Goal: Task Accomplishment & Management: Manage account settings

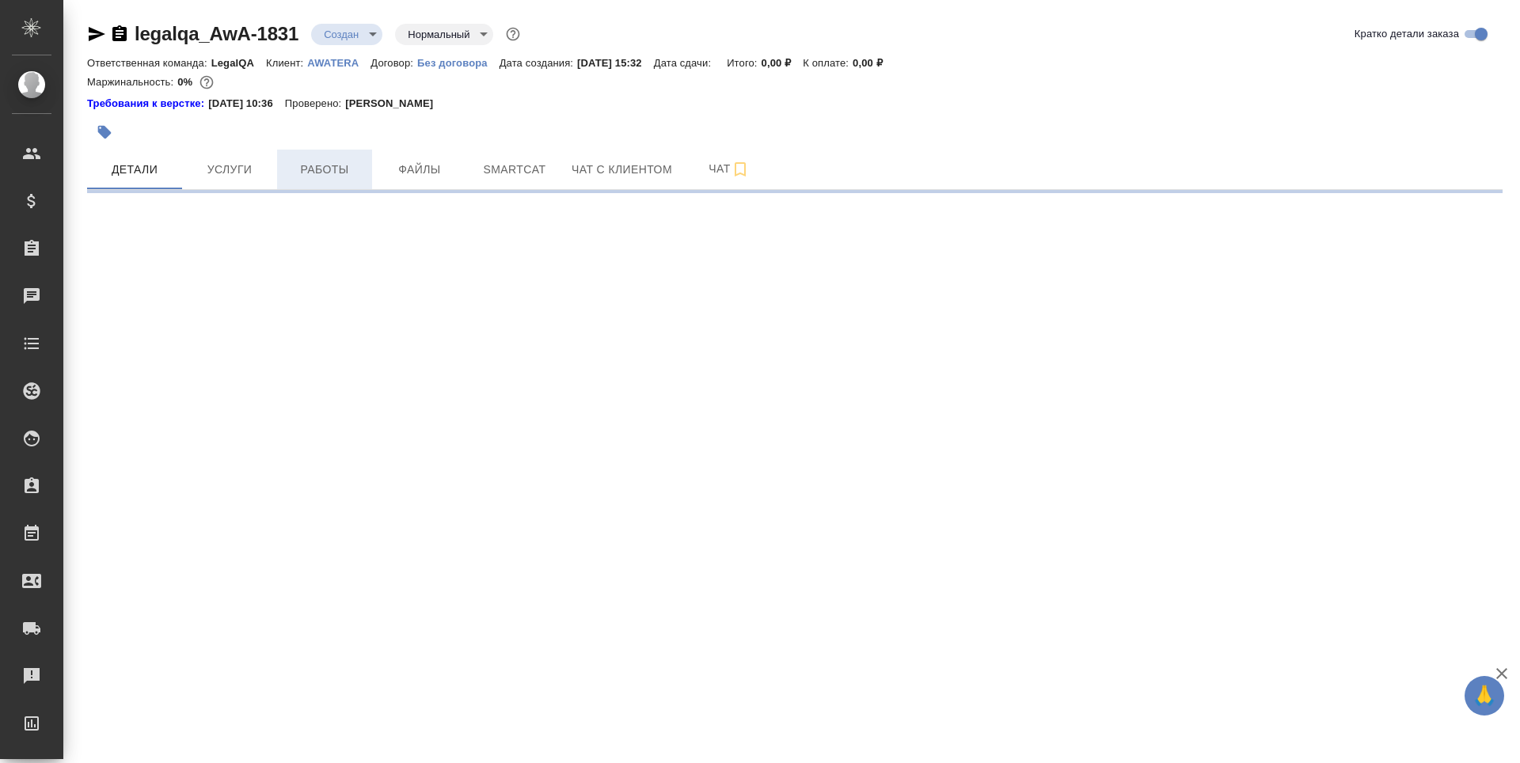
click at [319, 162] on span "Работы" at bounding box center [325, 170] width 76 height 20
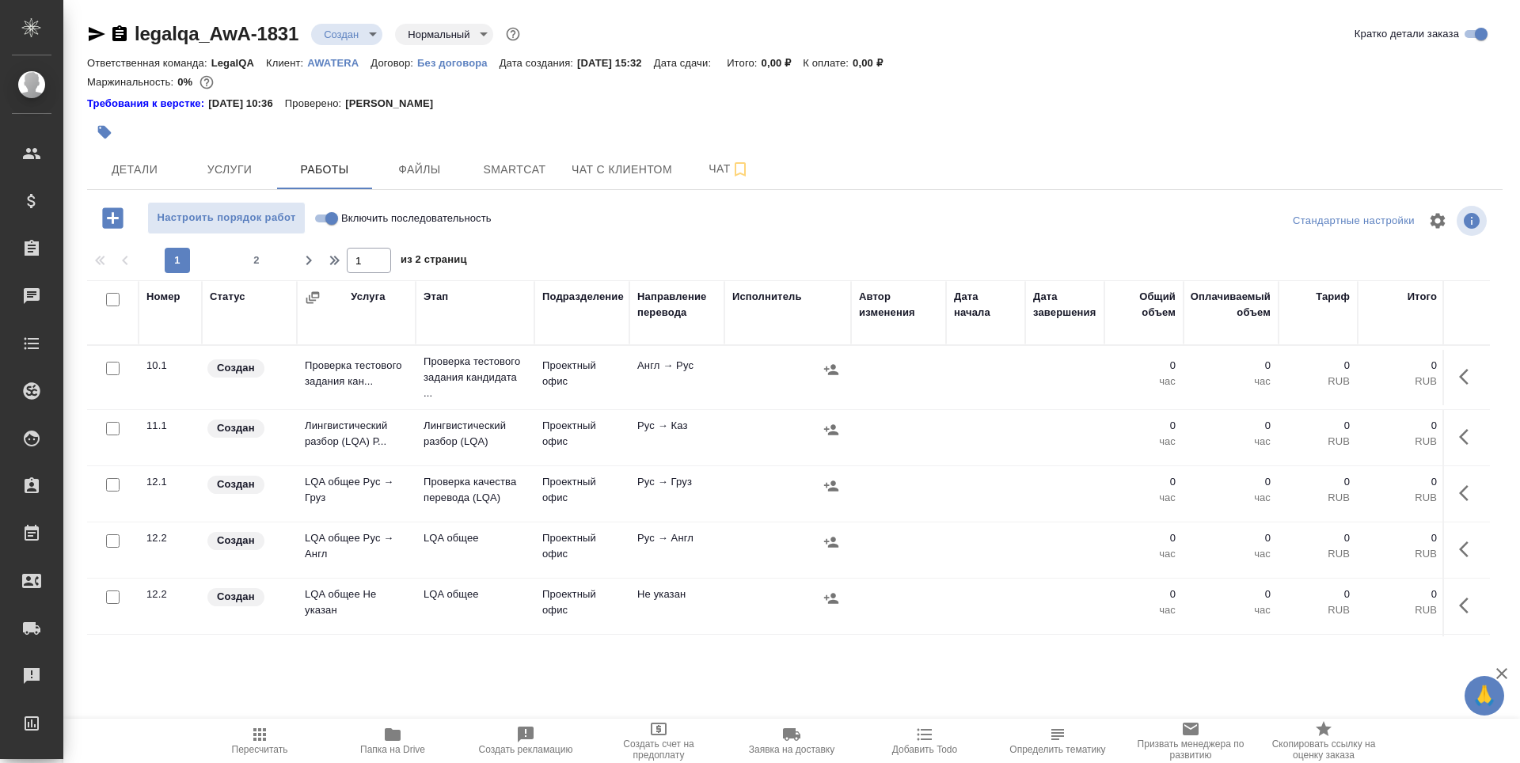
scroll to position [79, 0]
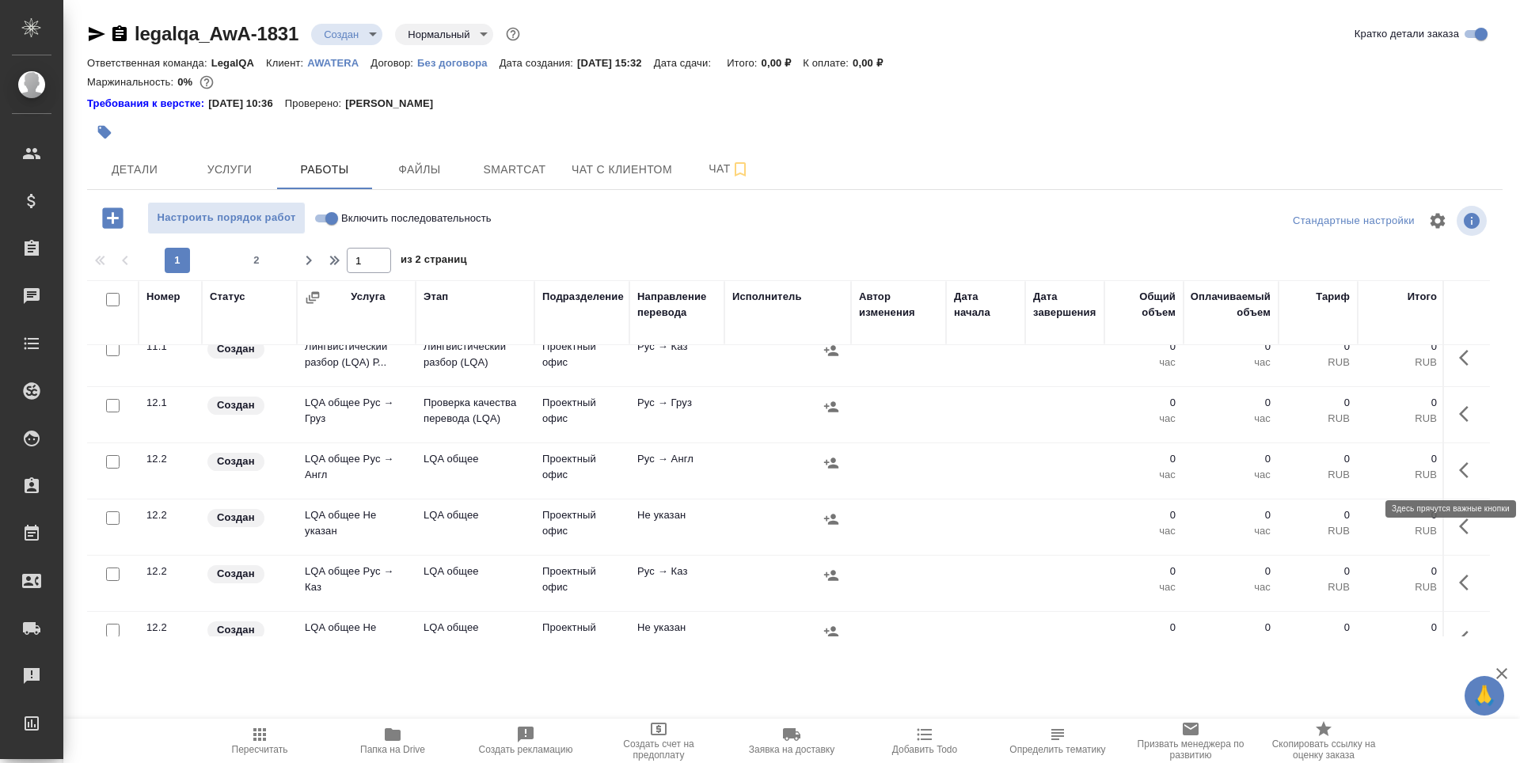
click at [1461, 474] on icon "button" at bounding box center [1468, 470] width 19 height 19
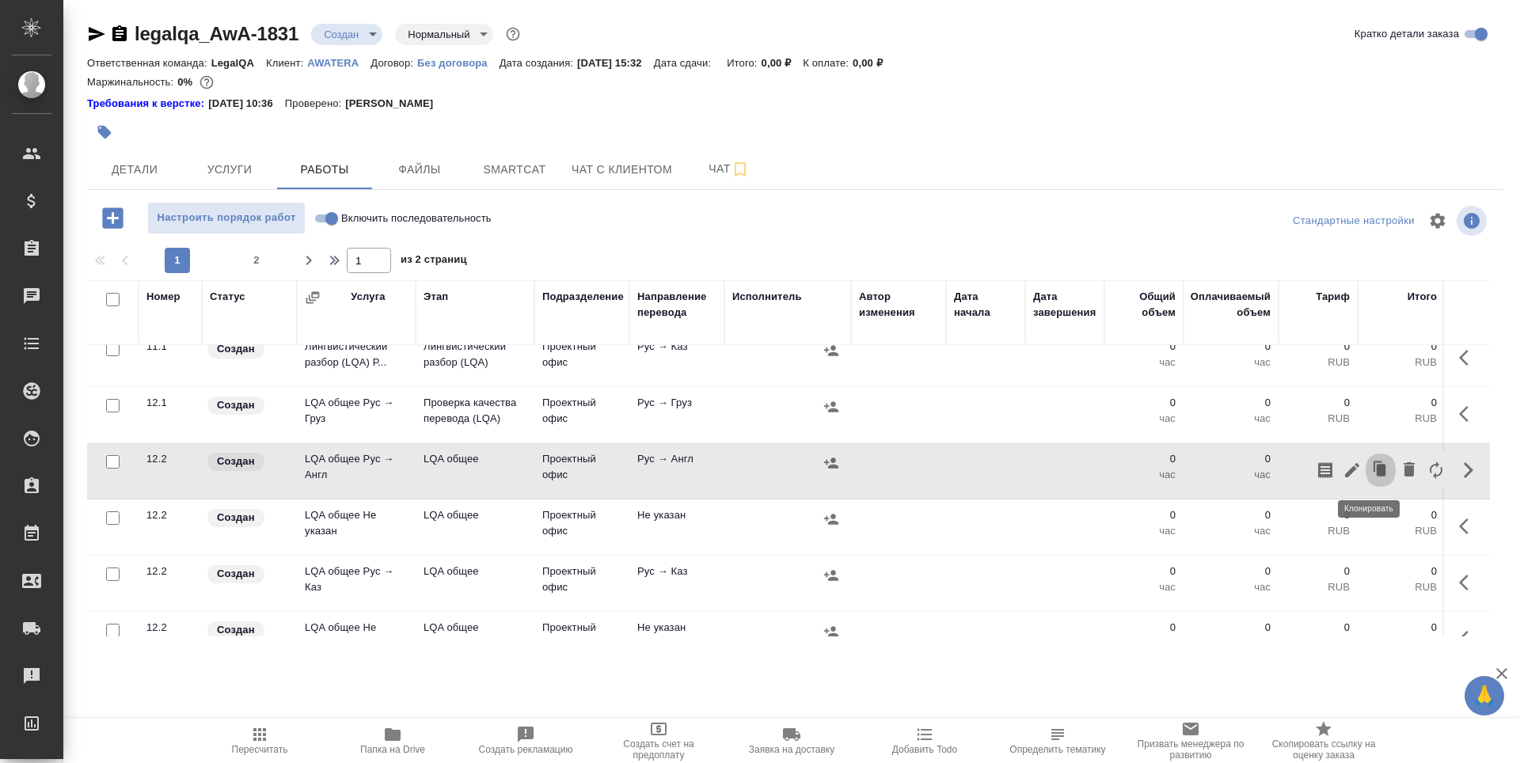
click at [1370, 473] on icon "button" at bounding box center [1381, 470] width 22 height 22
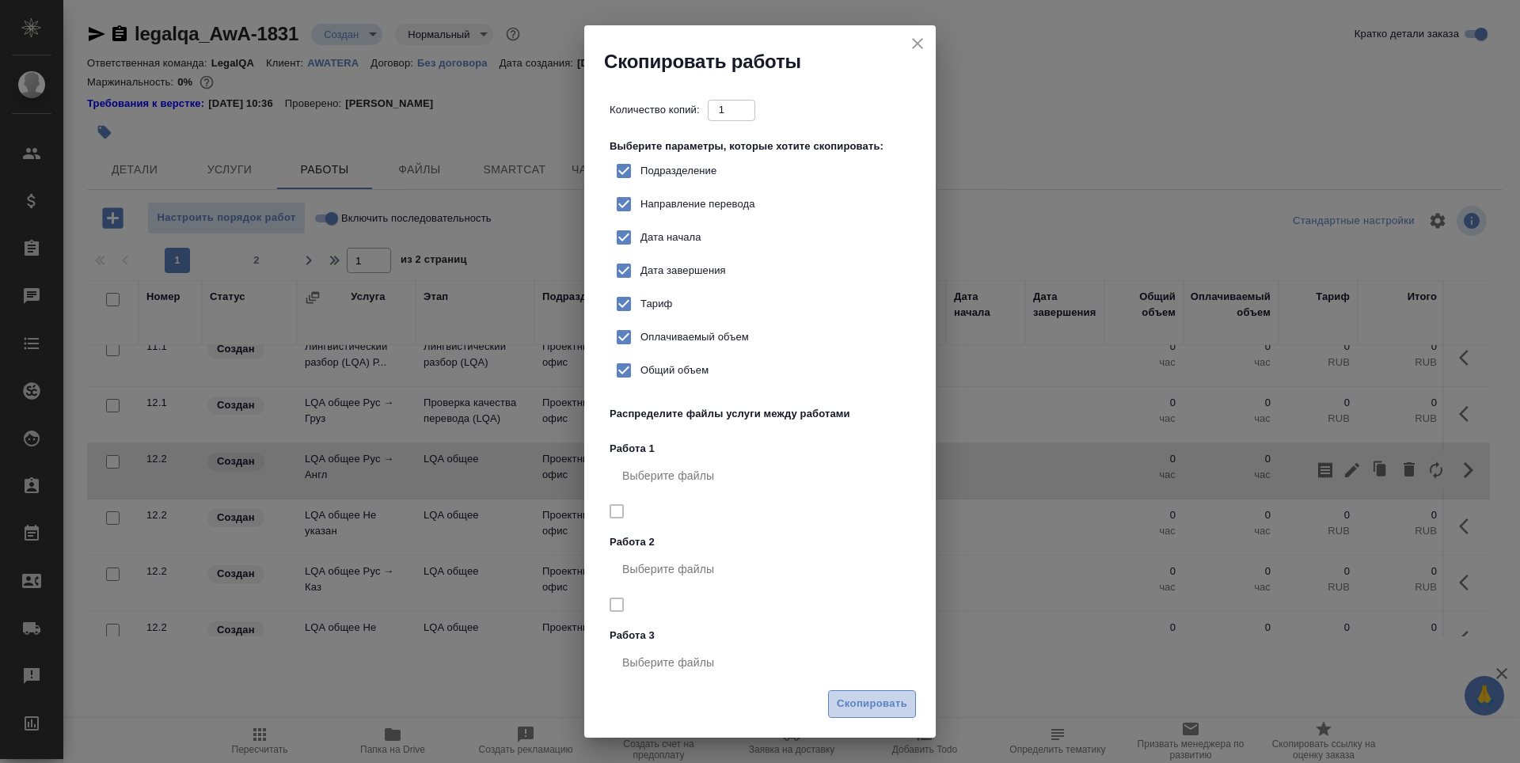
click at [880, 701] on span "Скопировать" at bounding box center [872, 704] width 70 height 18
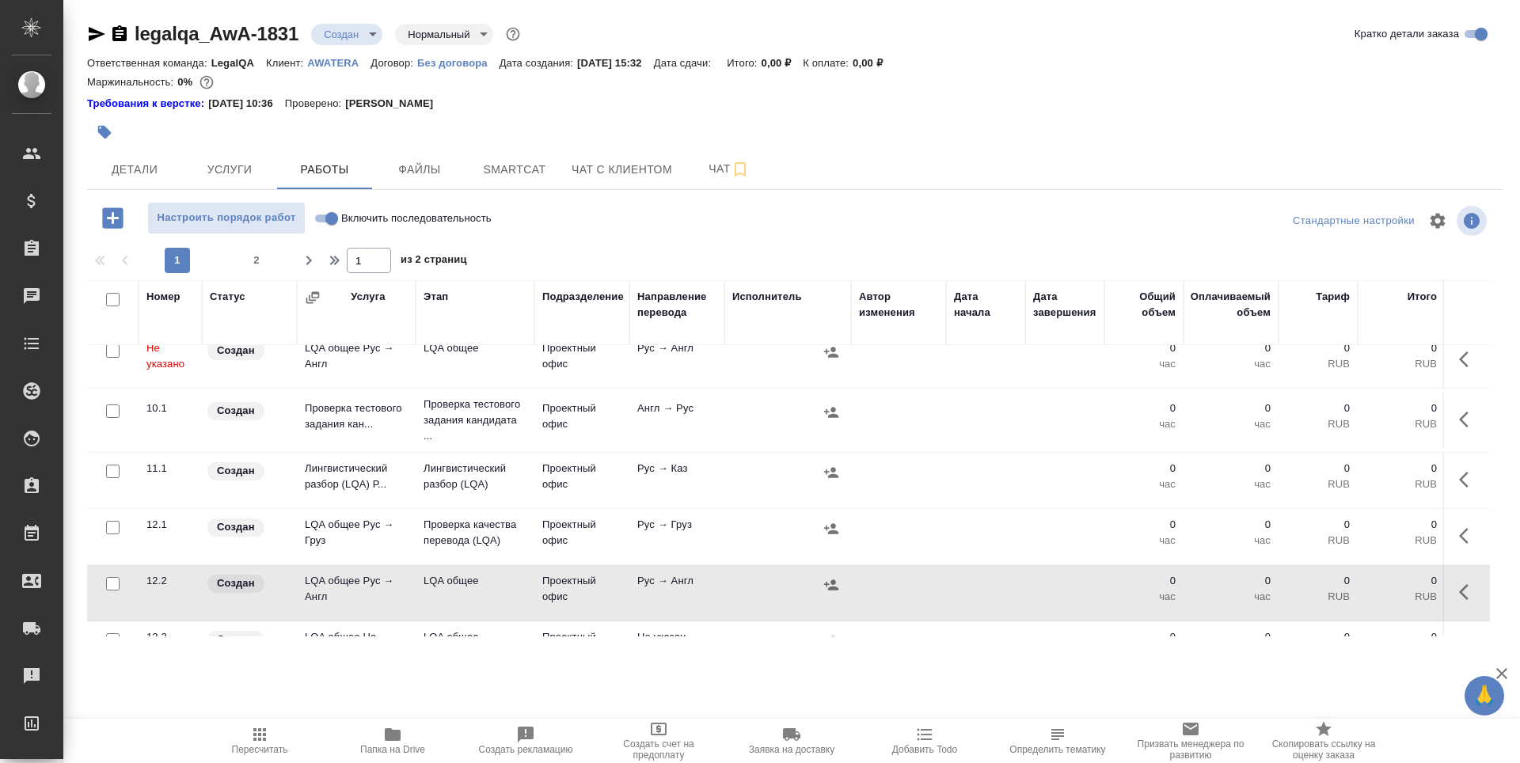
scroll to position [0, 0]
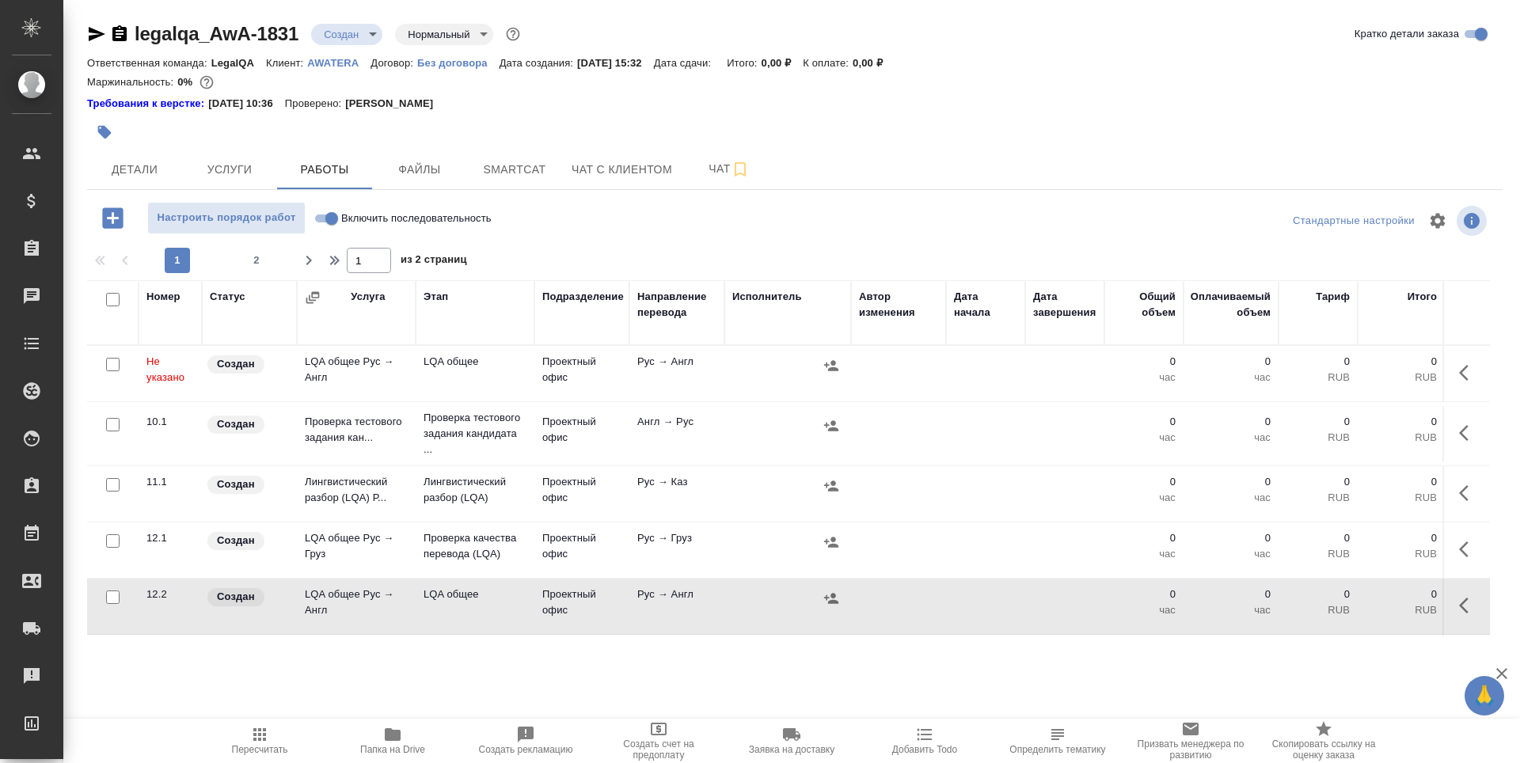
click at [346, 384] on td "LQA общее Рус → Англ" at bounding box center [356, 373] width 119 height 55
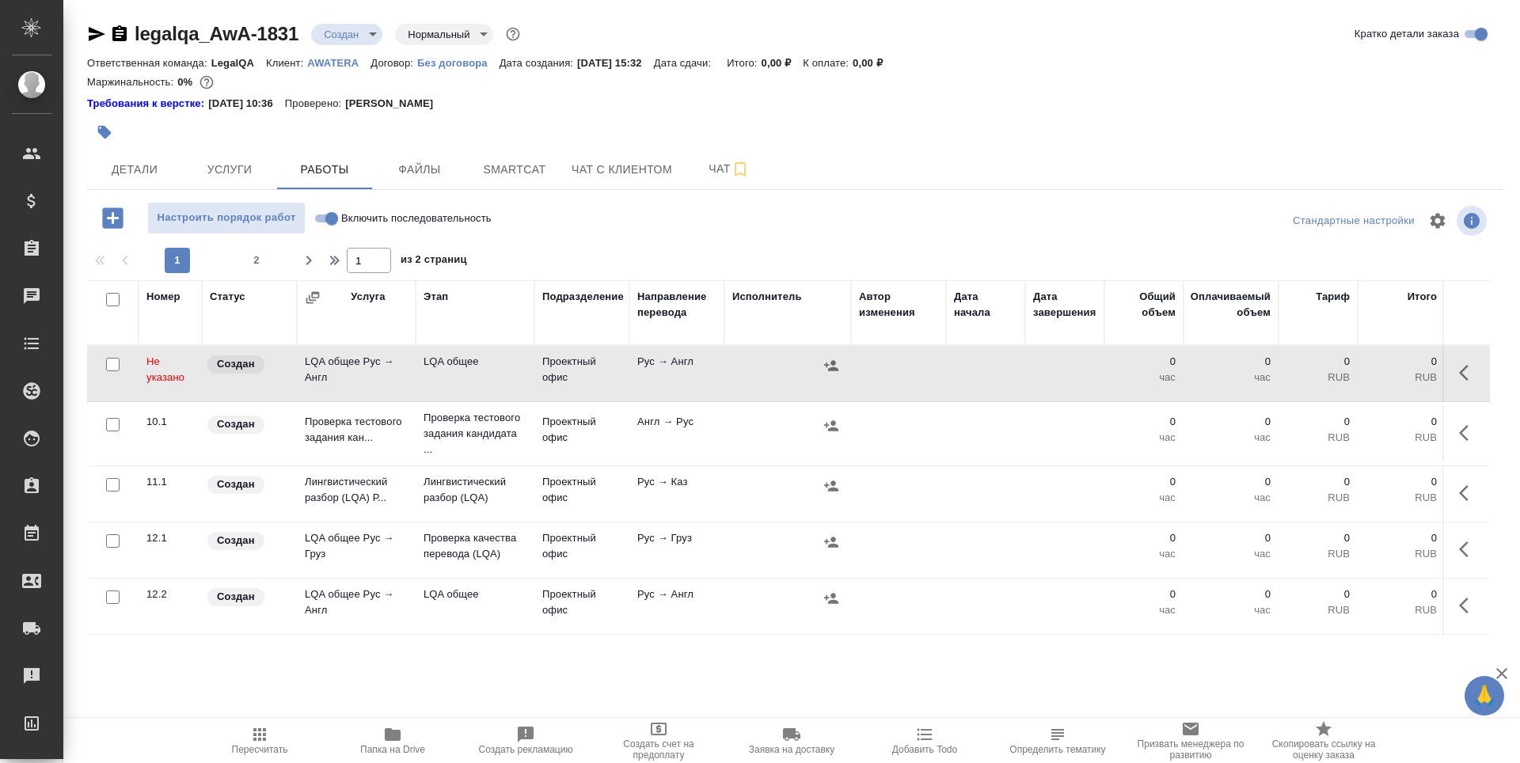
click at [352, 427] on td "Проверка тестового задания кан..." at bounding box center [356, 433] width 119 height 55
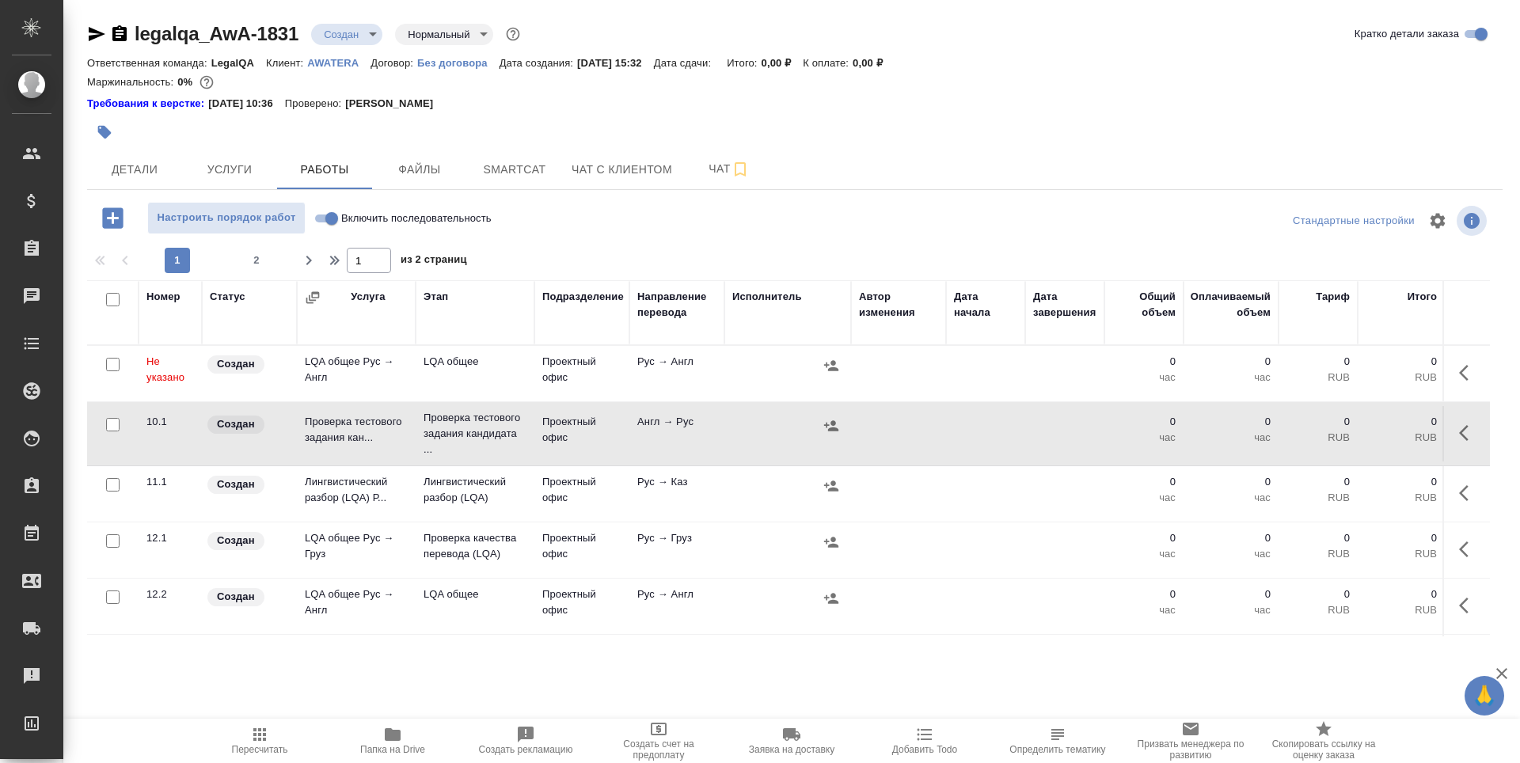
scroll to position [158, 0]
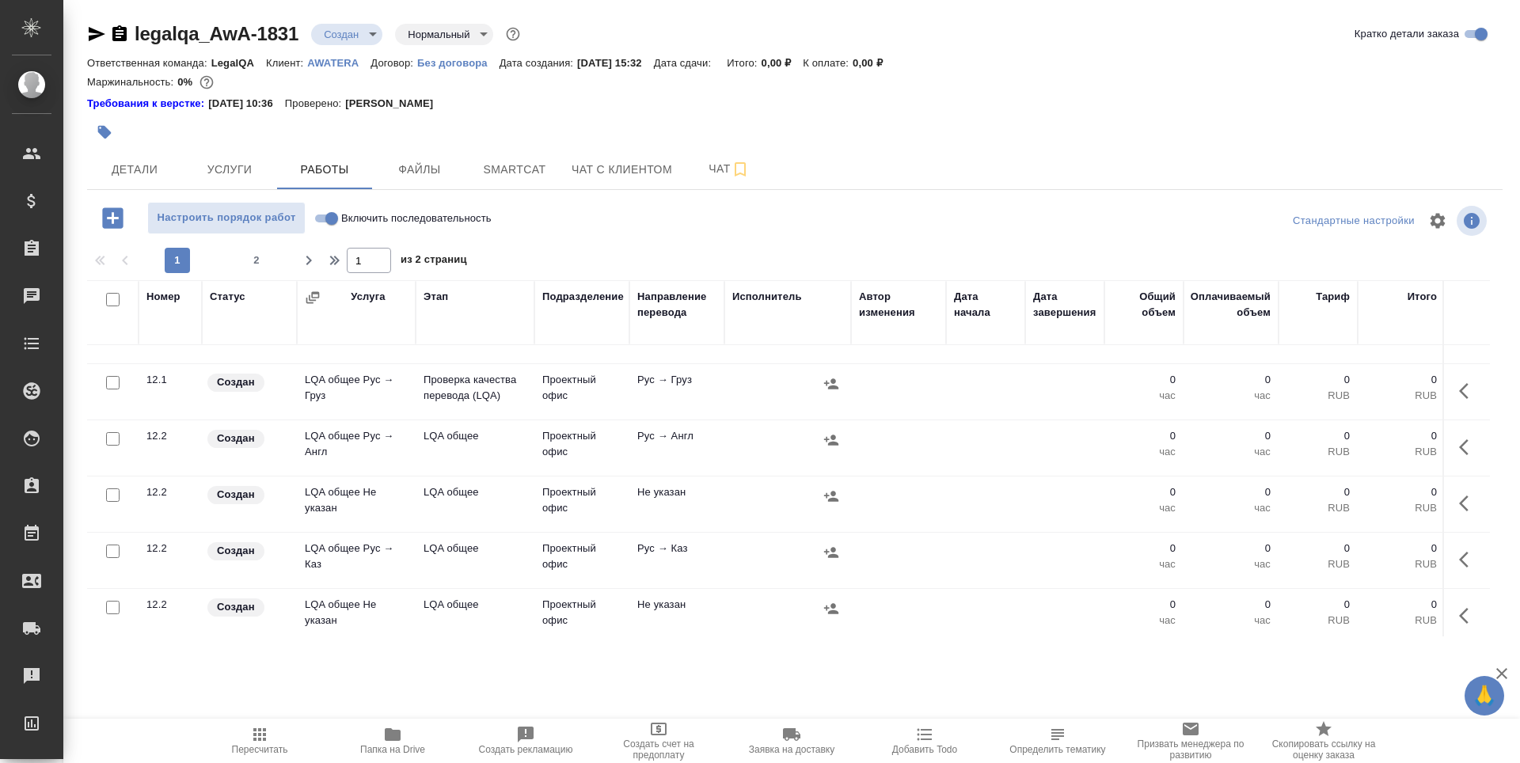
click at [327, 452] on td "LQA общее Рус → Англ" at bounding box center [356, 447] width 119 height 55
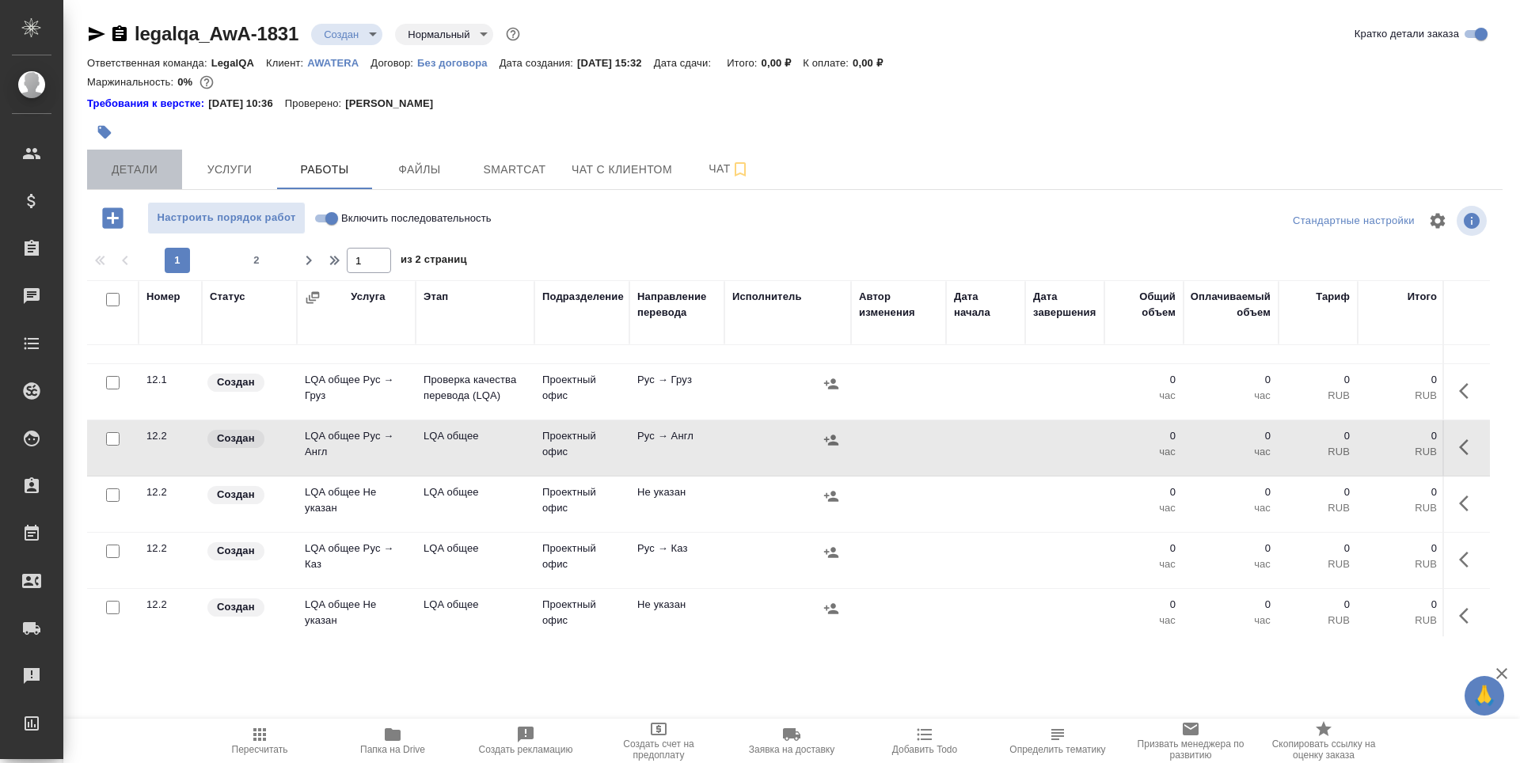
click at [107, 171] on span "Детали" at bounding box center [135, 170] width 76 height 20
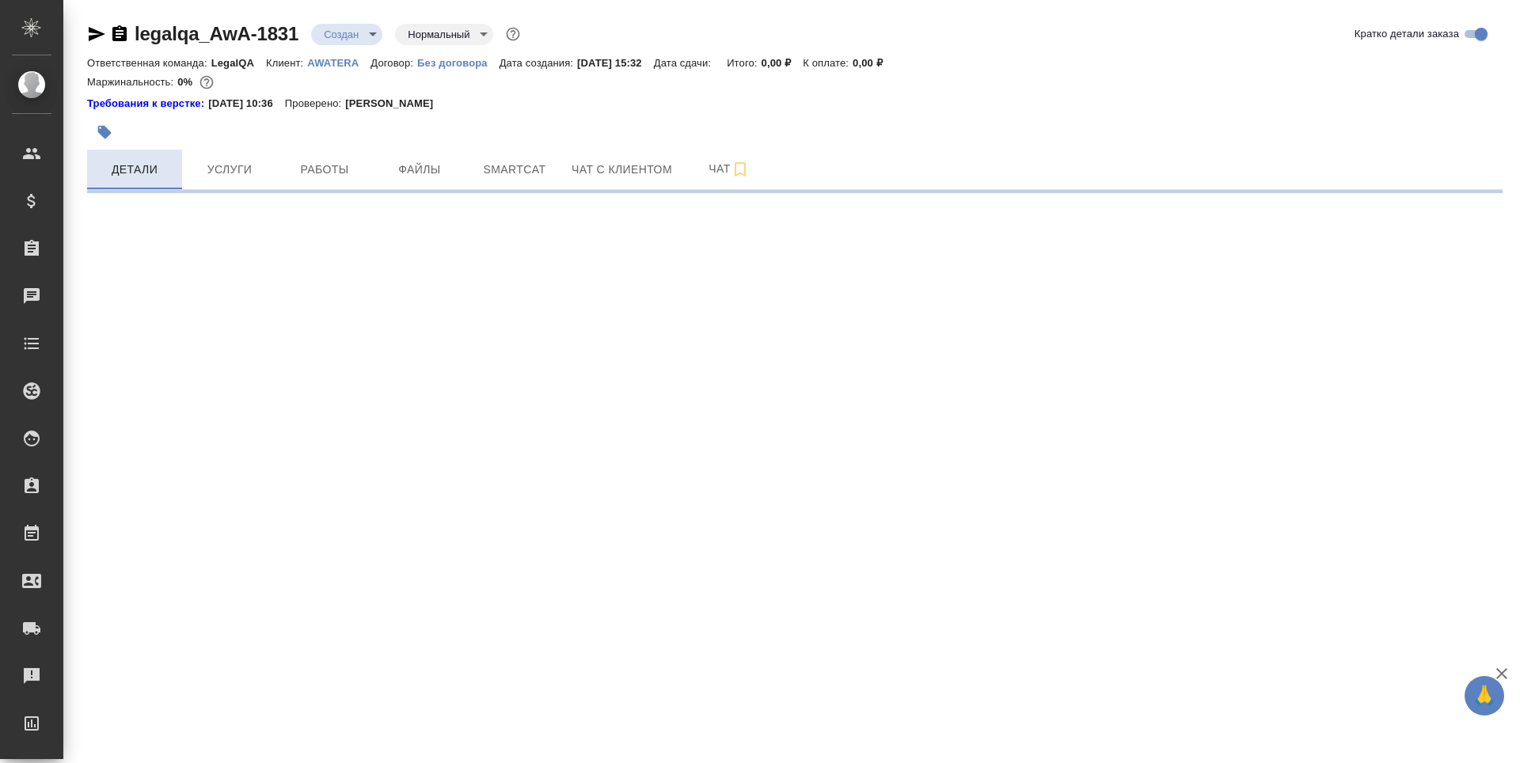
select select "RU"
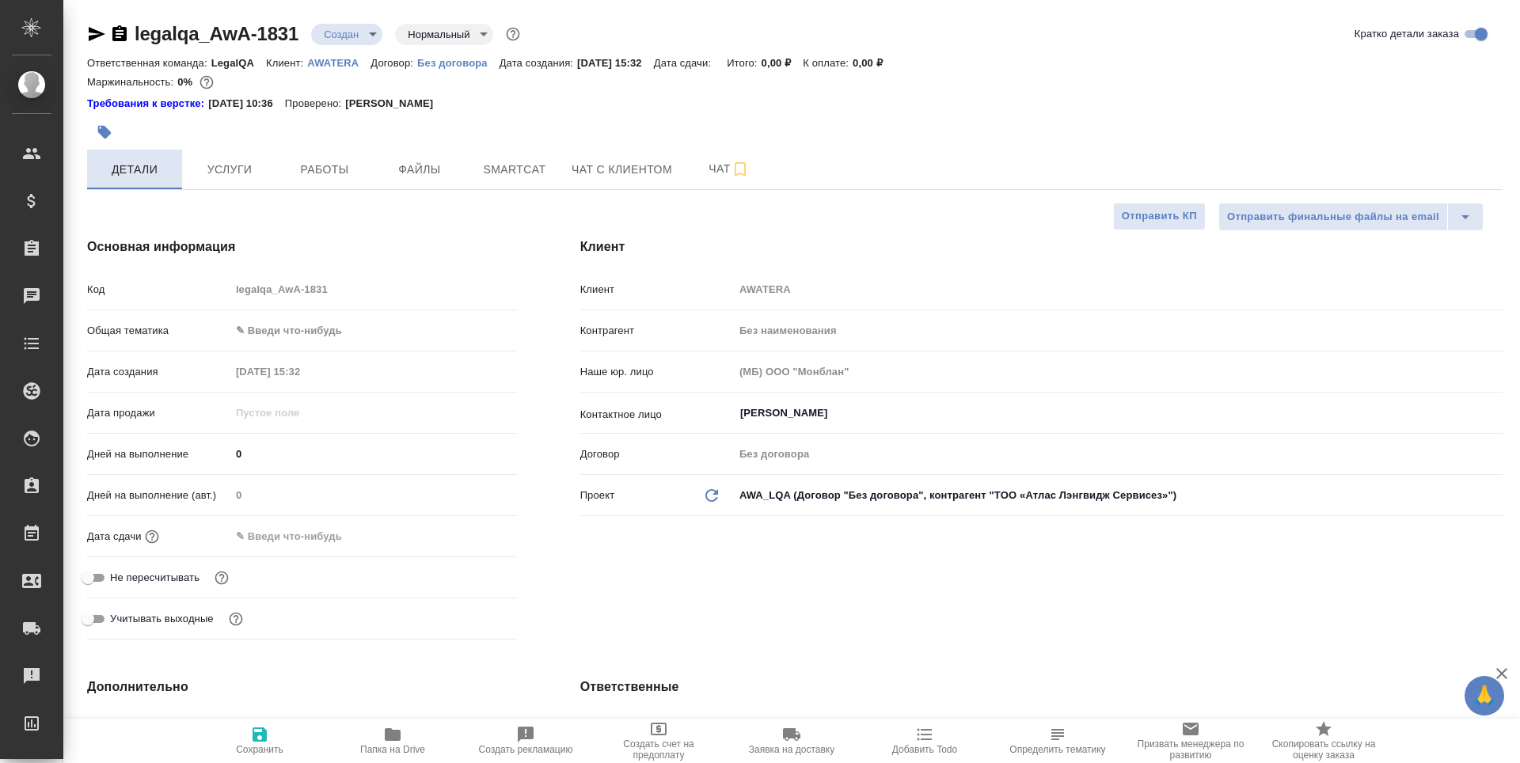
type textarea "x"
click at [279, 538] on input "text" at bounding box center [299, 536] width 139 height 23
click at [469, 536] on icon "button" at bounding box center [471, 535] width 19 height 19
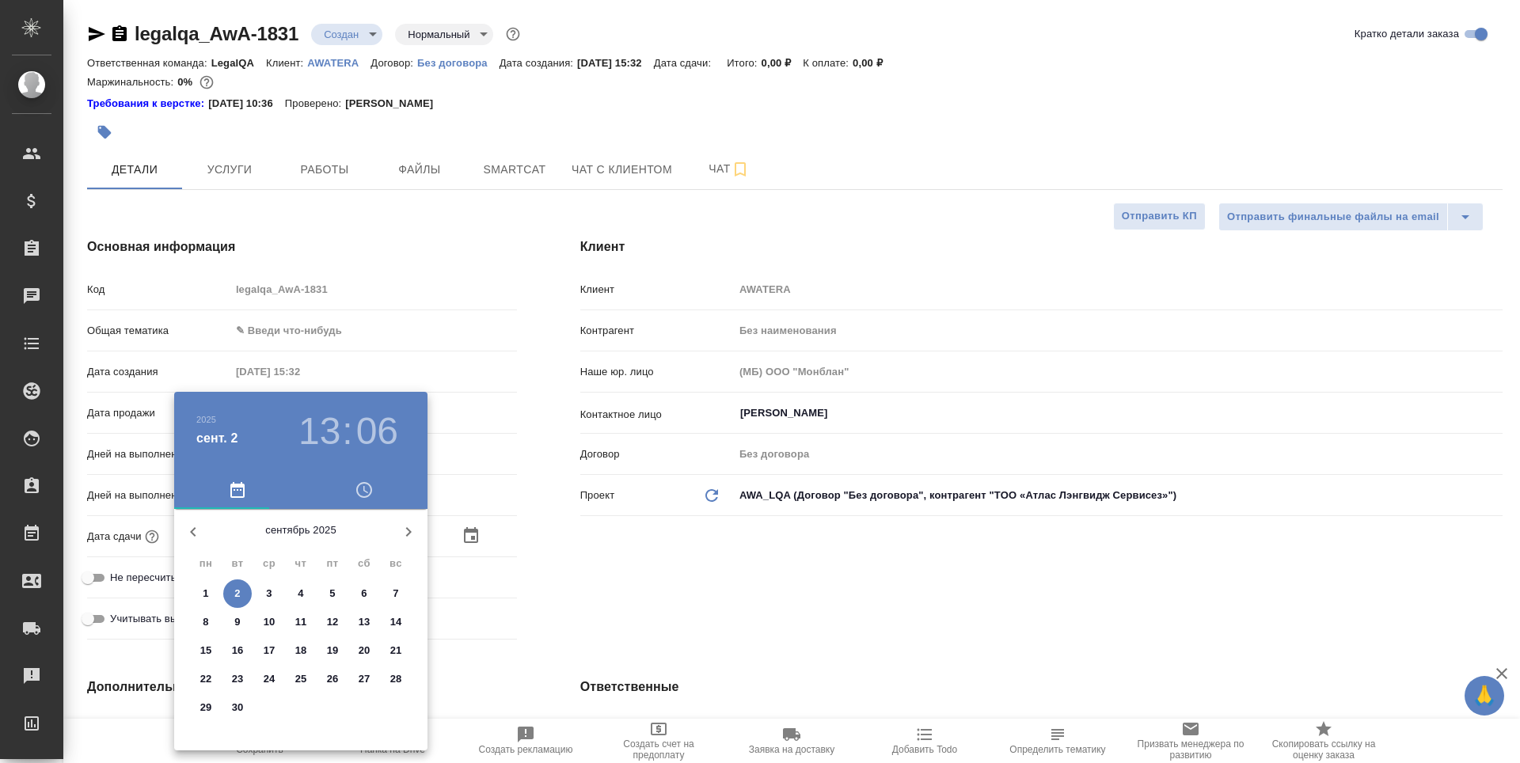
click at [238, 709] on p "30" at bounding box center [238, 708] width 12 height 16
type input "30.09.2025 13:06"
type textarea "x"
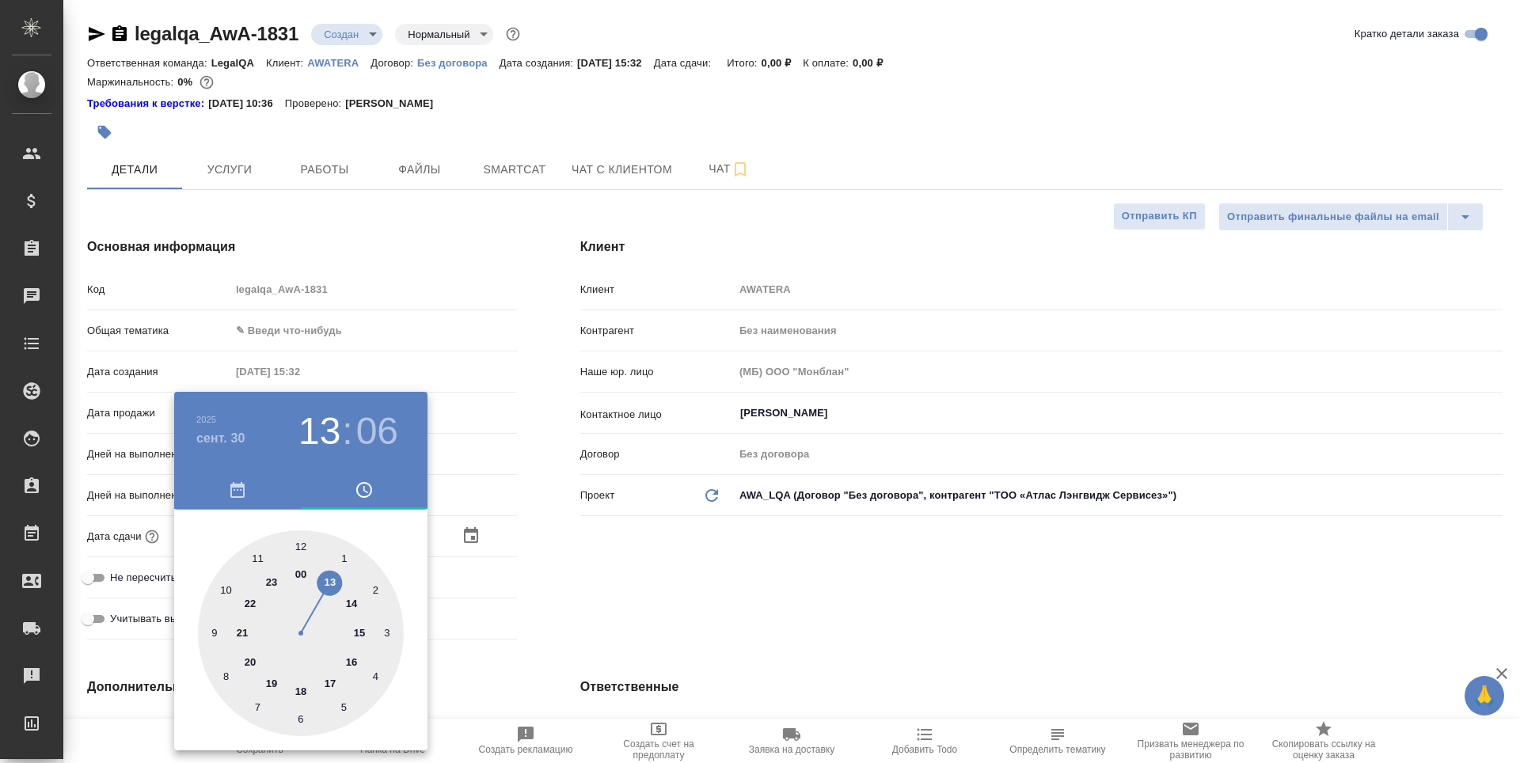
click at [302, 572] on div at bounding box center [301, 633] width 206 height 206
type input "30.09.2025 00:06"
type textarea "x"
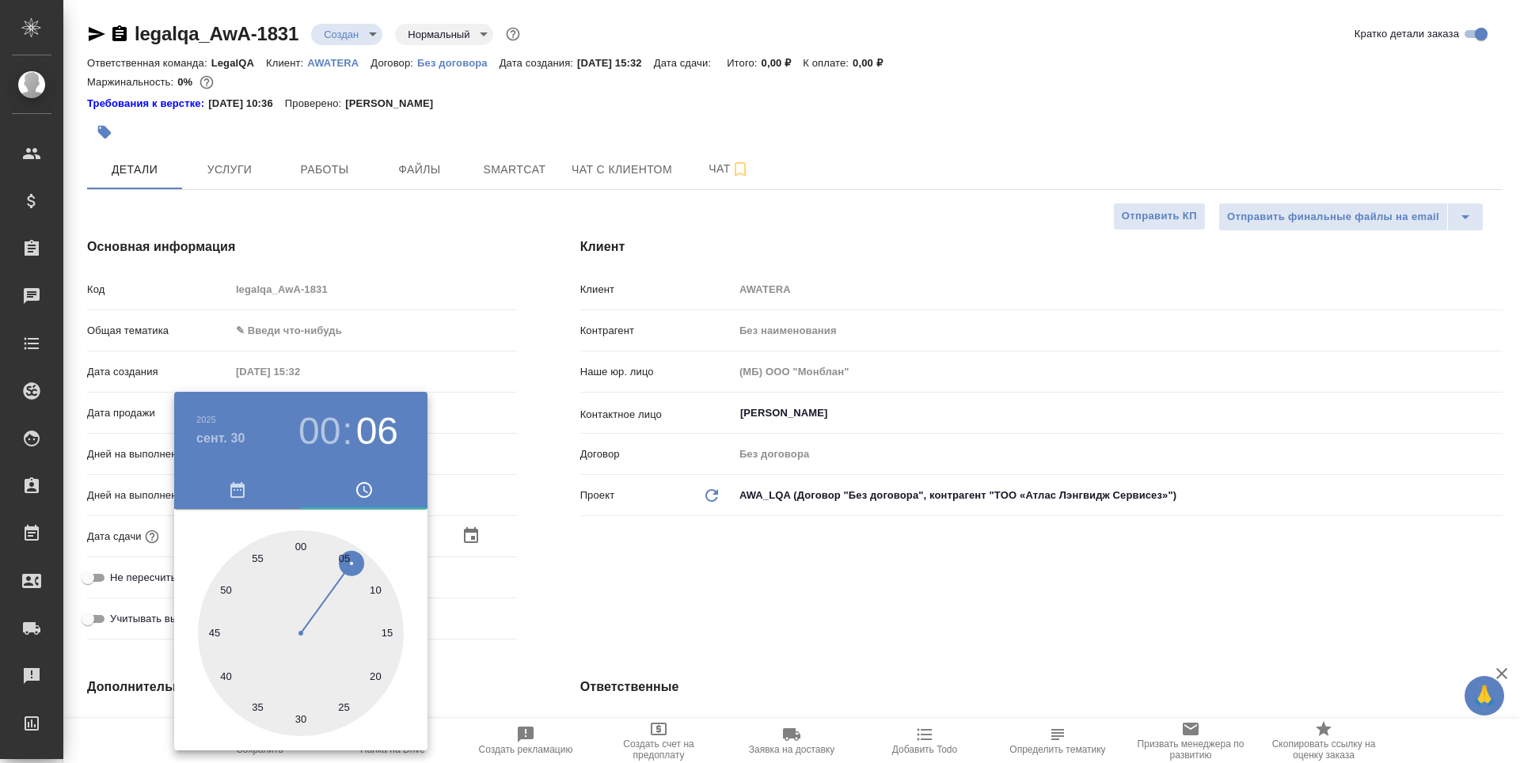
click at [298, 547] on div at bounding box center [301, 633] width 206 height 206
type input "30.09.2025 00:00"
type textarea "x"
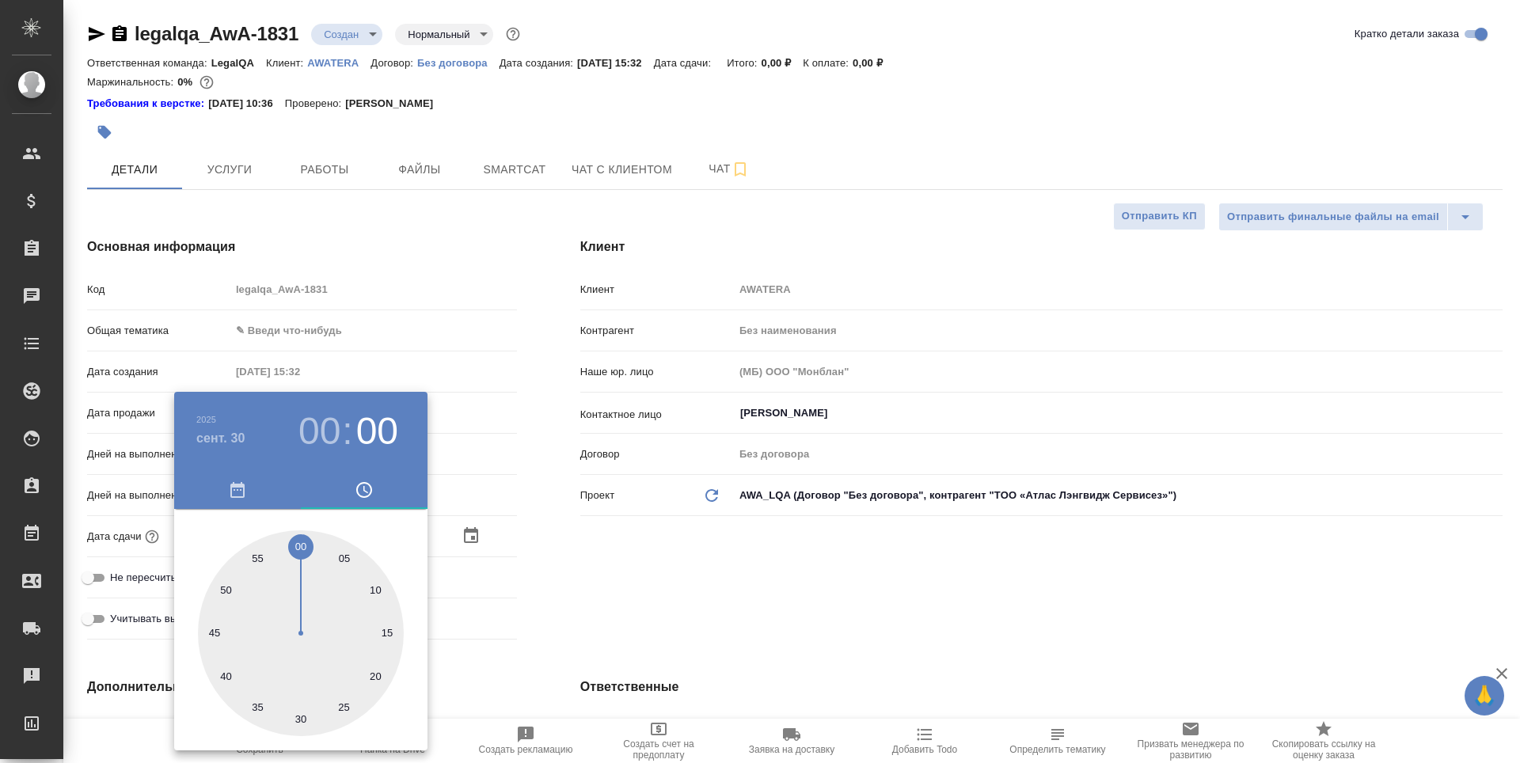
click at [667, 596] on div at bounding box center [760, 381] width 1520 height 763
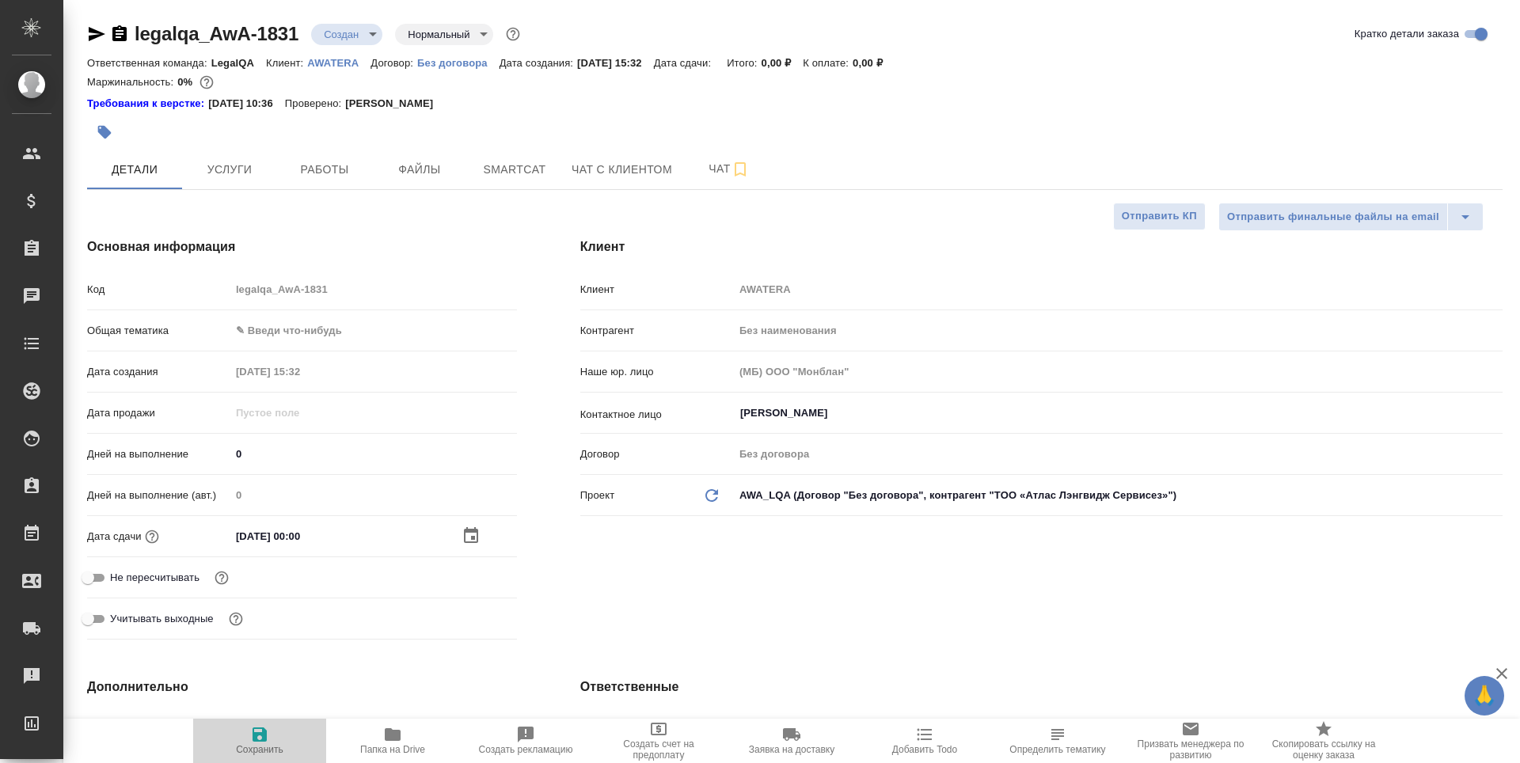
click at [256, 752] on span "Сохранить" at bounding box center [260, 749] width 48 height 11
type textarea "x"
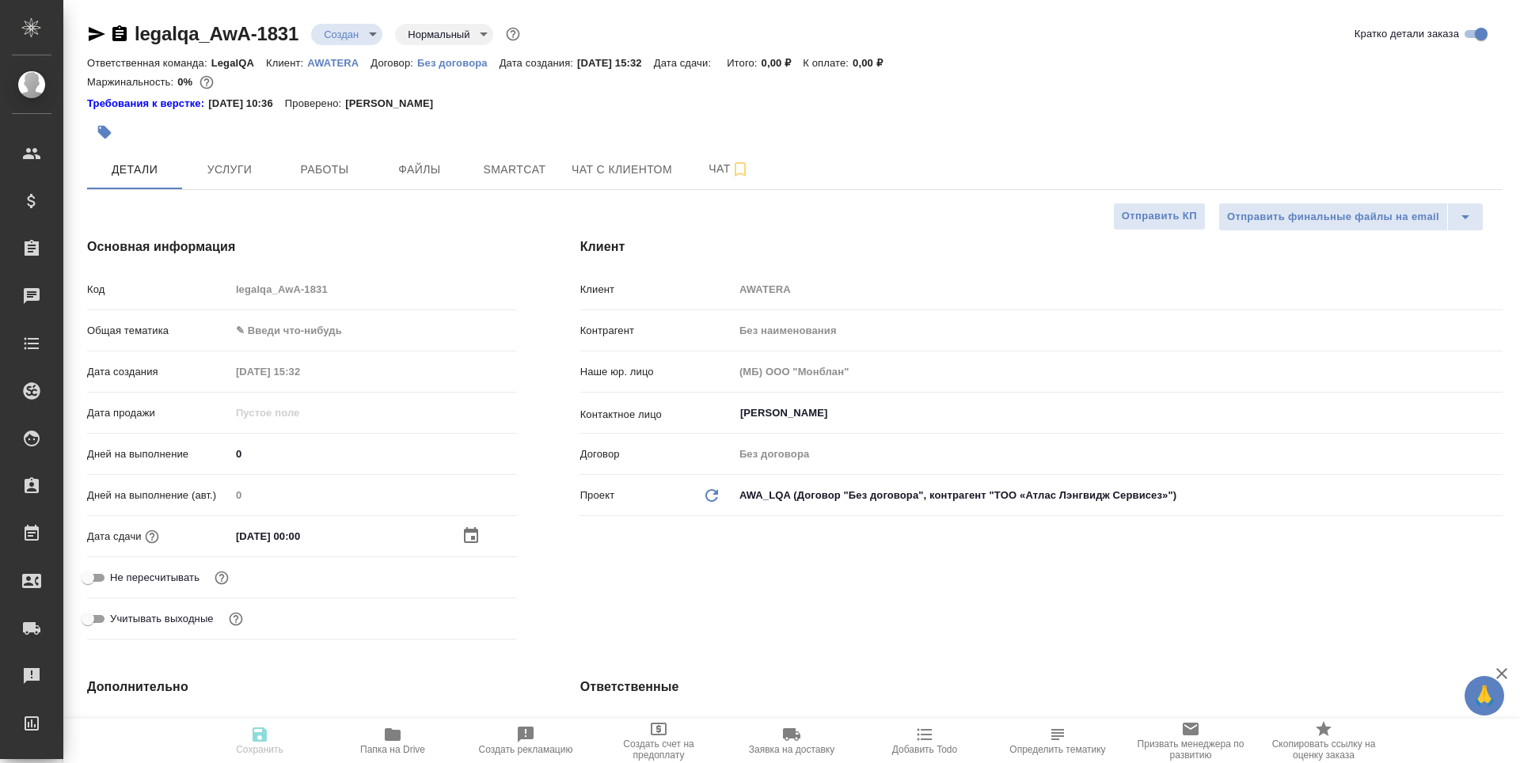
type textarea "x"
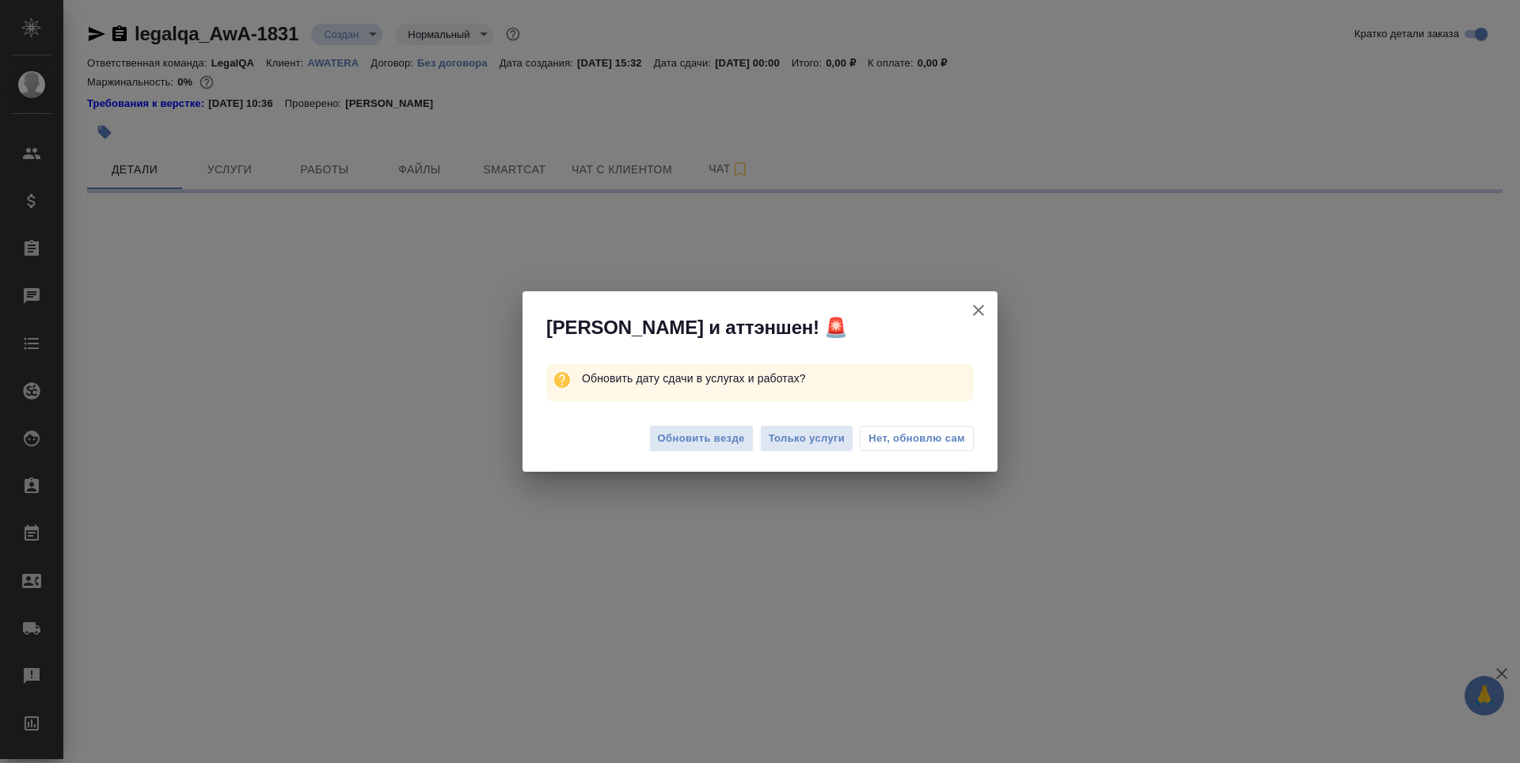
select select "RU"
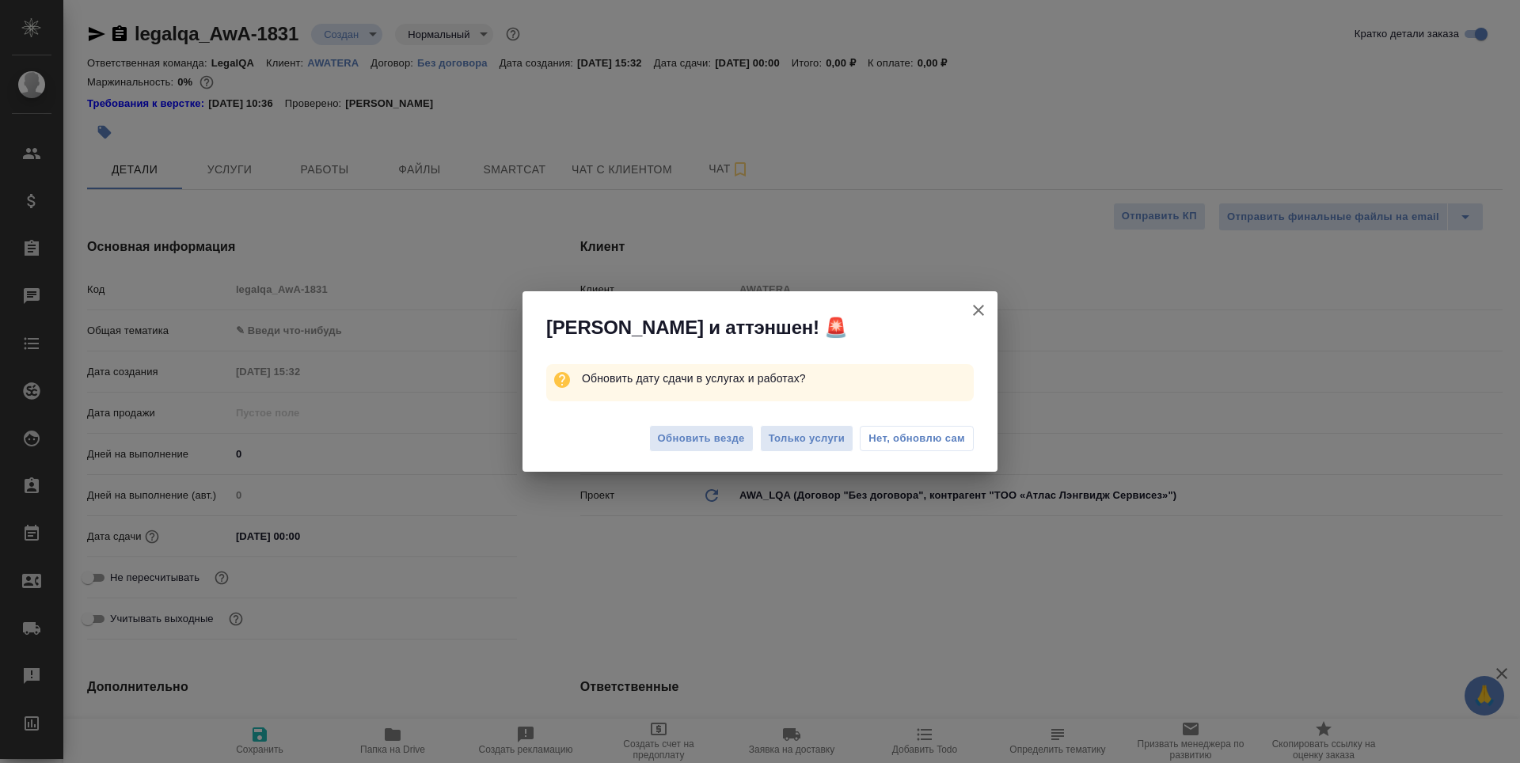
type textarea "x"
click at [916, 435] on span "Нет, обновлю сам" at bounding box center [916, 439] width 97 height 16
type textarea "x"
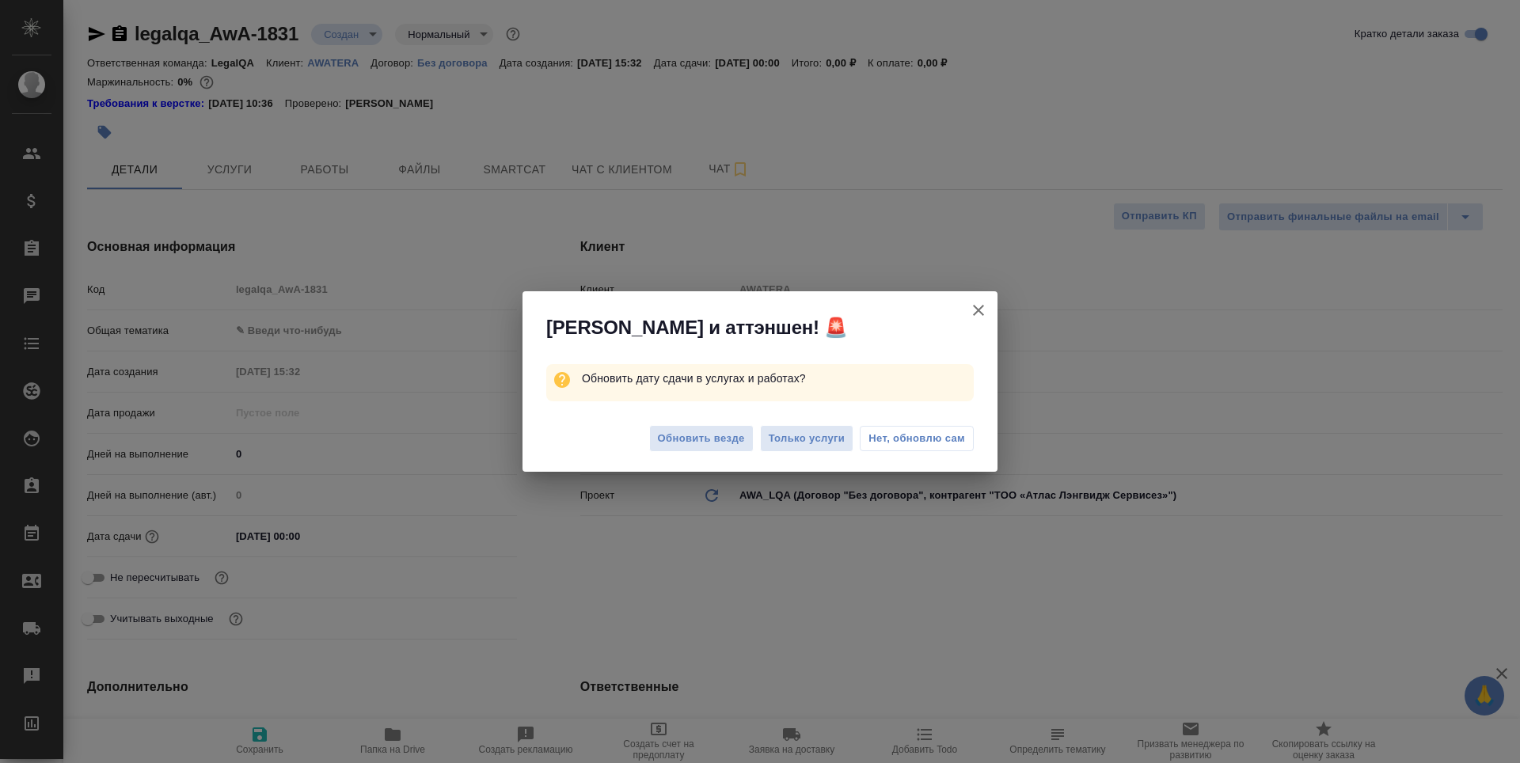
type textarea "x"
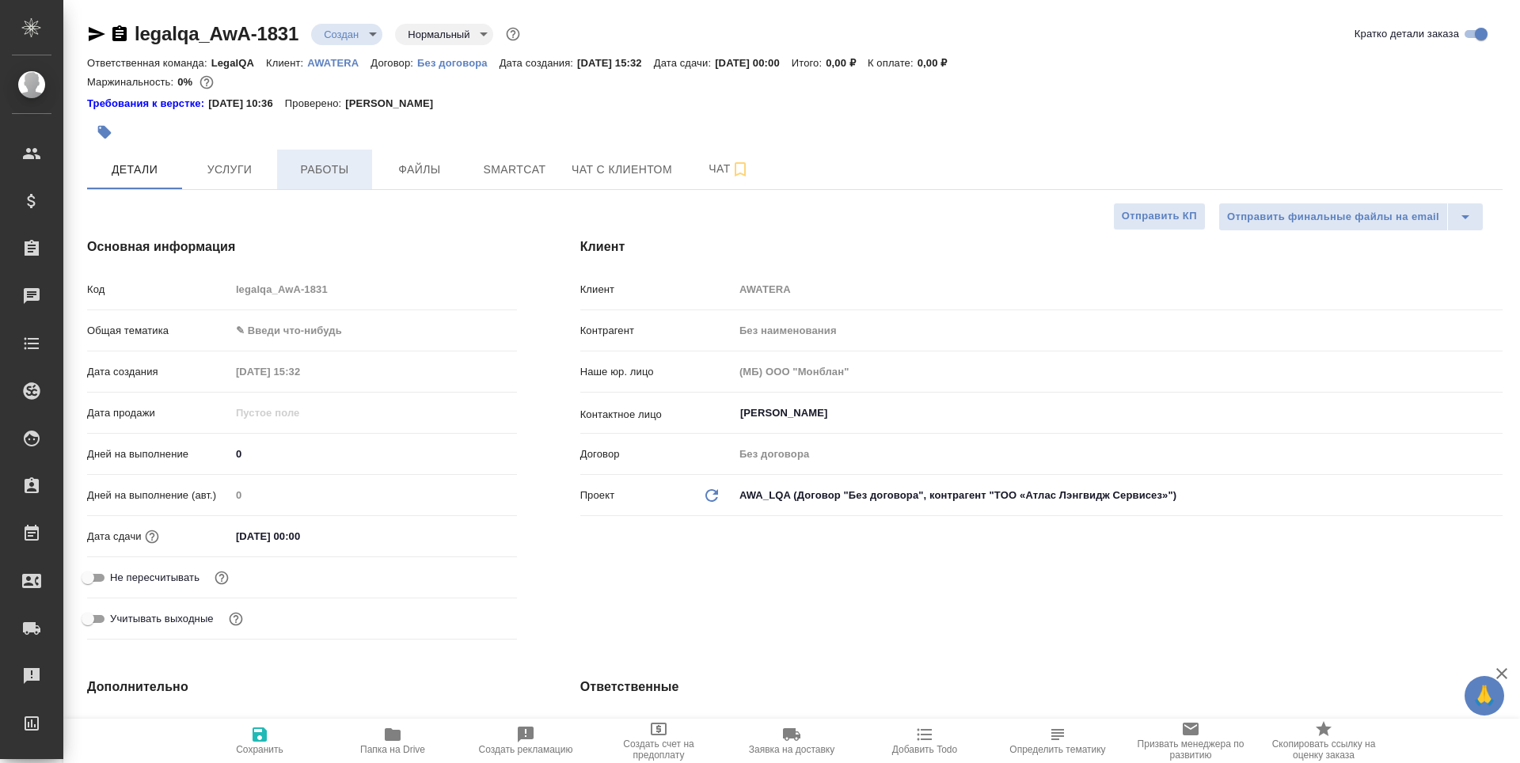
click at [298, 167] on span "Работы" at bounding box center [325, 170] width 76 height 20
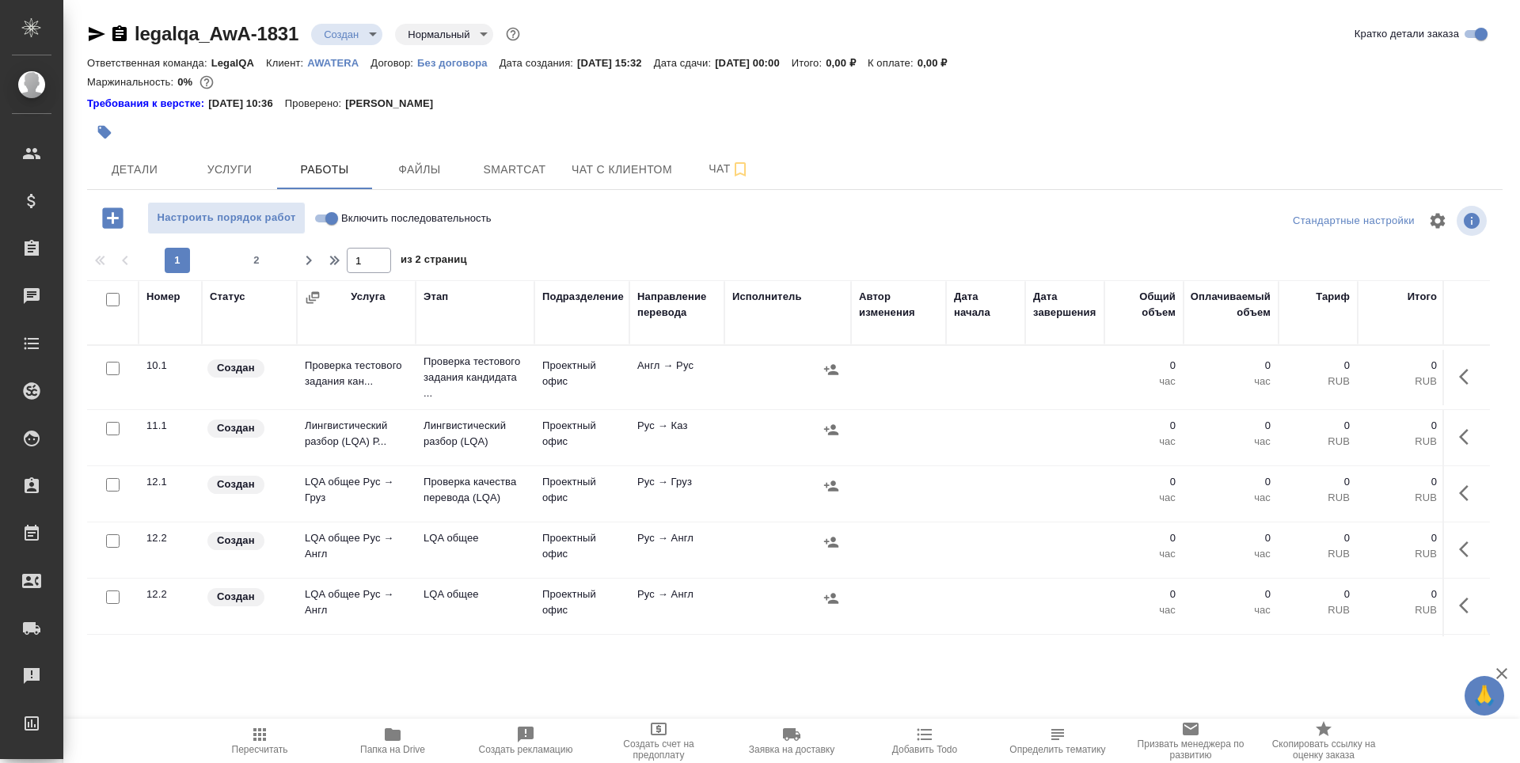
click at [352, 553] on td "LQA общее Рус → Англ" at bounding box center [356, 550] width 119 height 55
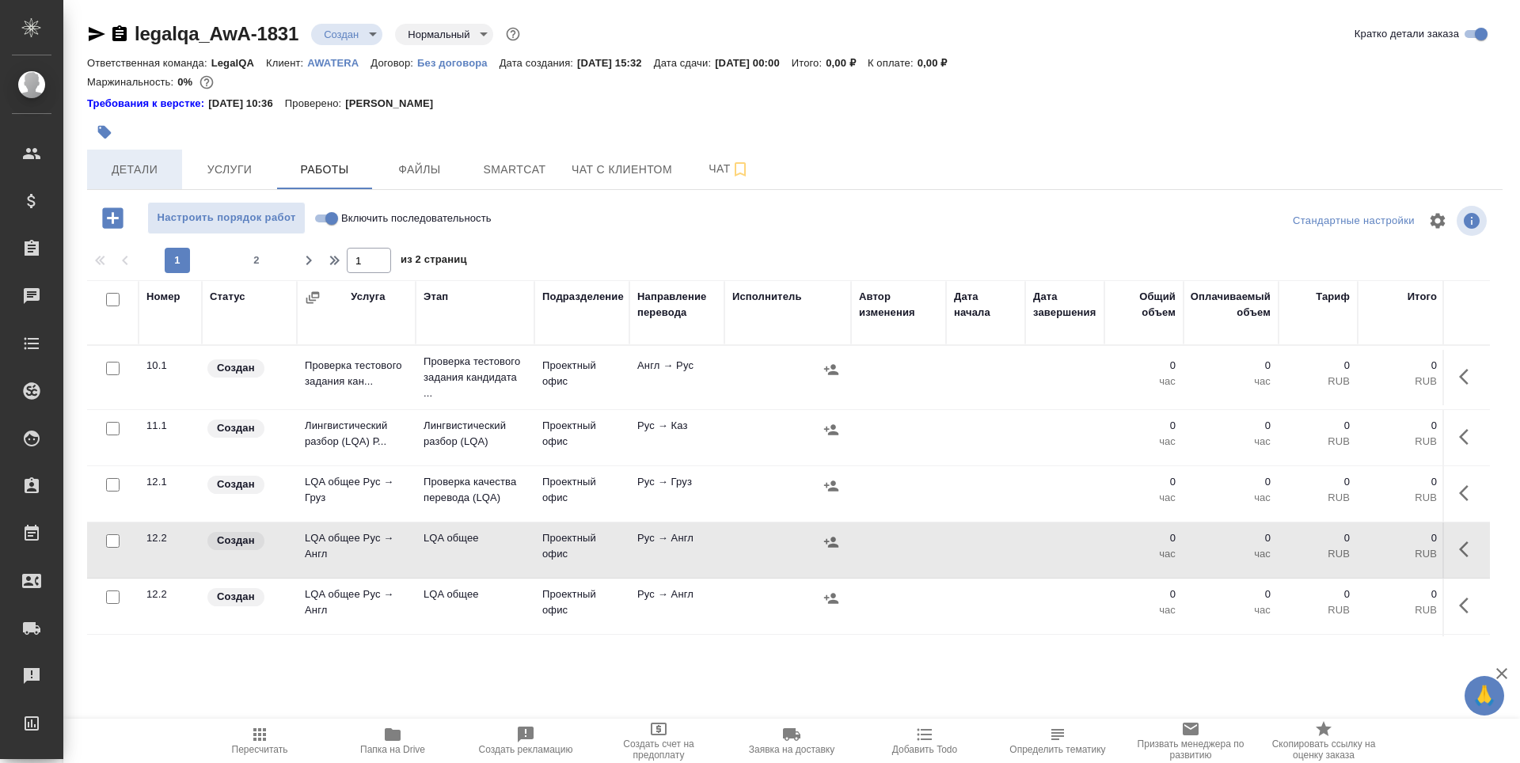
click at [130, 178] on span "Детали" at bounding box center [135, 170] width 76 height 20
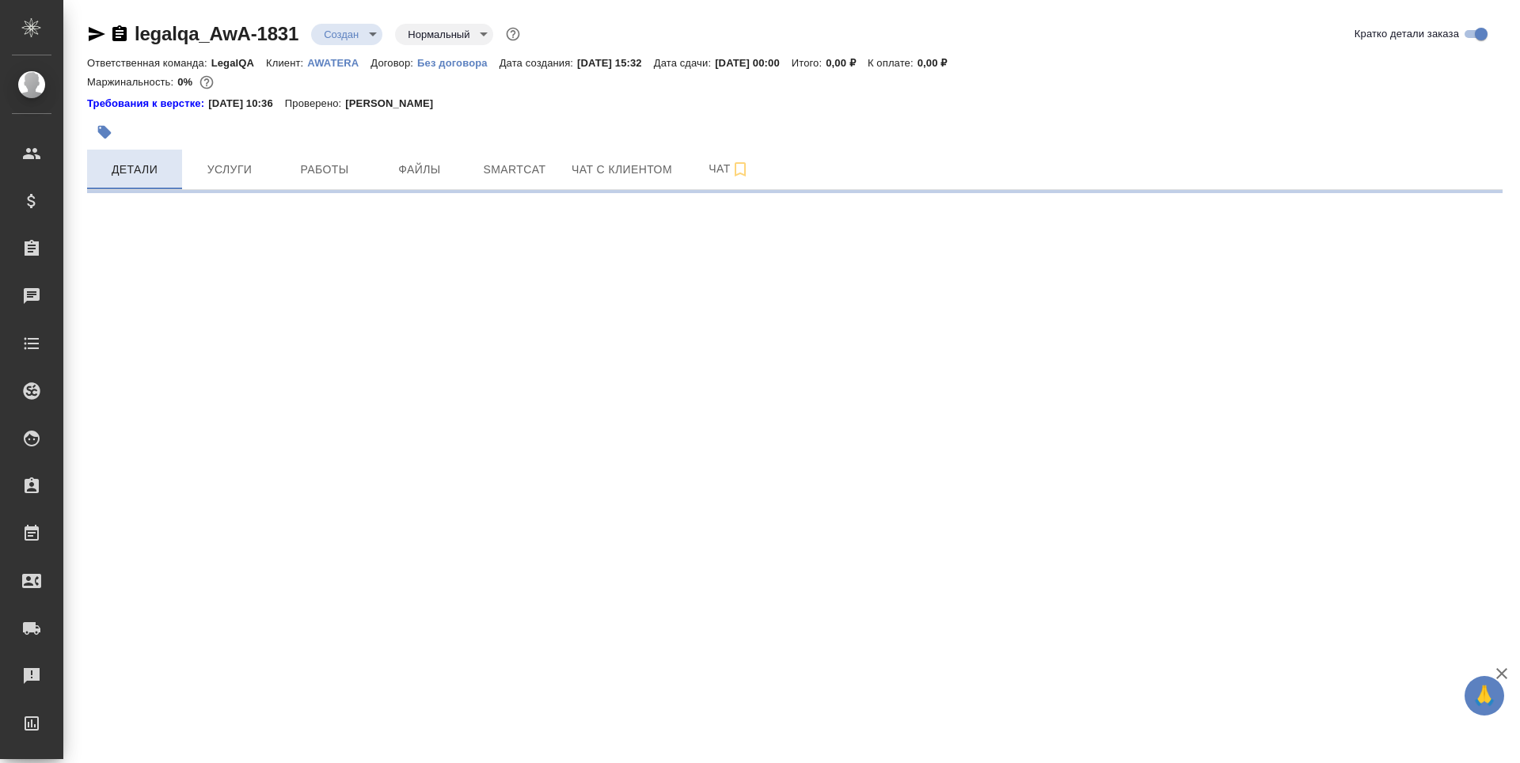
select select "RU"
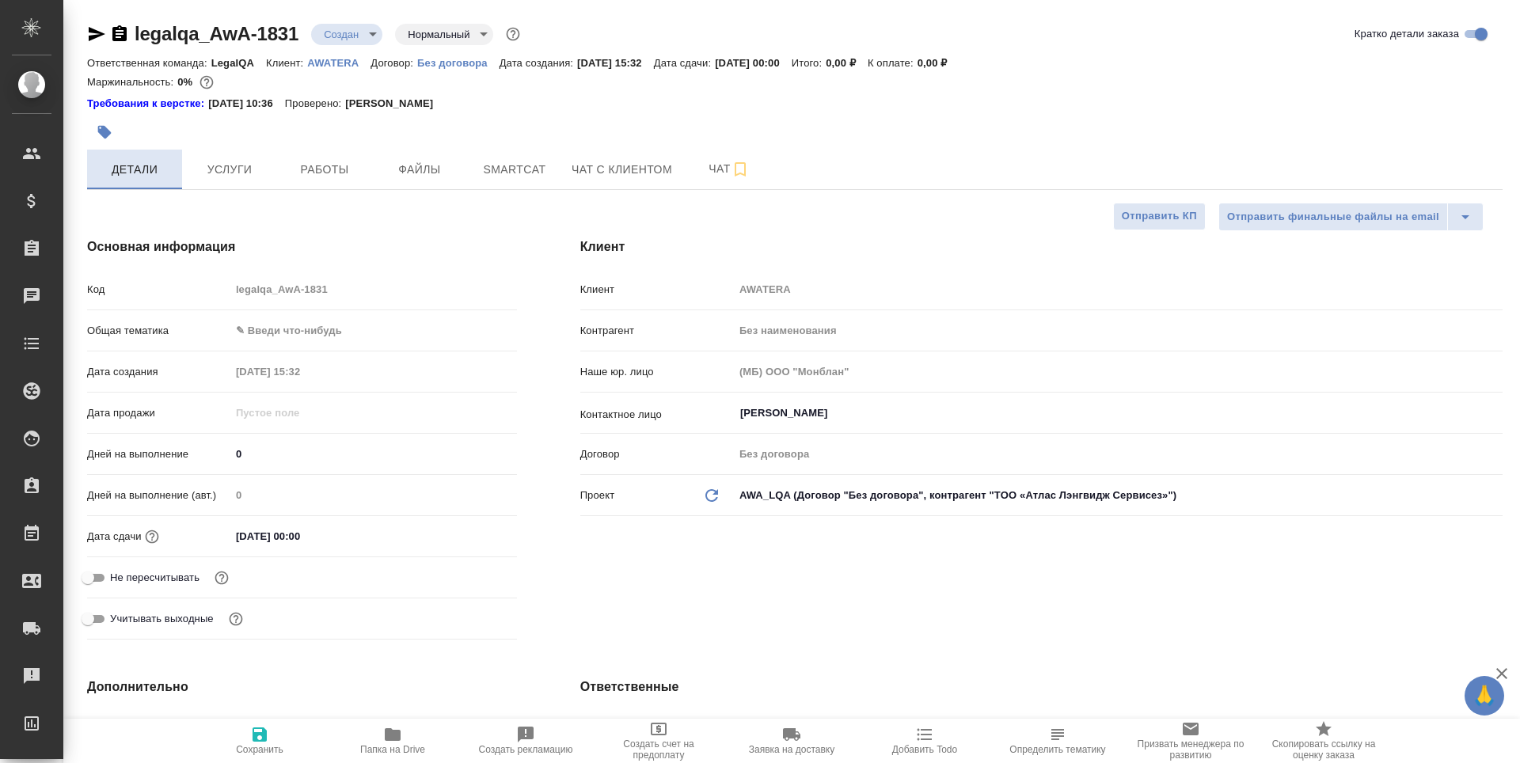
type textarea "x"
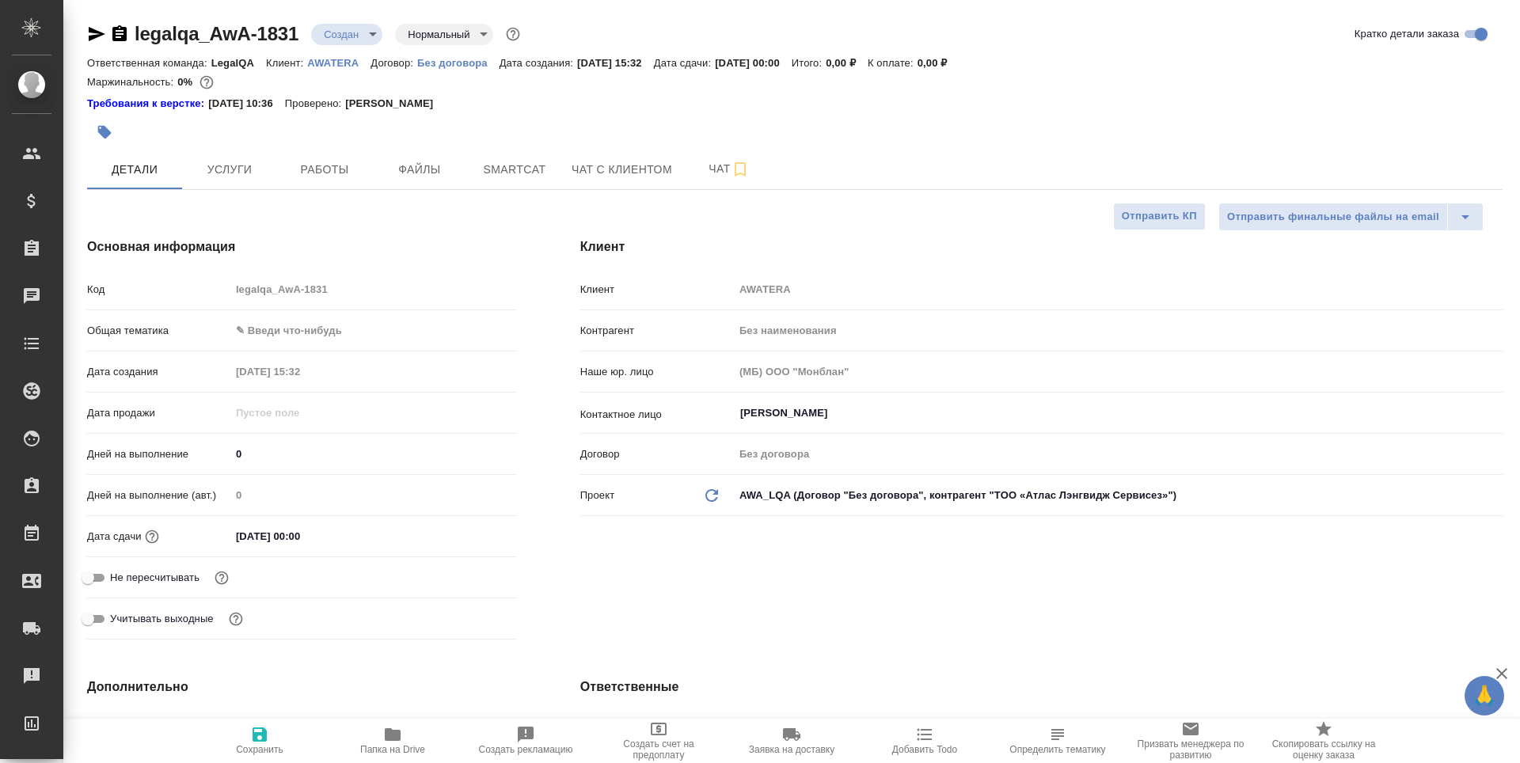
type textarea "x"
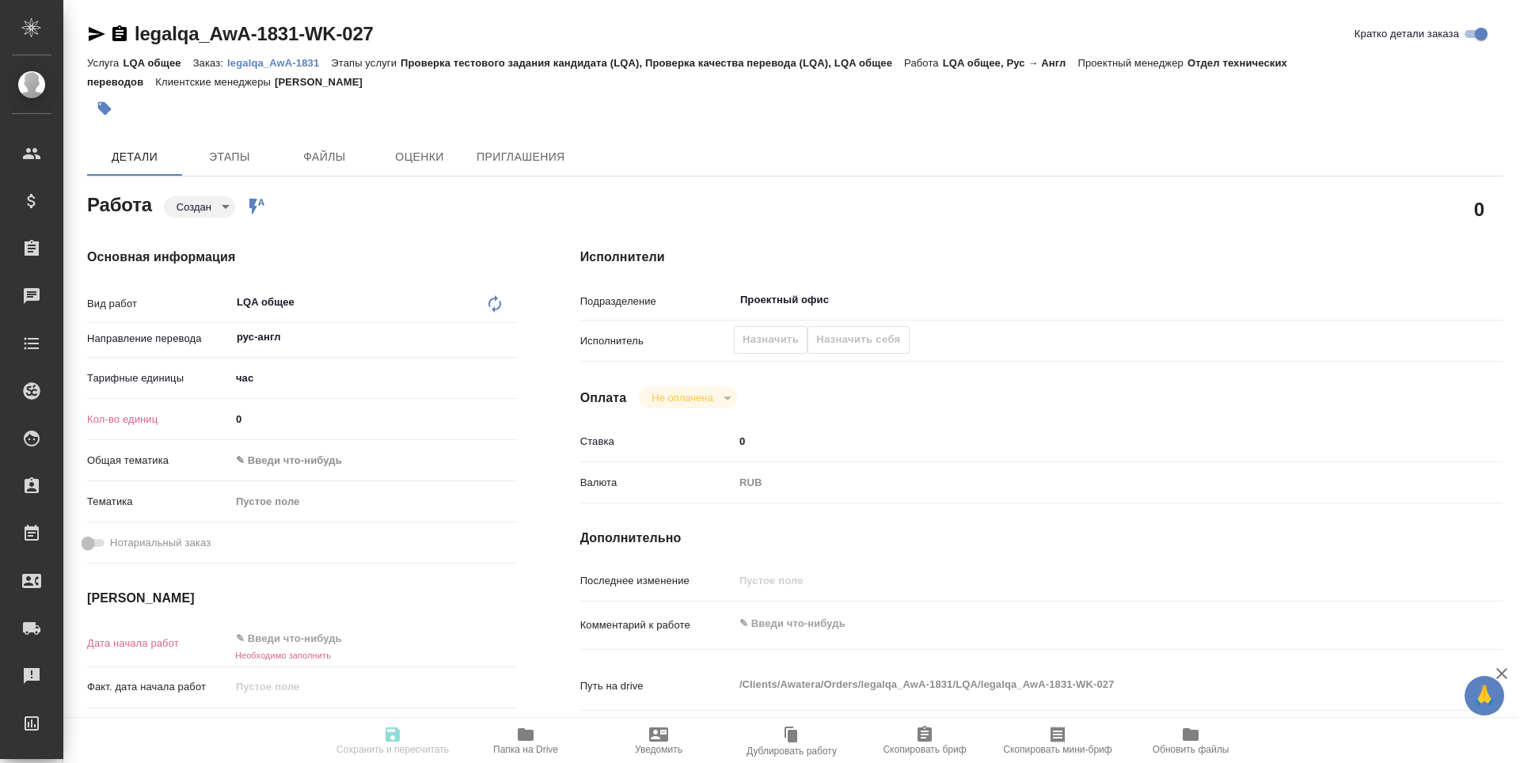
type textarea "x"
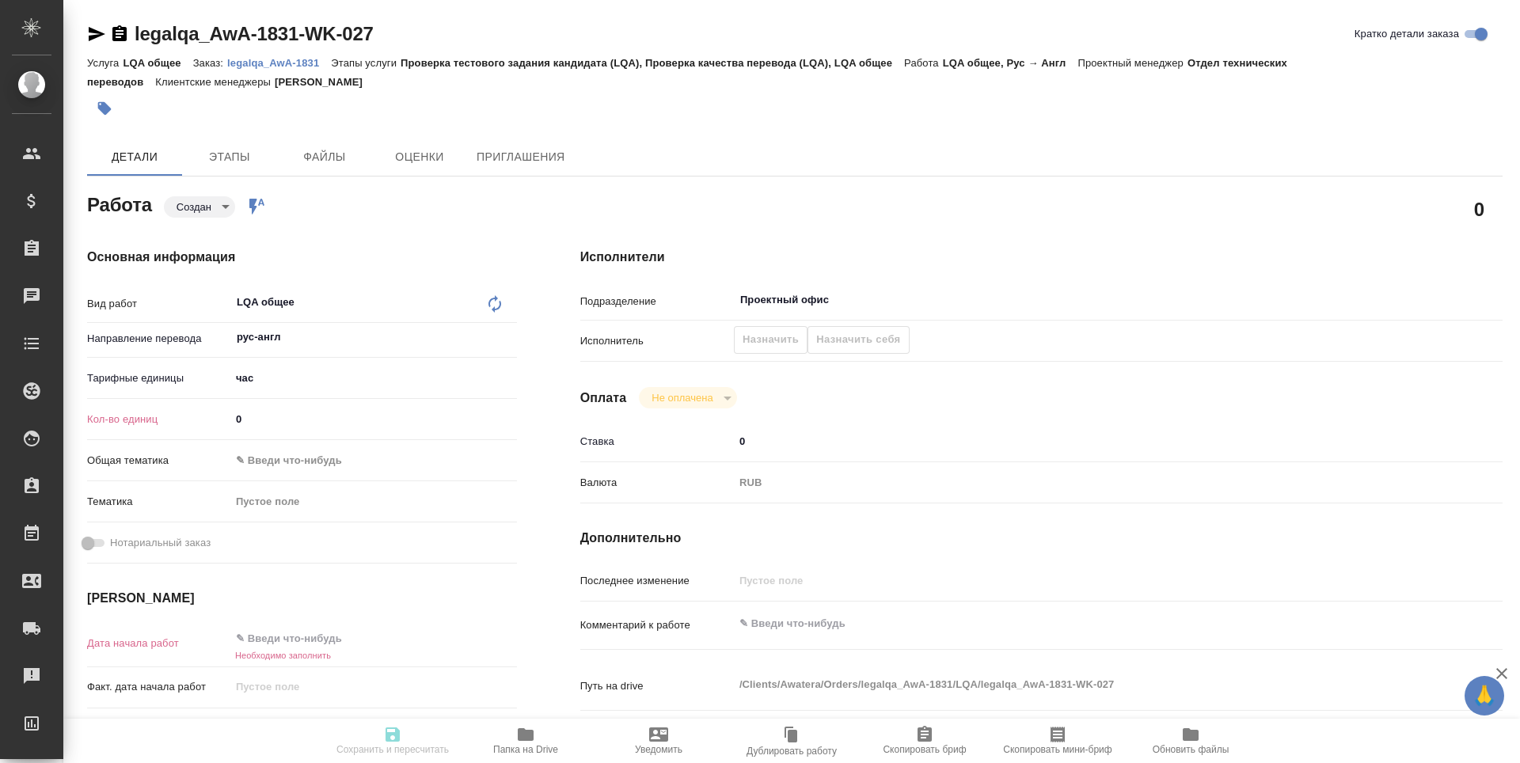
type textarea "x"
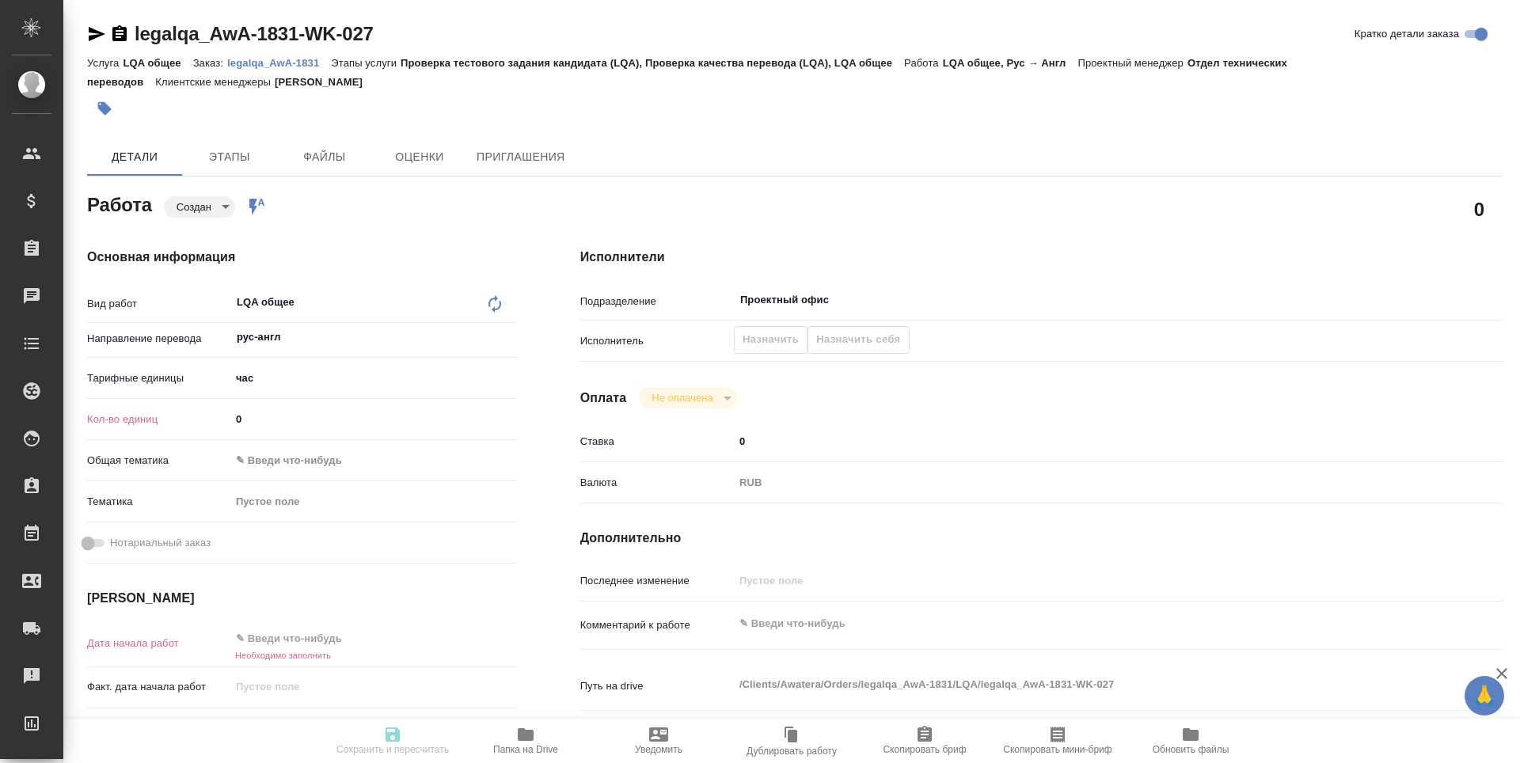
click at [277, 408] on input "0" at bounding box center [373, 419] width 287 height 23
type textarea "x"
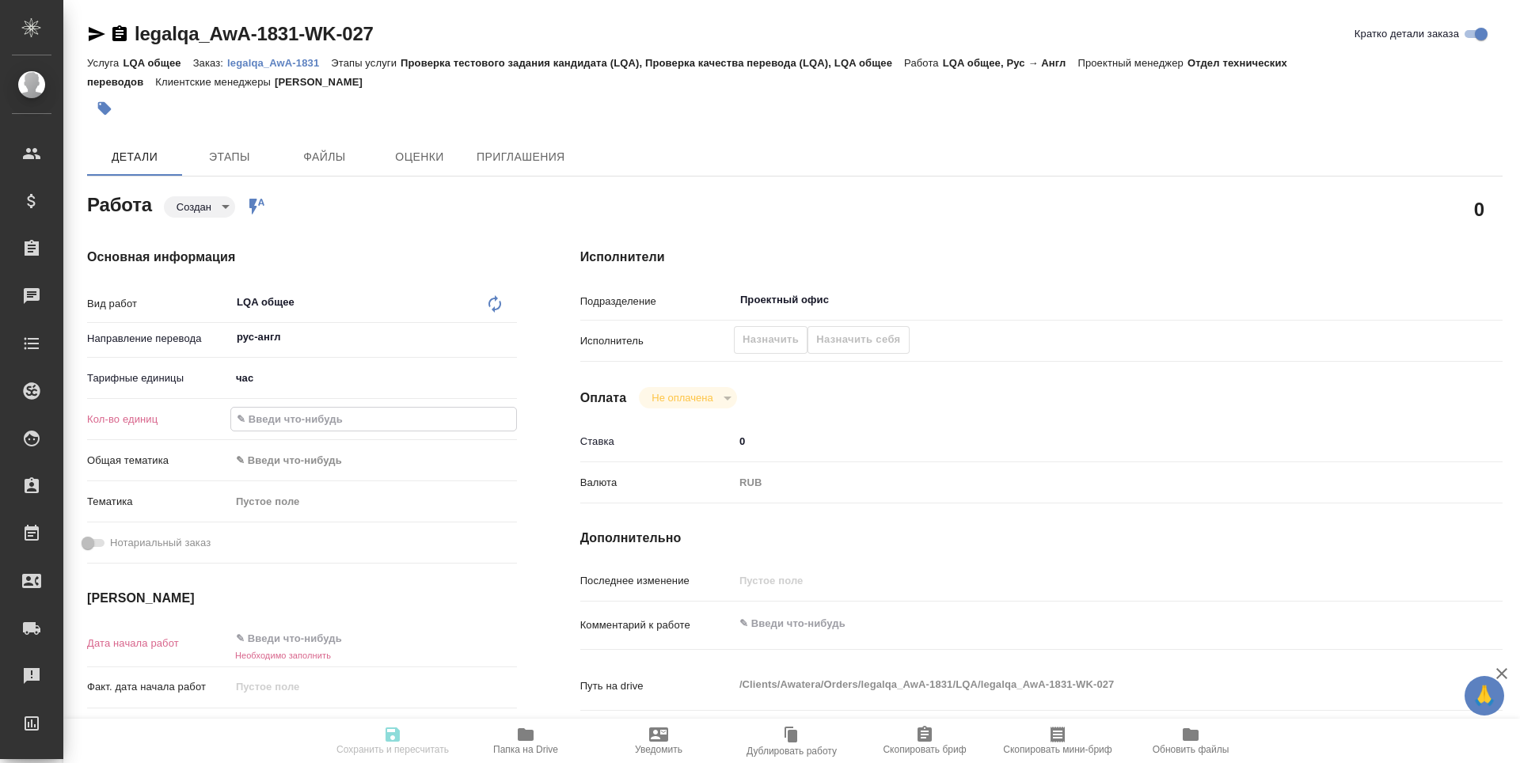
type textarea "x"
type input "1"
type textarea "x"
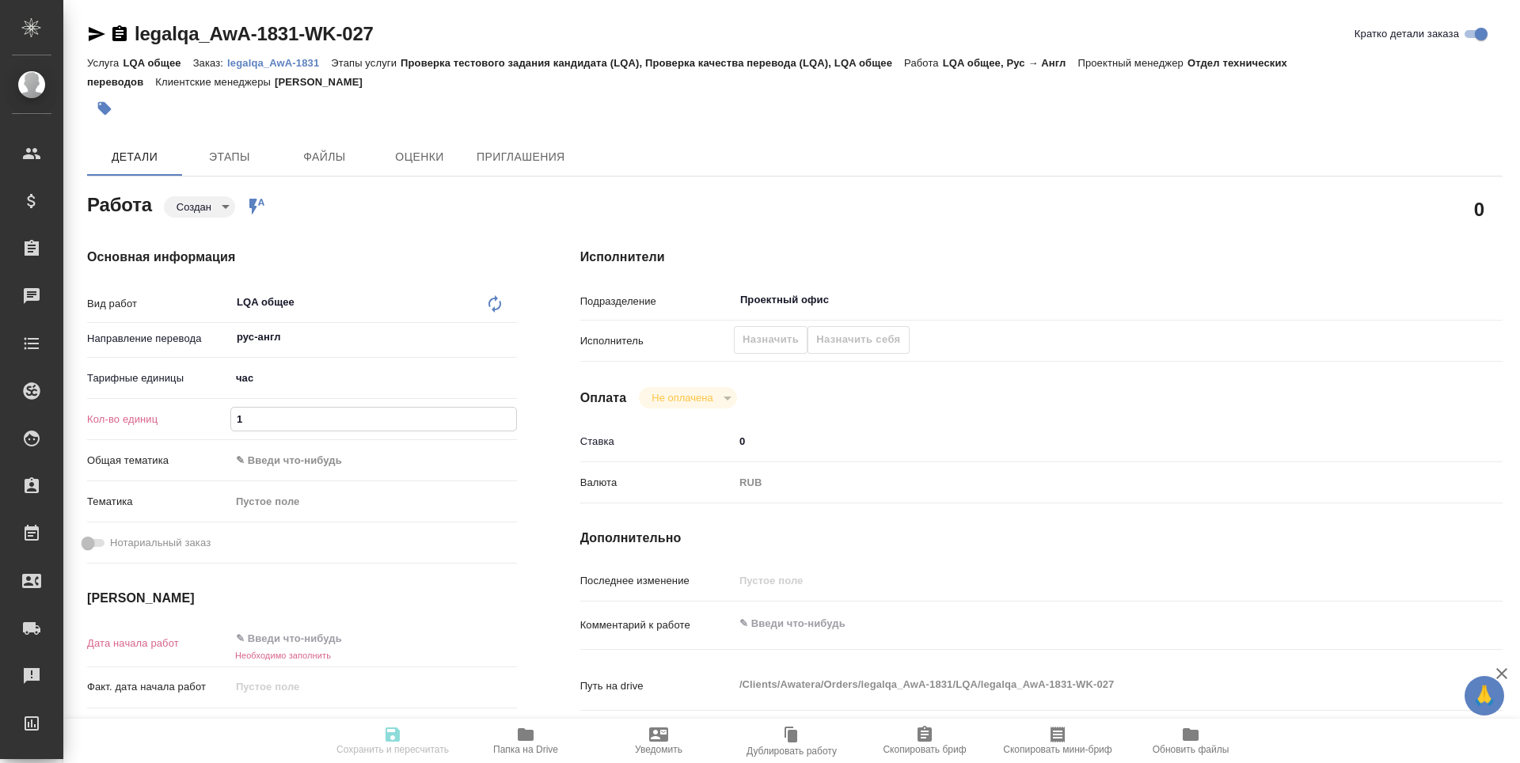
type textarea "x"
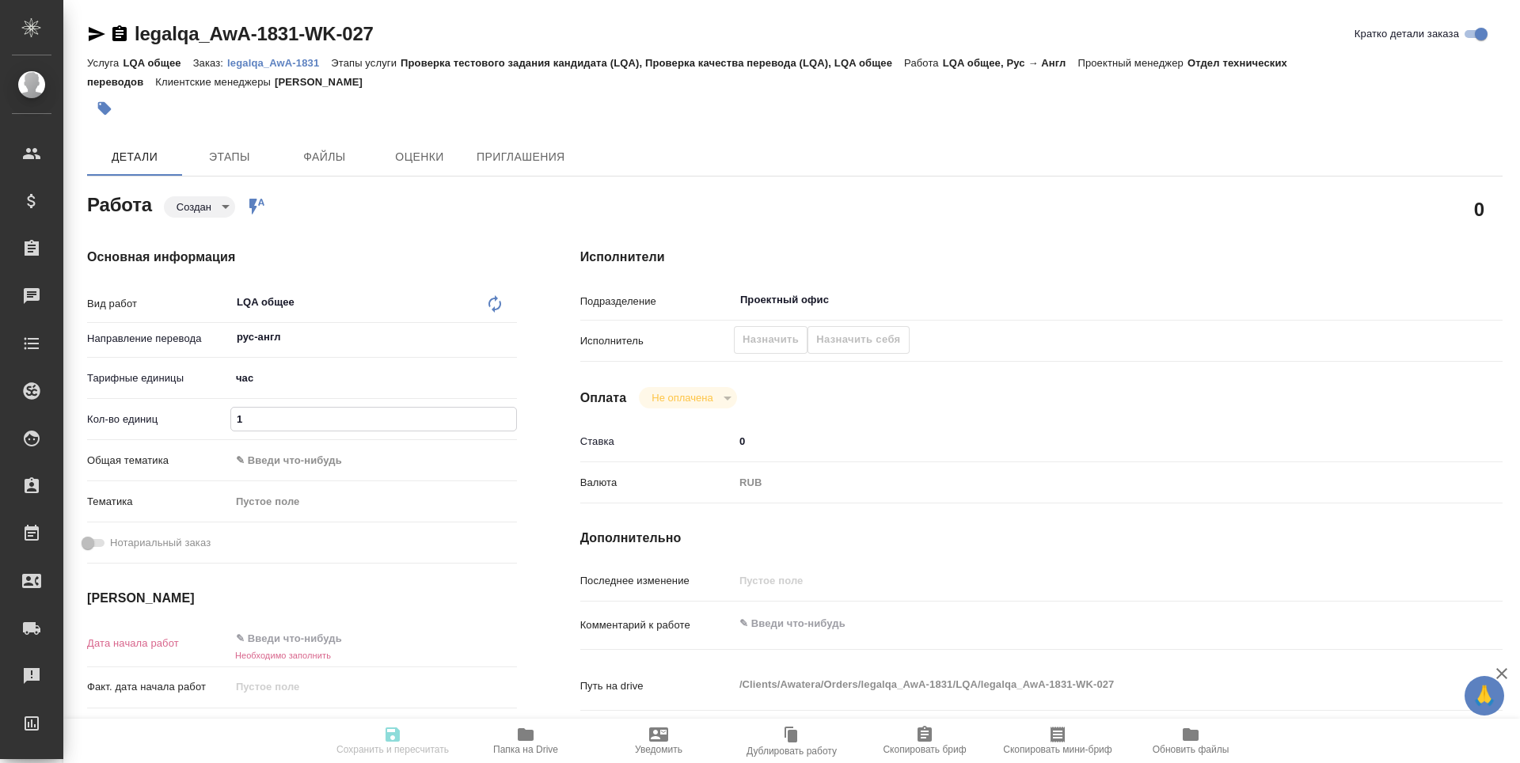
type textarea "x"
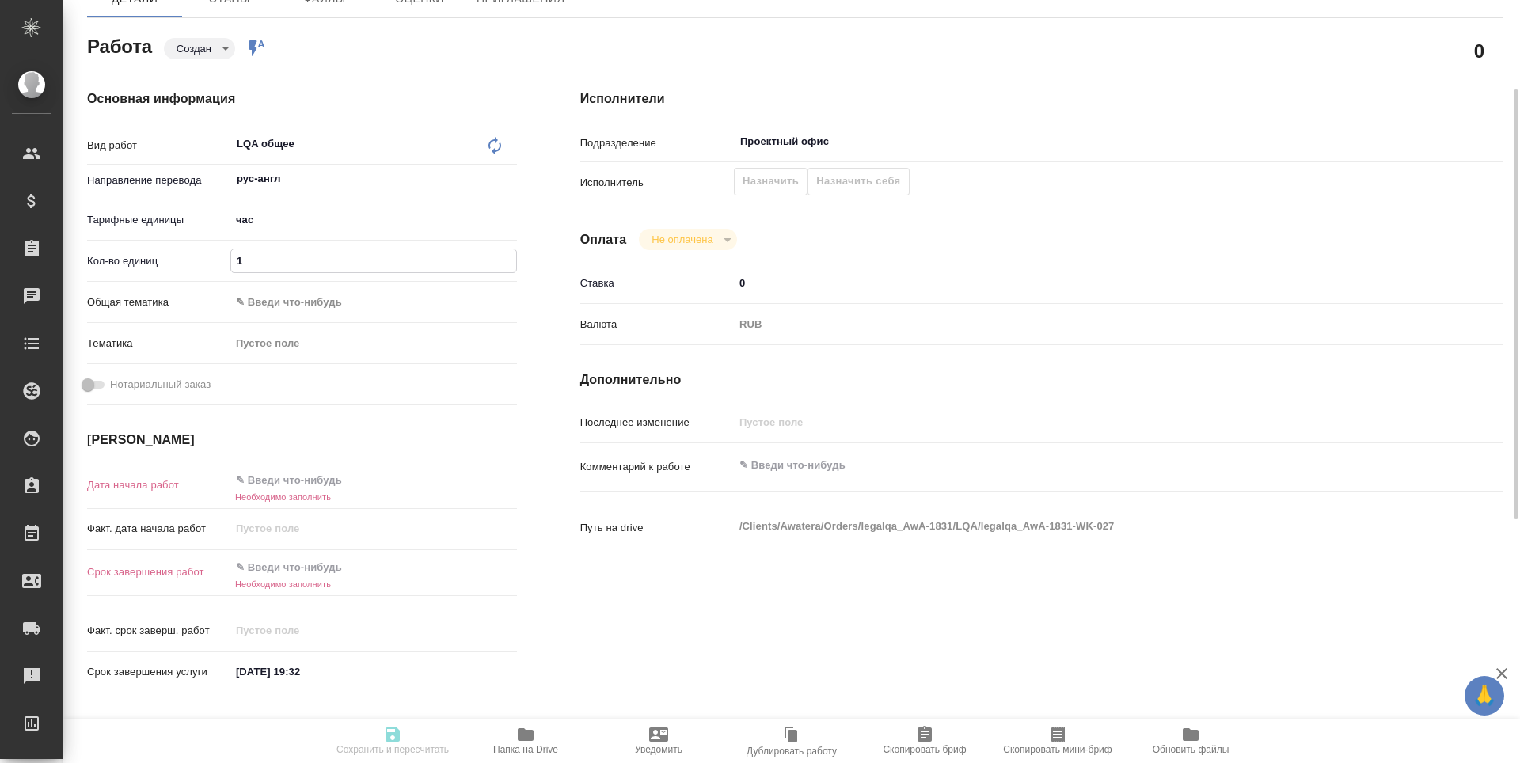
type input "1"
click at [310, 475] on input "text" at bounding box center [299, 480] width 139 height 23
click at [472, 479] on icon "button" at bounding box center [471, 479] width 19 height 19
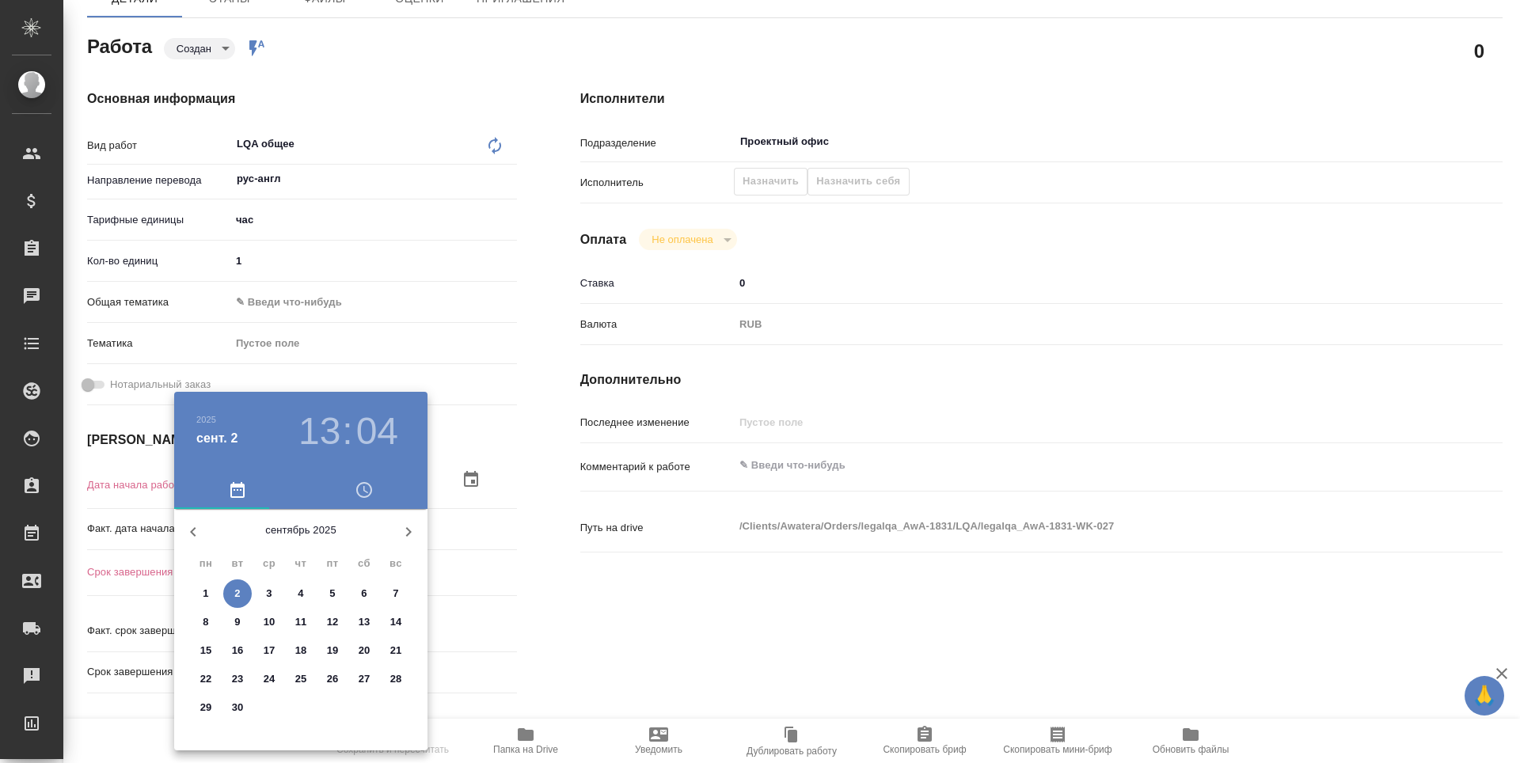
click at [194, 525] on icon "button" at bounding box center [193, 532] width 19 height 19
click at [329, 707] on p "29" at bounding box center [333, 708] width 12 height 16
type textarea "x"
type input "29.08.2025 13:04"
type textarea "x"
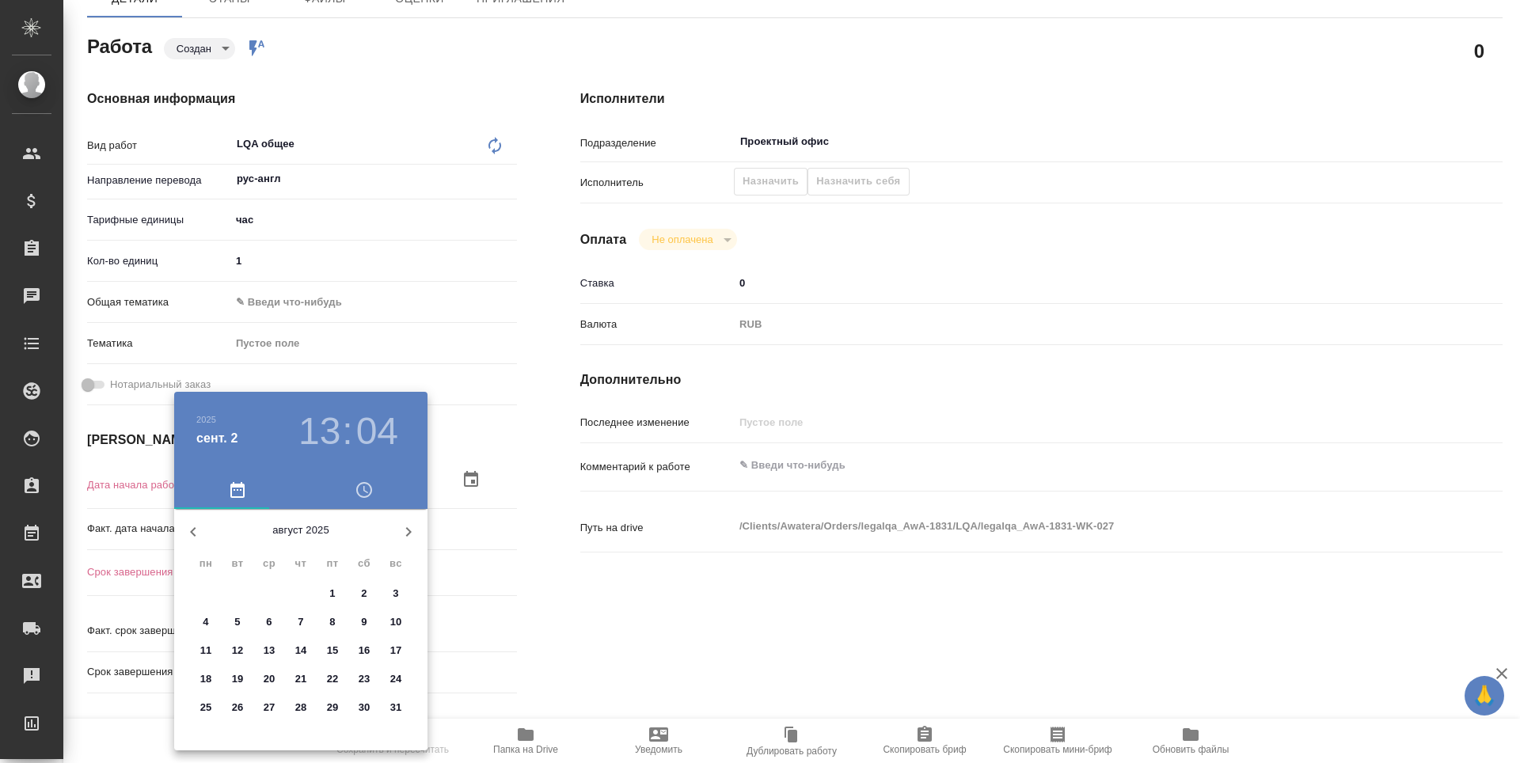
type textarea "x"
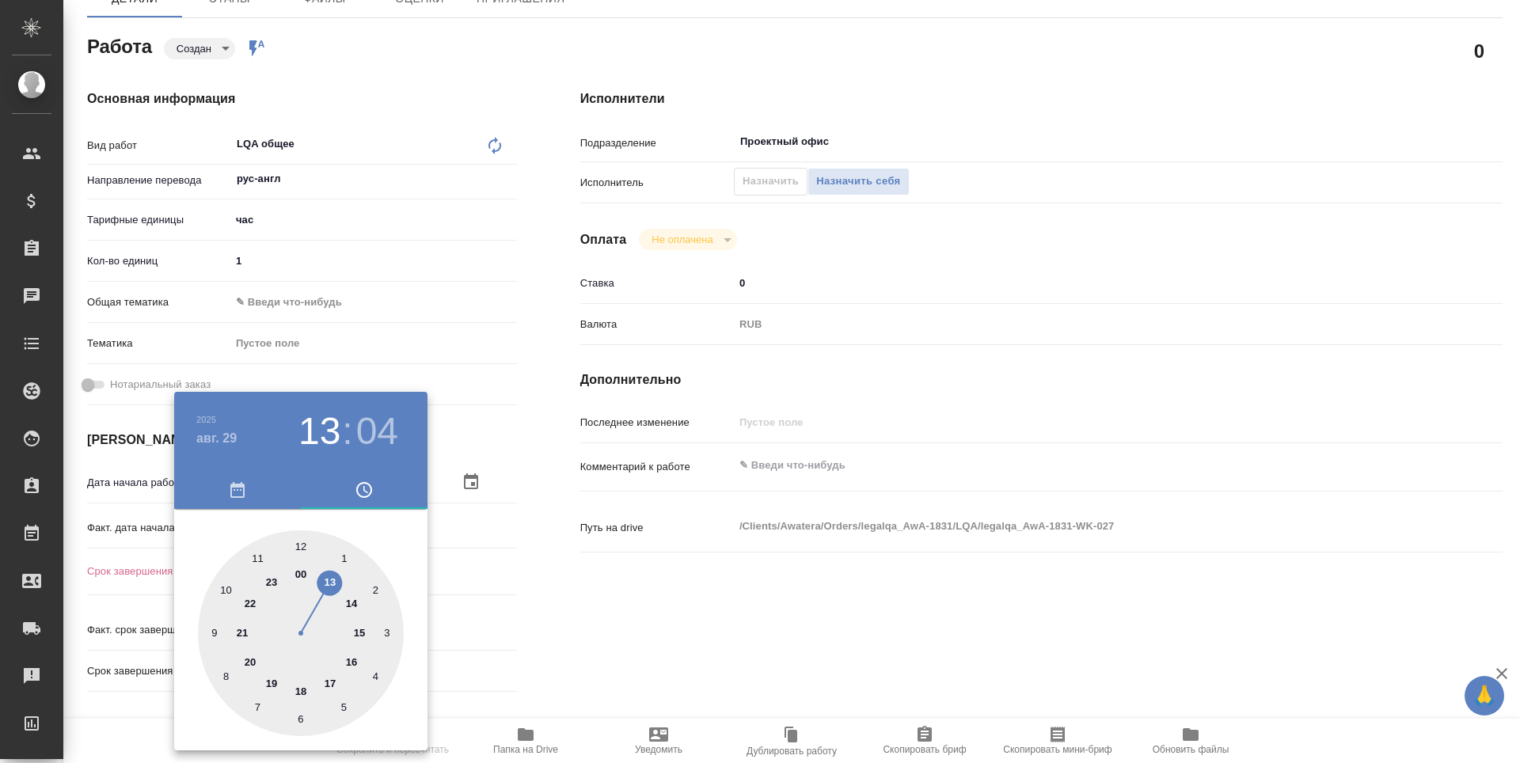
click at [218, 630] on div at bounding box center [301, 633] width 206 height 206
type textarea "x"
type input "29.08.2025 09:04"
type textarea "x"
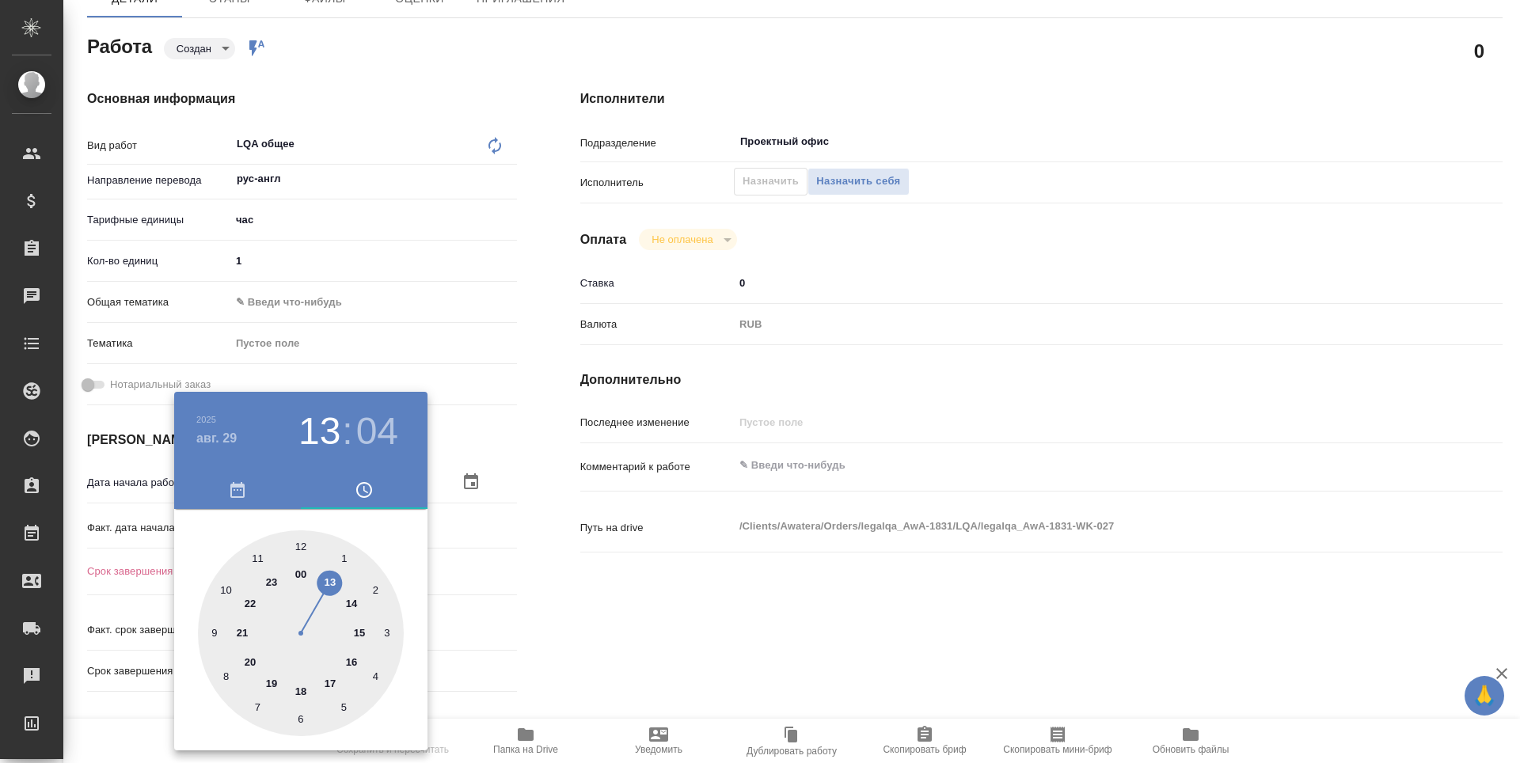
type textarea "x"
click at [299, 548] on div at bounding box center [301, 633] width 206 height 206
type textarea "x"
type input "29.08.2025 09:00"
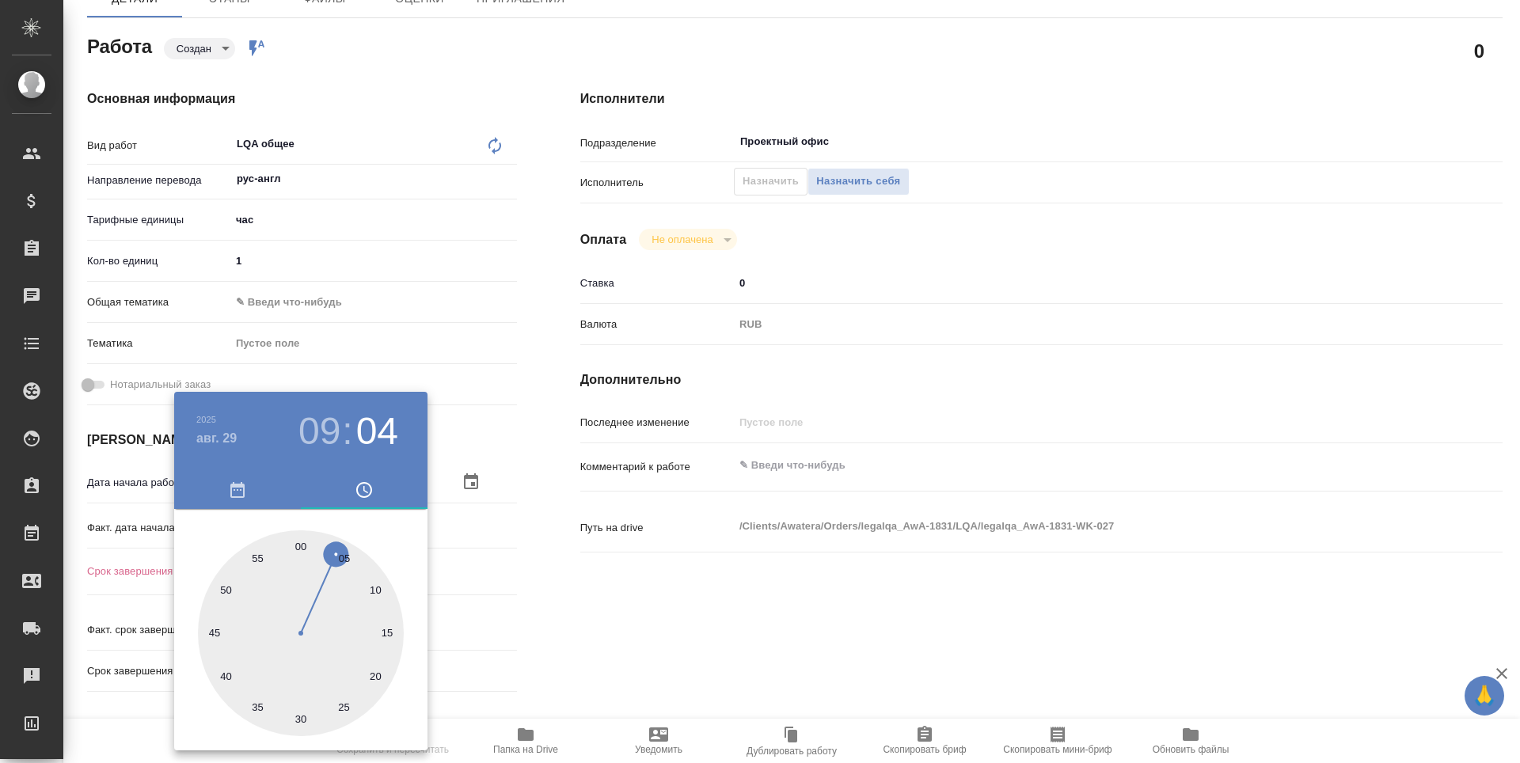
type textarea "x"
click at [565, 609] on div at bounding box center [760, 381] width 1520 height 763
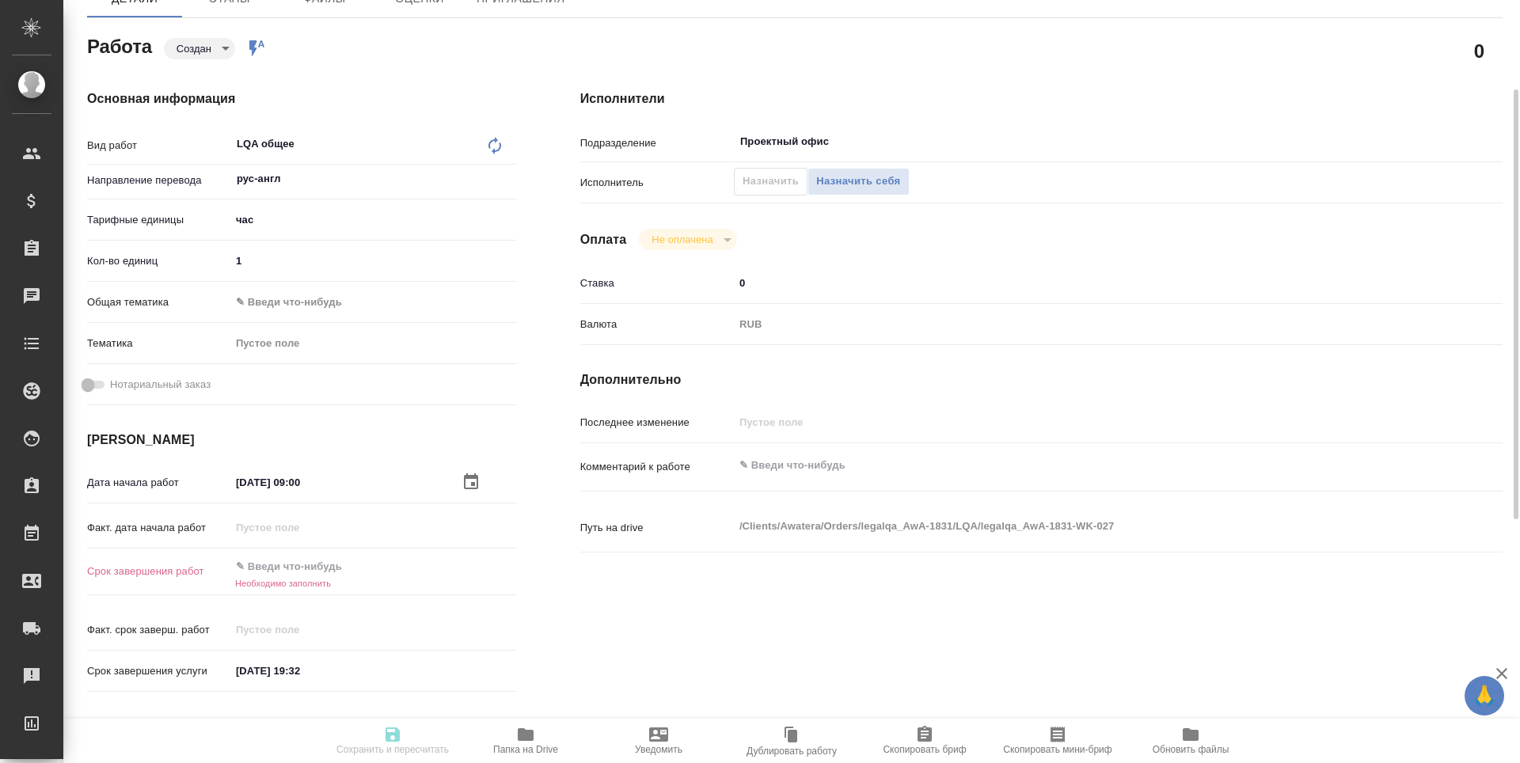
click at [298, 566] on input "text" at bounding box center [299, 566] width 139 height 23
click at [466, 568] on icon "button" at bounding box center [471, 566] width 19 height 19
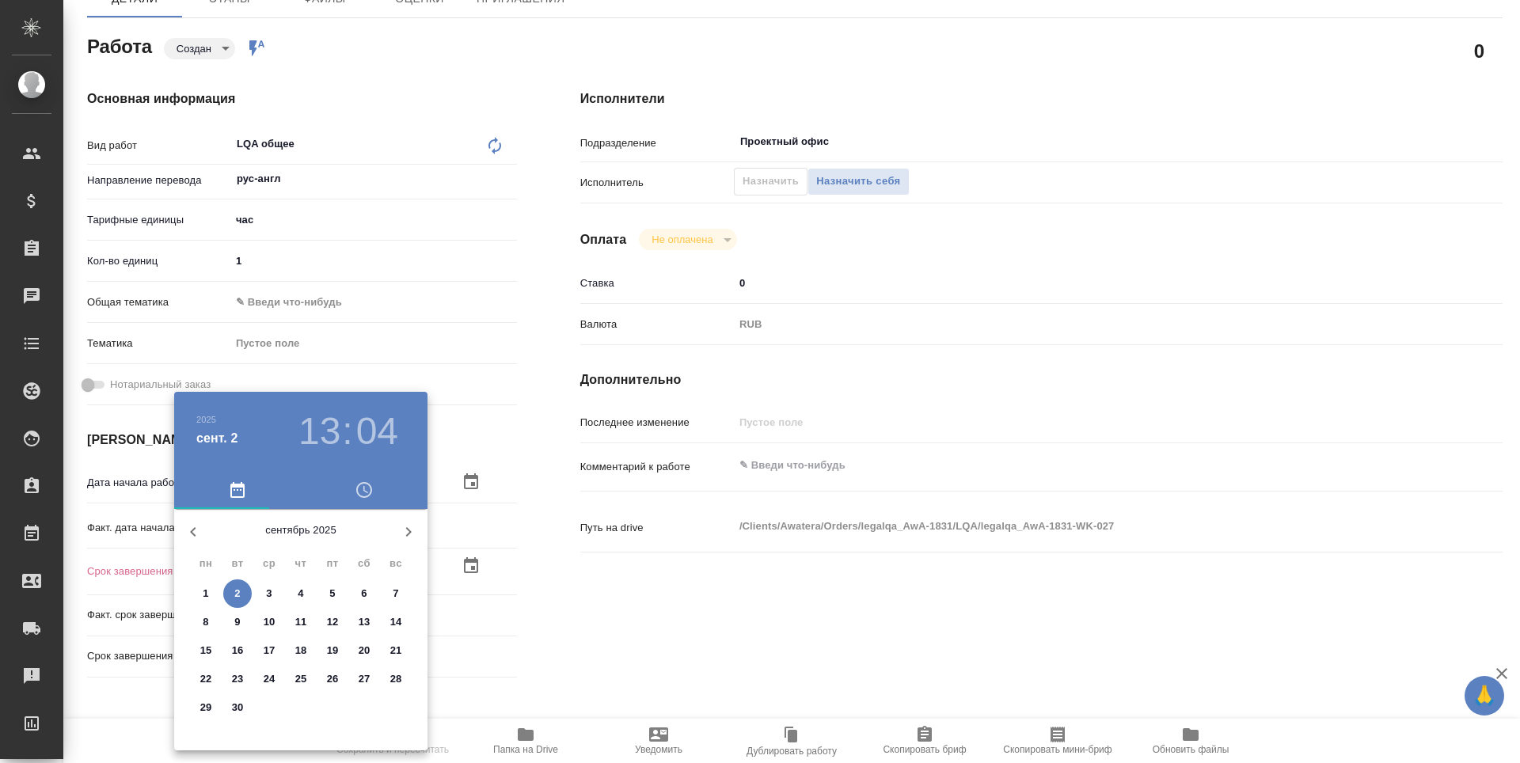
click at [193, 527] on icon "button" at bounding box center [193, 532] width 19 height 19
click at [364, 711] on p "30" at bounding box center [365, 708] width 12 height 16
type textarea "x"
type input "30.08.2025 13:04"
type textarea "x"
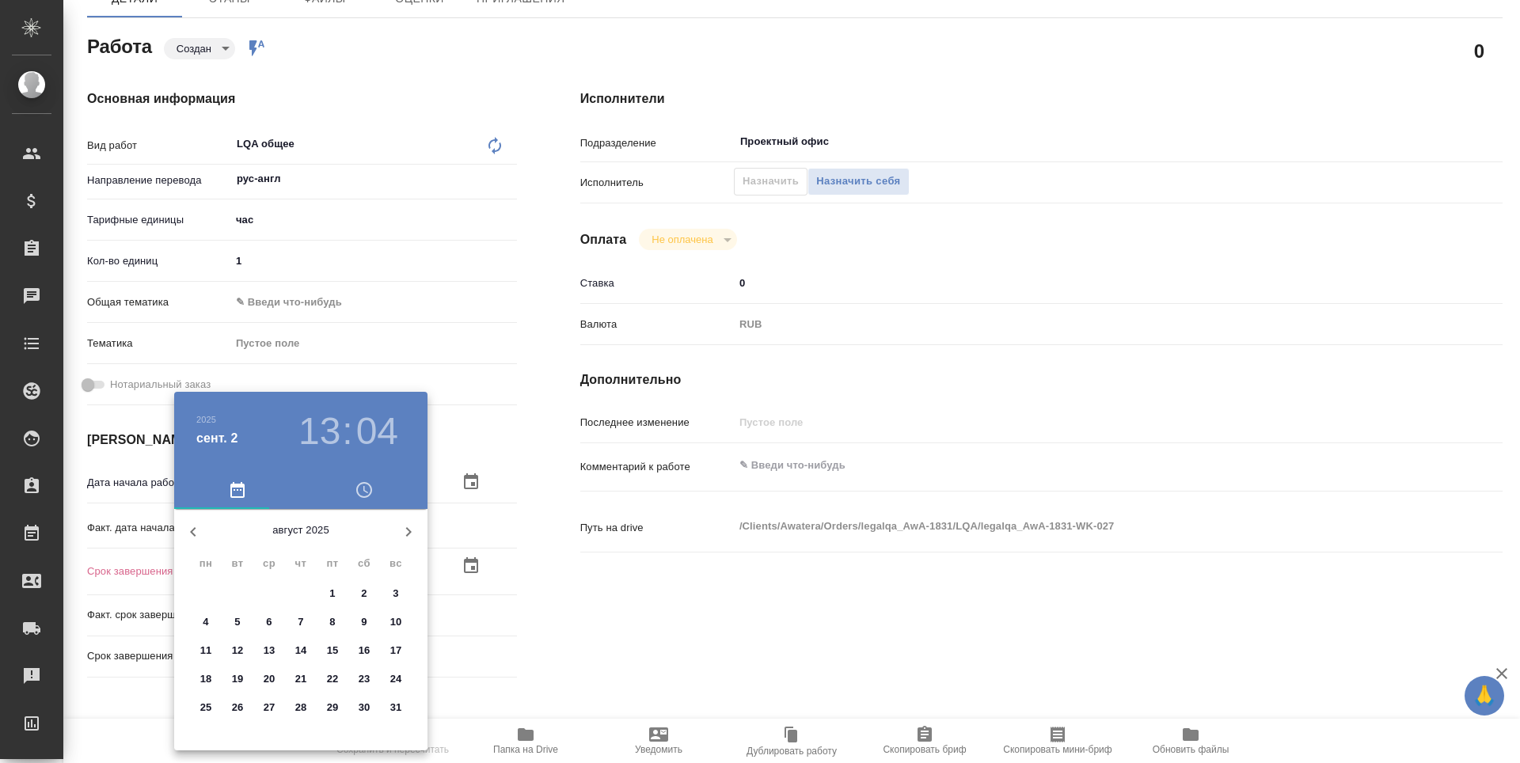
type textarea "x"
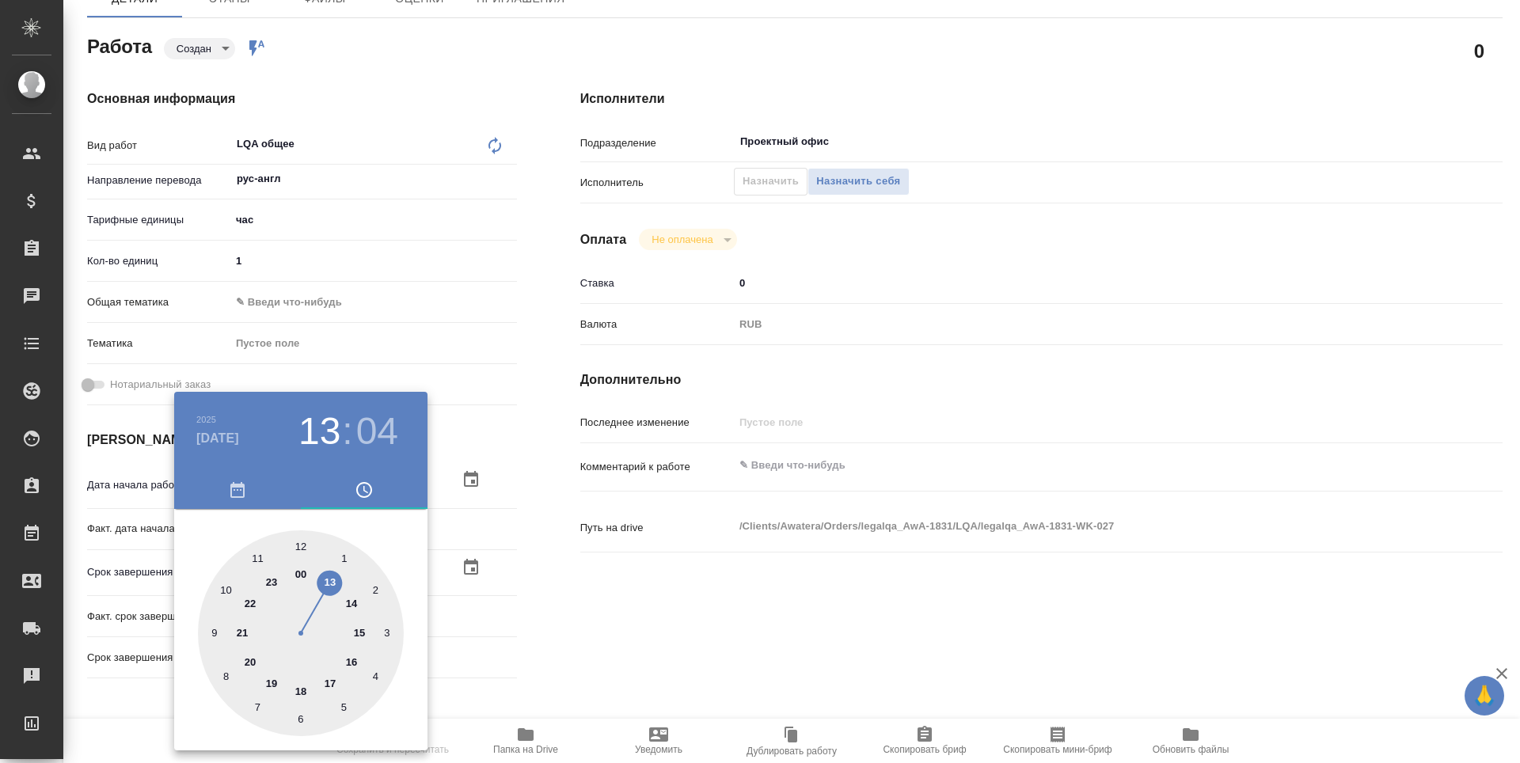
click at [659, 658] on div at bounding box center [760, 381] width 1520 height 763
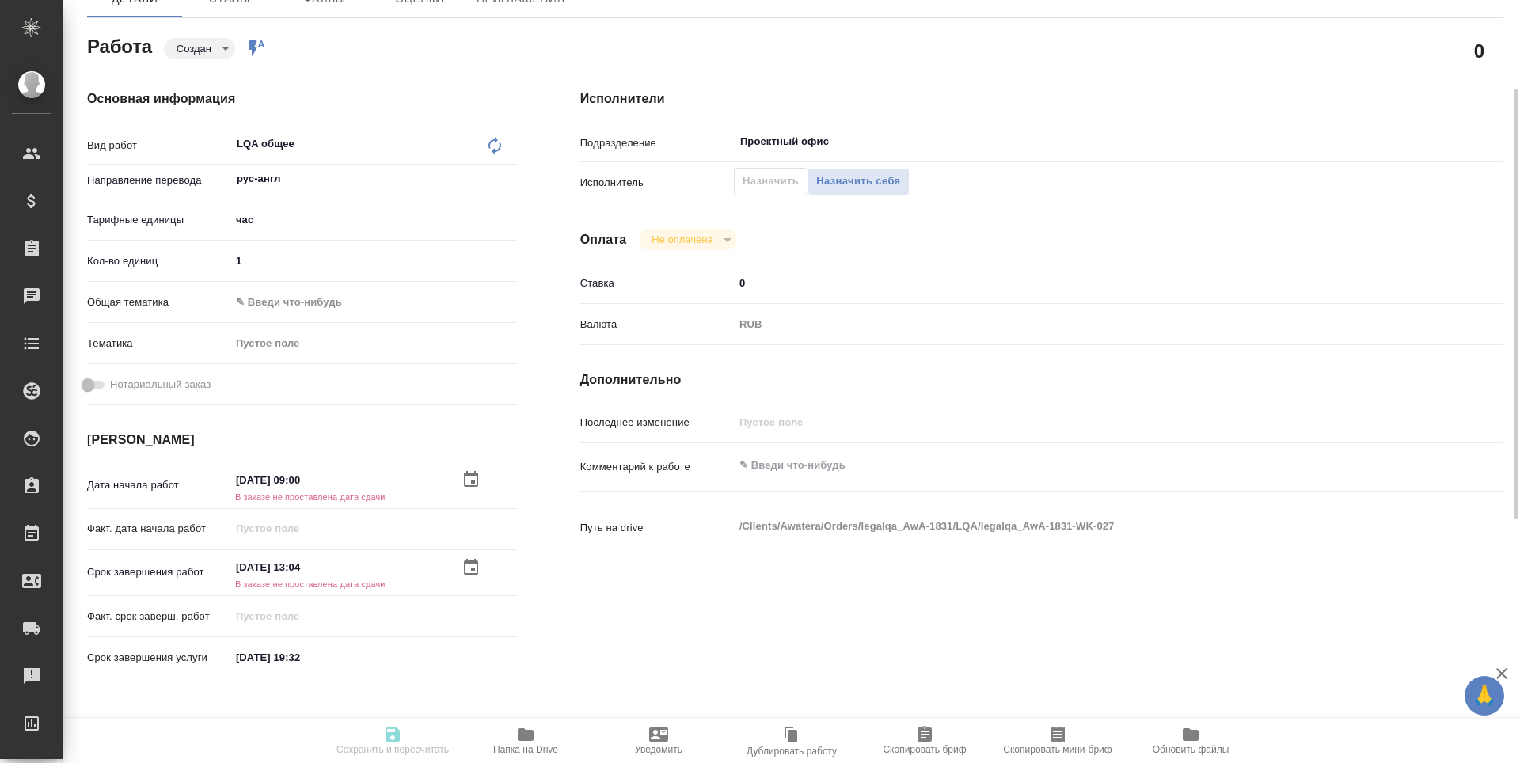
click at [470, 572] on icon "button" at bounding box center [471, 567] width 19 height 19
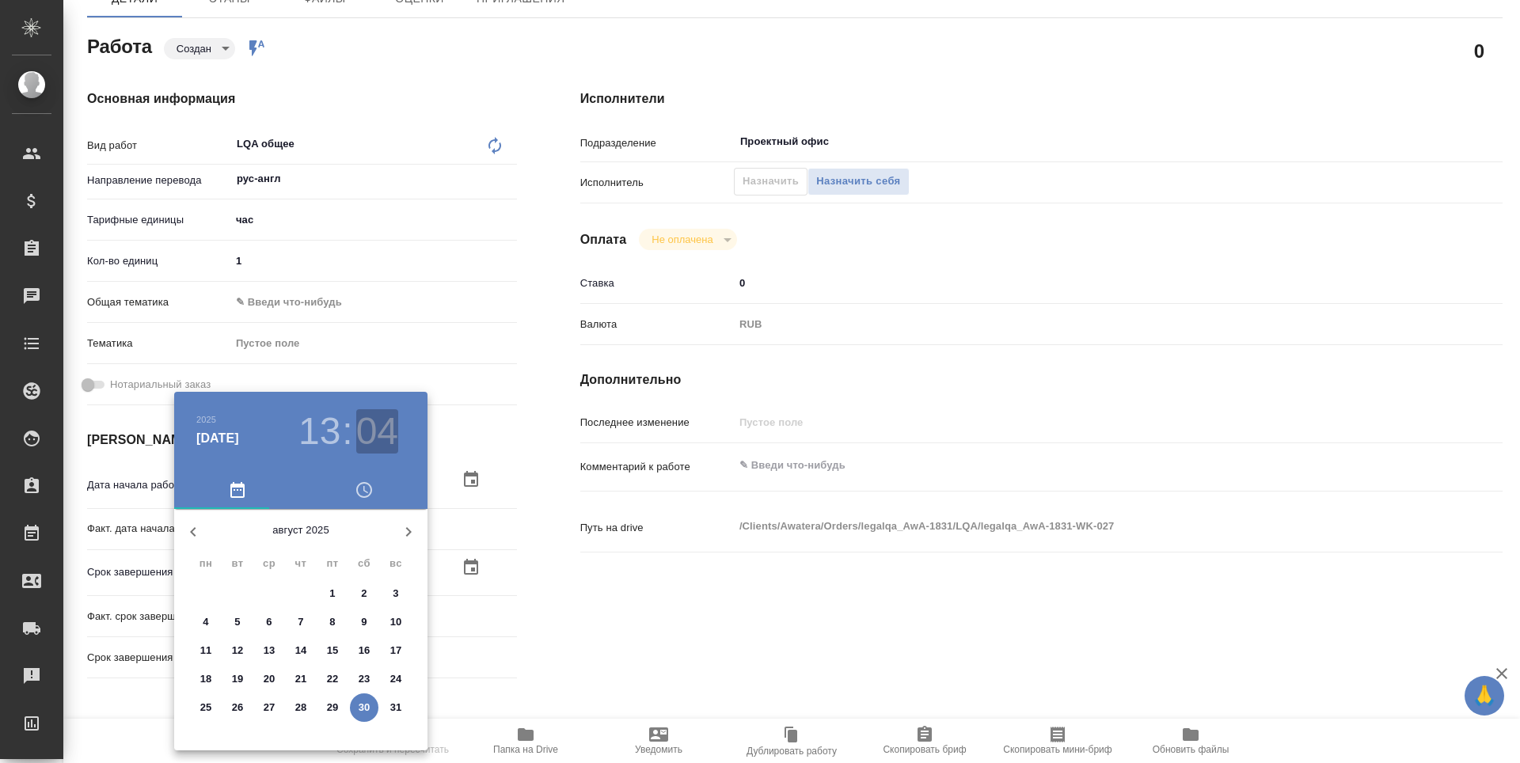
click at [375, 424] on h3 "04" at bounding box center [377, 431] width 42 height 44
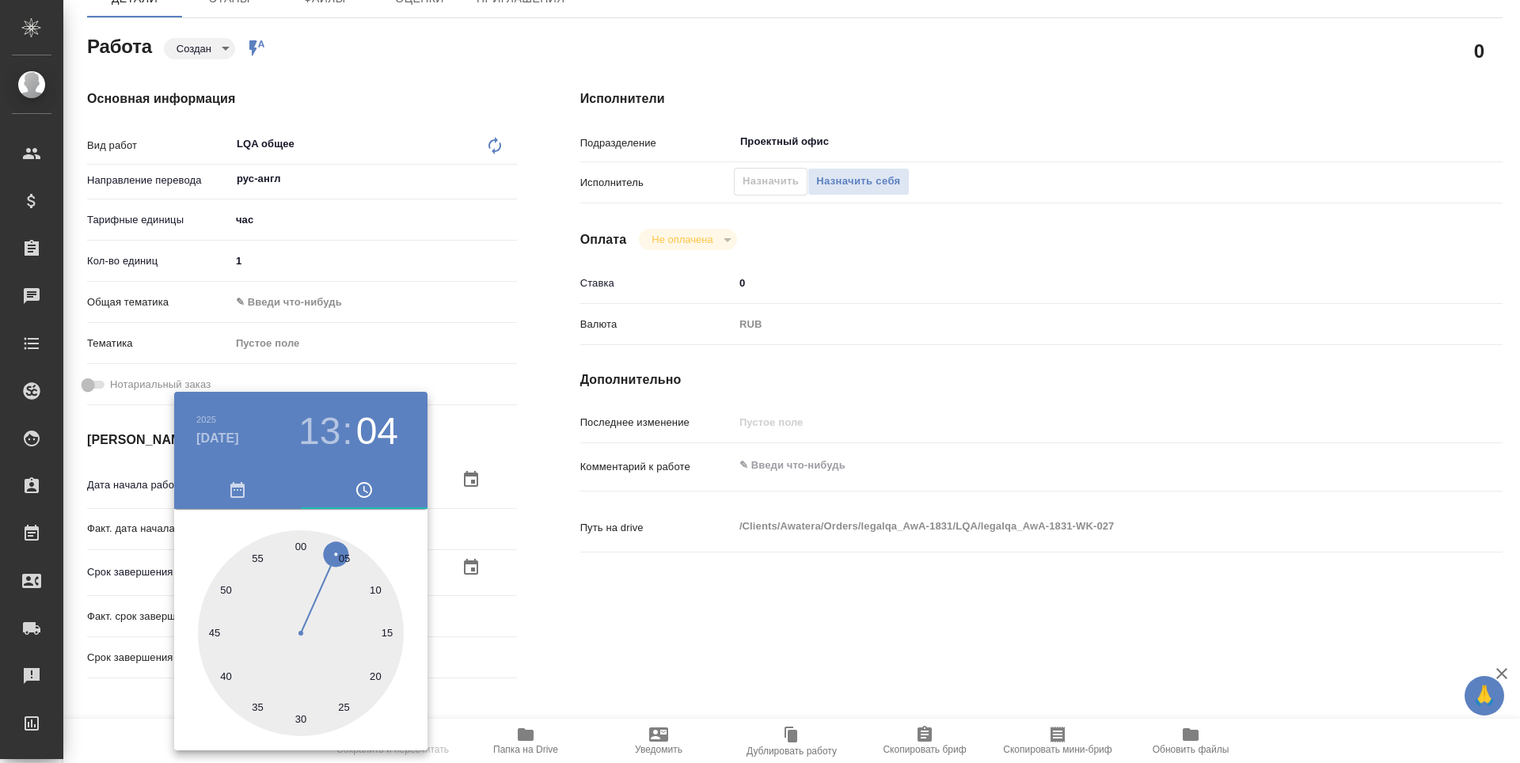
click at [304, 547] on div at bounding box center [301, 633] width 206 height 206
type textarea "x"
type input "30.08.2025 13:00"
type textarea "x"
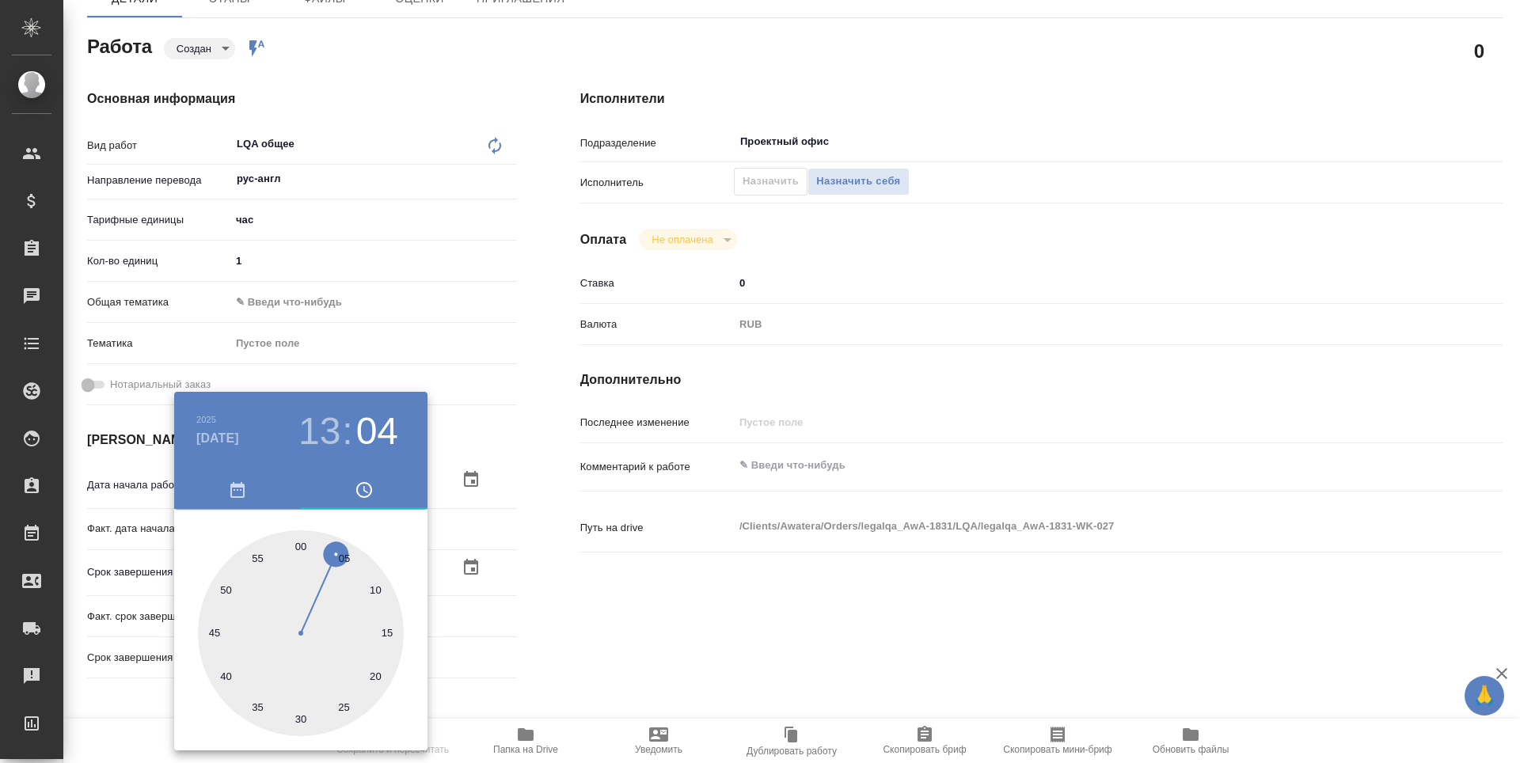
type textarea "x"
click at [539, 558] on div at bounding box center [760, 381] width 1520 height 763
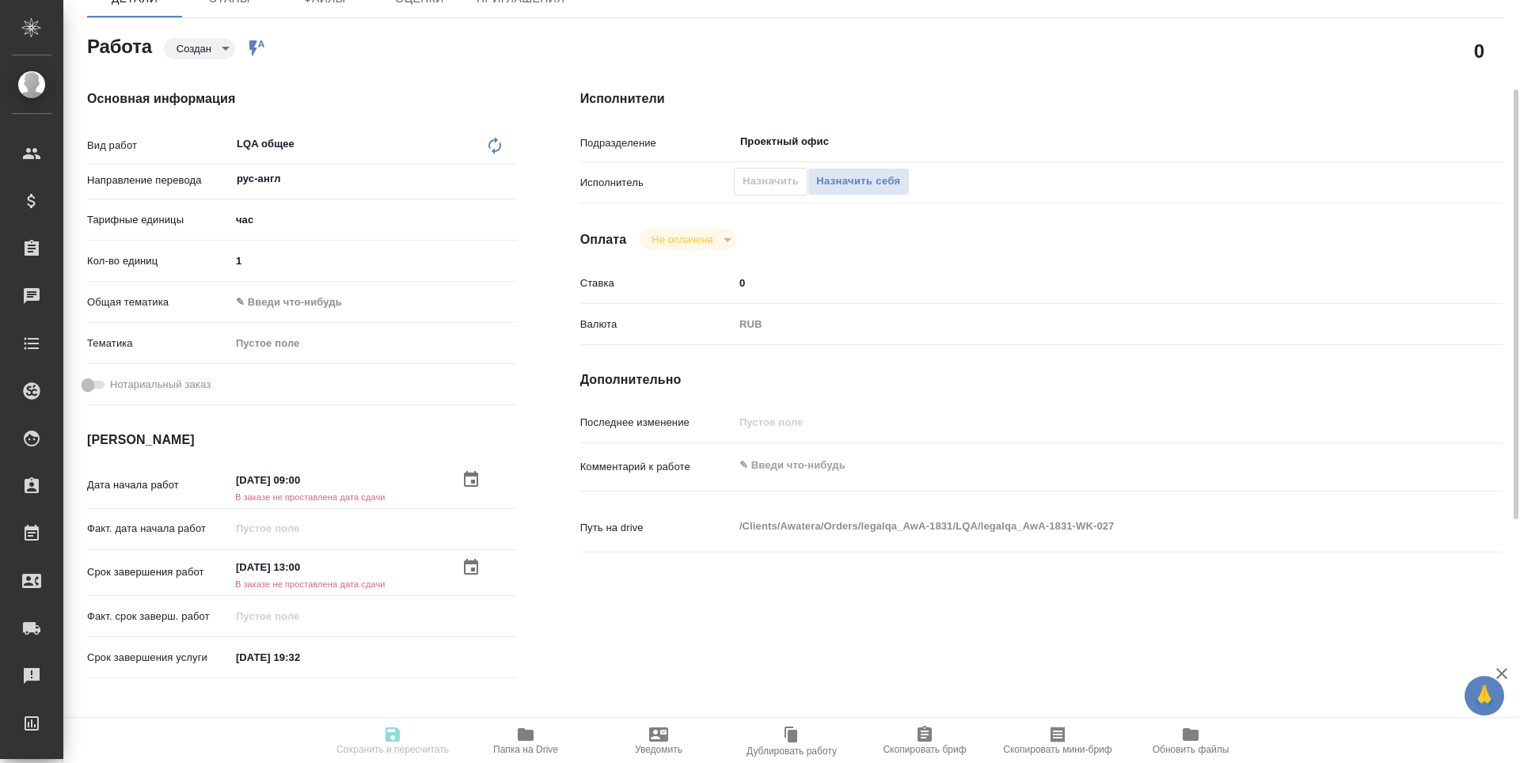
click at [300, 656] on input "30.09.2025 19:32" at bounding box center [299, 657] width 139 height 23
click at [473, 656] on icon "button" at bounding box center [471, 656] width 19 height 19
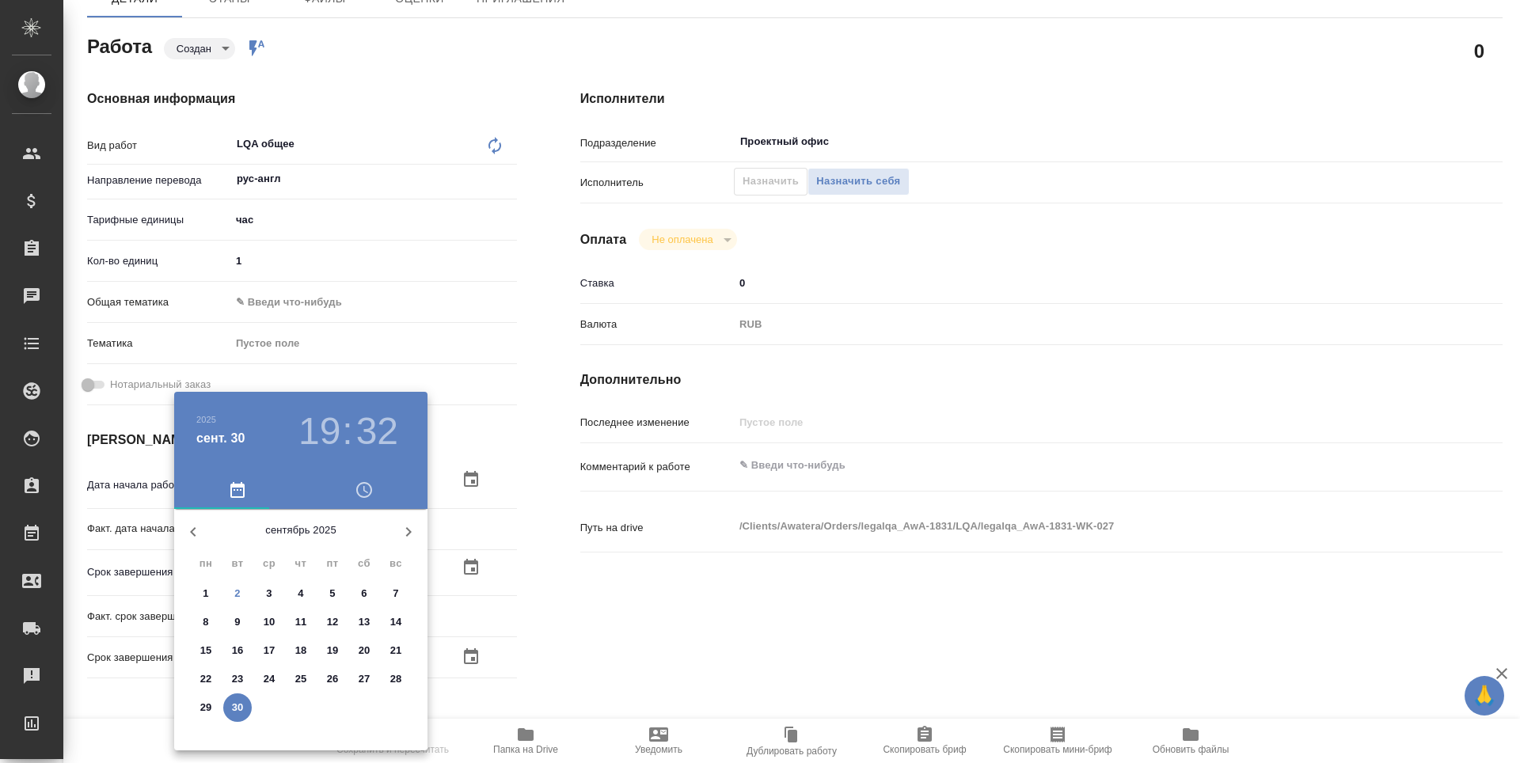
click at [192, 533] on icon "button" at bounding box center [193, 532] width 6 height 10
click at [359, 709] on p "30" at bounding box center [365, 708] width 12 height 16
type textarea "x"
type input "30.08.2025 19:32"
type textarea "x"
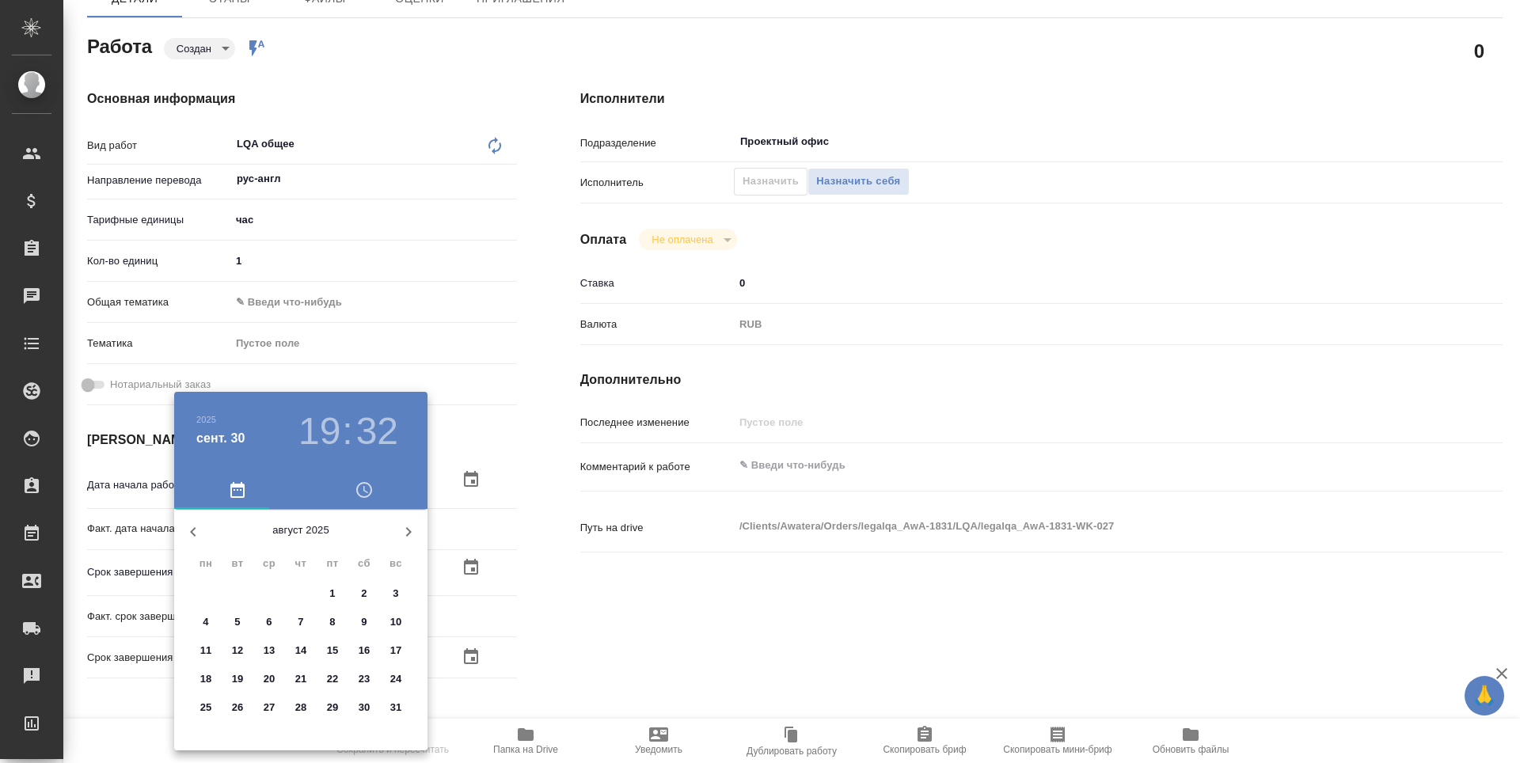
type textarea "x"
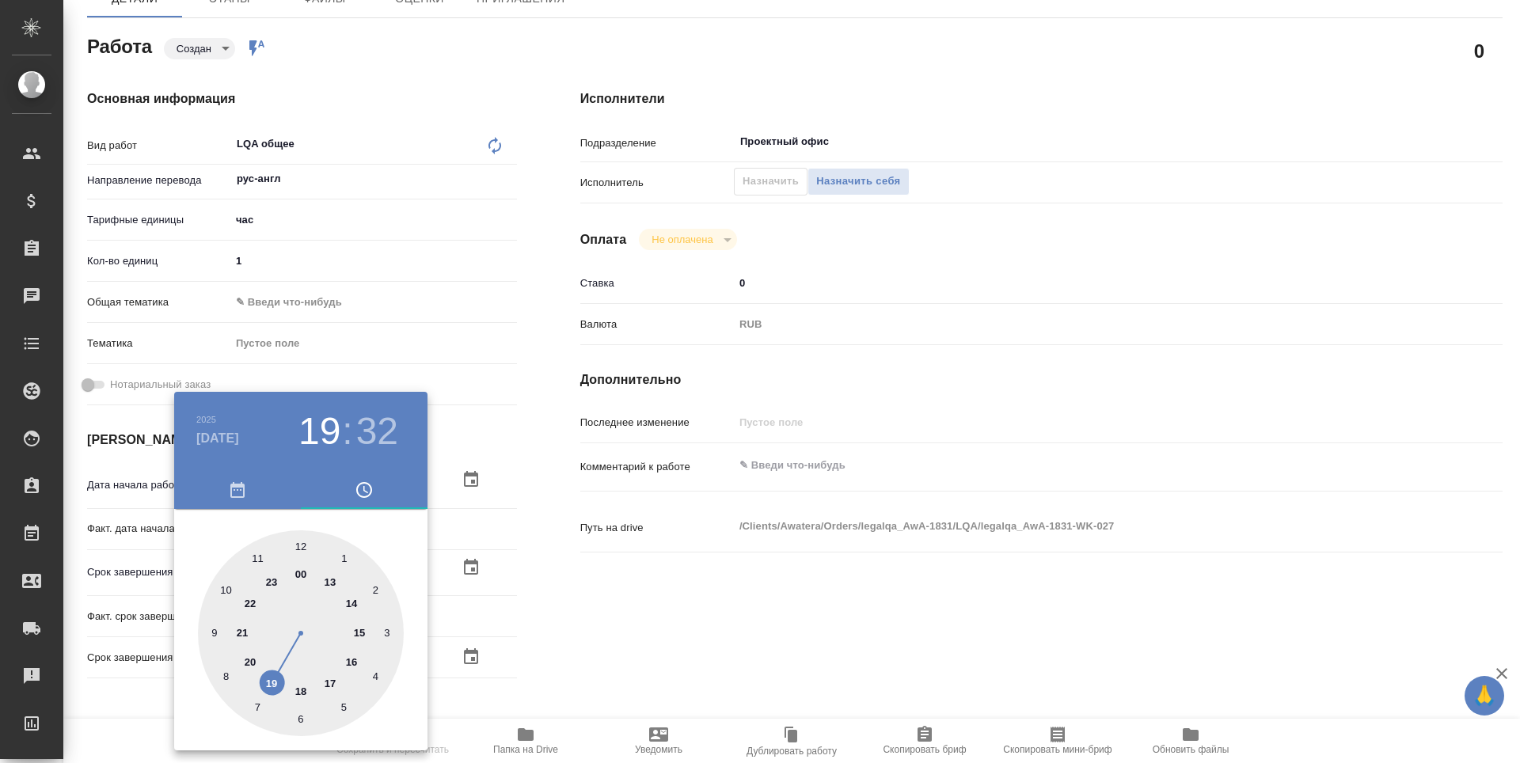
click at [333, 580] on div at bounding box center [301, 633] width 206 height 206
type textarea "x"
type input "30.08.2025 13:32"
type textarea "x"
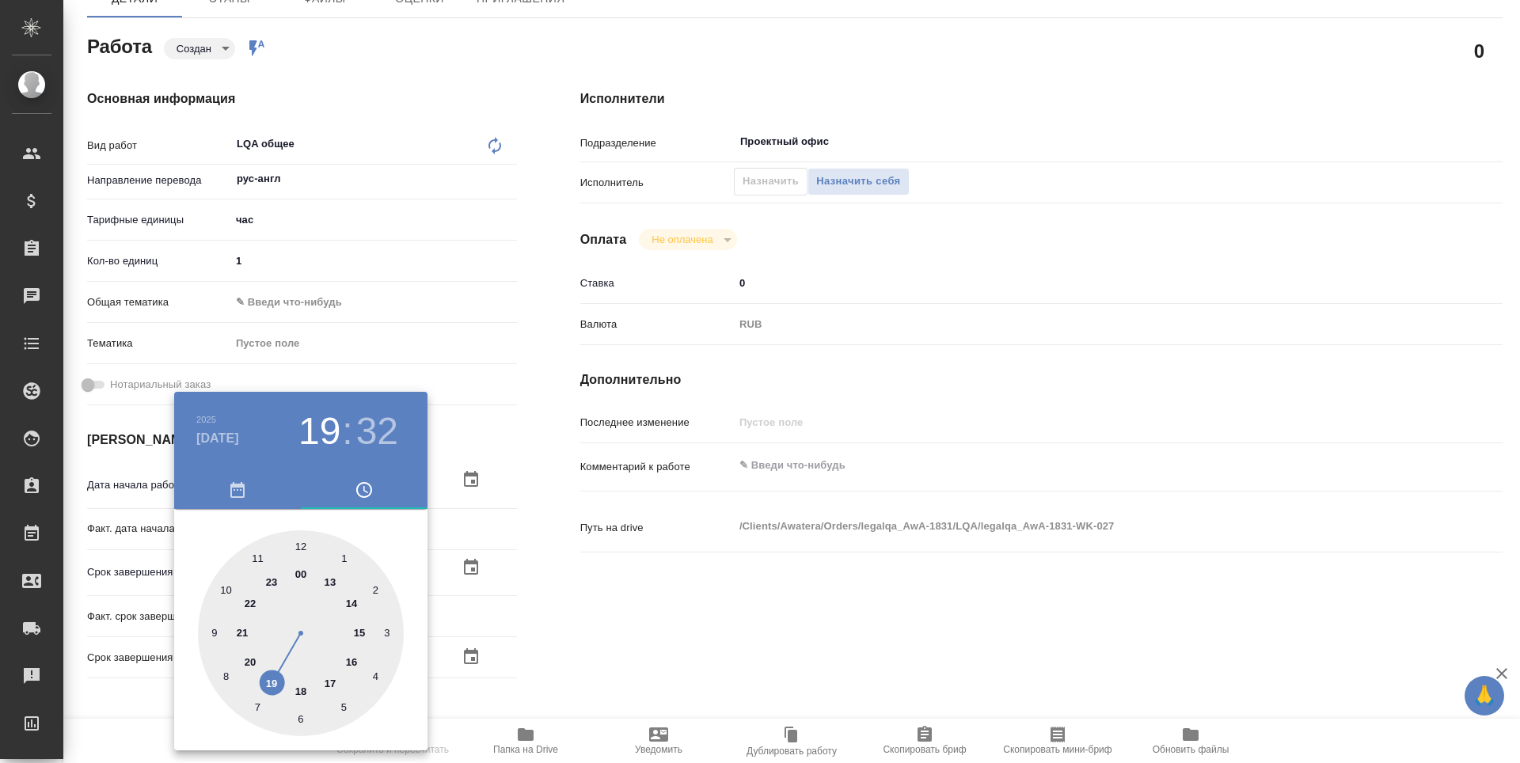
type textarea "x"
click at [375, 422] on h3 "32" at bounding box center [377, 431] width 42 height 44
click at [297, 548] on div at bounding box center [301, 633] width 206 height 206
type textarea "x"
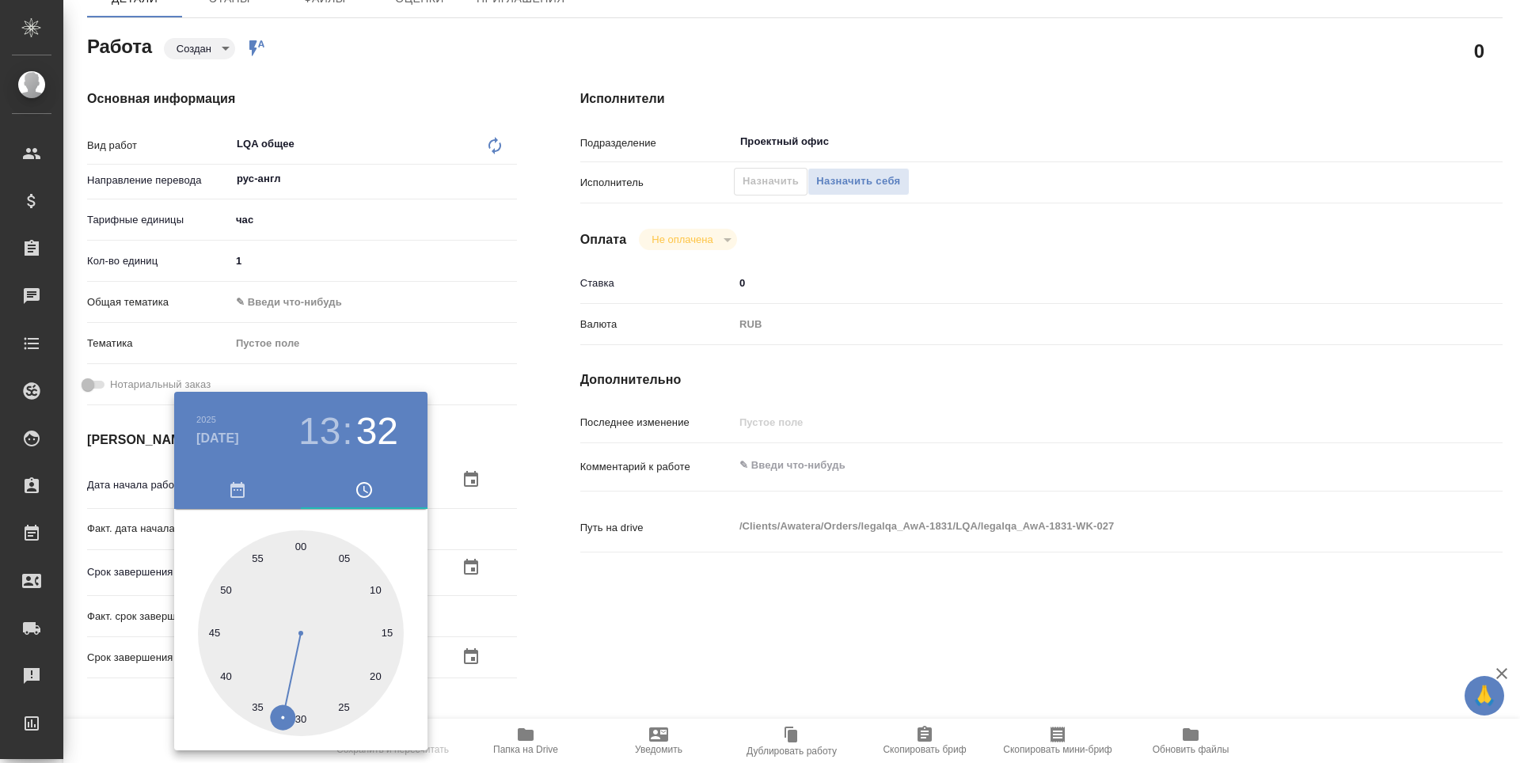
type input "30.08.2025 13:00"
type textarea "x"
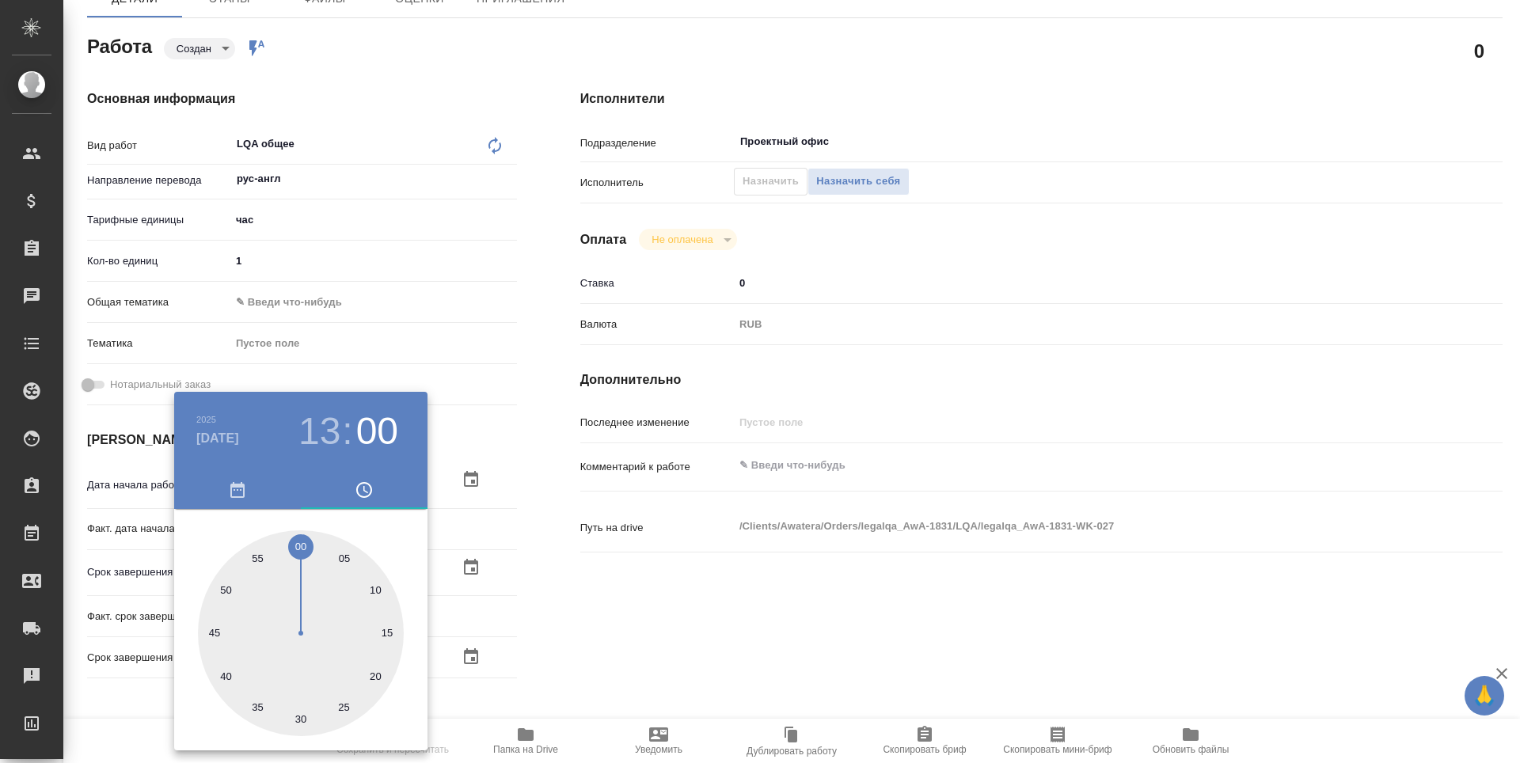
click at [584, 572] on div at bounding box center [760, 381] width 1520 height 763
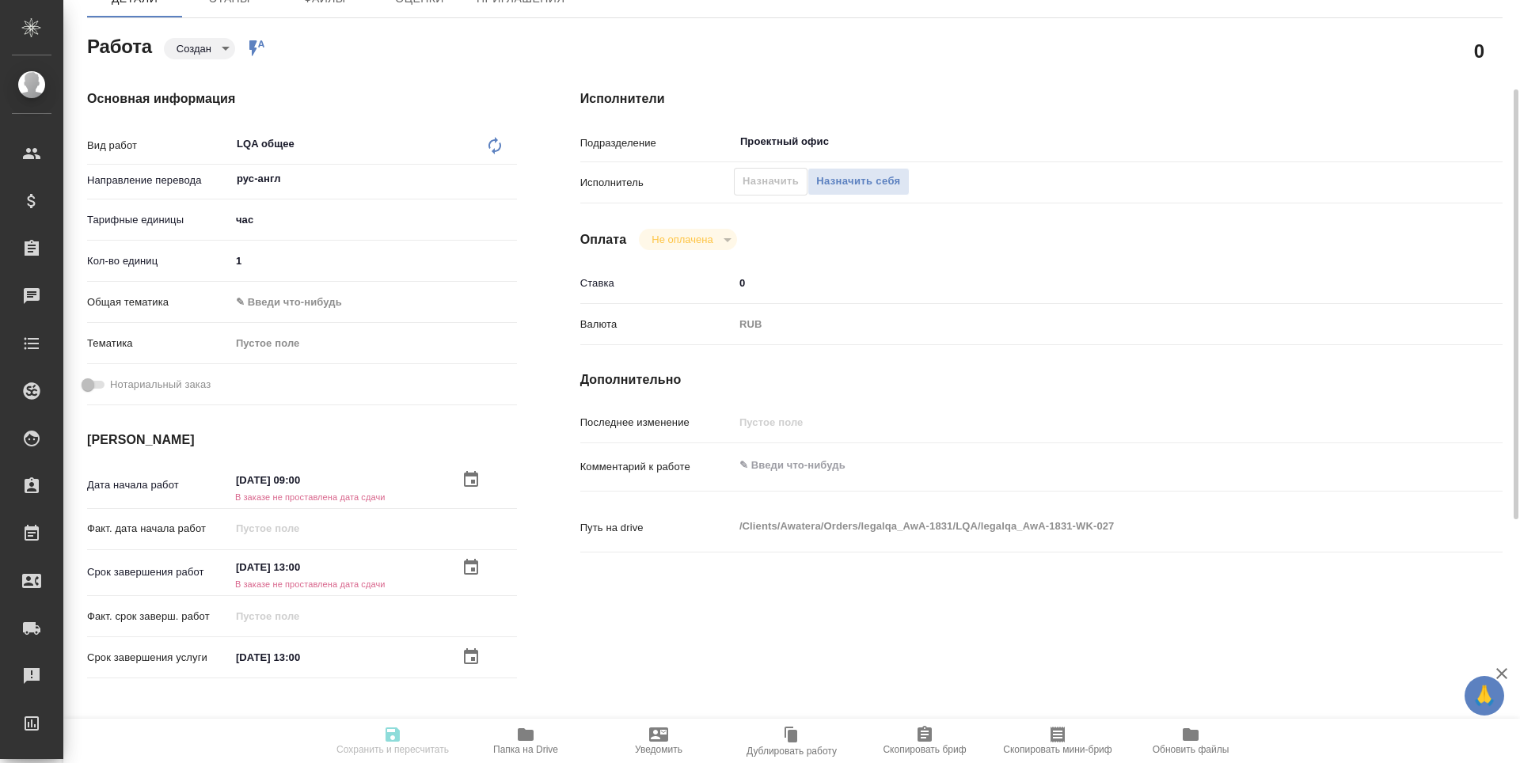
scroll to position [0, 0]
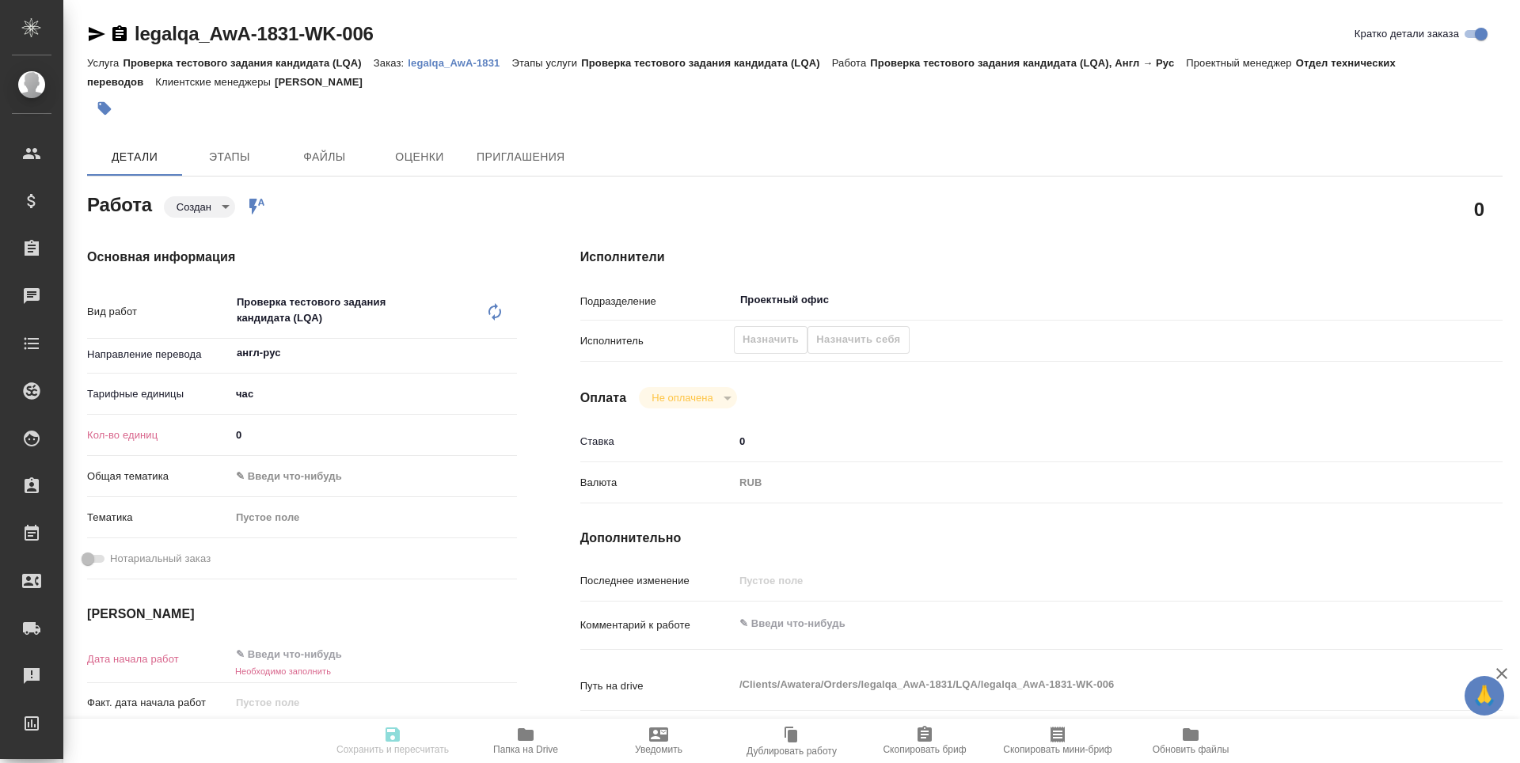
type textarea "x"
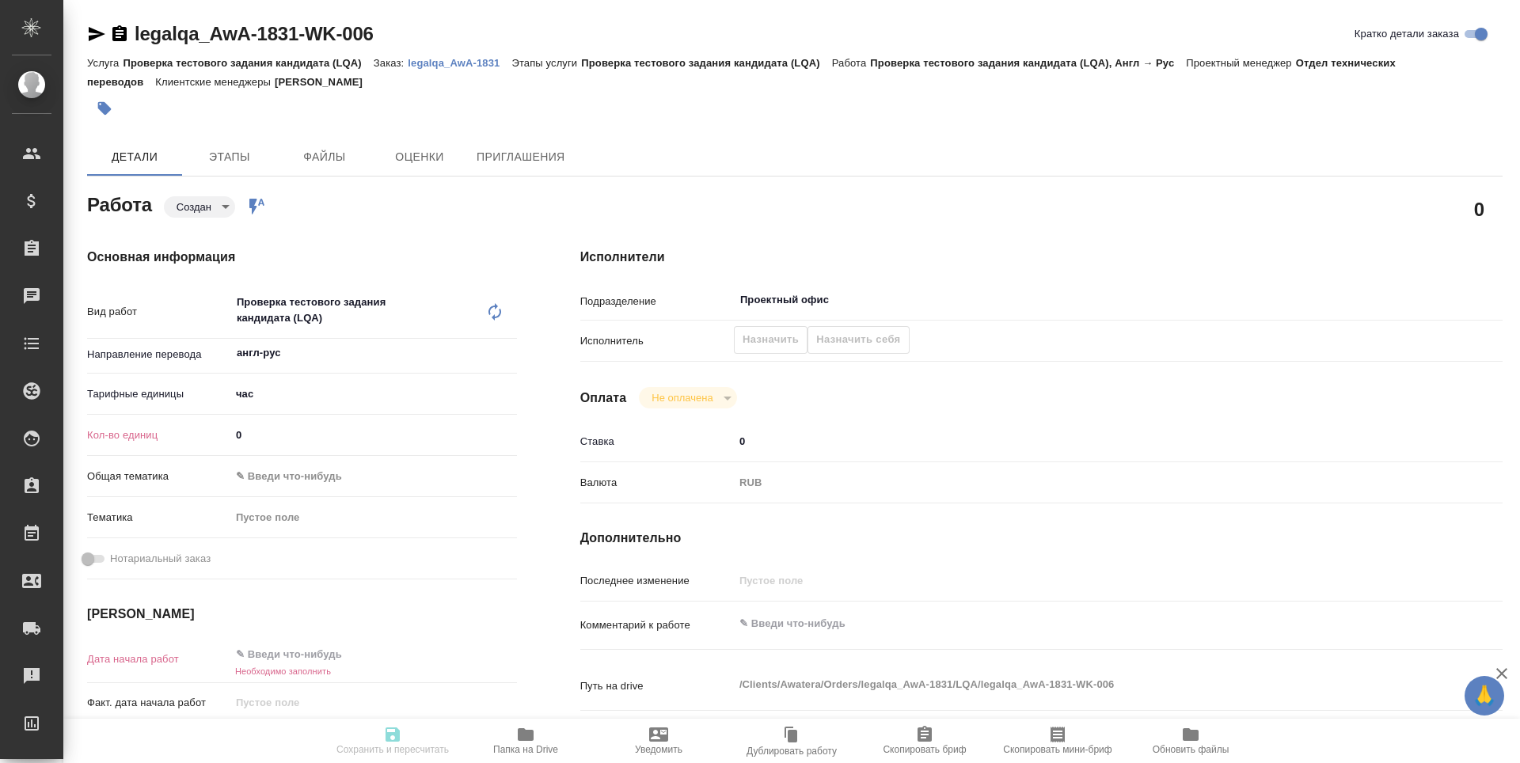
type textarea "x"
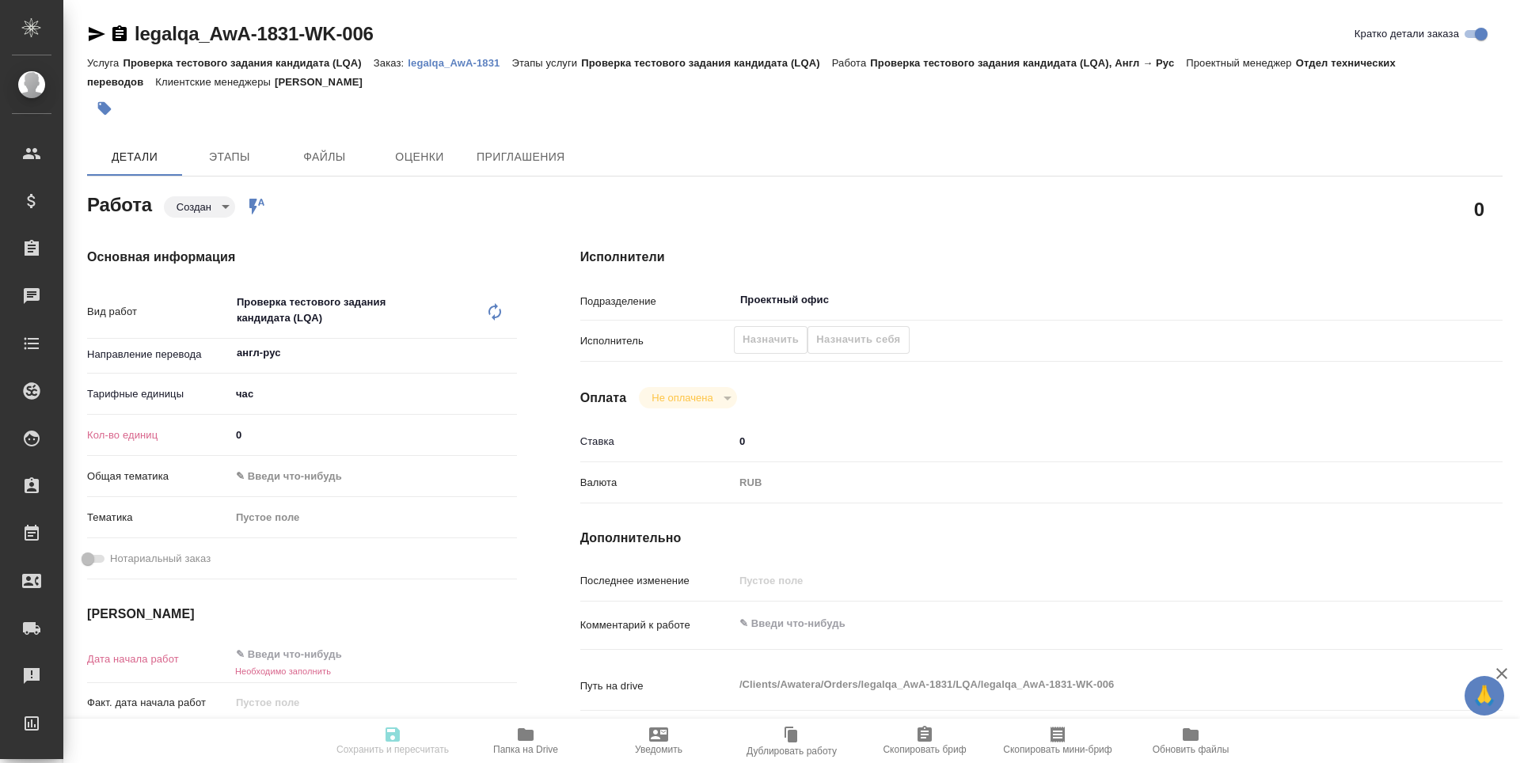
type textarea "x"
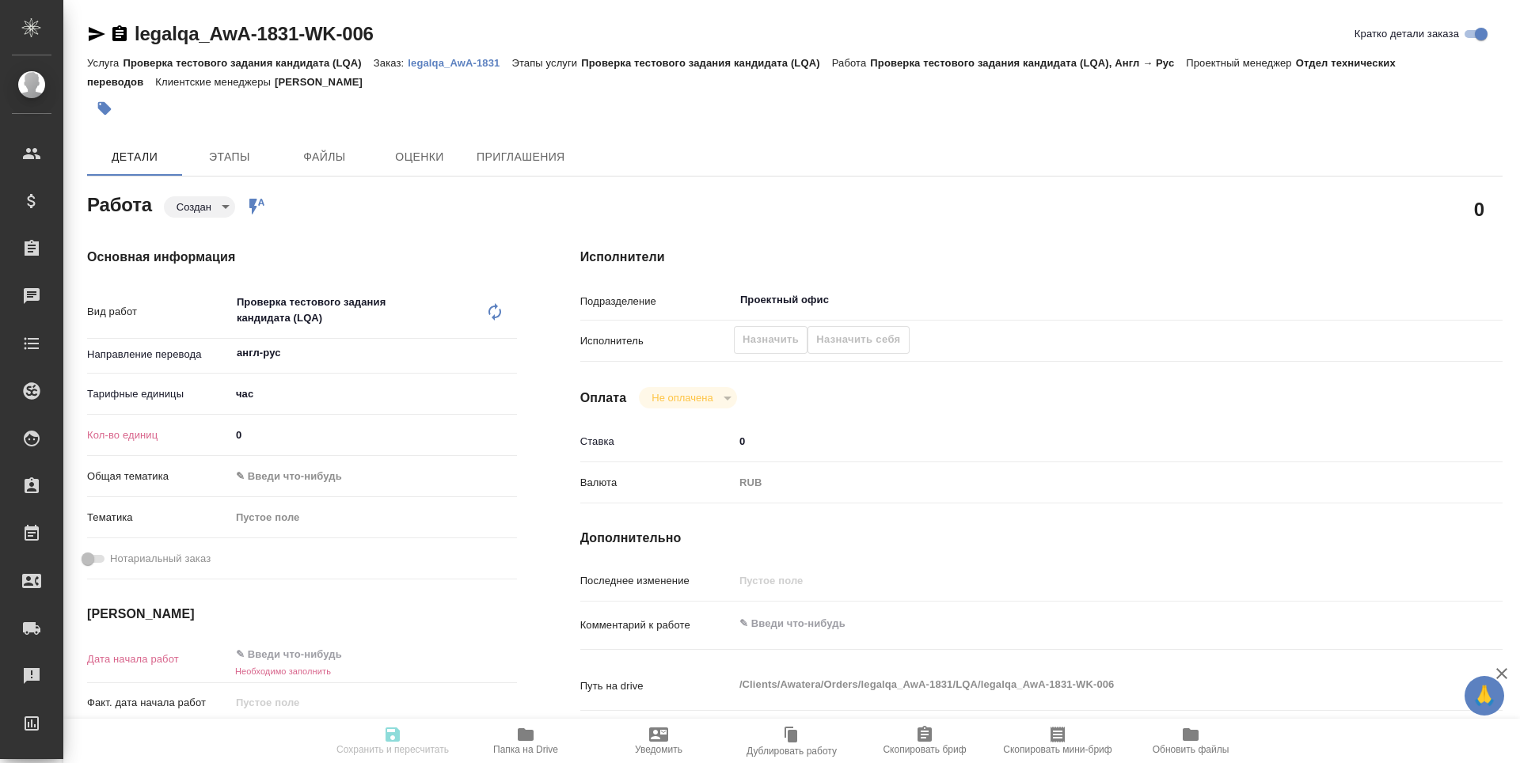
type textarea "x"
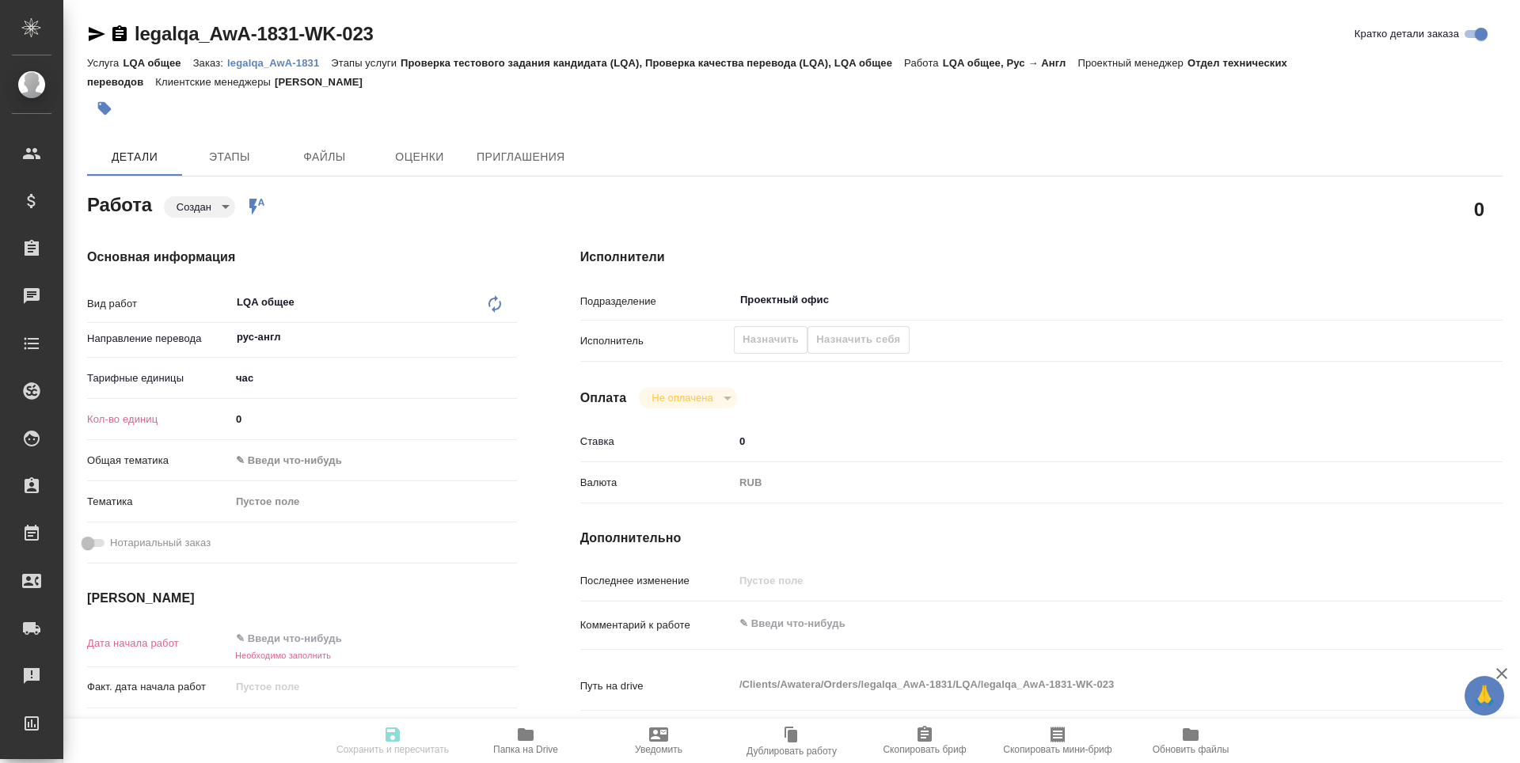
type textarea "x"
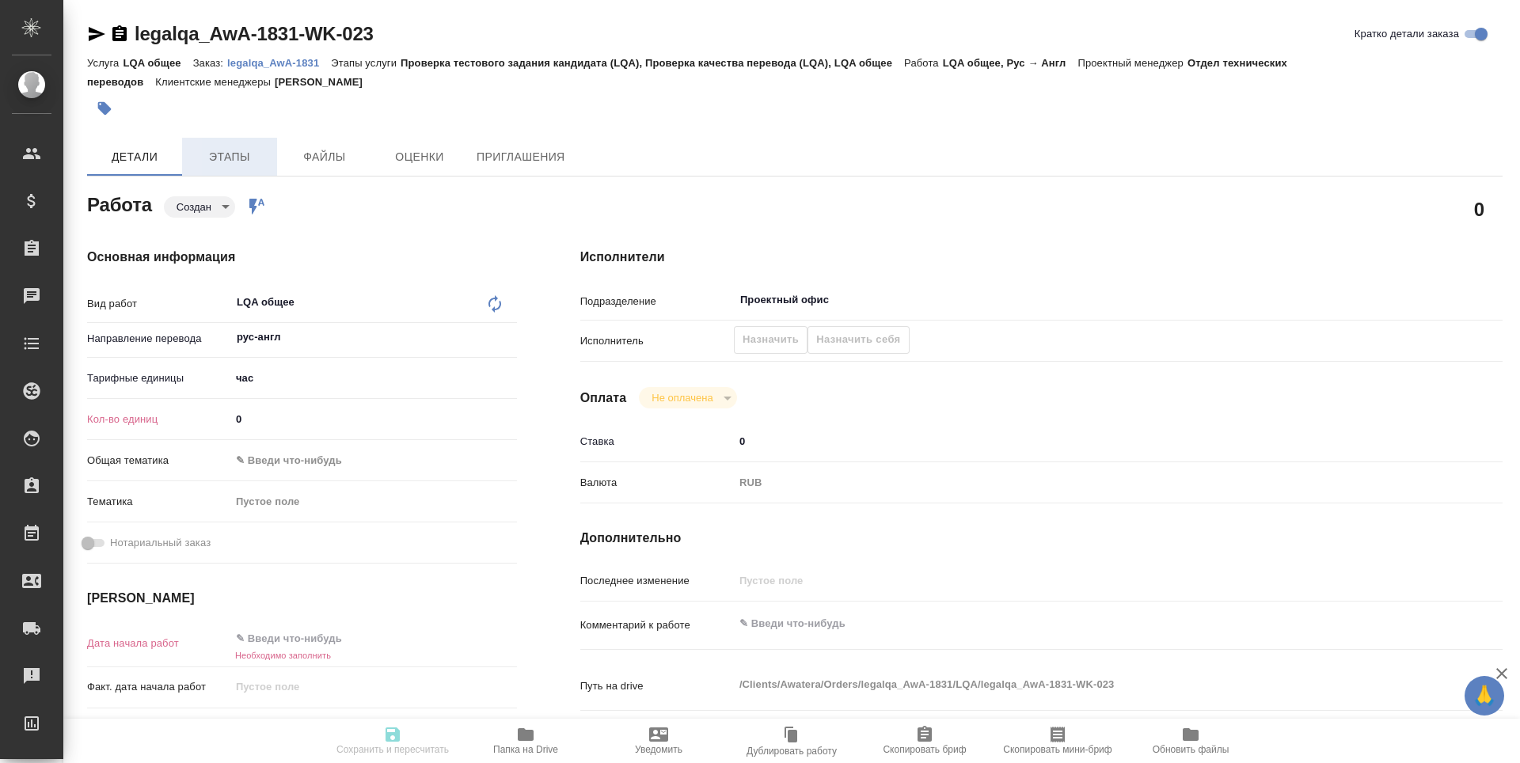
type textarea "x"
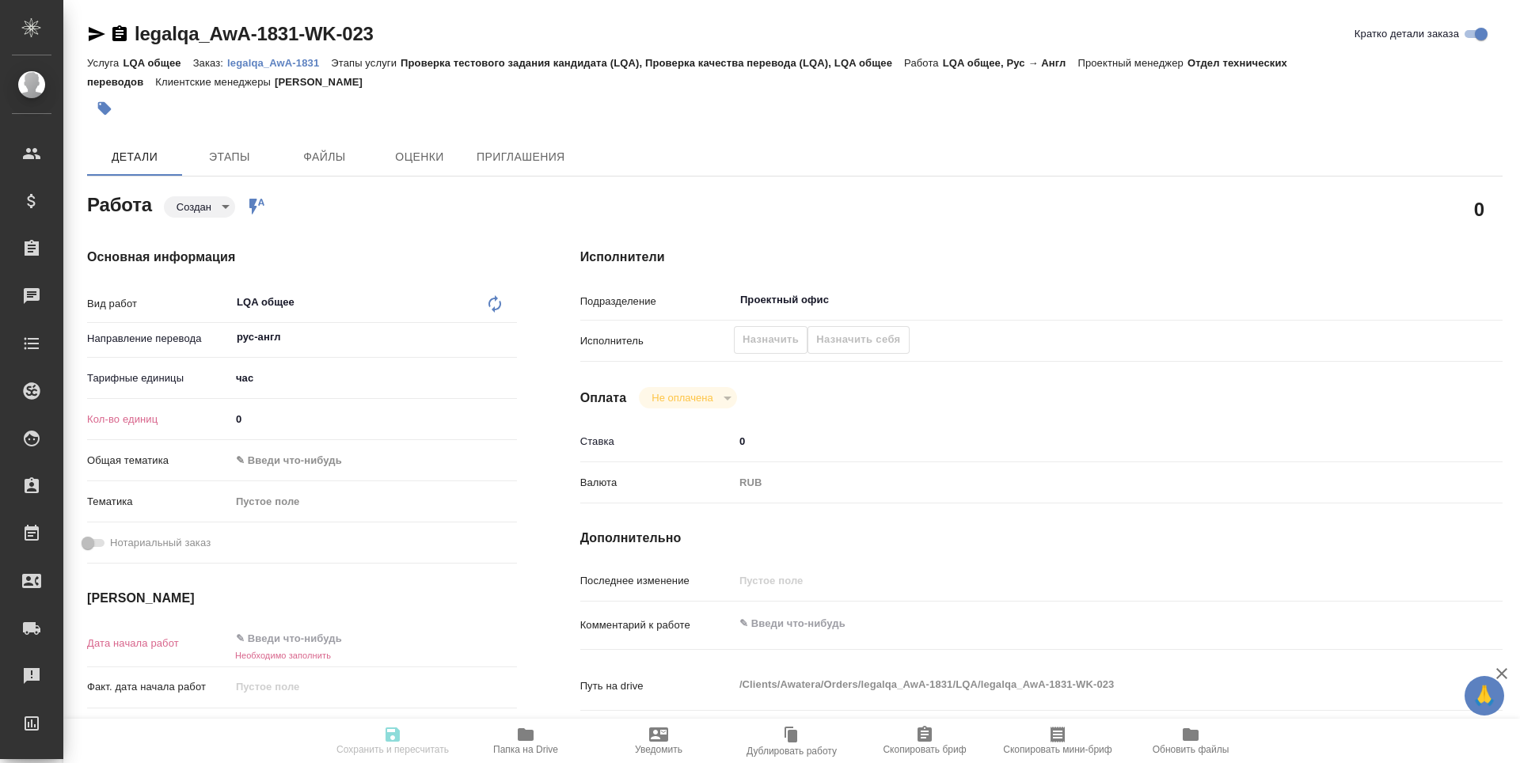
click at [254, 413] on input "0" at bounding box center [373, 419] width 287 height 23
type textarea "x"
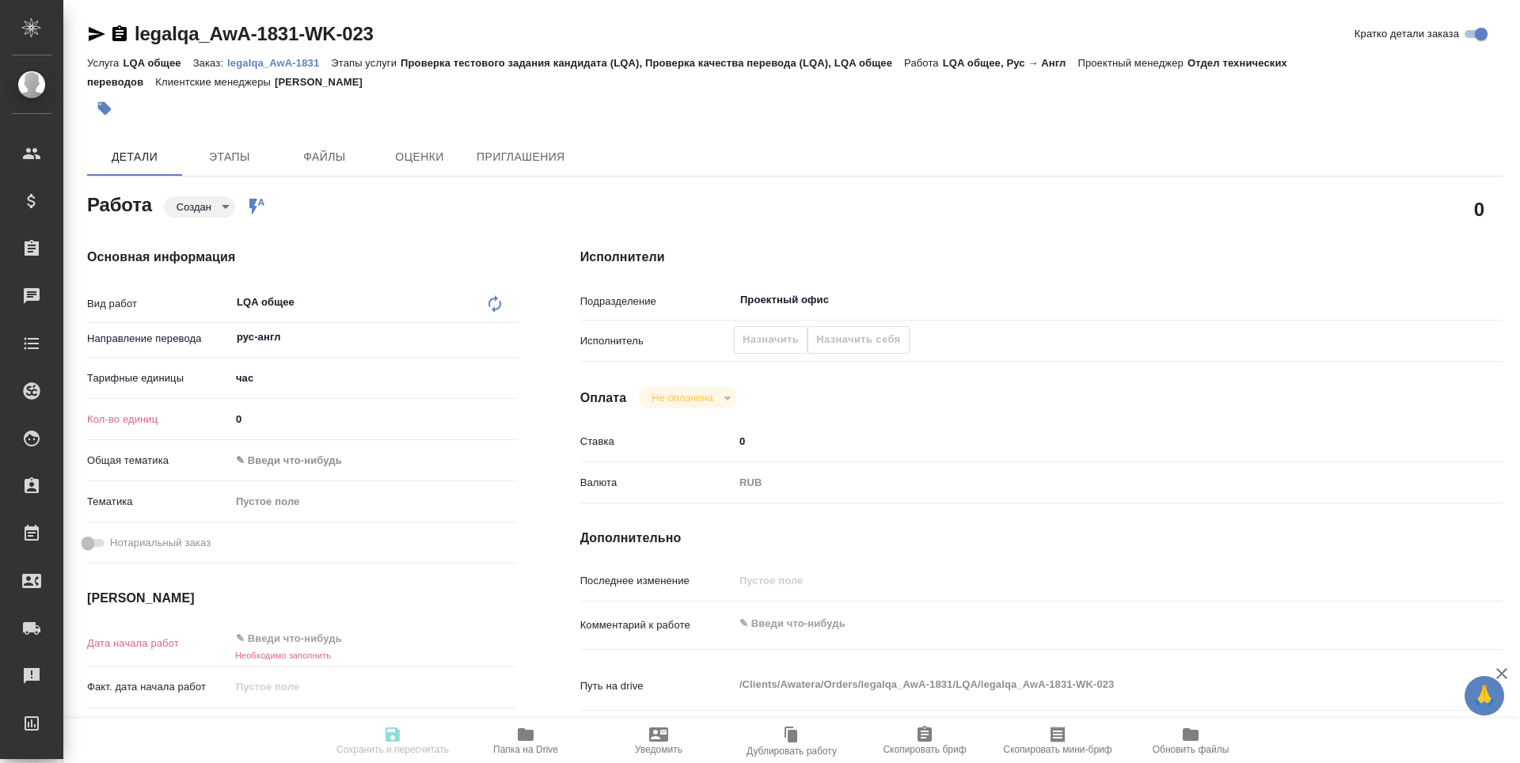
type textarea "x"
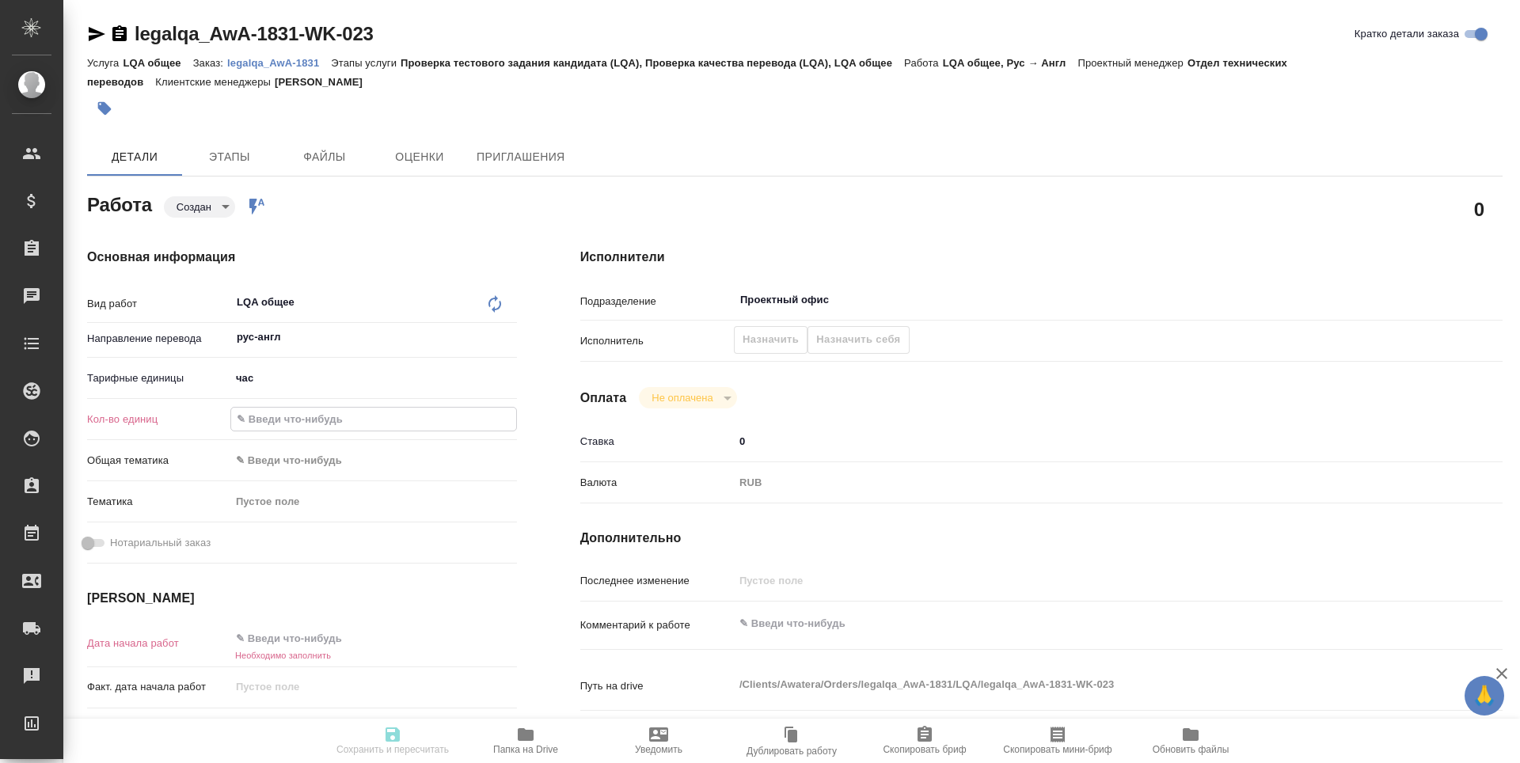
type textarea "x"
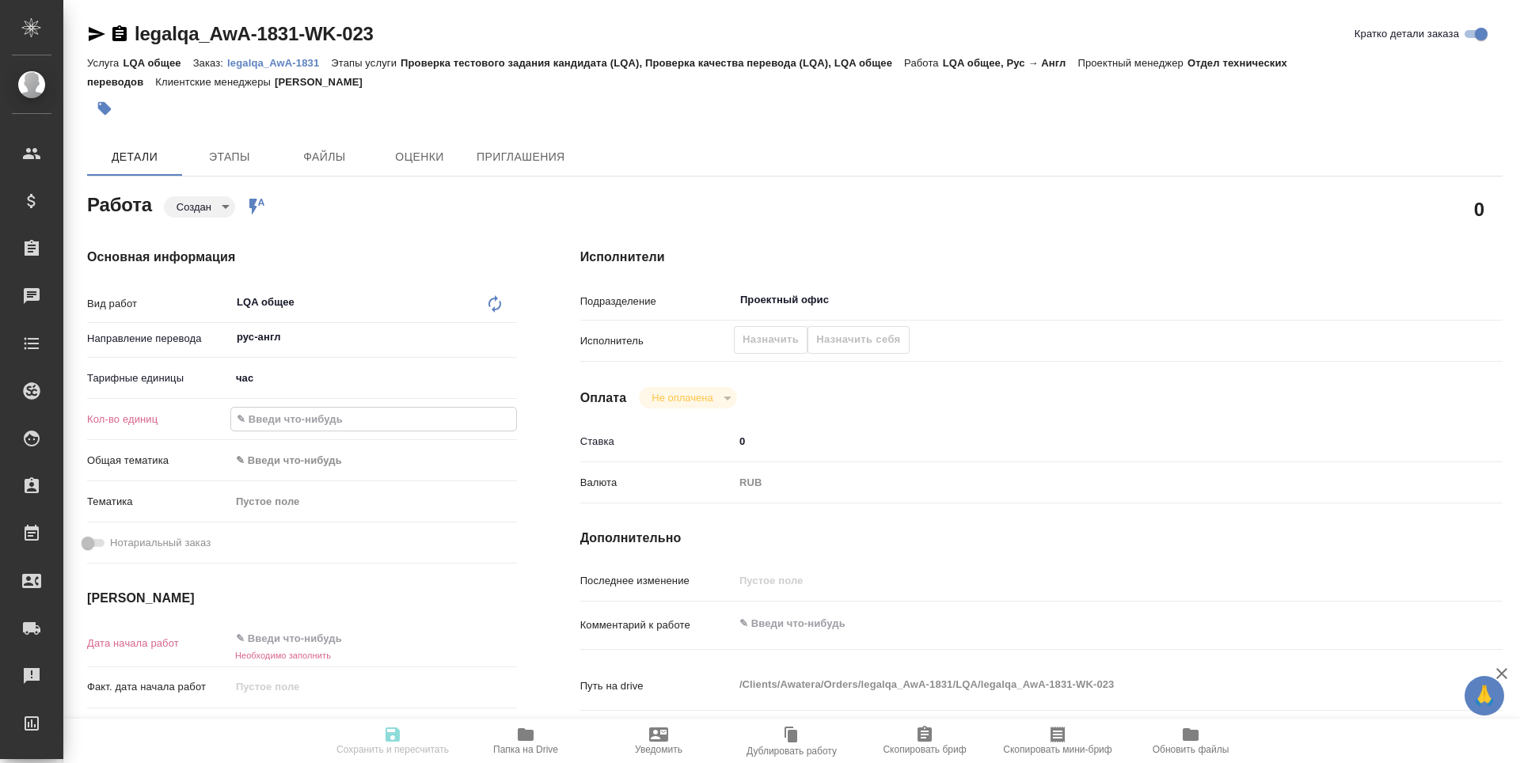
type textarea "x"
type input "1"
type textarea "x"
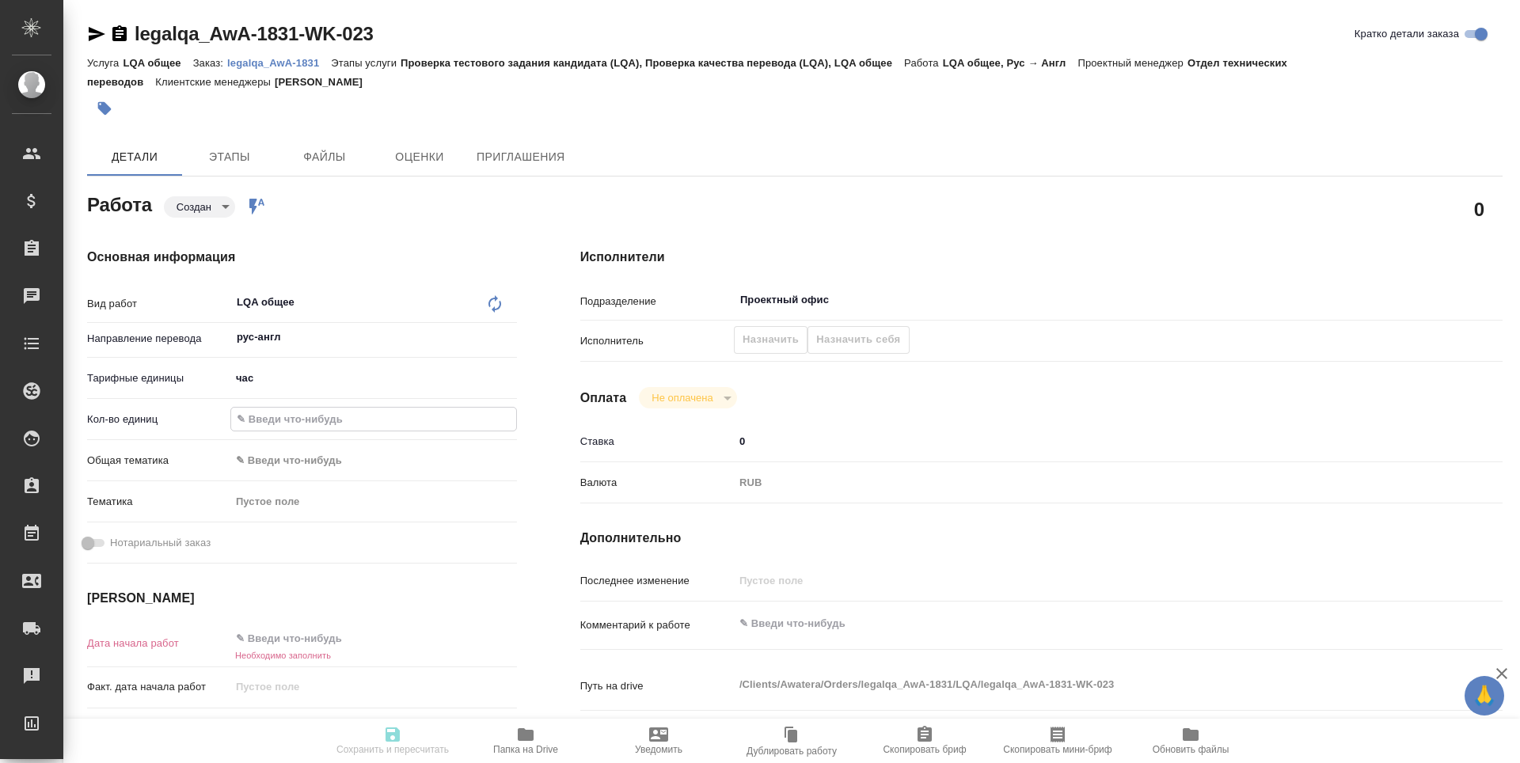
type textarea "x"
type input "1"
click at [348, 614] on div "Основная информация Вид работ LQA общее x ​ Направление перевода рус-англ ​ Тар…" at bounding box center [302, 555] width 430 height 614
click at [306, 637] on input "text" at bounding box center [300, 639] width 139 height 23
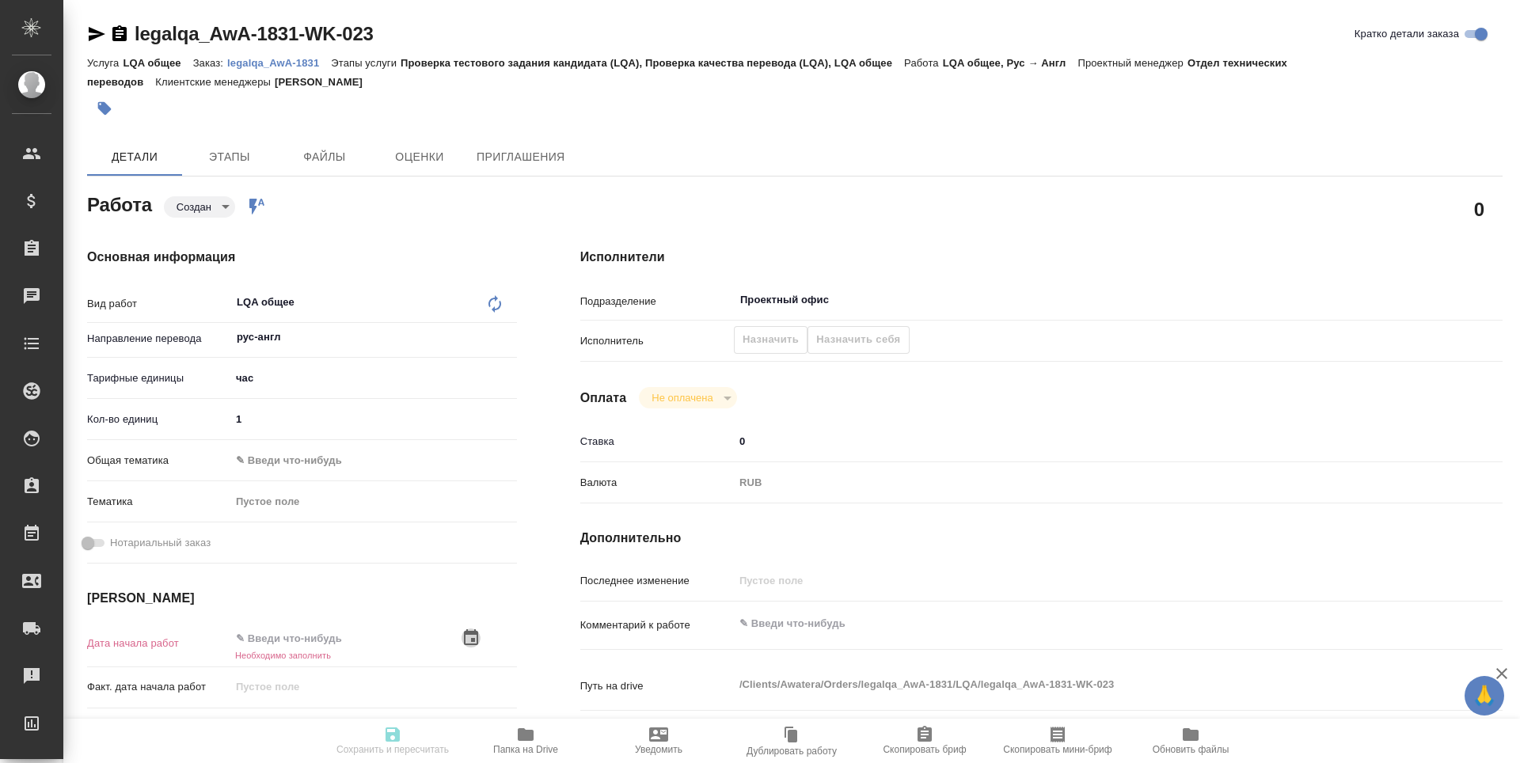
click at [473, 637] on icon "button" at bounding box center [471, 638] width 19 height 19
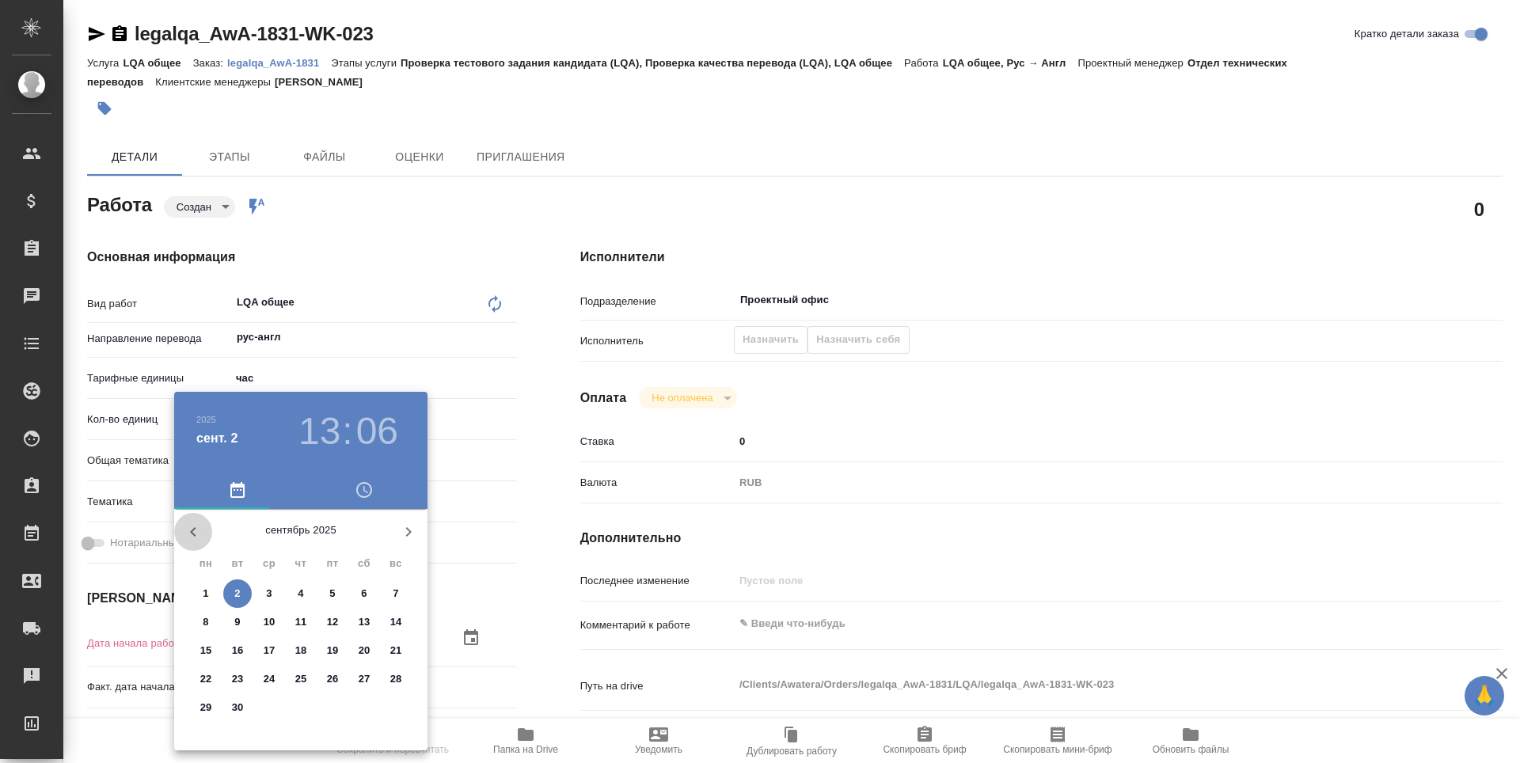
click at [191, 531] on icon "button" at bounding box center [193, 532] width 6 height 10
click at [302, 709] on p "28" at bounding box center [301, 708] width 12 height 16
type textarea "x"
type input "28.08.2025 13:06"
type textarea "x"
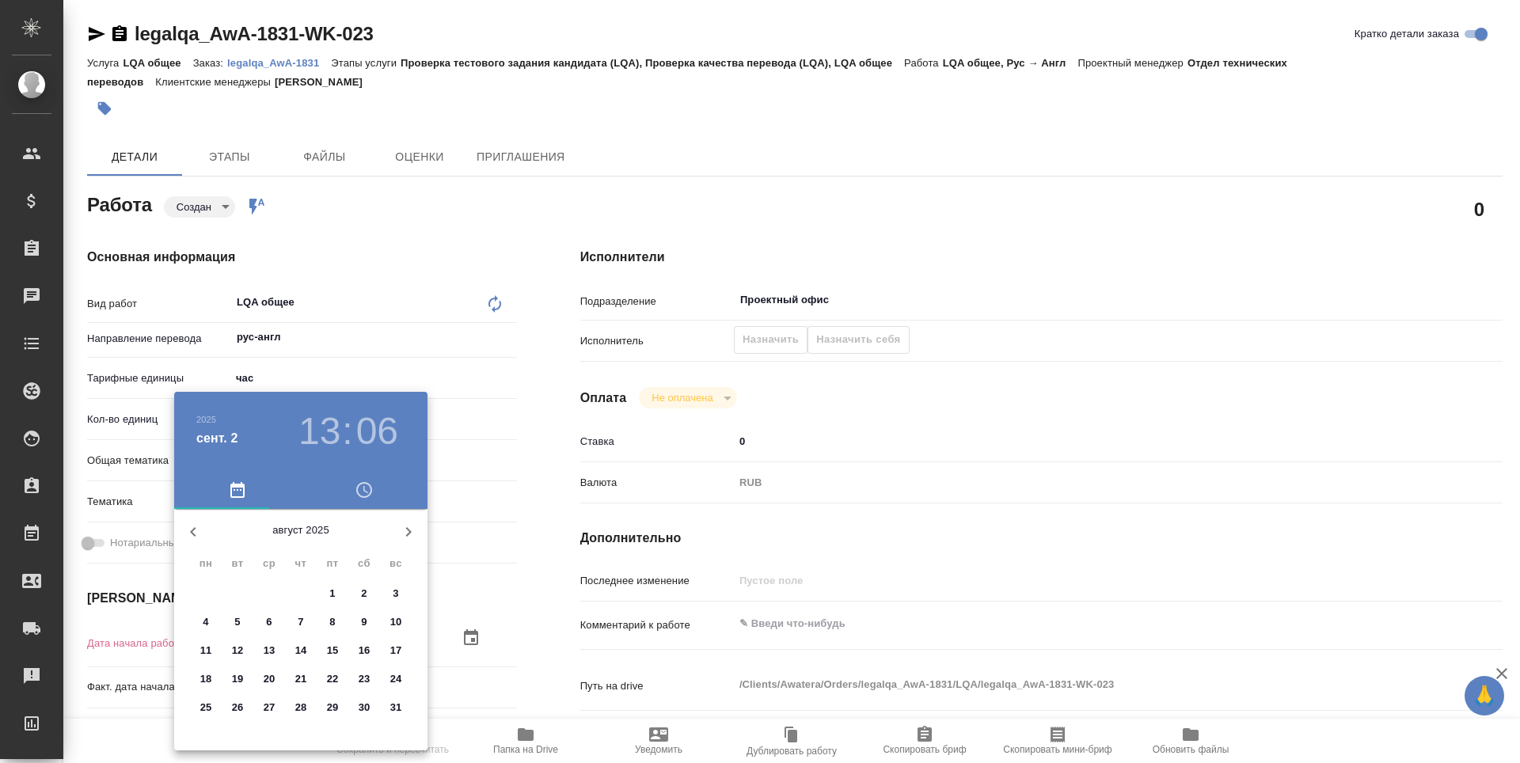
type textarea "x"
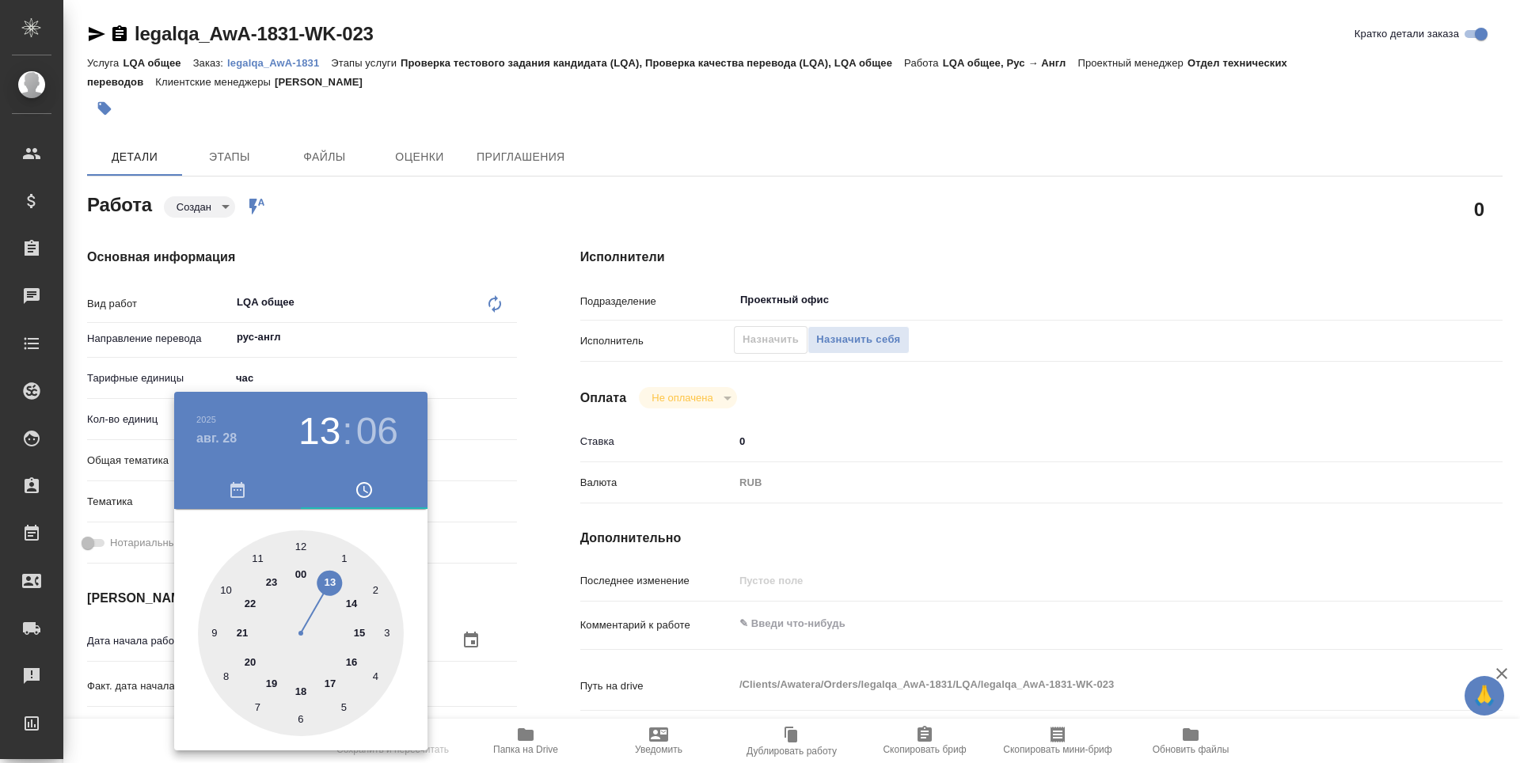
click at [213, 633] on div at bounding box center [301, 633] width 206 height 206
type textarea "x"
type input "28.08.2025 09:06"
type textarea "x"
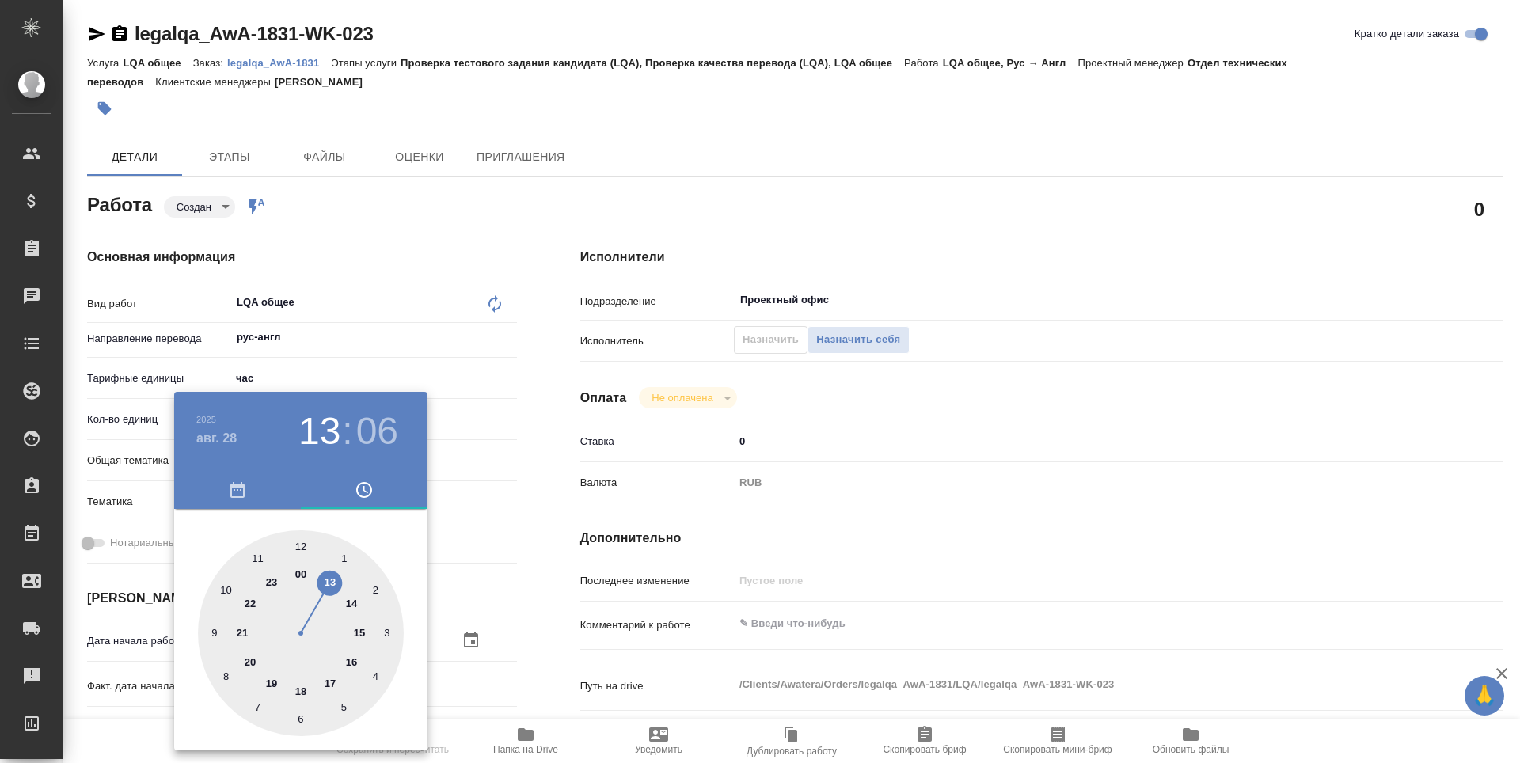
type textarea "x"
click at [298, 545] on div at bounding box center [301, 633] width 206 height 206
type textarea "x"
type input "28.08.2025 09:00"
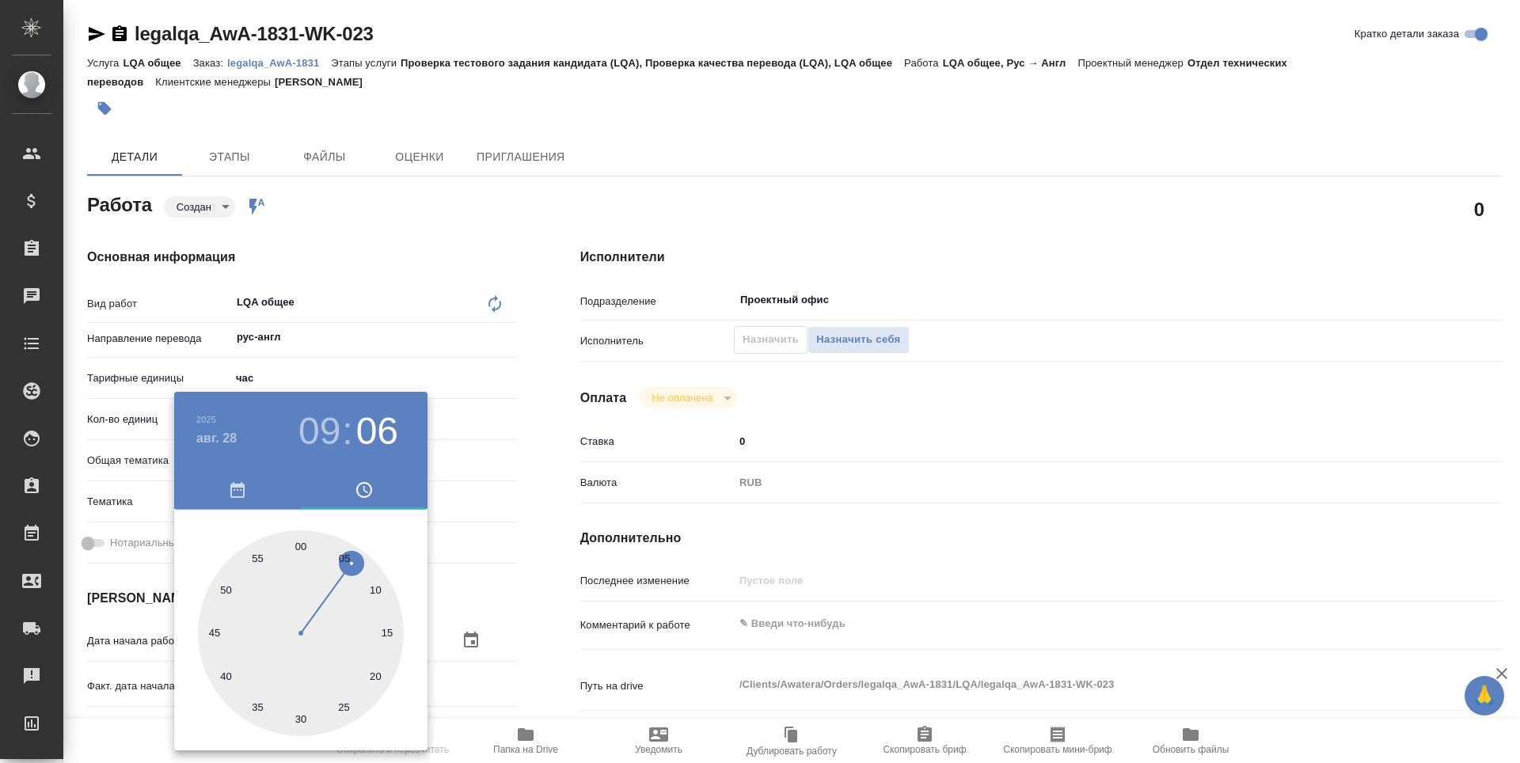
type textarea "x"
click at [542, 580] on div at bounding box center [760, 381] width 1520 height 763
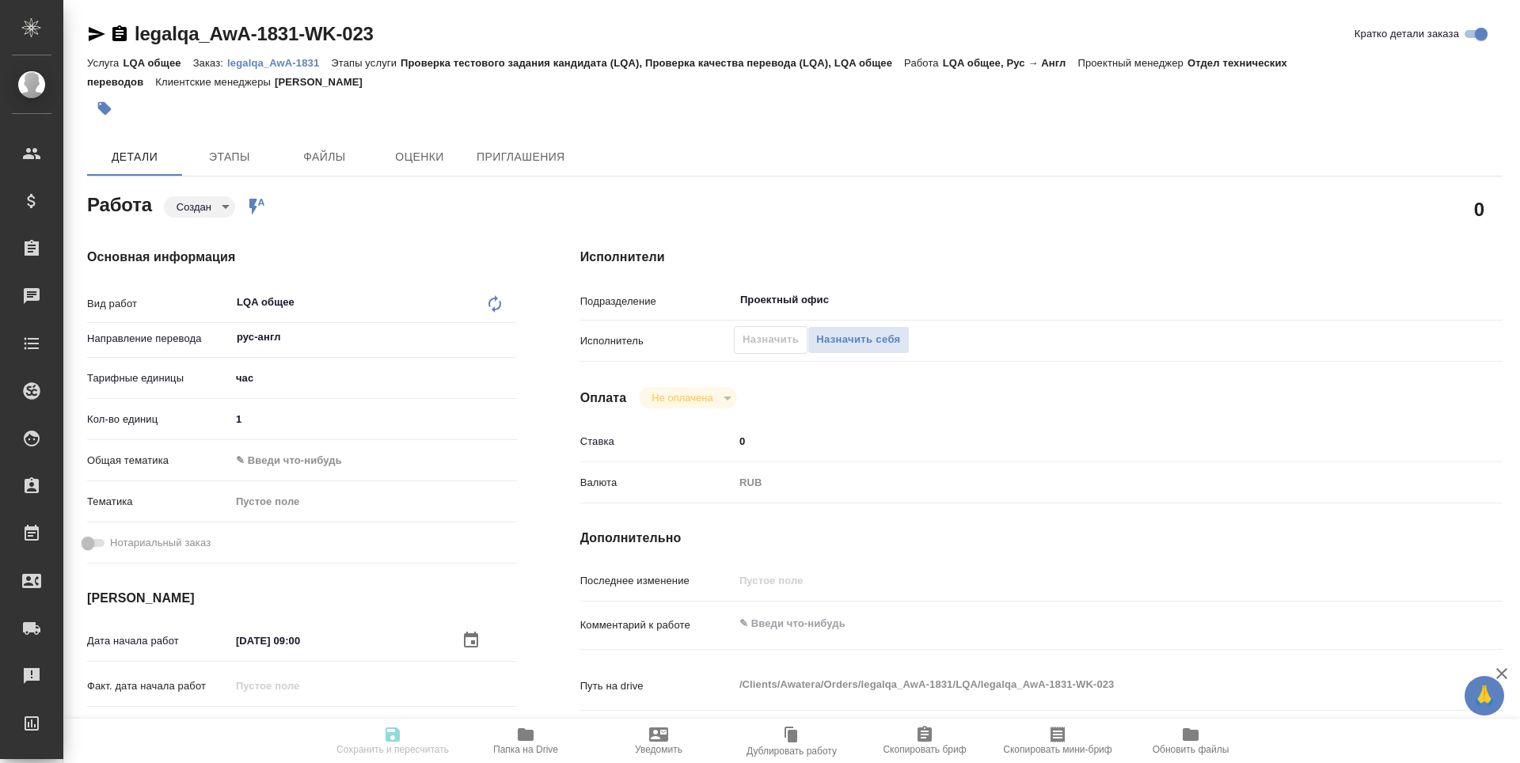
scroll to position [396, 0]
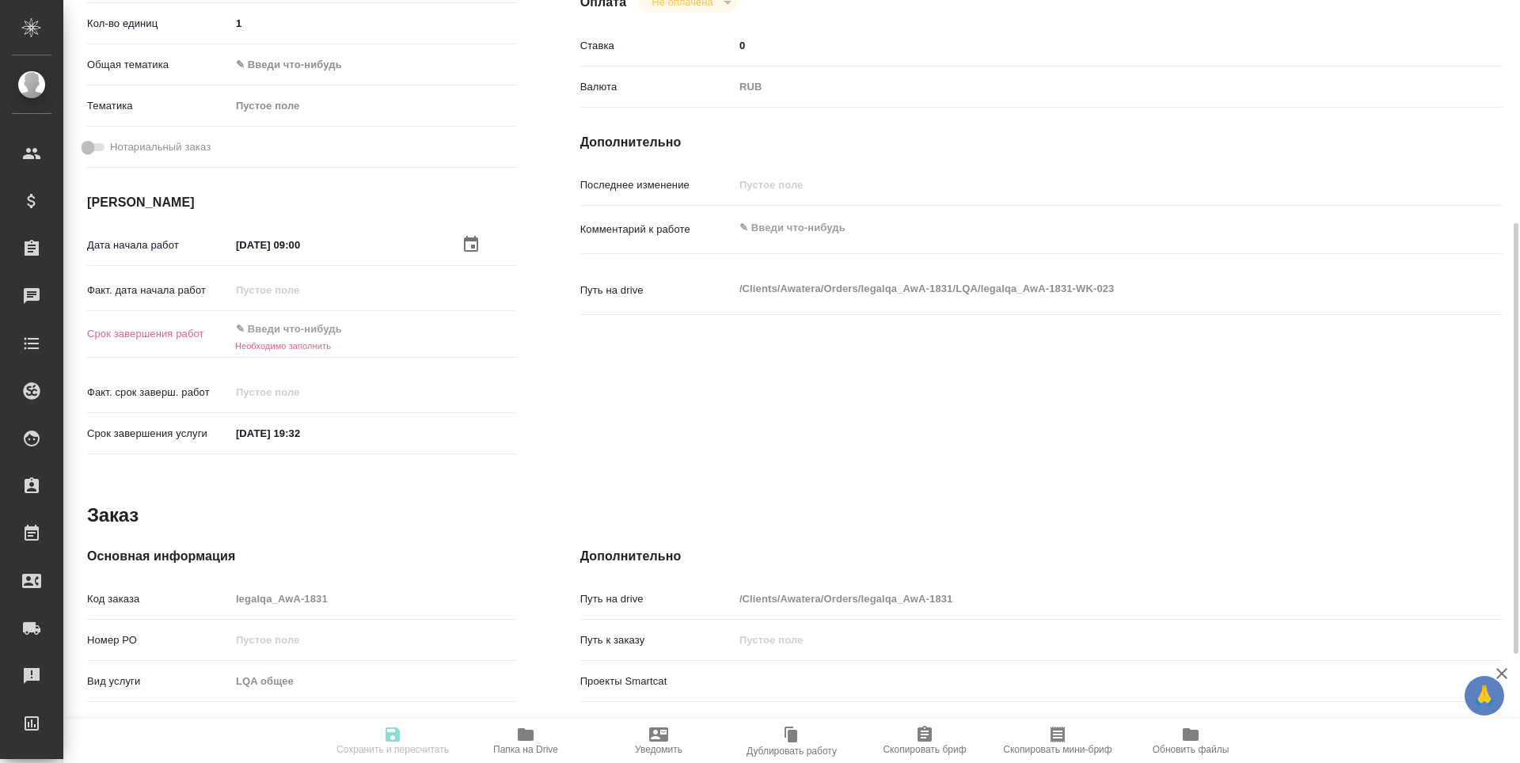
click at [274, 329] on input "text" at bounding box center [299, 328] width 139 height 23
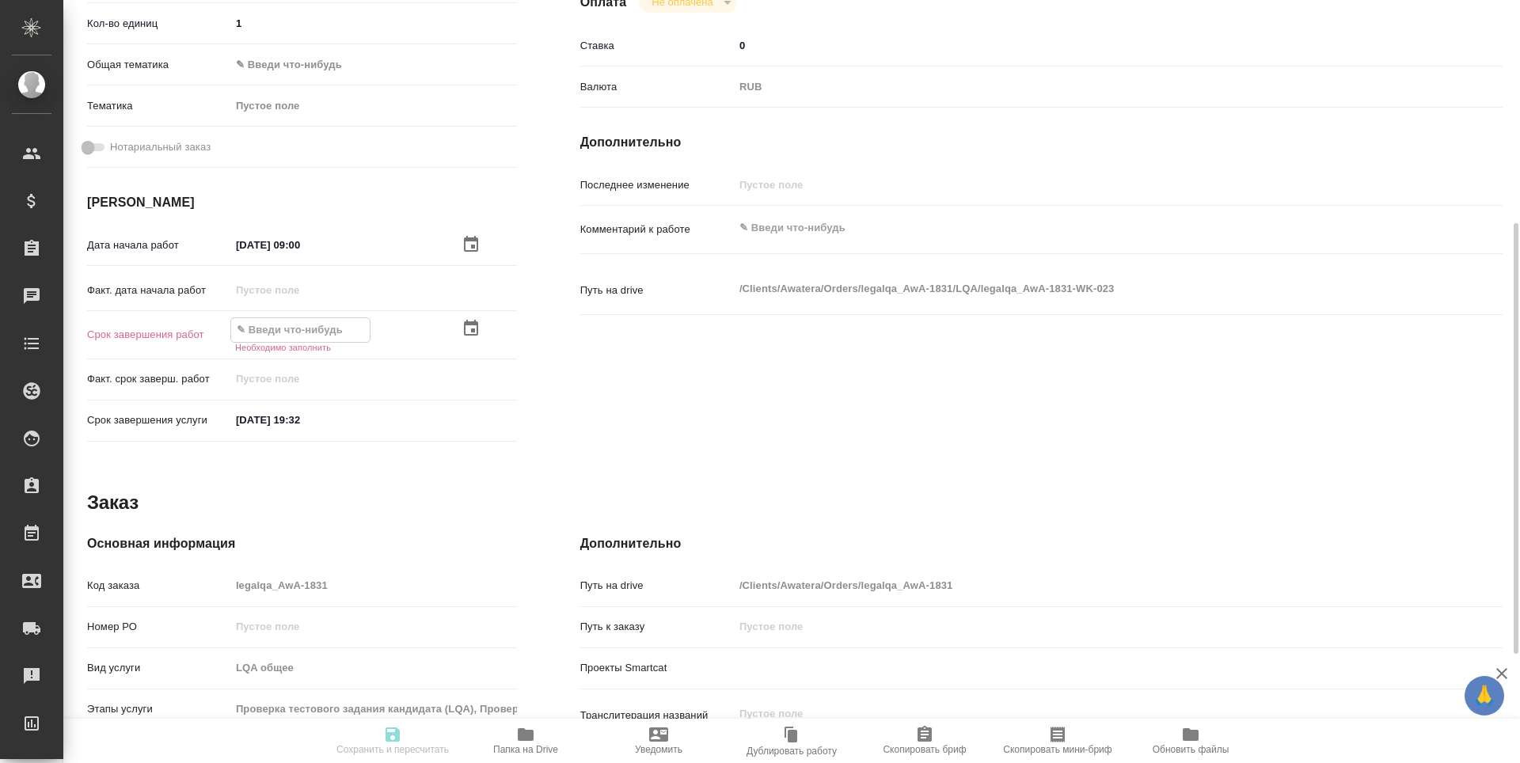
click at [469, 329] on icon "button" at bounding box center [471, 328] width 19 height 19
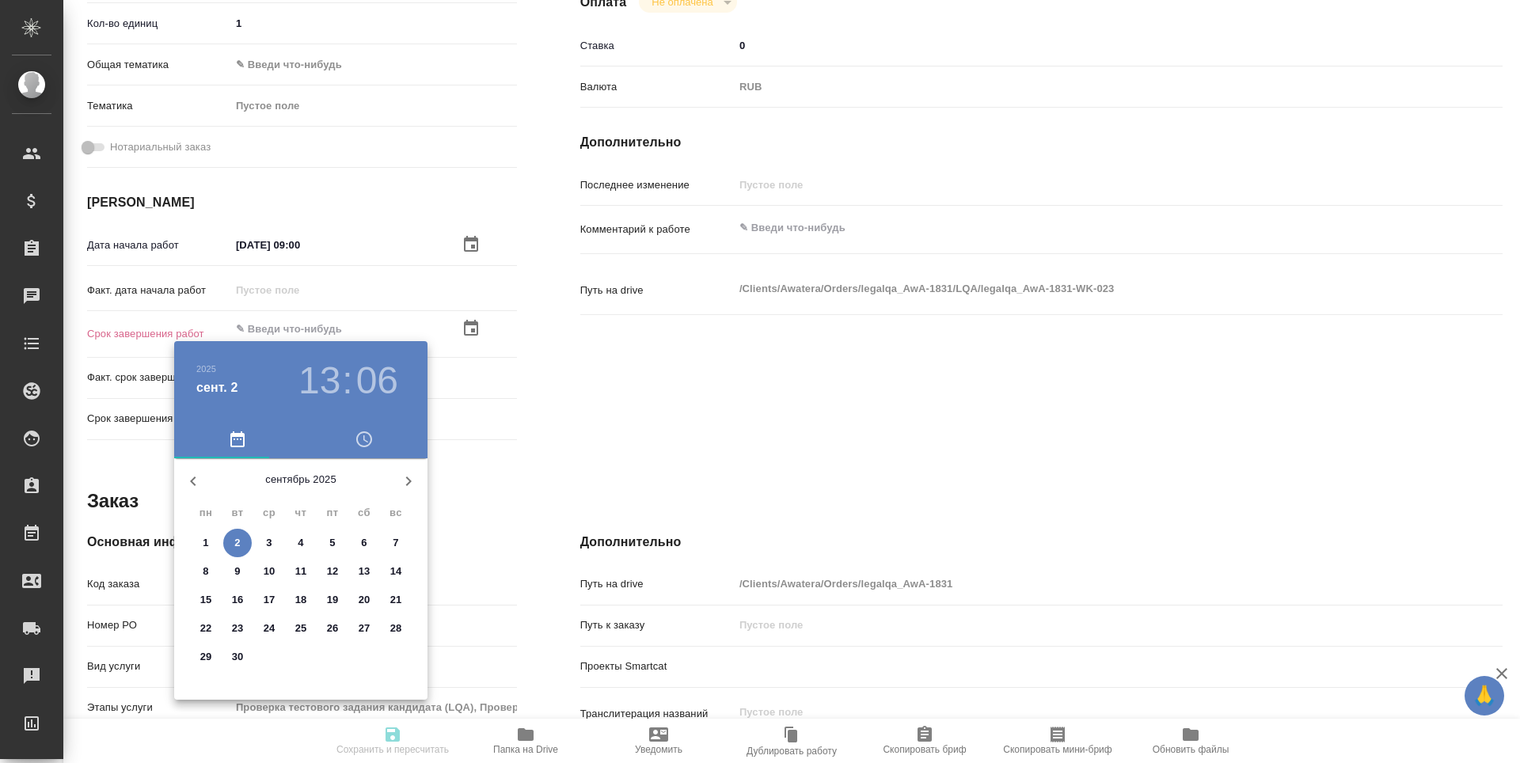
click at [195, 478] on icon "button" at bounding box center [193, 482] width 6 height 10
click at [338, 657] on p "29" at bounding box center [333, 657] width 12 height 16
type textarea "x"
type input "29.08.2025 13:06"
type textarea "x"
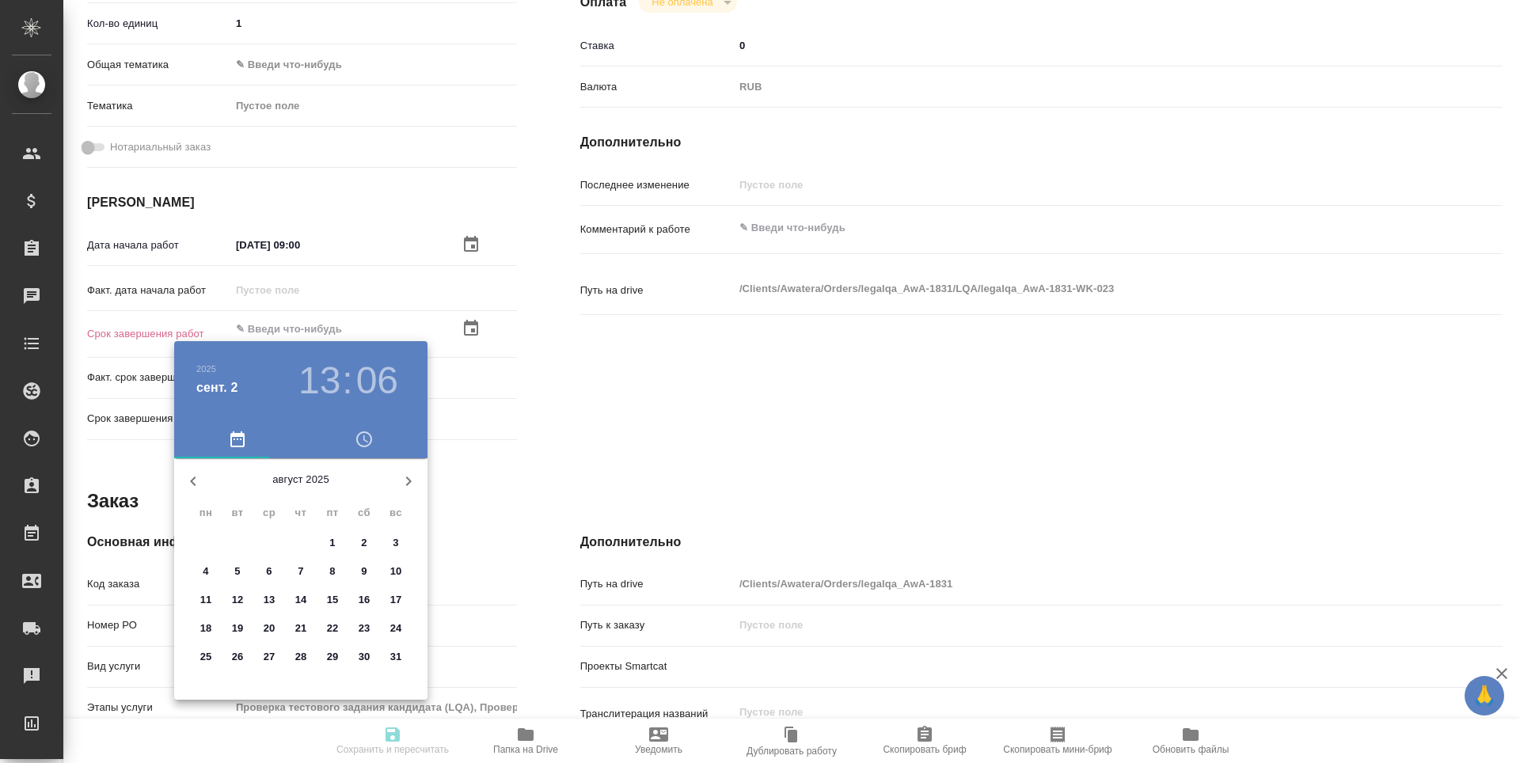
type textarea "x"
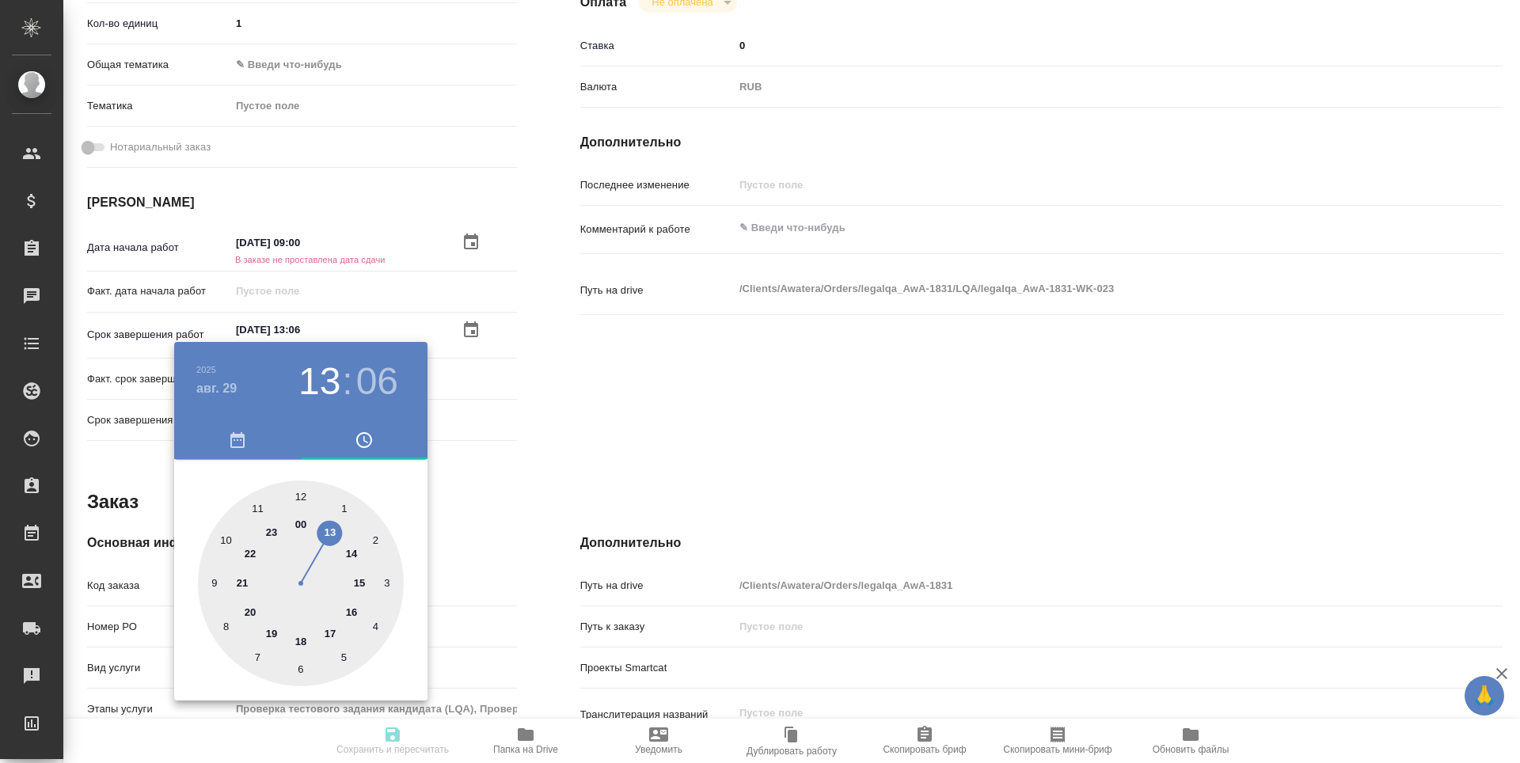
click at [211, 583] on div at bounding box center [301, 584] width 206 height 206
type textarea "x"
type input "29.08.2025 09:06"
type textarea "x"
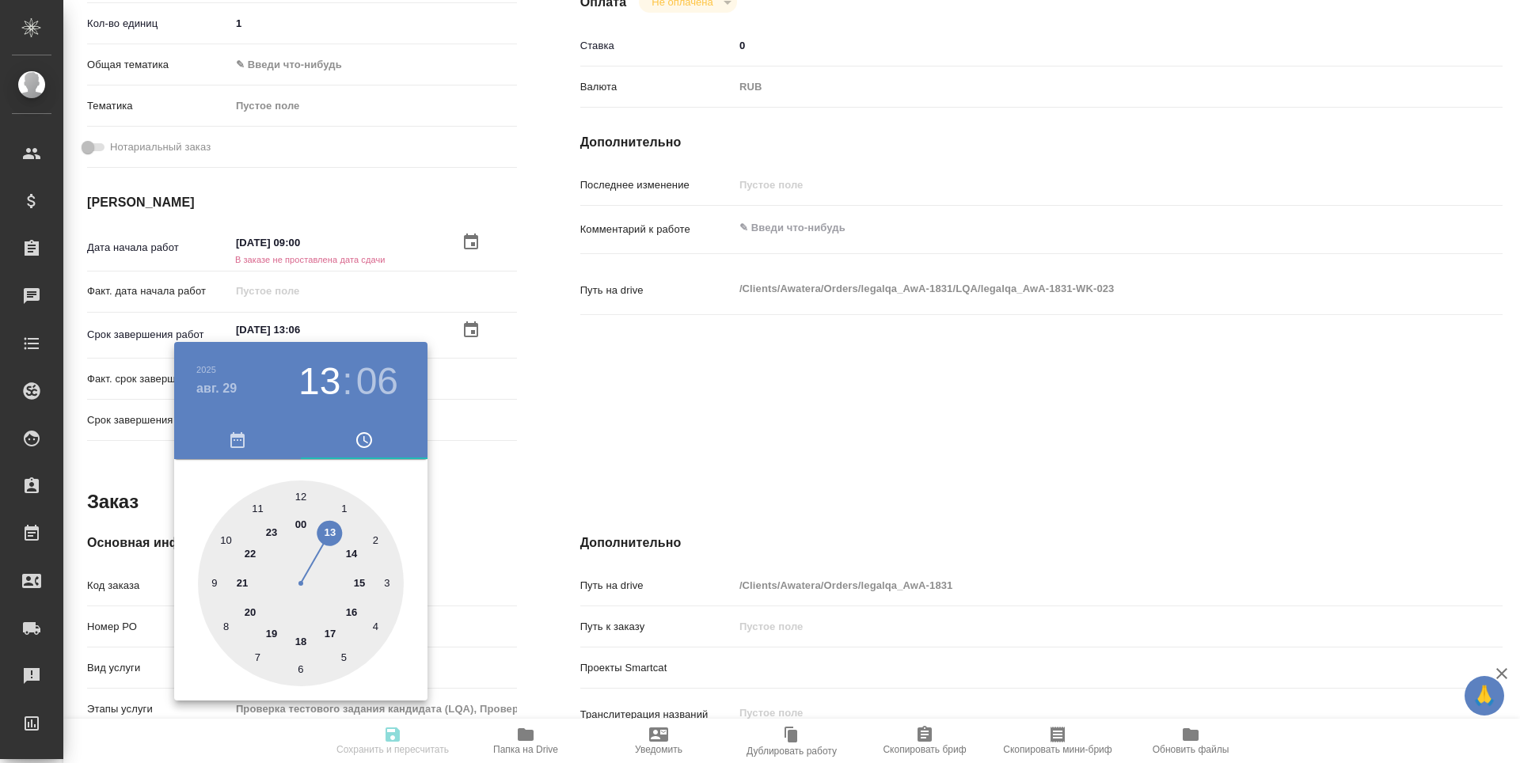
type textarea "x"
click at [298, 500] on div at bounding box center [301, 584] width 206 height 206
type textarea "x"
type input "29.08.2025 09:00"
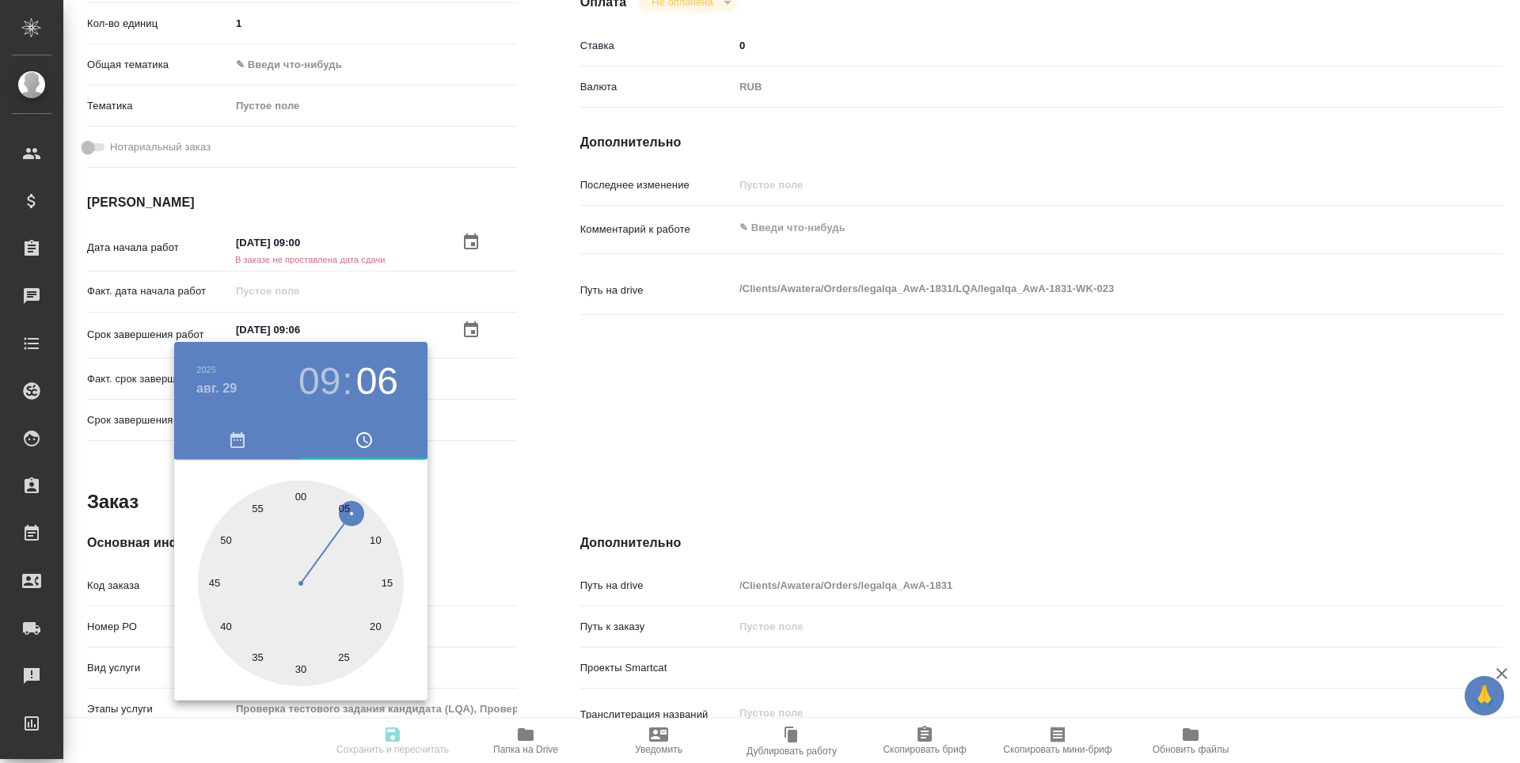
type textarea "x"
click at [519, 436] on div at bounding box center [760, 381] width 1520 height 763
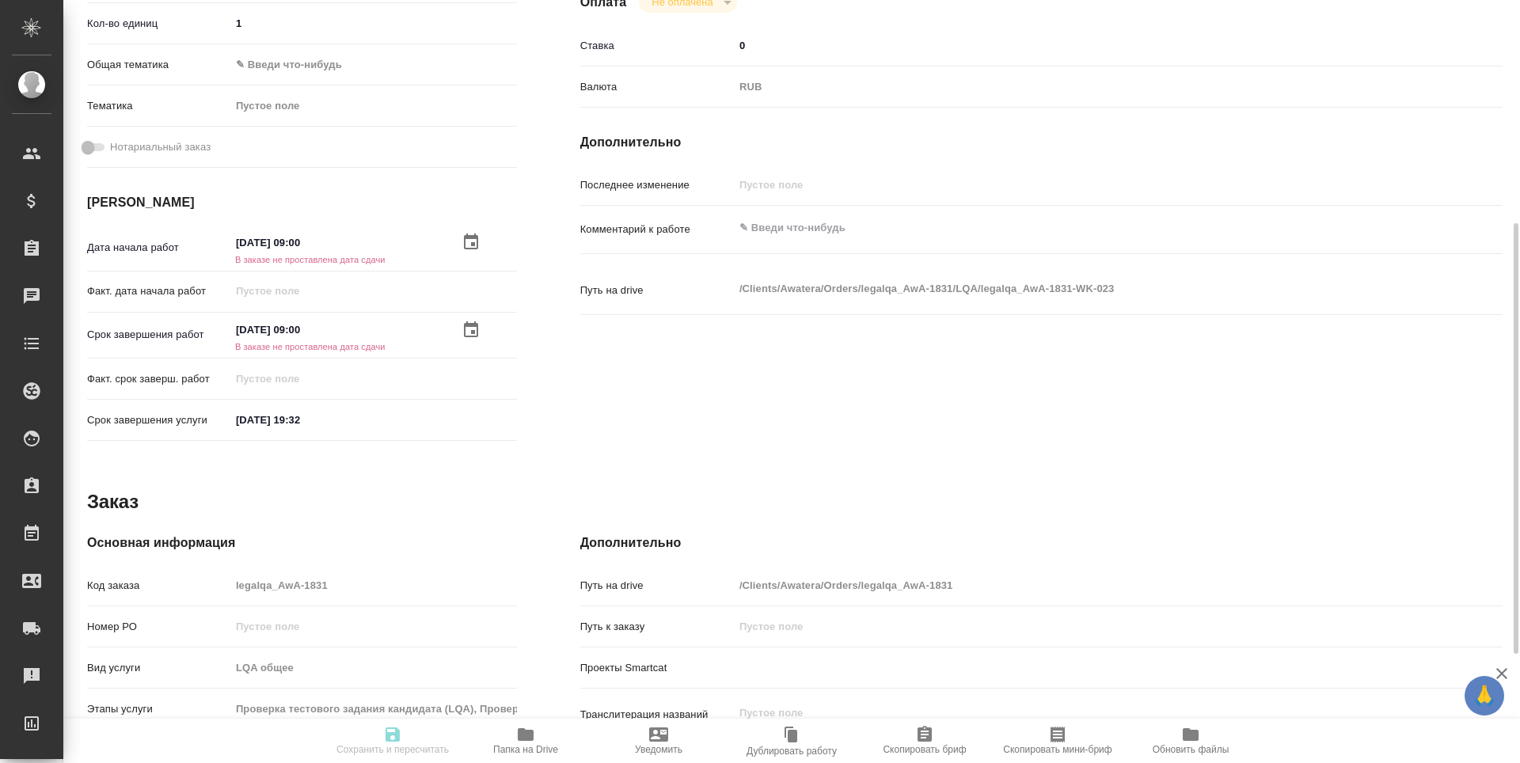
click at [273, 415] on input "30.09.2025 19:32" at bounding box center [299, 420] width 139 height 23
click at [473, 419] on icon "button" at bounding box center [471, 418] width 19 height 19
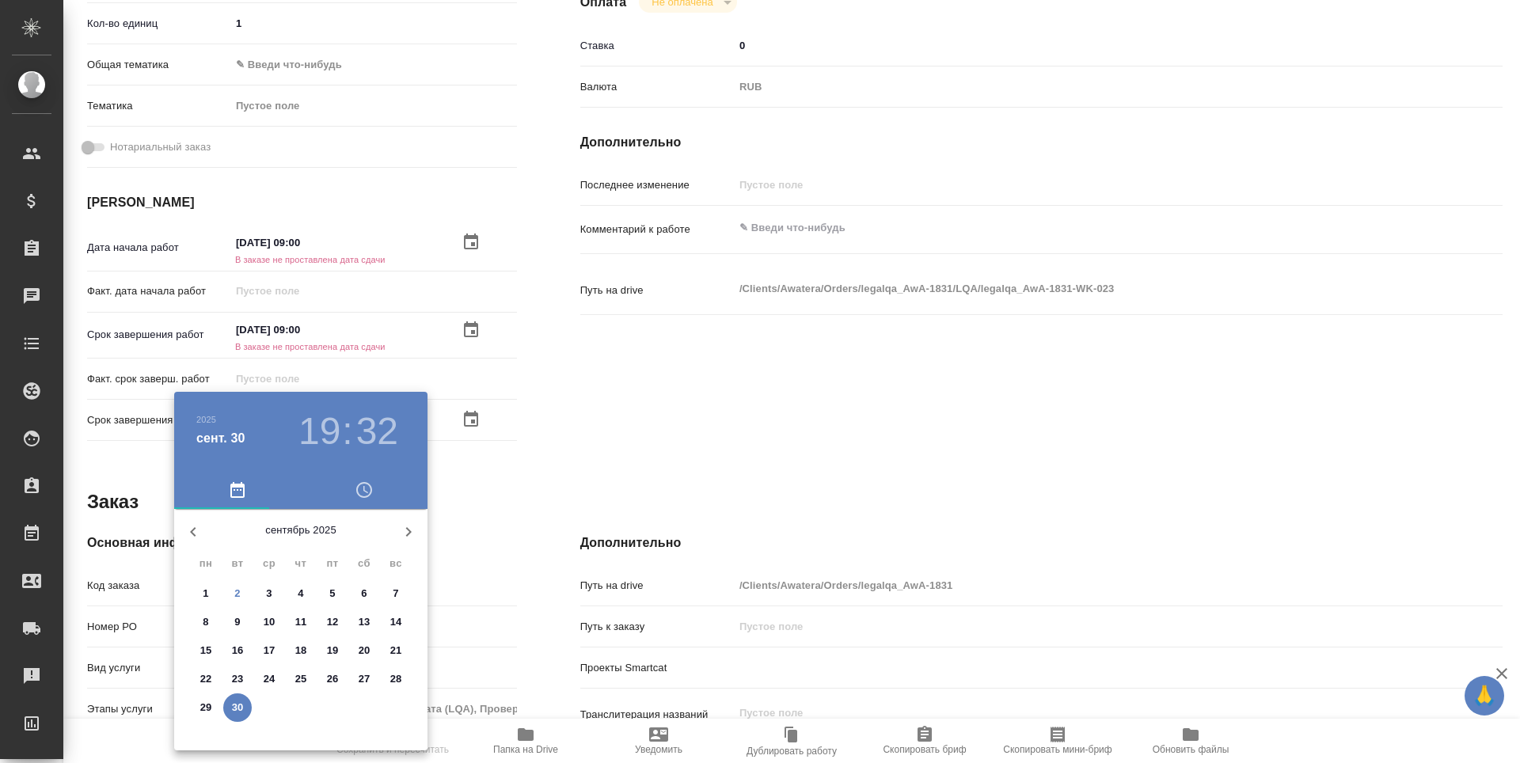
click at [189, 532] on icon "button" at bounding box center [193, 532] width 19 height 19
click at [331, 708] on p "29" at bounding box center [333, 708] width 12 height 16
type textarea "x"
type input "29.08.2025 19:32"
type textarea "x"
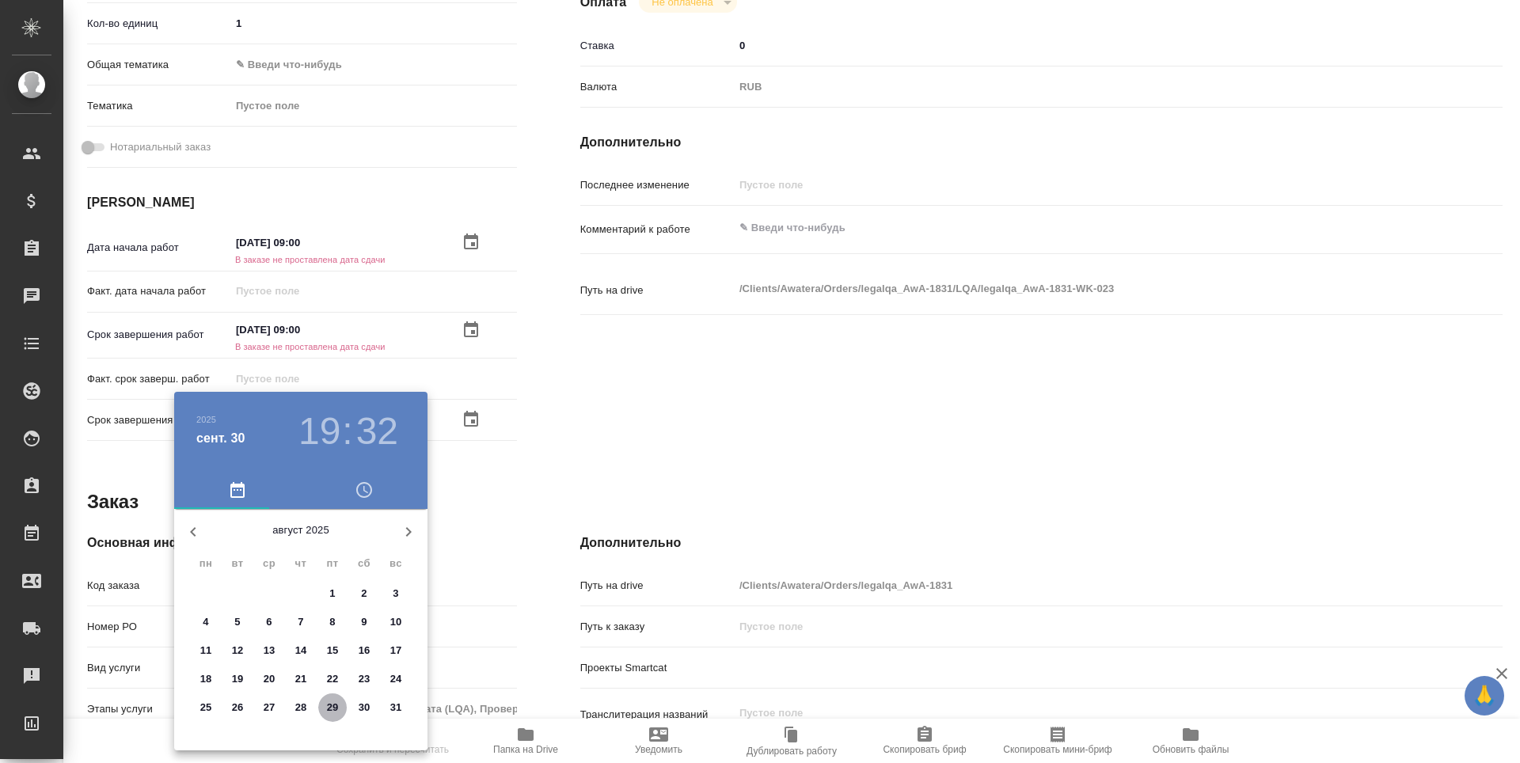
type textarea "x"
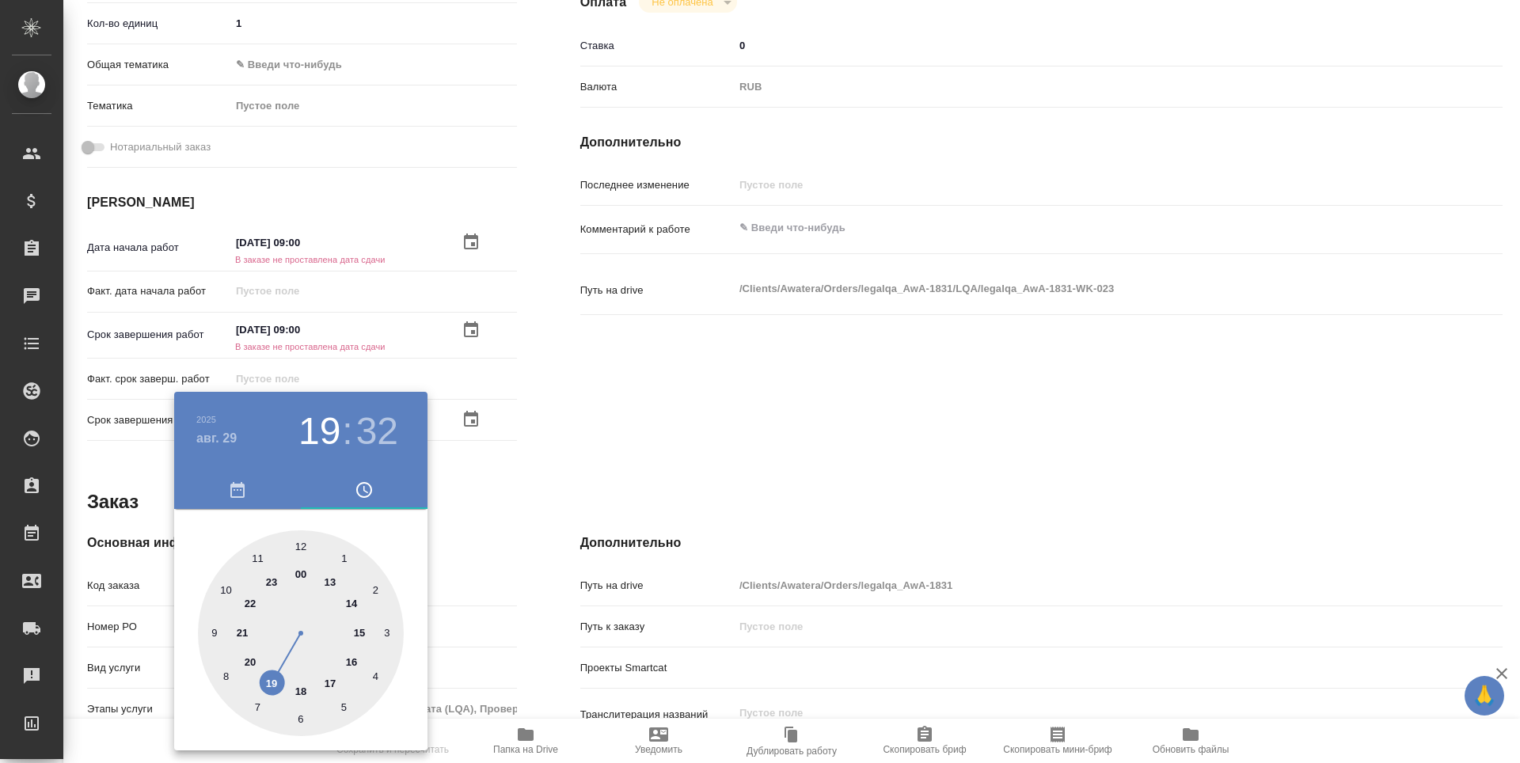
click at [214, 633] on div at bounding box center [301, 633] width 206 height 206
type textarea "x"
type input "29.08.2025 09:32"
type textarea "x"
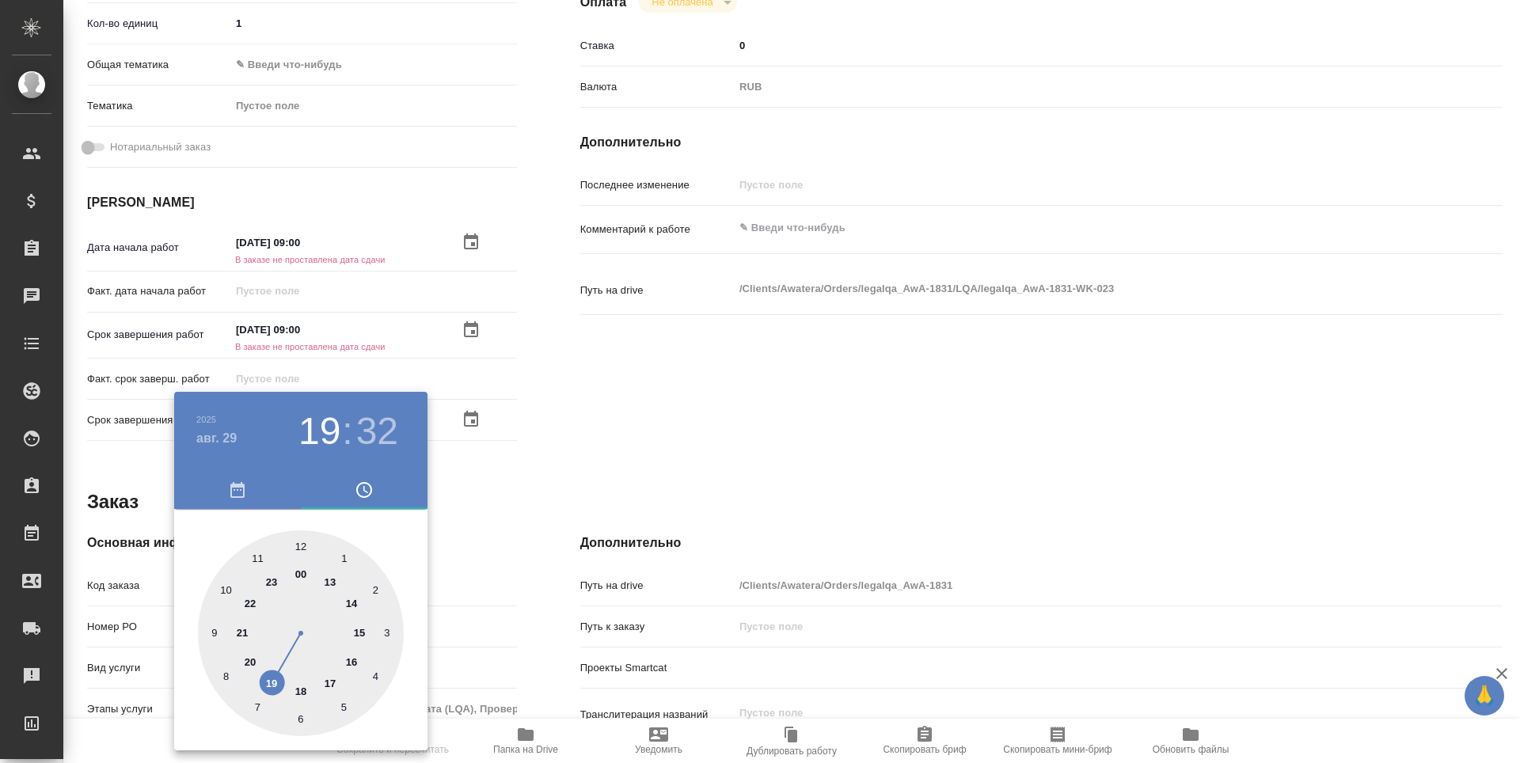
type textarea "x"
click at [301, 541] on div at bounding box center [301, 633] width 206 height 206
type textarea "x"
type input "29.08.2025 09:00"
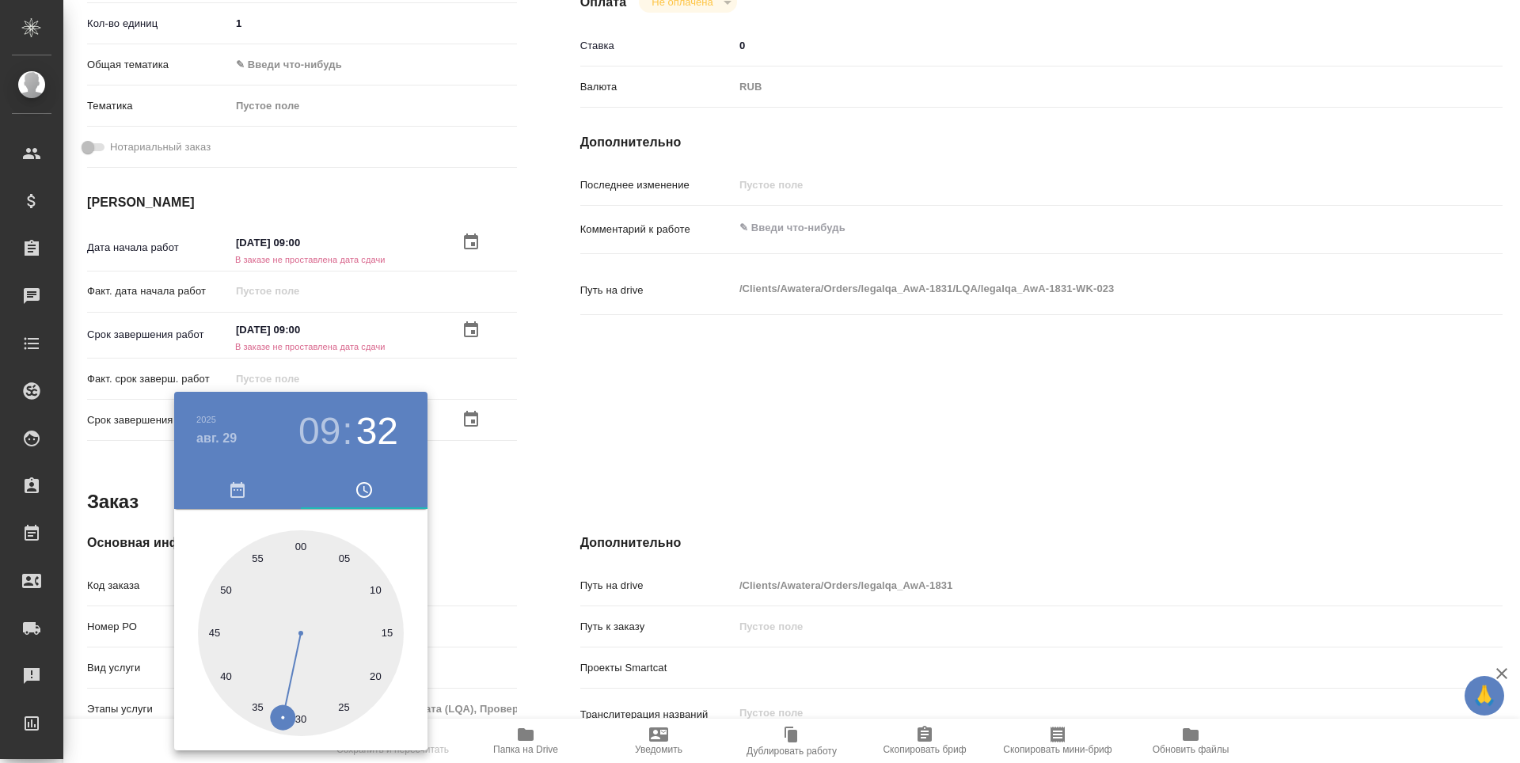
type textarea "x"
click at [632, 481] on div at bounding box center [760, 381] width 1520 height 763
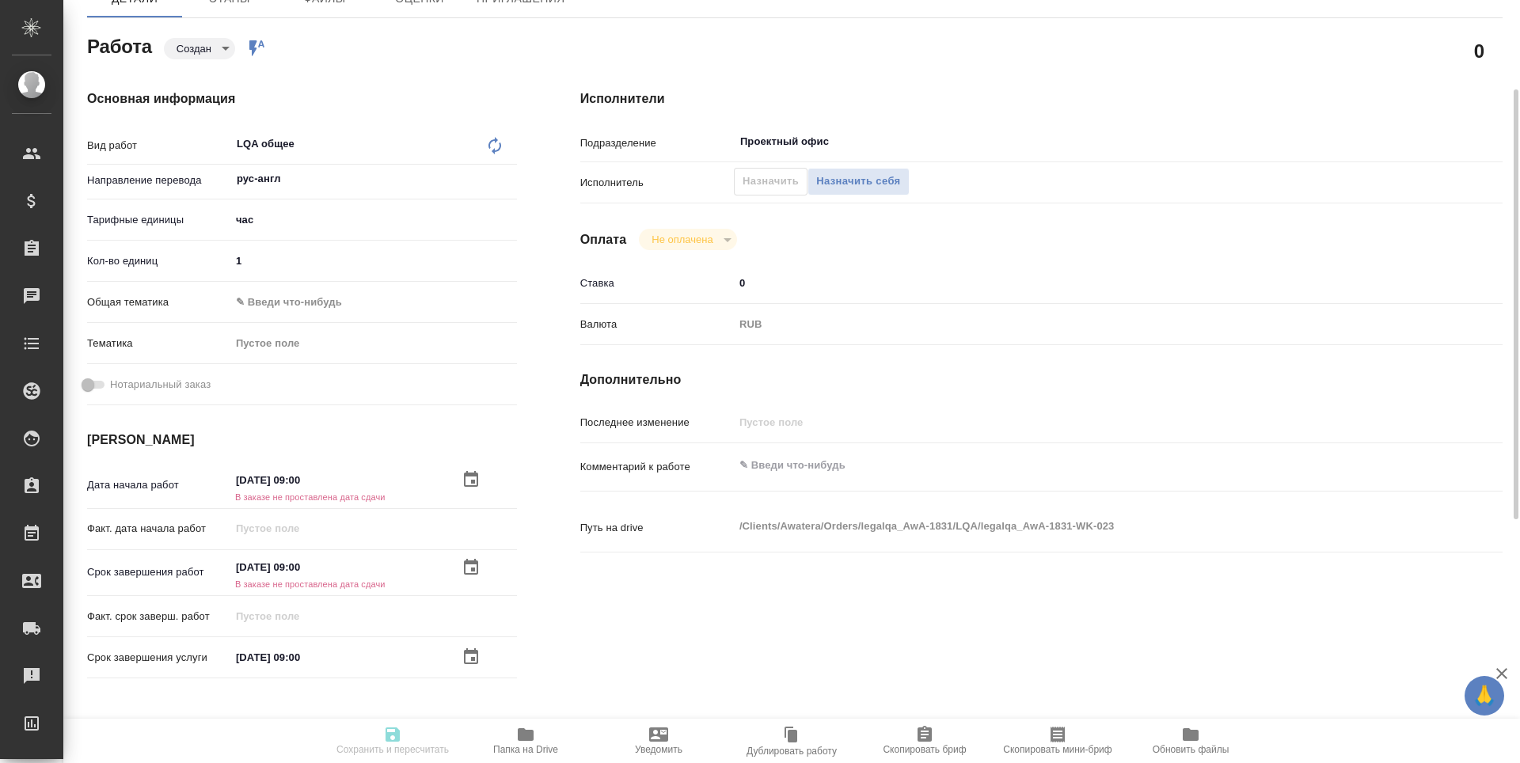
scroll to position [0, 0]
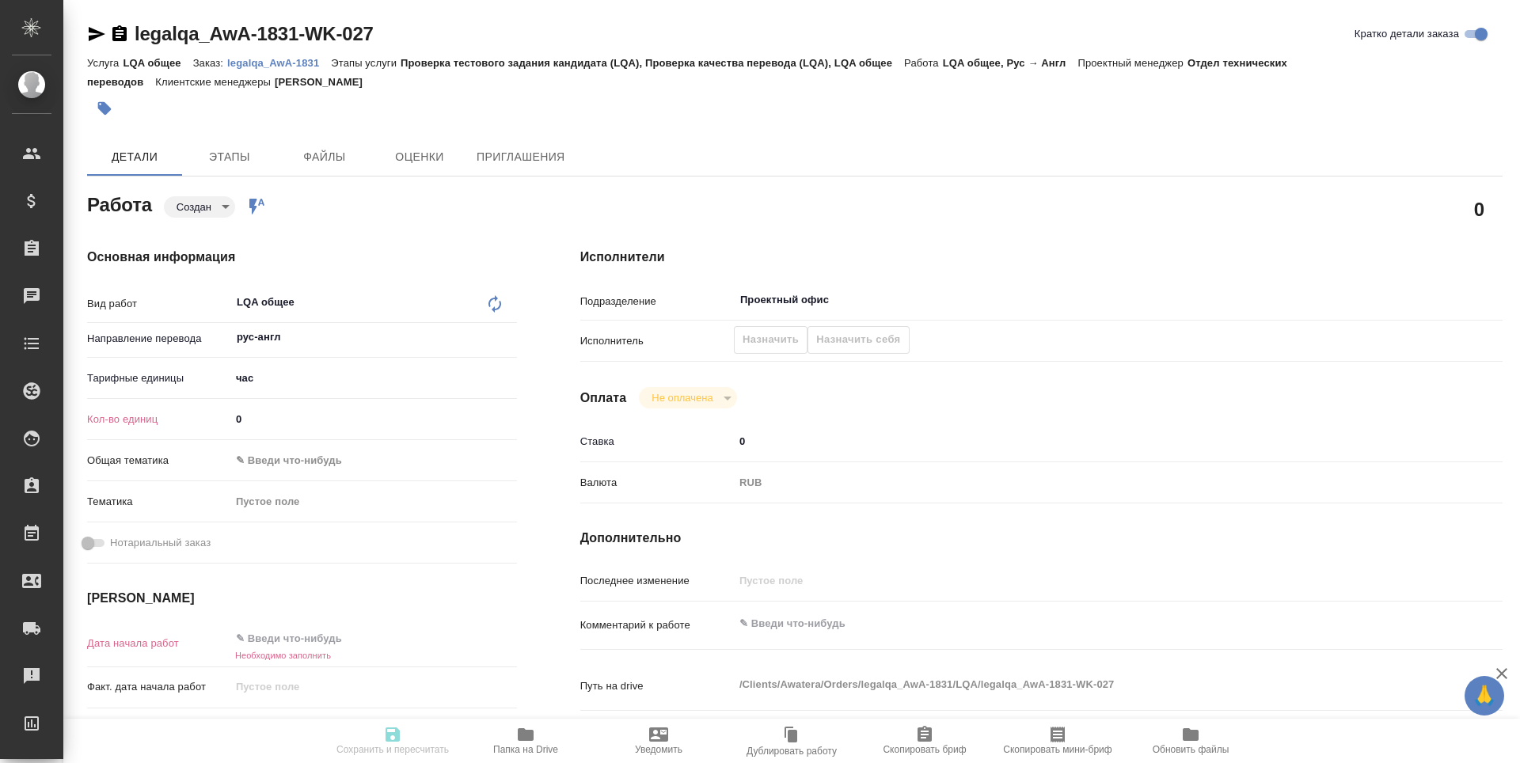
type textarea "x"
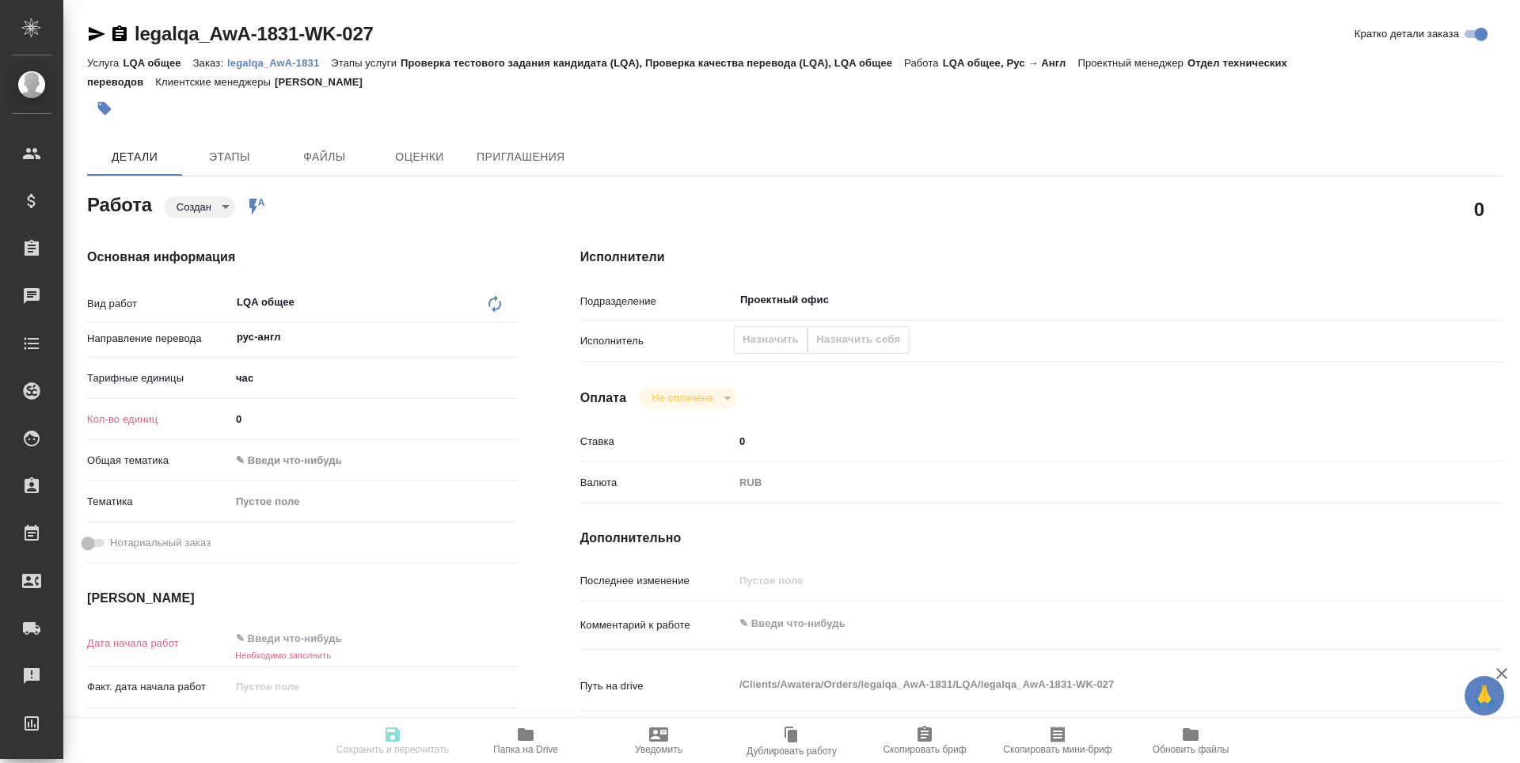
type textarea "x"
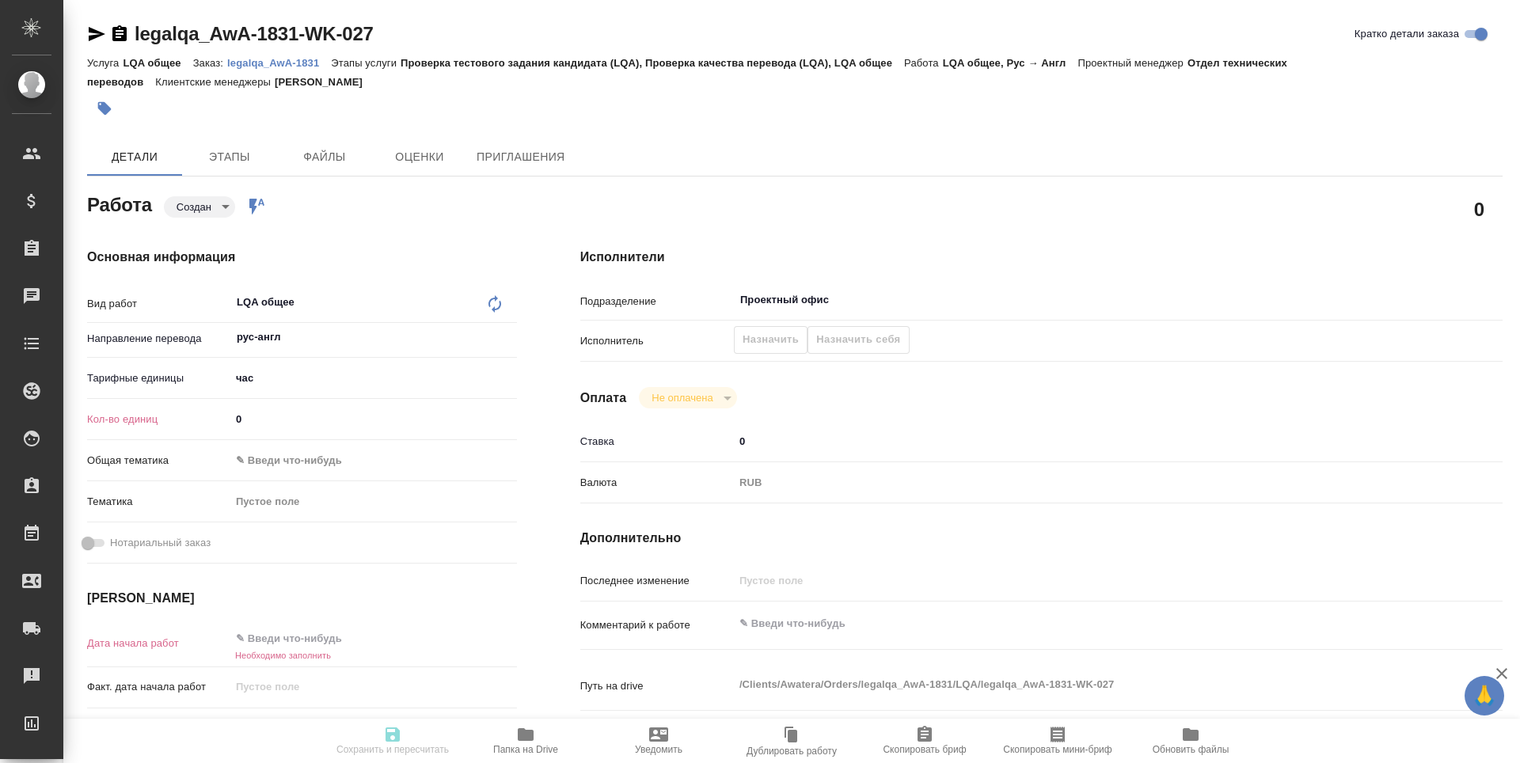
type textarea "x"
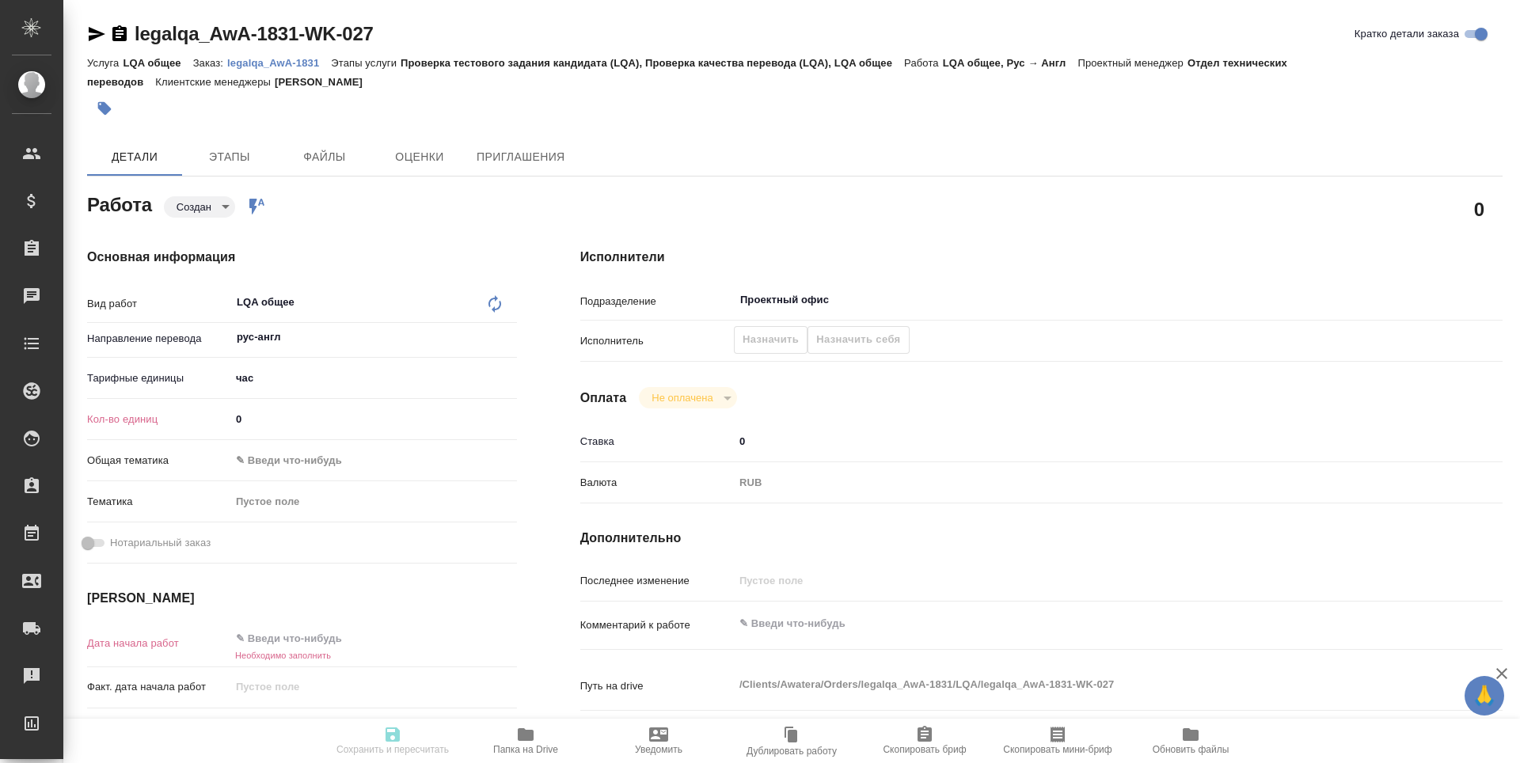
click at [249, 417] on input "0" at bounding box center [373, 419] width 287 height 23
type textarea "x"
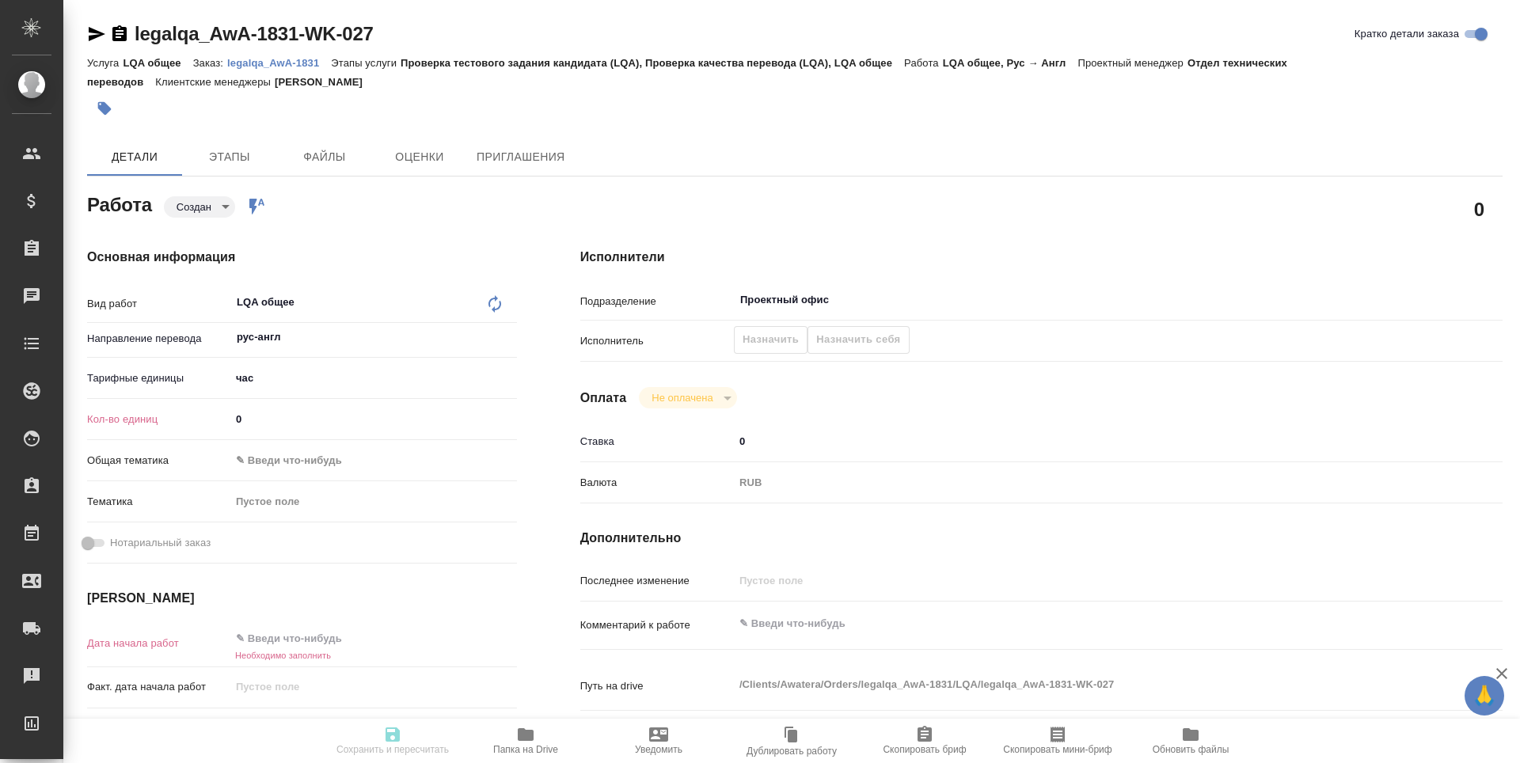
type textarea "x"
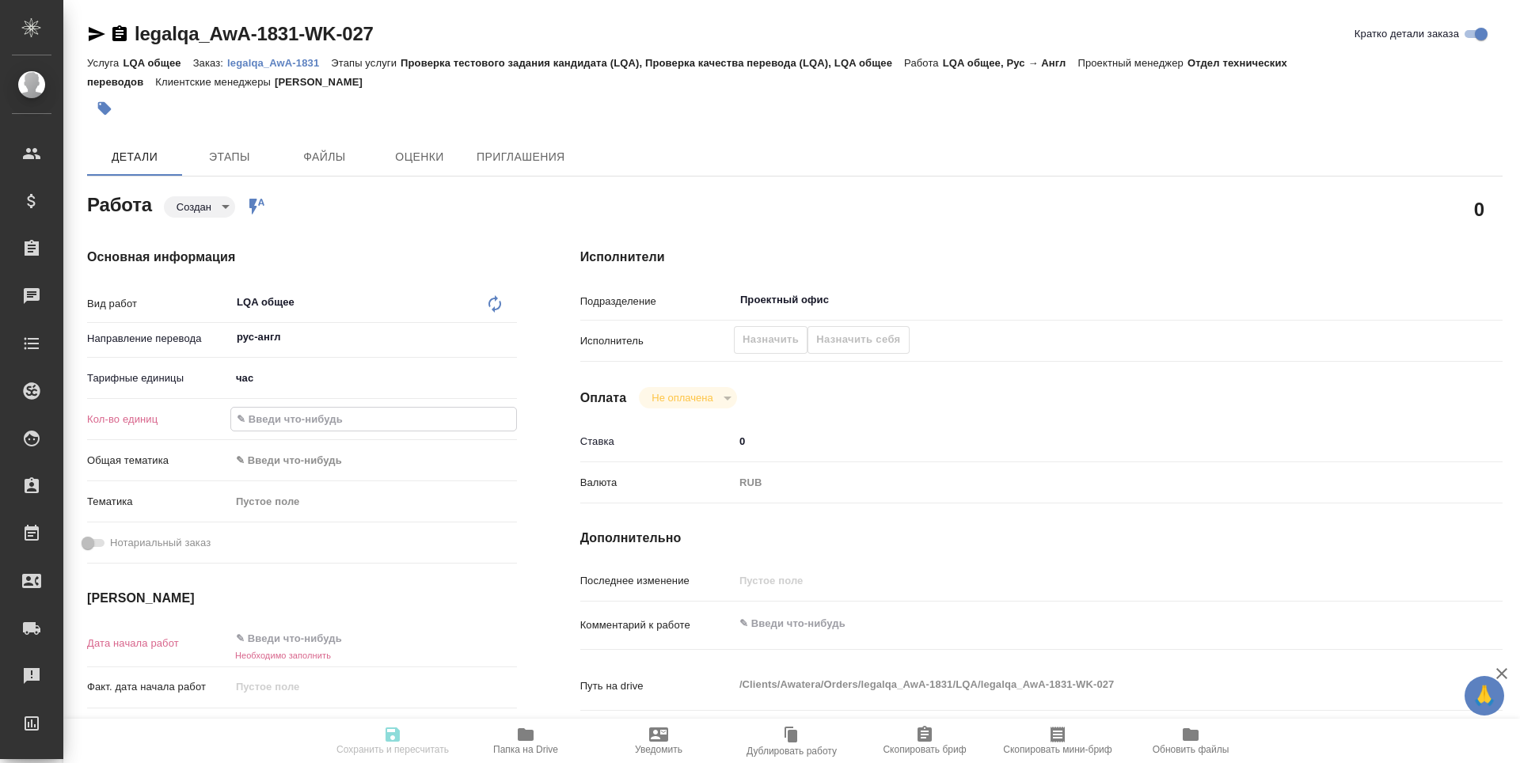
type textarea "x"
type input "1"
type textarea "x"
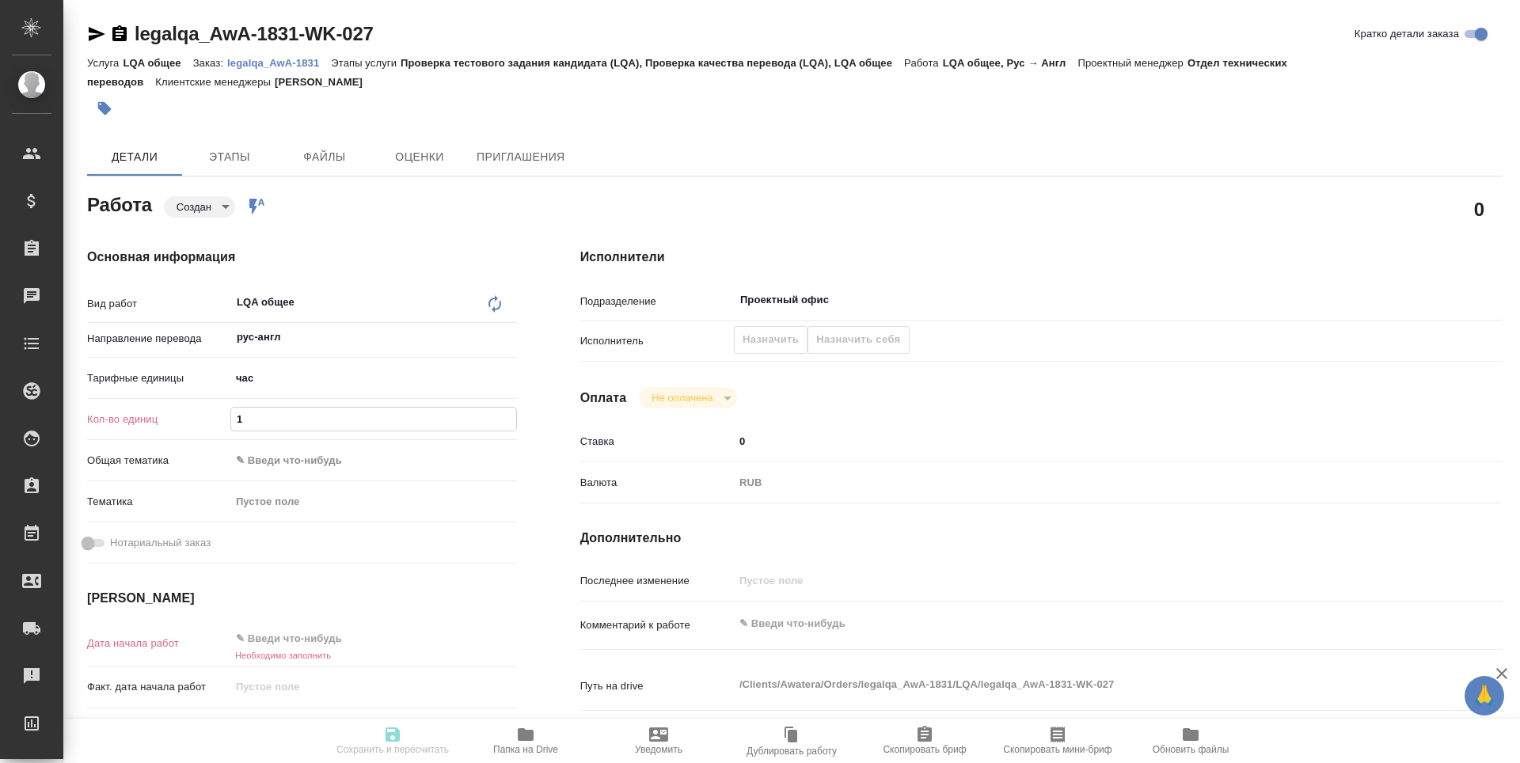
type textarea "x"
type input "1"
click at [296, 651] on h6 "Необходимо заполнить" at bounding box center [373, 656] width 287 height 10
click at [303, 633] on input "text" at bounding box center [300, 639] width 139 height 23
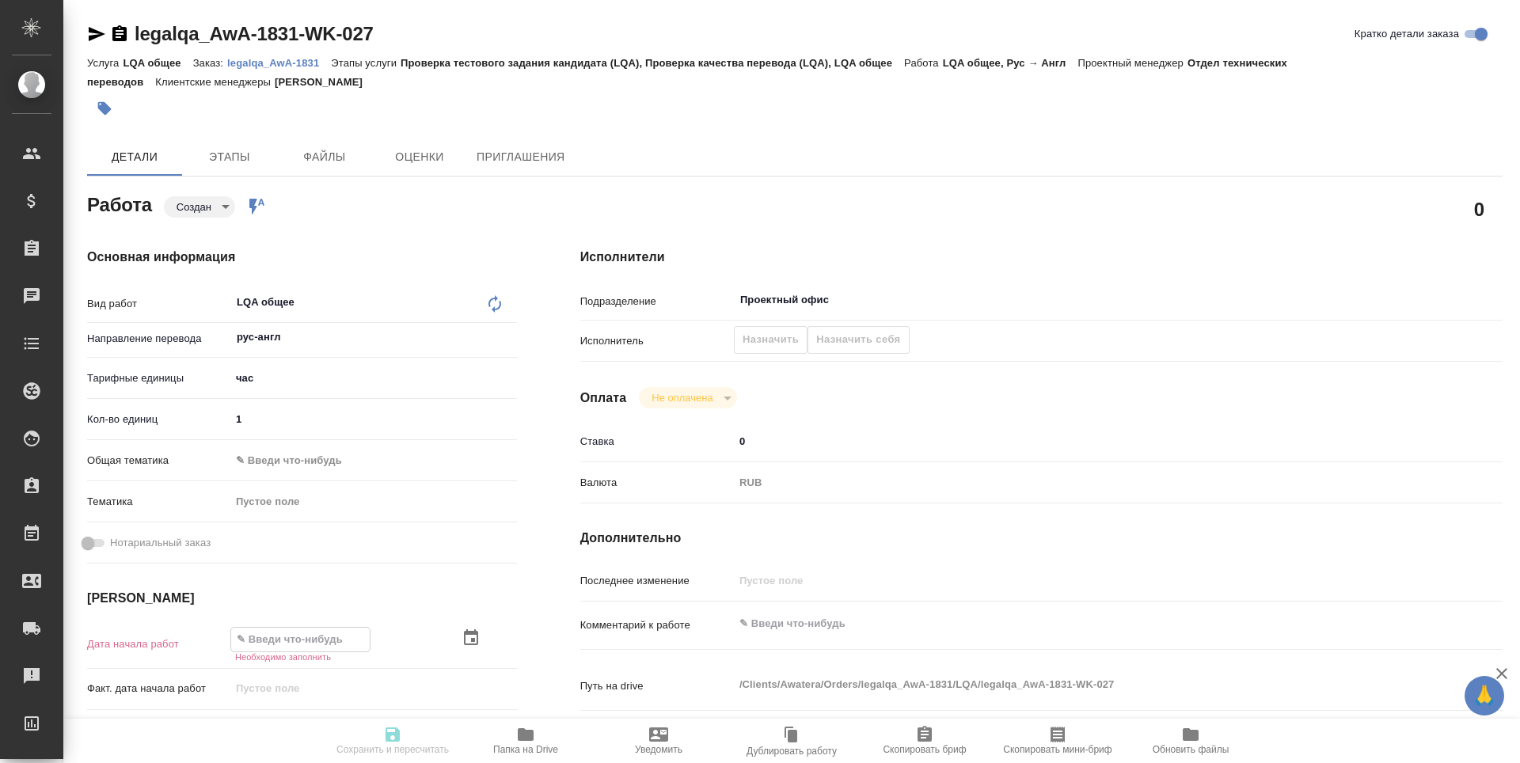
click at [473, 641] on icon "button" at bounding box center [471, 637] width 14 height 16
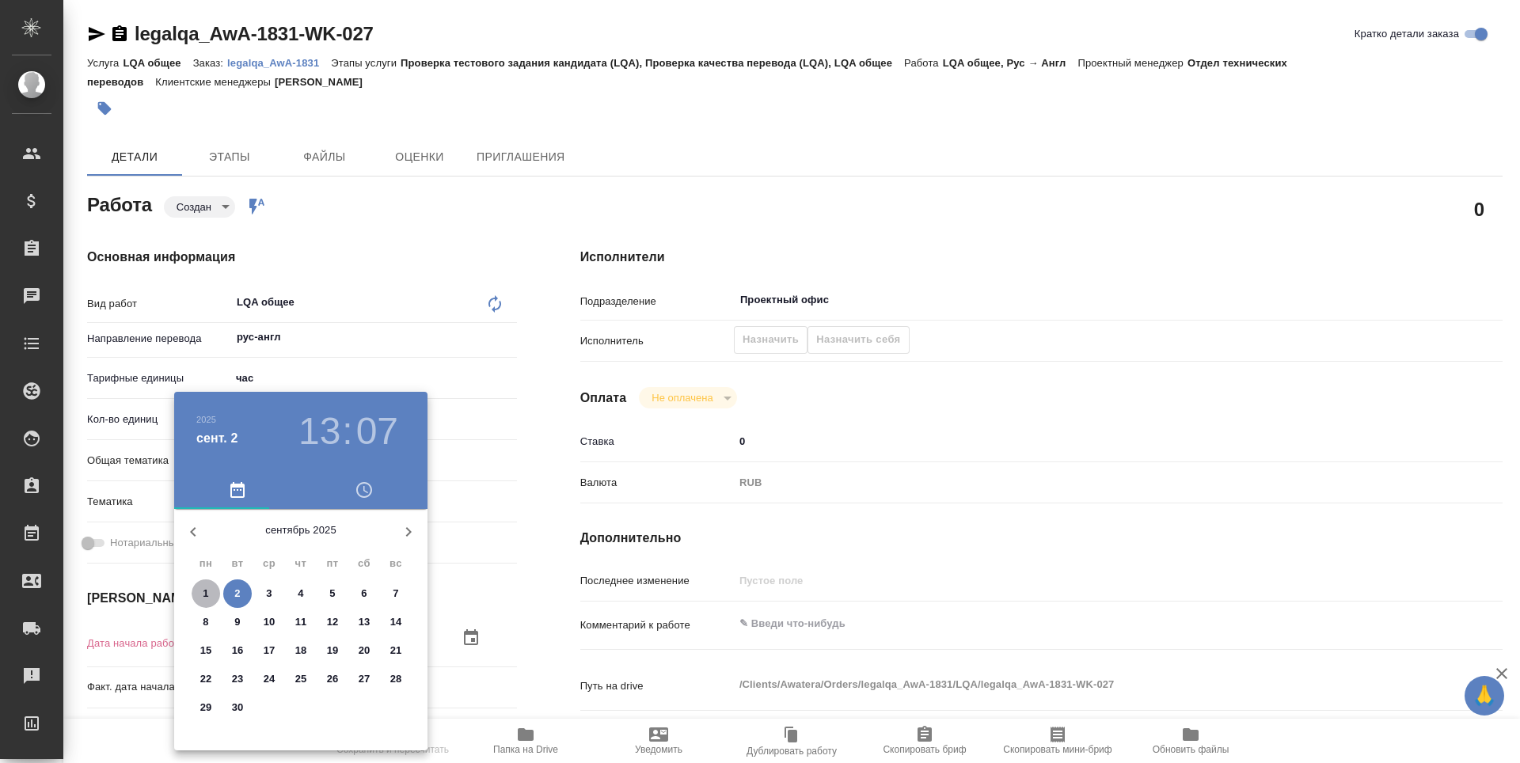
click at [203, 597] on p "1" at bounding box center [206, 594] width 6 height 16
type textarea "x"
type input "01.09.2025 13:07"
type textarea "x"
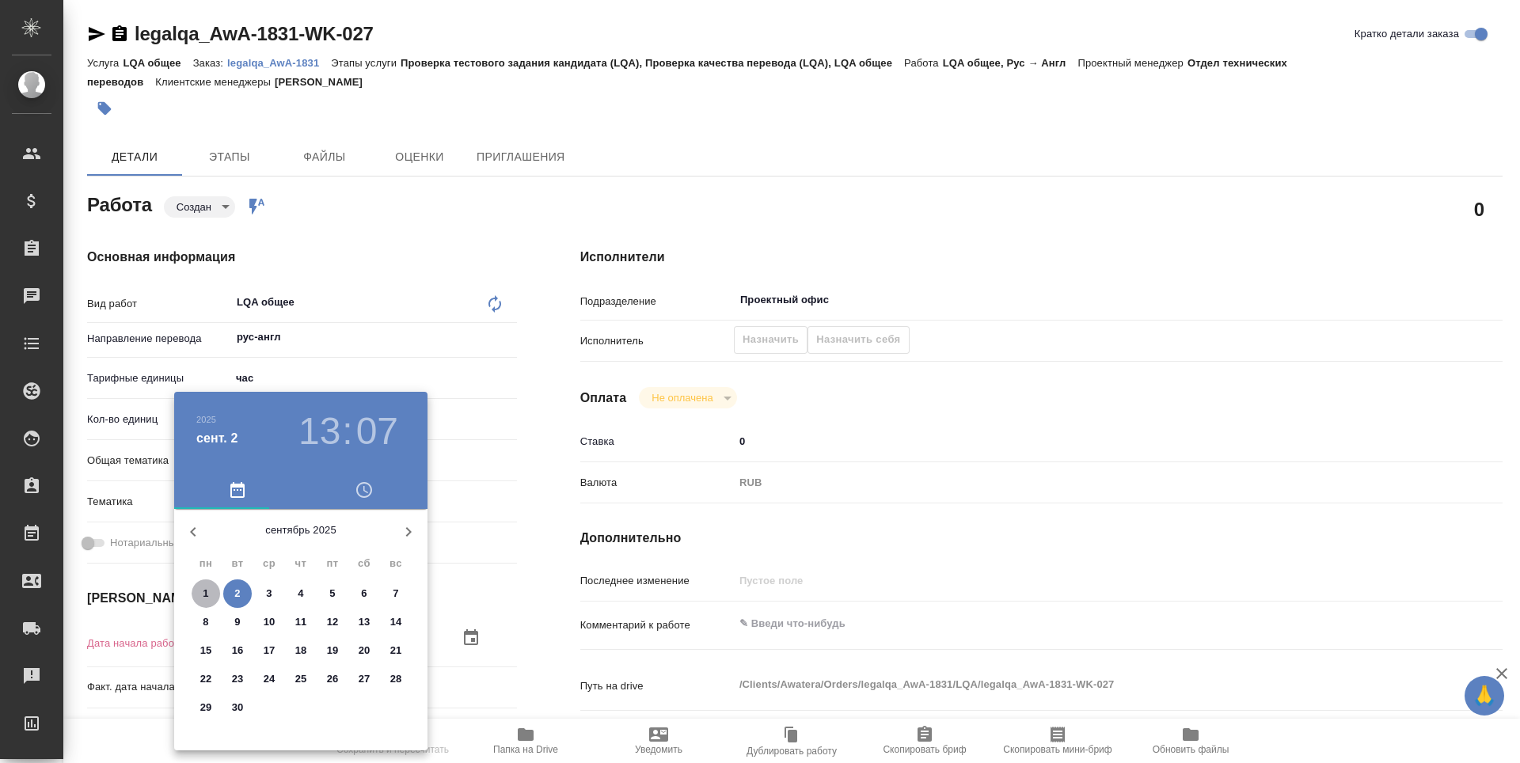
type textarea "x"
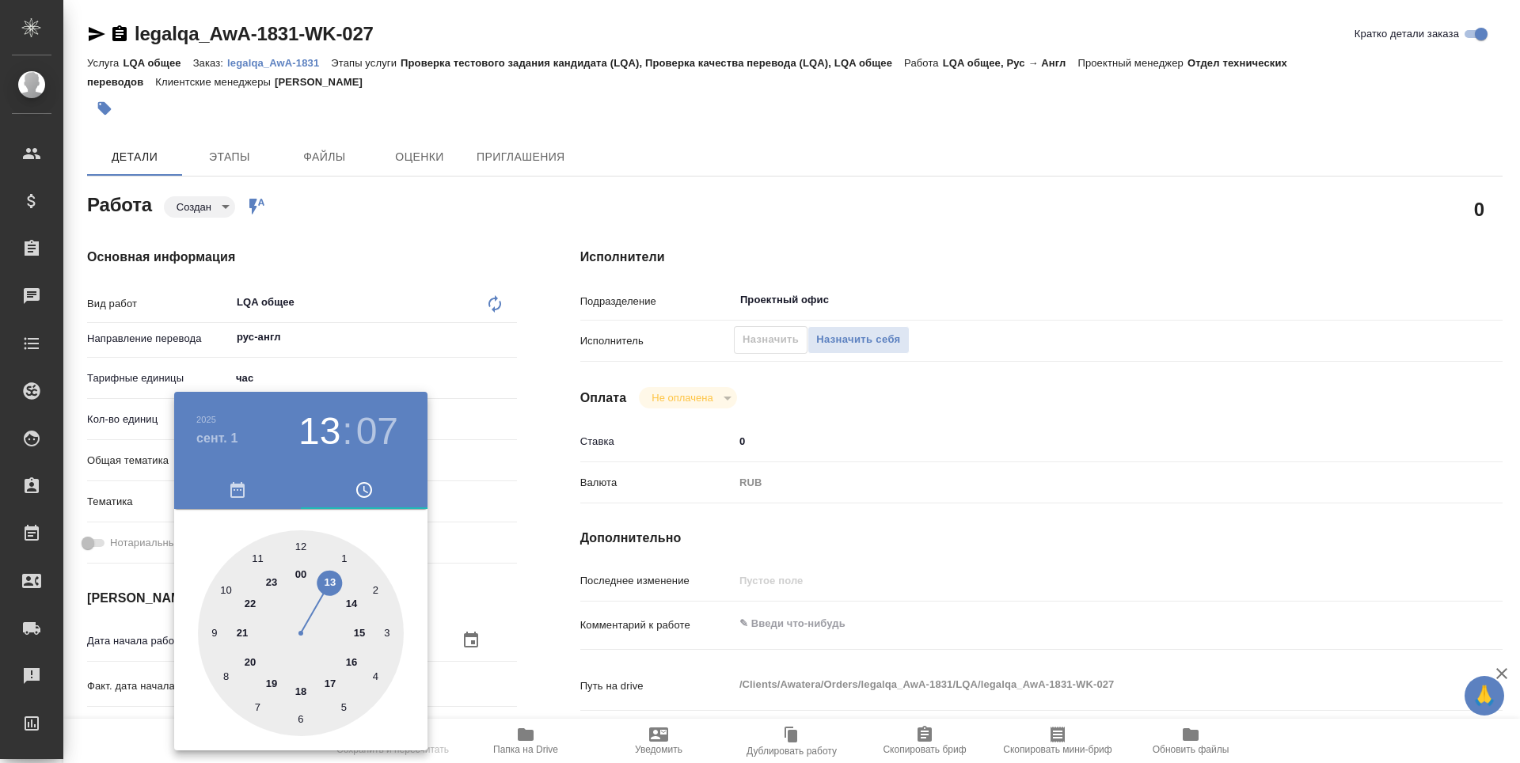
click at [504, 589] on div at bounding box center [760, 381] width 1520 height 763
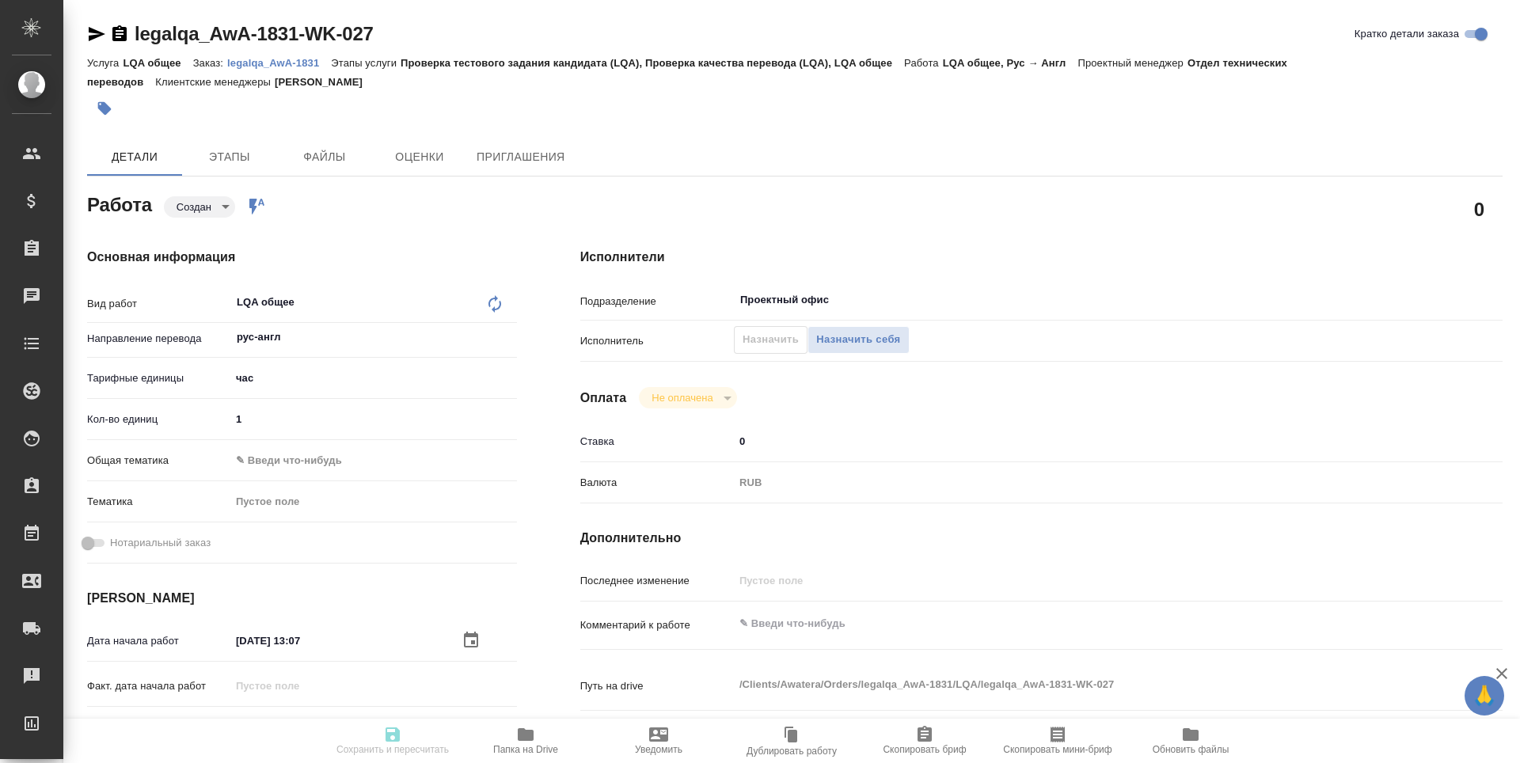
scroll to position [79, 0]
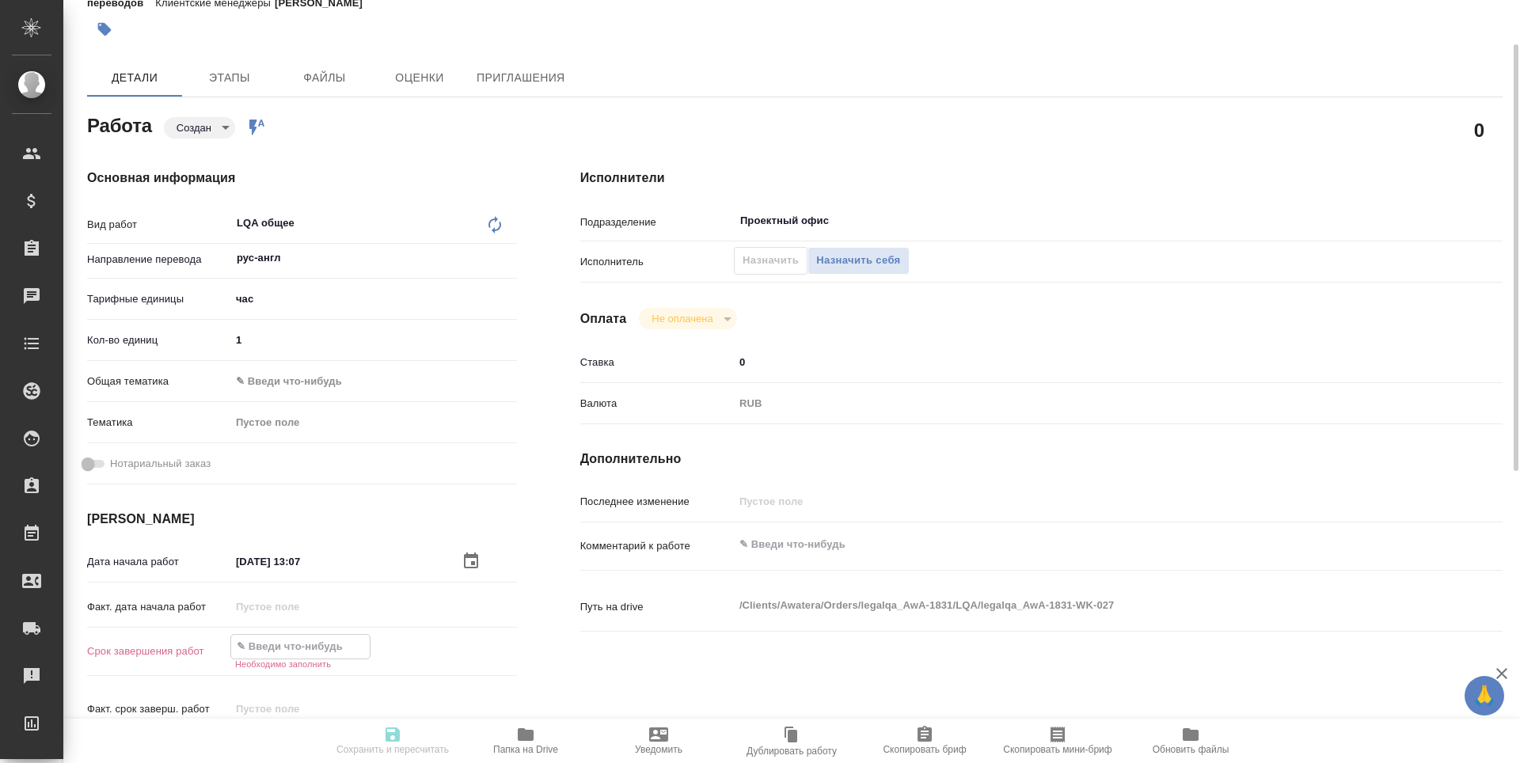
click at [321, 647] on input "text" at bounding box center [300, 646] width 139 height 23
click at [472, 644] on icon "button" at bounding box center [471, 645] width 19 height 19
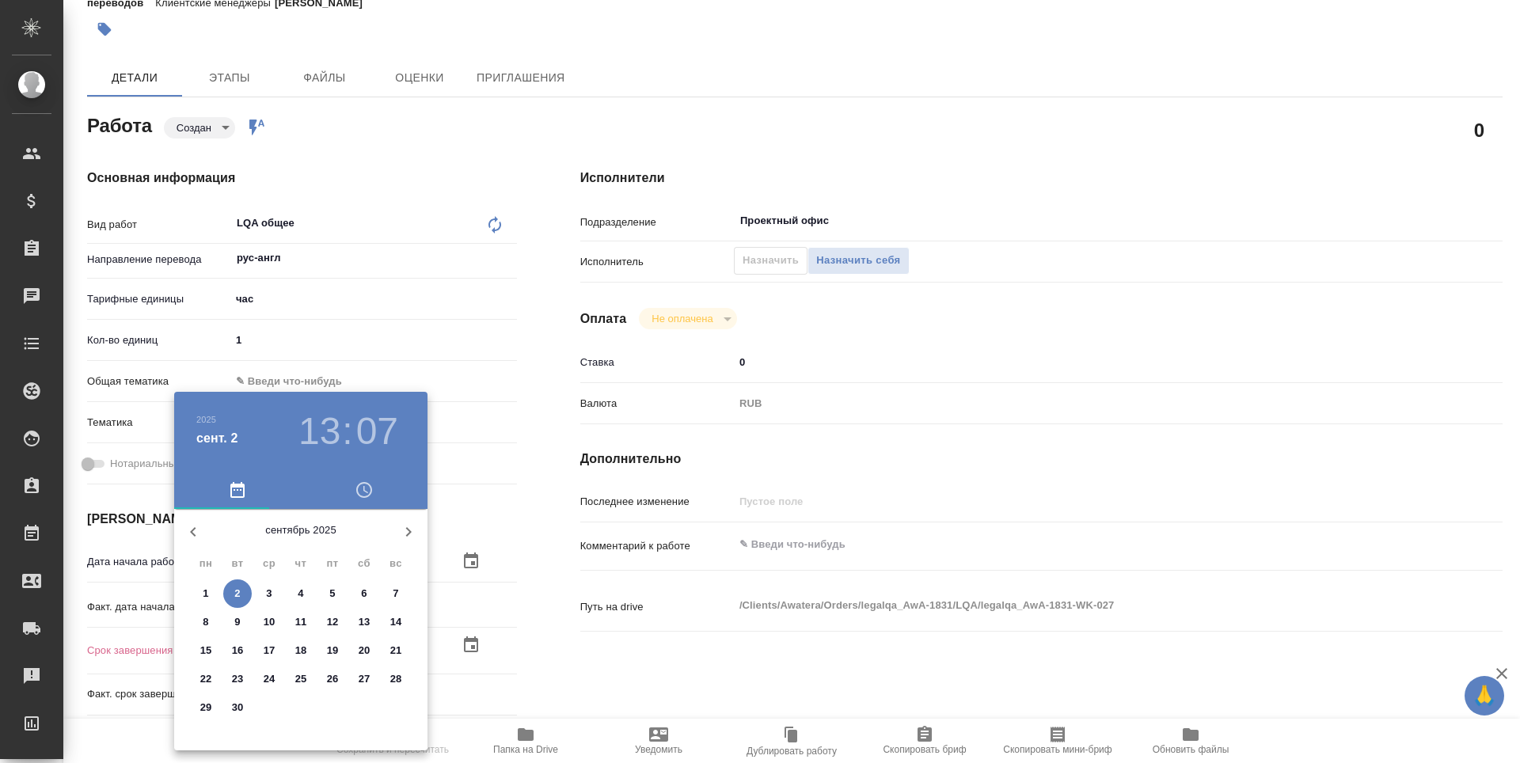
click at [241, 597] on span "2" at bounding box center [237, 594] width 29 height 16
type textarea "x"
type input "02.09.2025 13:07"
type textarea "x"
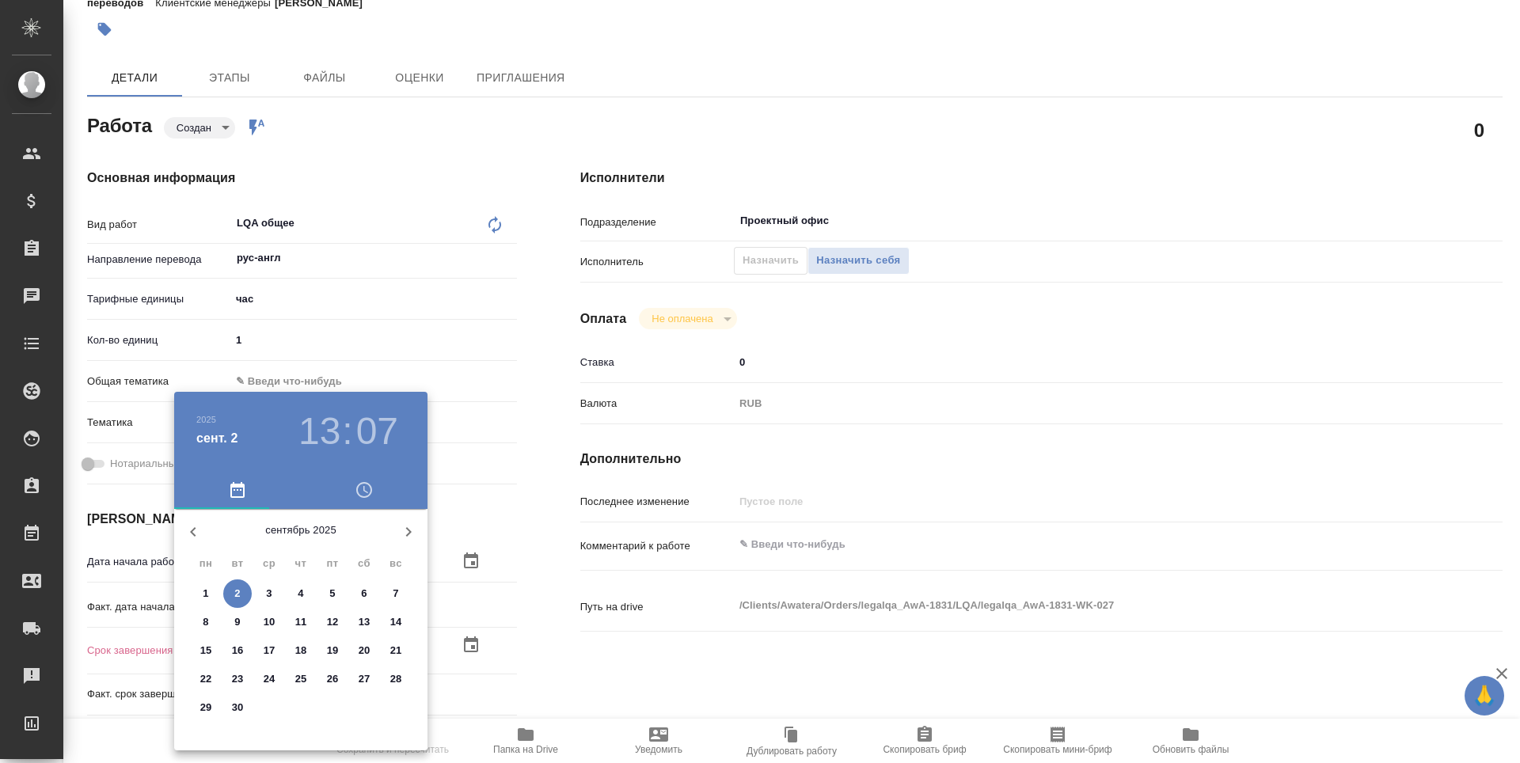
type textarea "x"
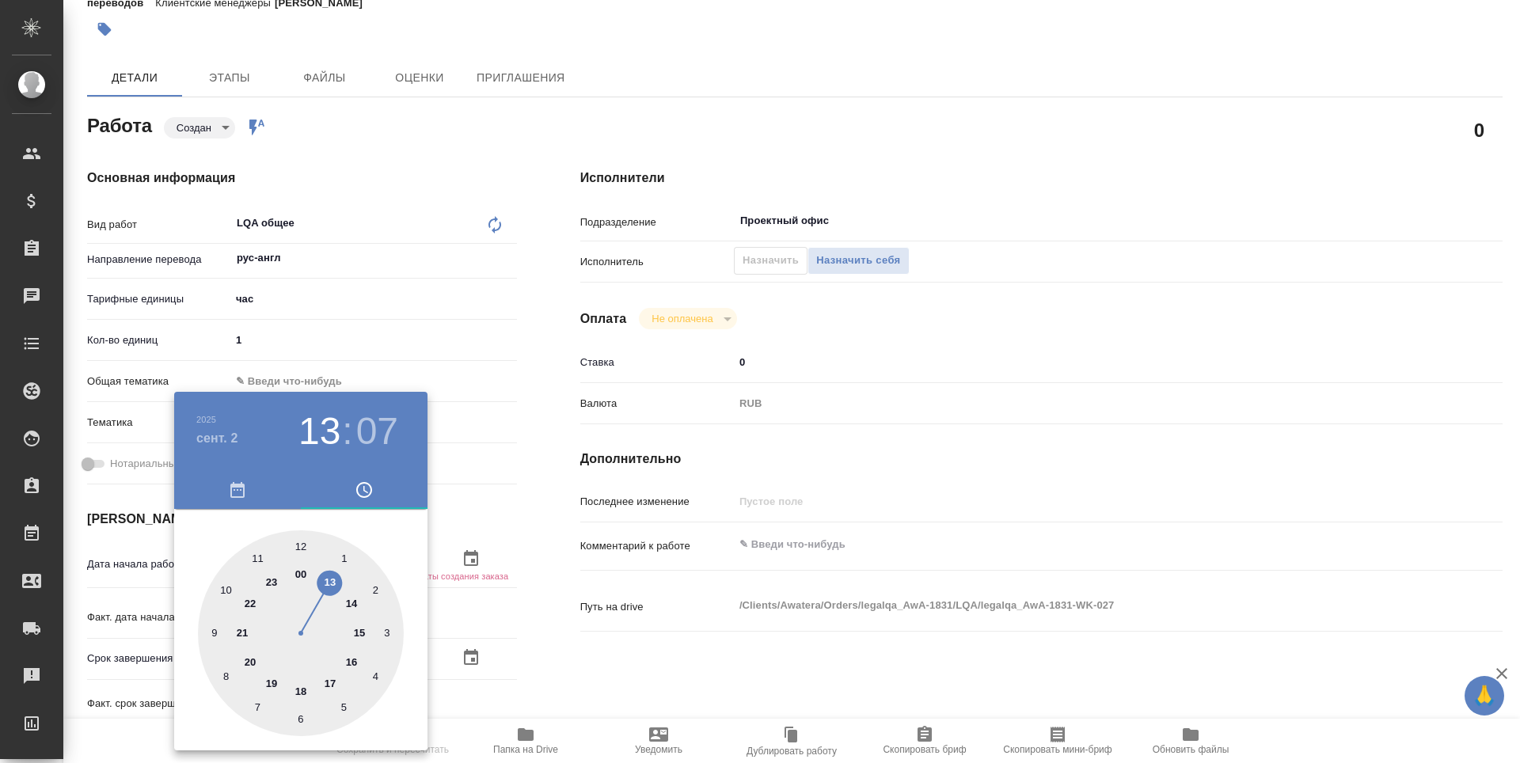
click at [539, 639] on div at bounding box center [760, 381] width 1520 height 763
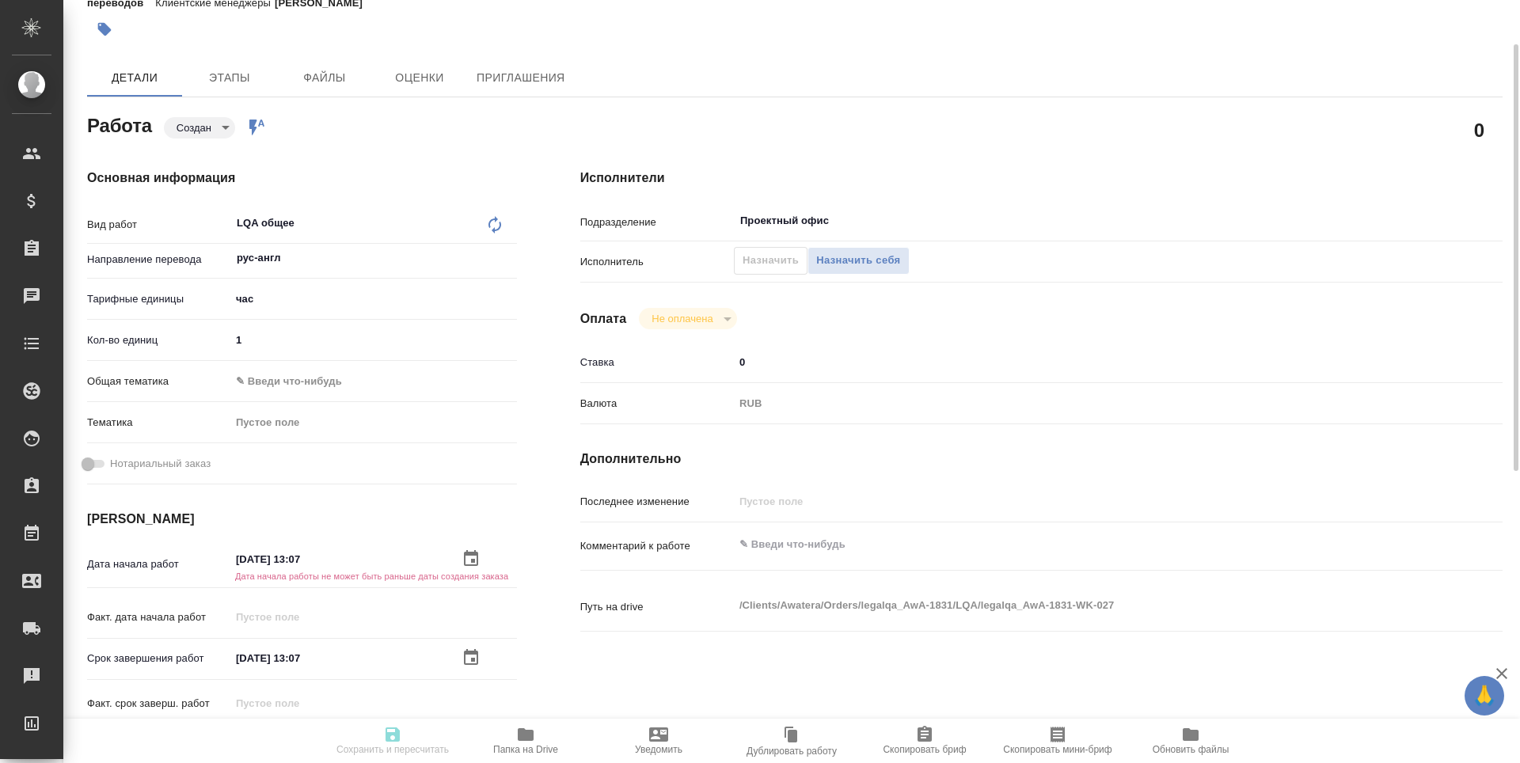
click at [471, 659] on icon "button" at bounding box center [471, 657] width 14 height 16
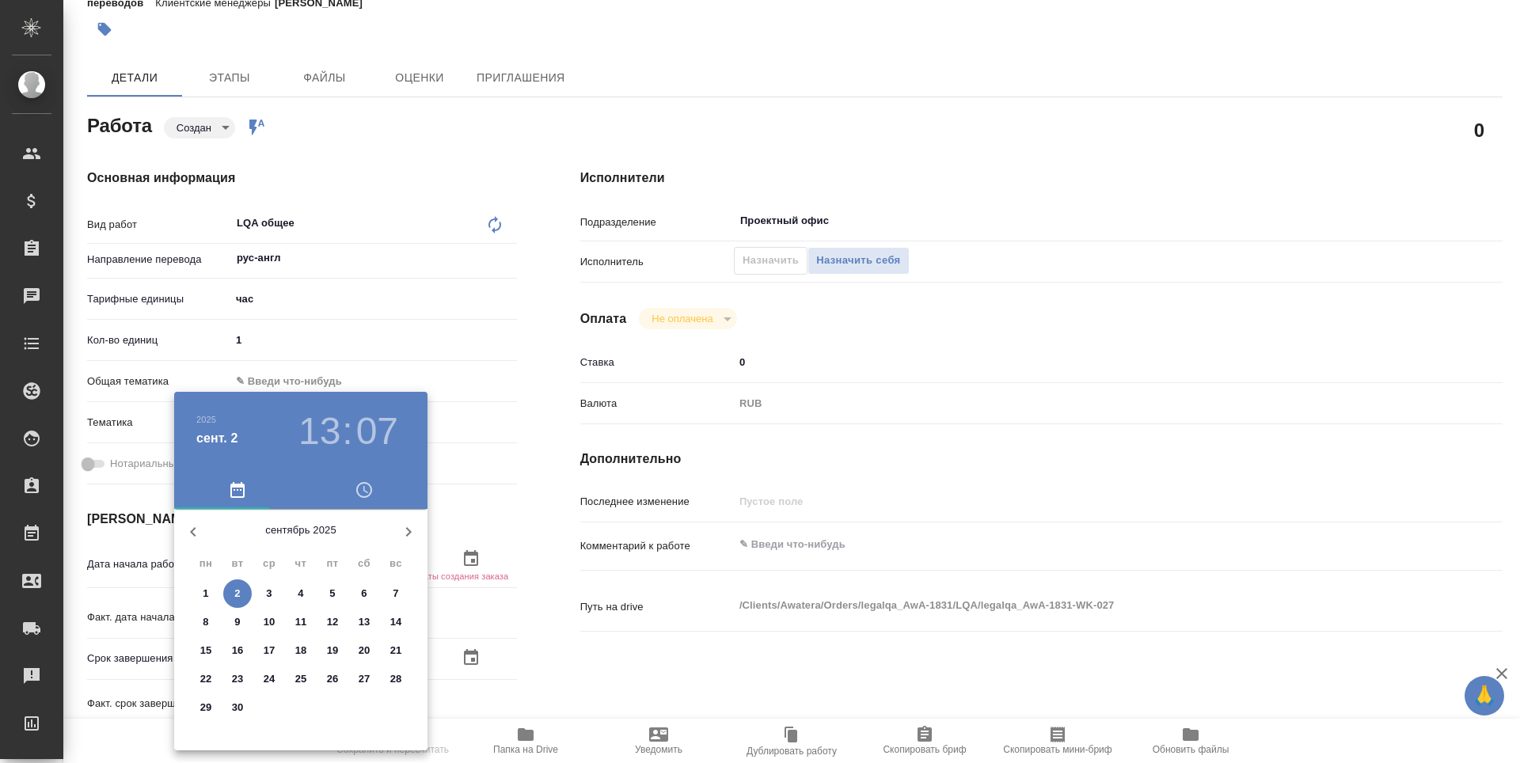
click at [331, 431] on h3 "13" at bounding box center [319, 431] width 42 height 44
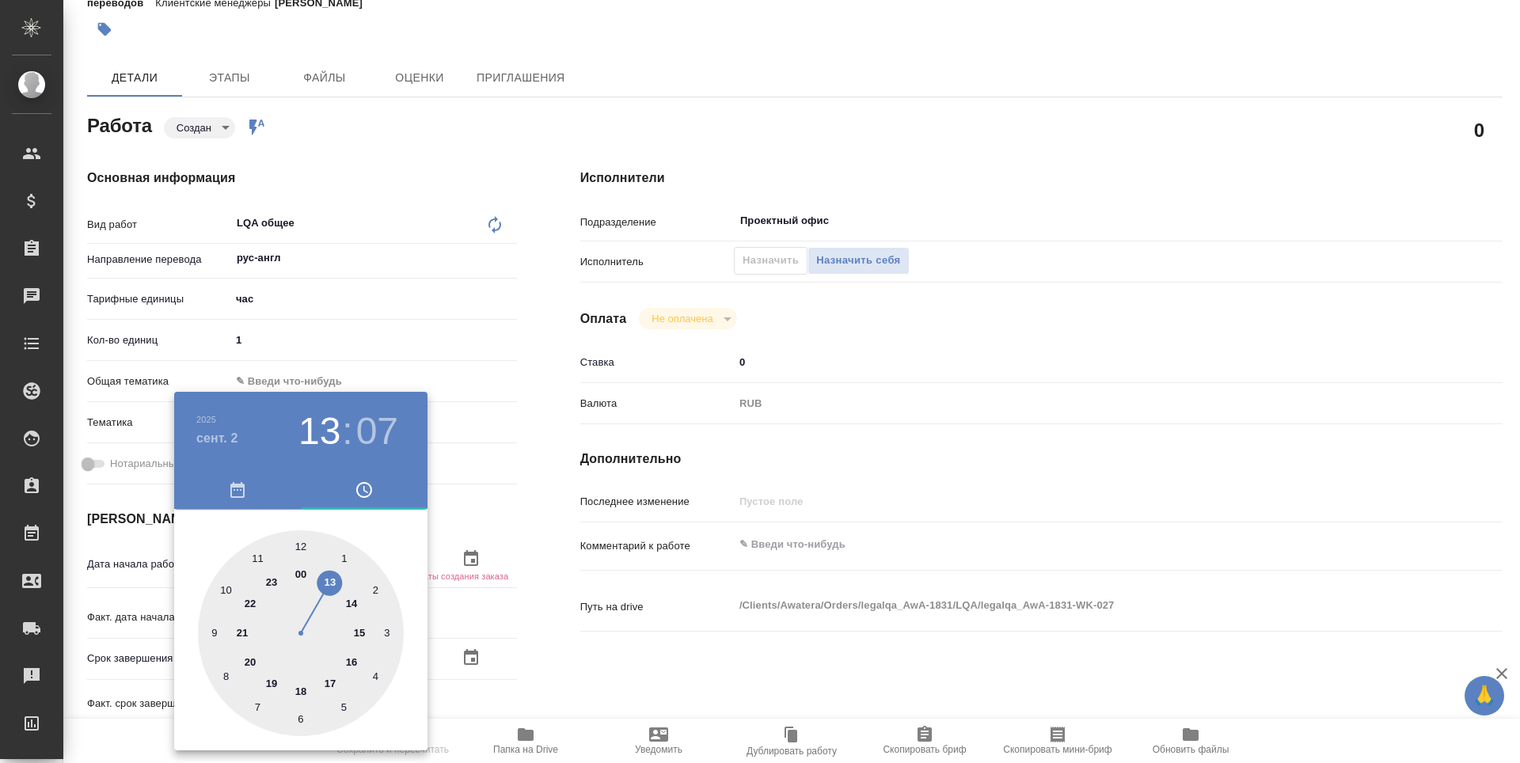
click at [218, 629] on div at bounding box center [301, 633] width 206 height 206
type textarea "x"
type input "02.09.2025 09:07"
type textarea "x"
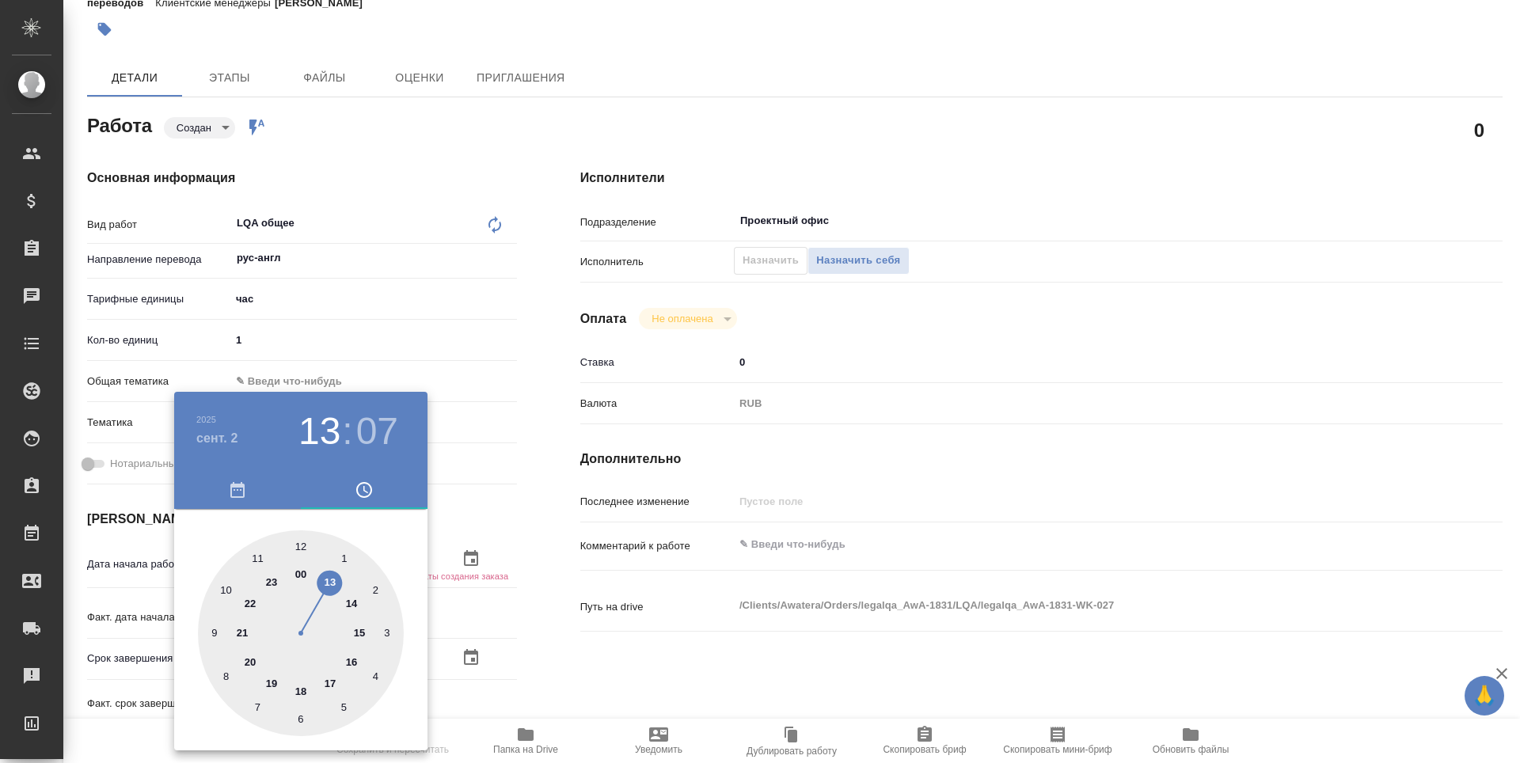
type textarea "x"
click at [299, 545] on div at bounding box center [301, 633] width 206 height 206
type textarea "x"
type input "[DATE] 09:00"
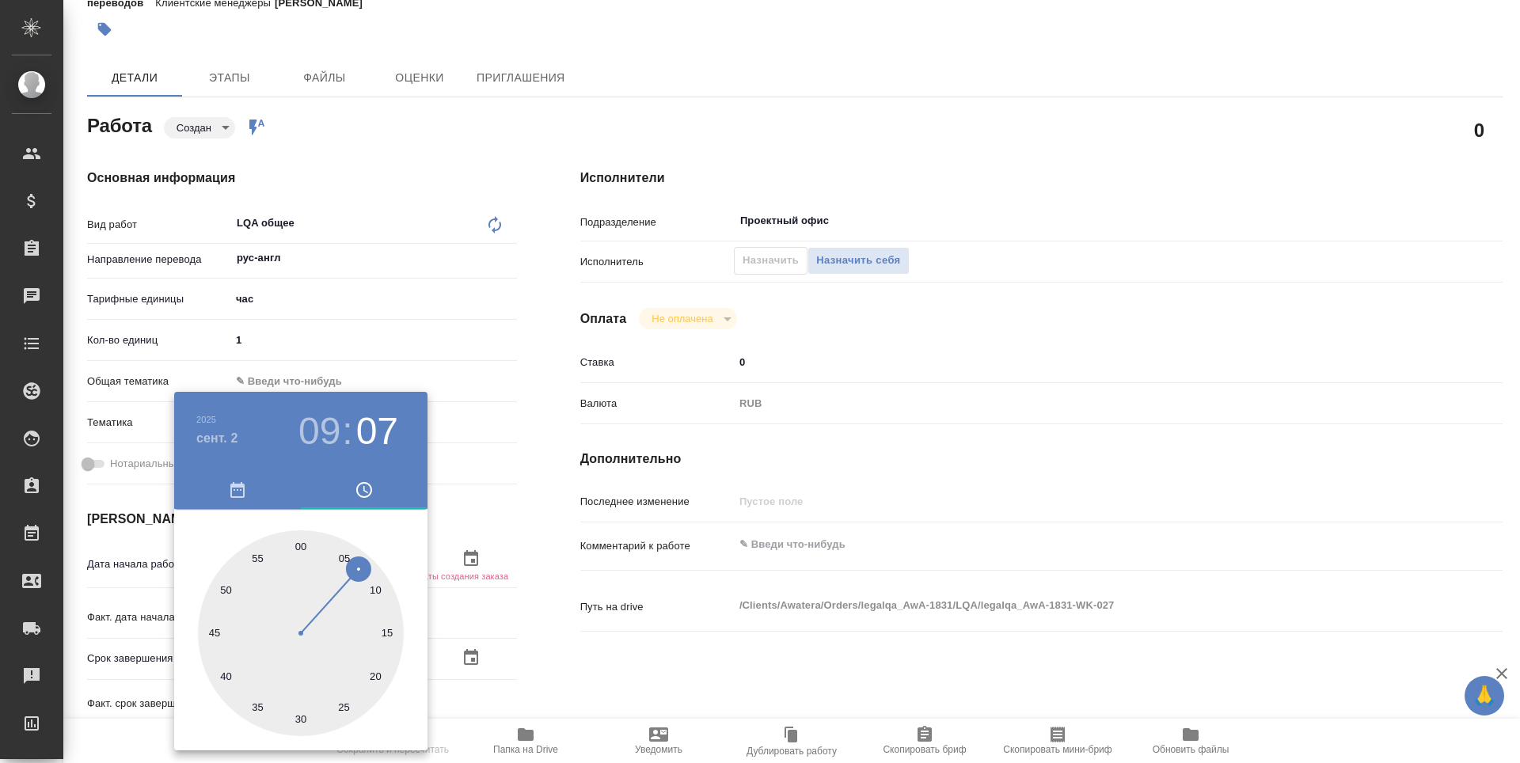
type textarea "x"
click at [580, 655] on div at bounding box center [760, 381] width 1520 height 763
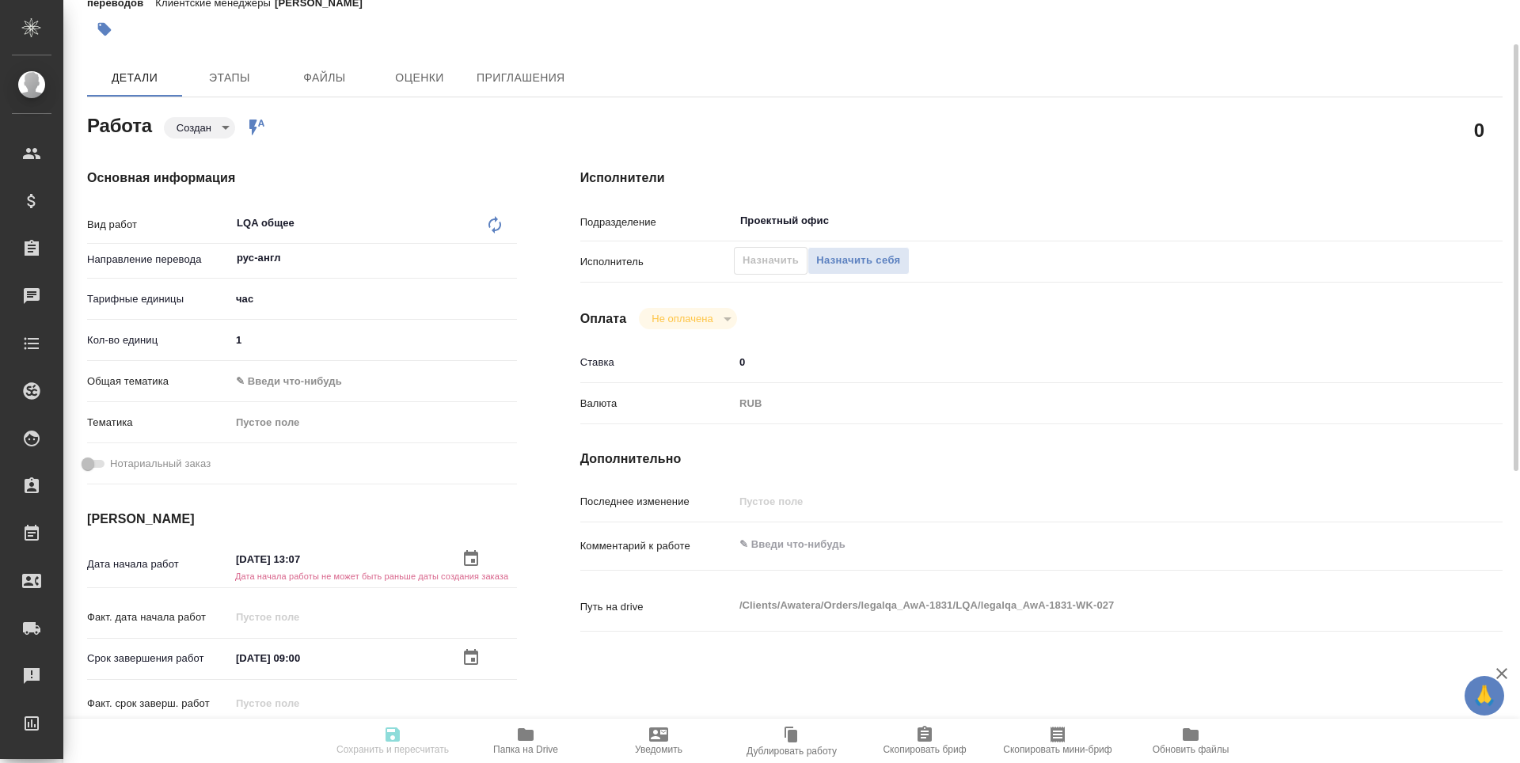
click at [310, 565] on input "01.09.2025 13:07" at bounding box center [299, 559] width 139 height 23
click at [466, 561] on icon "button" at bounding box center [471, 558] width 19 height 19
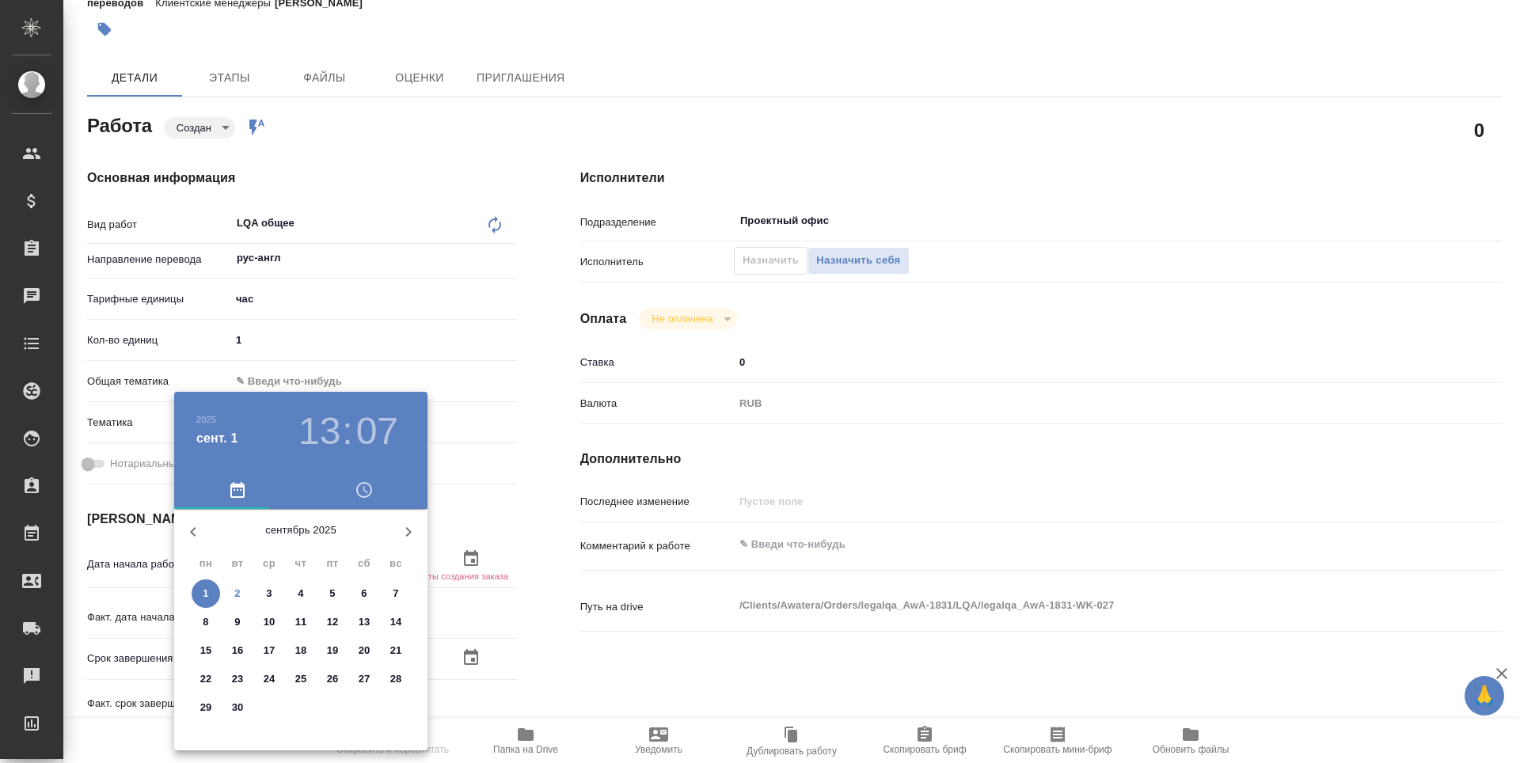
click at [311, 433] on h3 "13" at bounding box center [319, 431] width 42 height 44
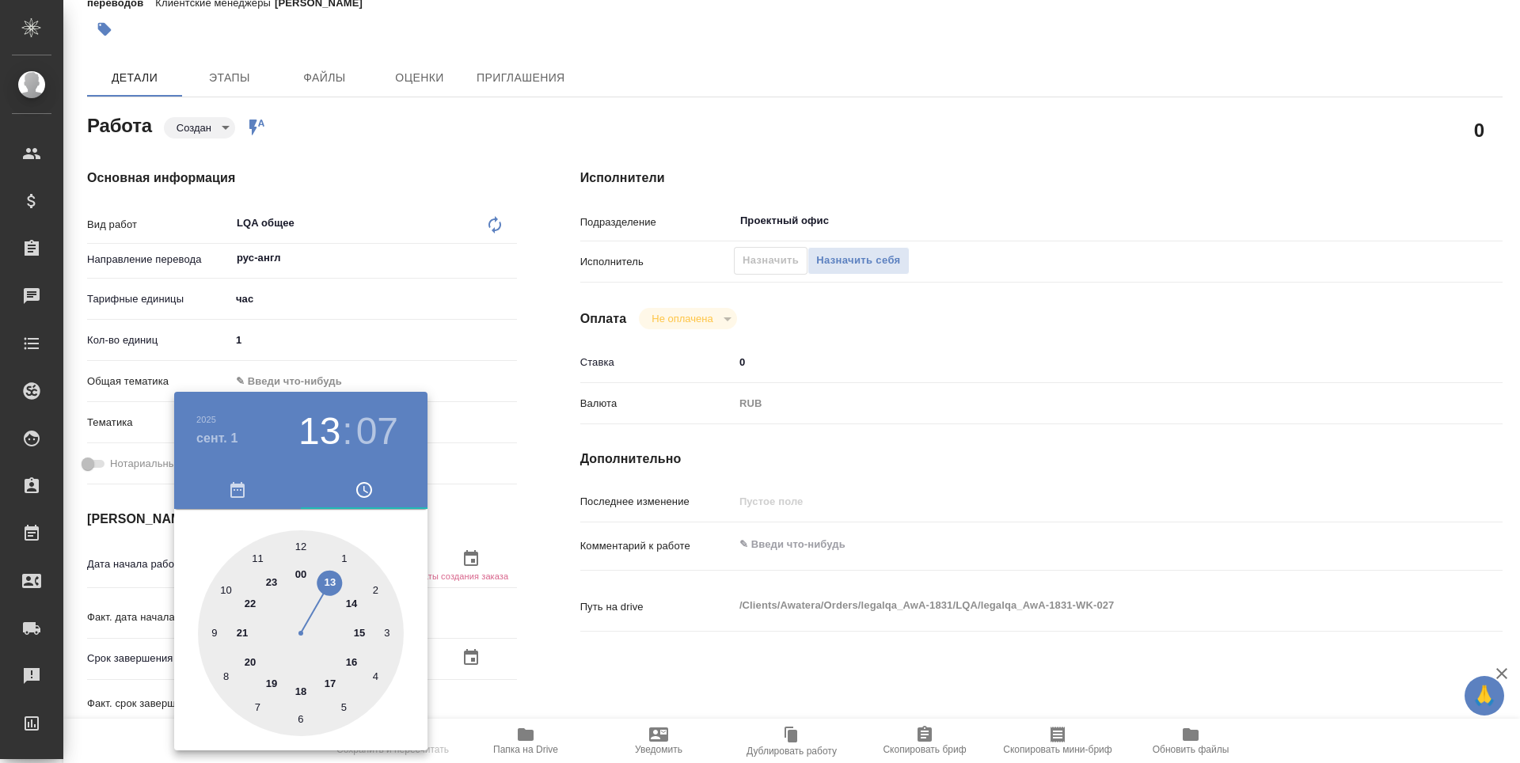
click at [212, 626] on div at bounding box center [301, 633] width 206 height 206
type textarea "x"
type input "01.09.2025 09:07"
type textarea "x"
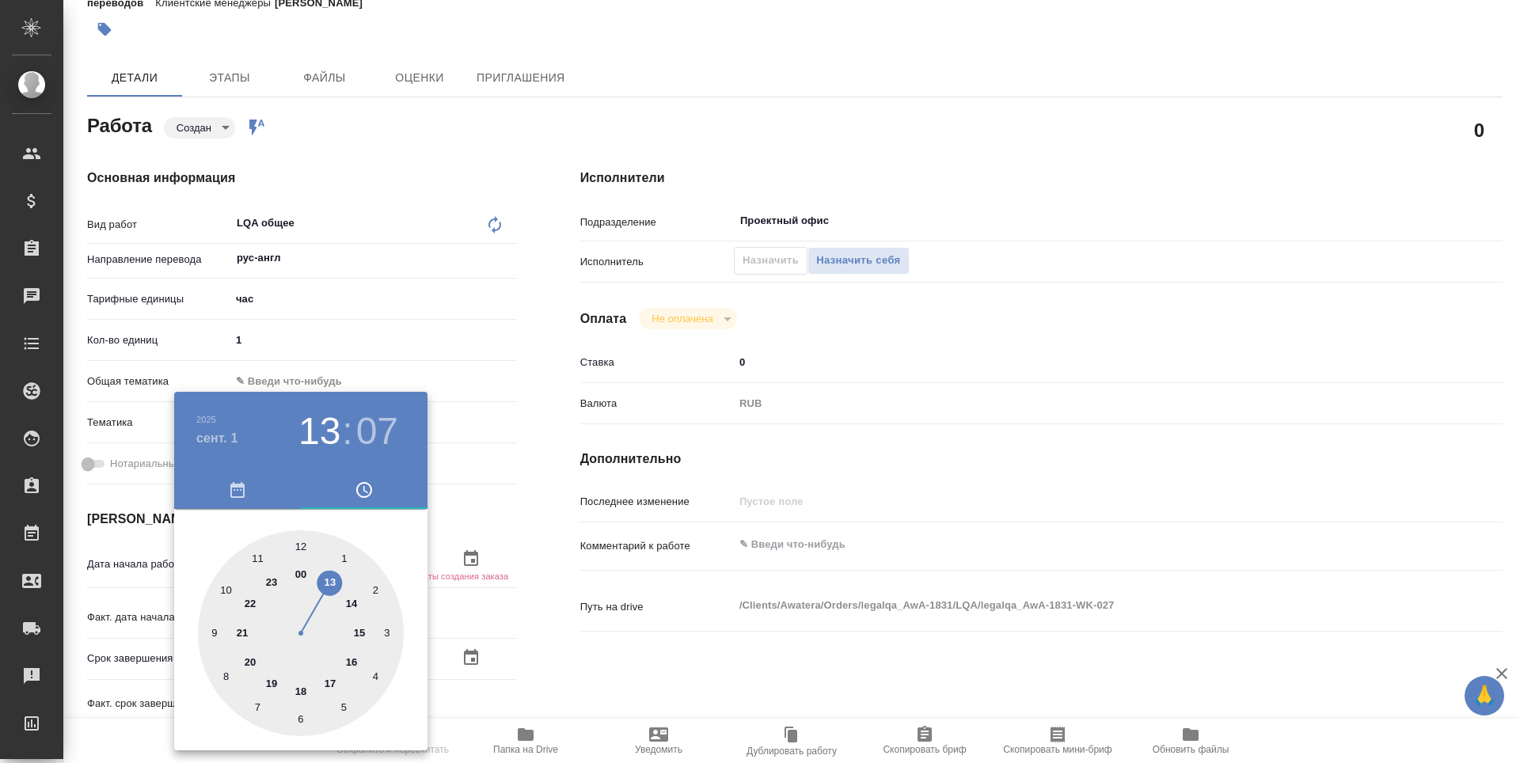
type textarea "x"
click at [301, 545] on div at bounding box center [301, 633] width 206 height 206
type textarea "x"
type input "01.09.2025 09:00"
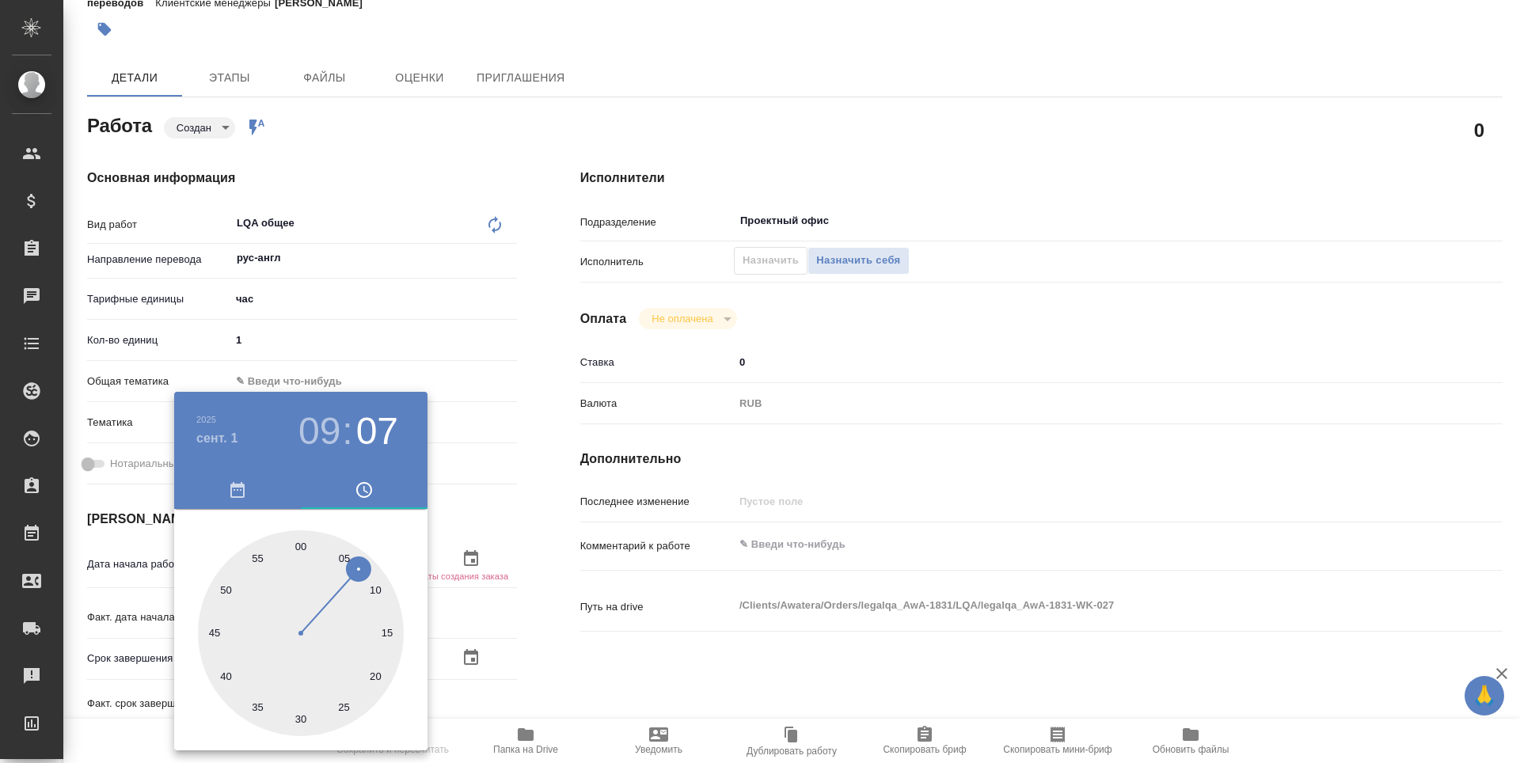
type textarea "x"
click at [627, 672] on div at bounding box center [760, 381] width 1520 height 763
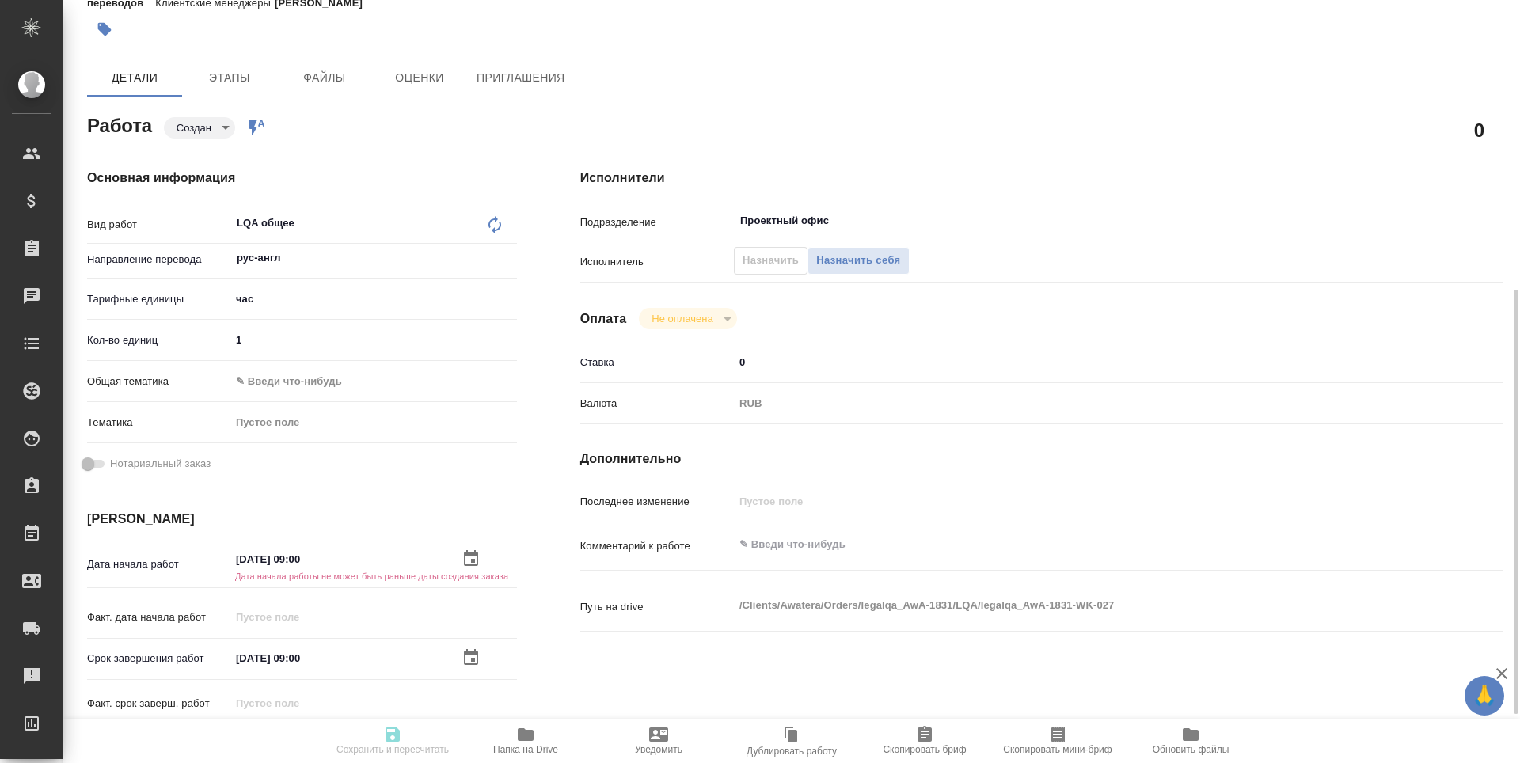
scroll to position [238, 0]
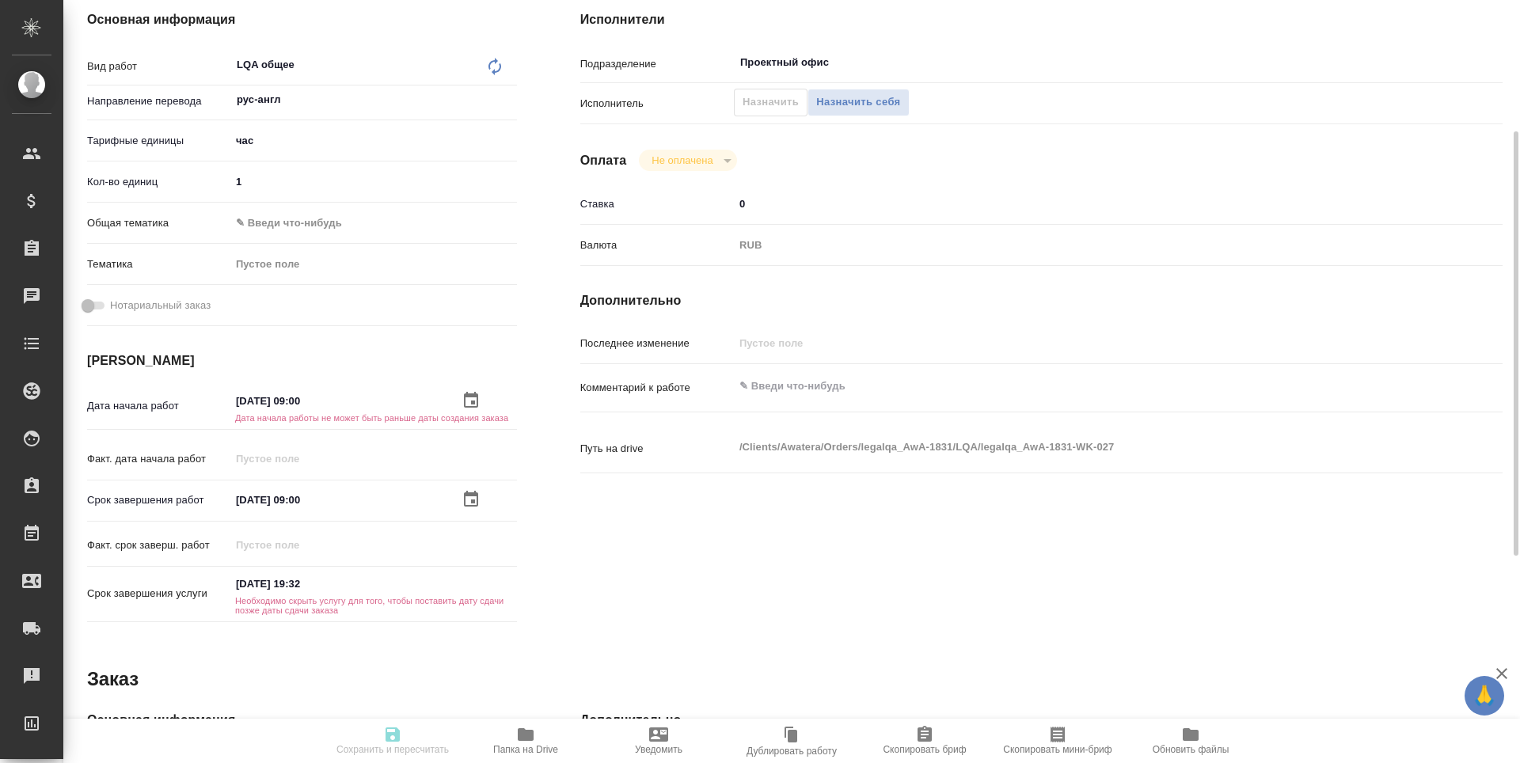
click at [354, 597] on h6 "Необходимо скрыть услугу для того, чтобы поставить дату сдачи позже даты сдачи …" at bounding box center [373, 605] width 287 height 19
click at [295, 584] on input "30.09.2025 19:32" at bounding box center [300, 585] width 139 height 23
click at [474, 584] on icon "button" at bounding box center [471, 584] width 14 height 16
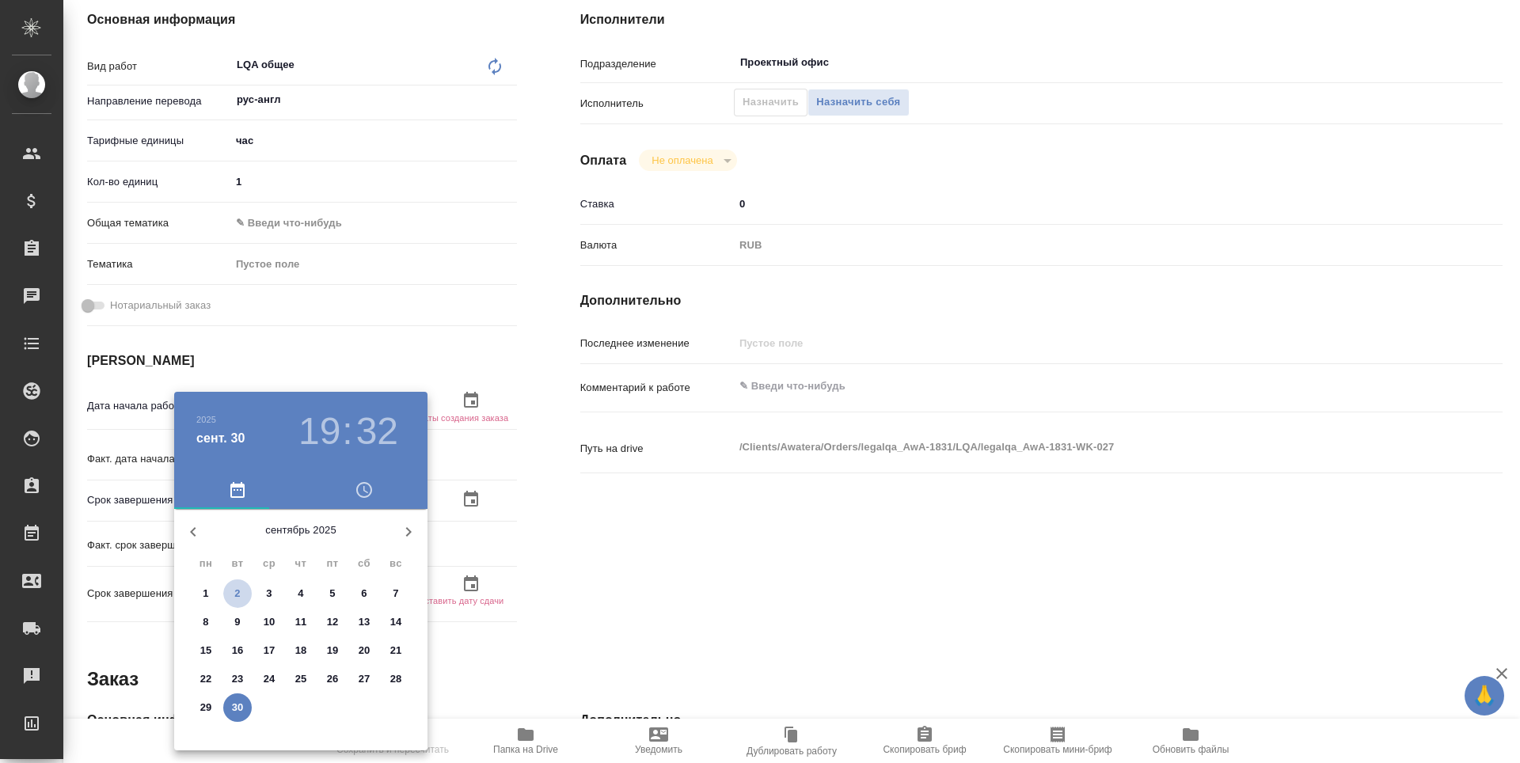
click at [241, 593] on span "2" at bounding box center [237, 594] width 29 height 16
type textarea "x"
type input "02.09.2025 19:32"
type textarea "x"
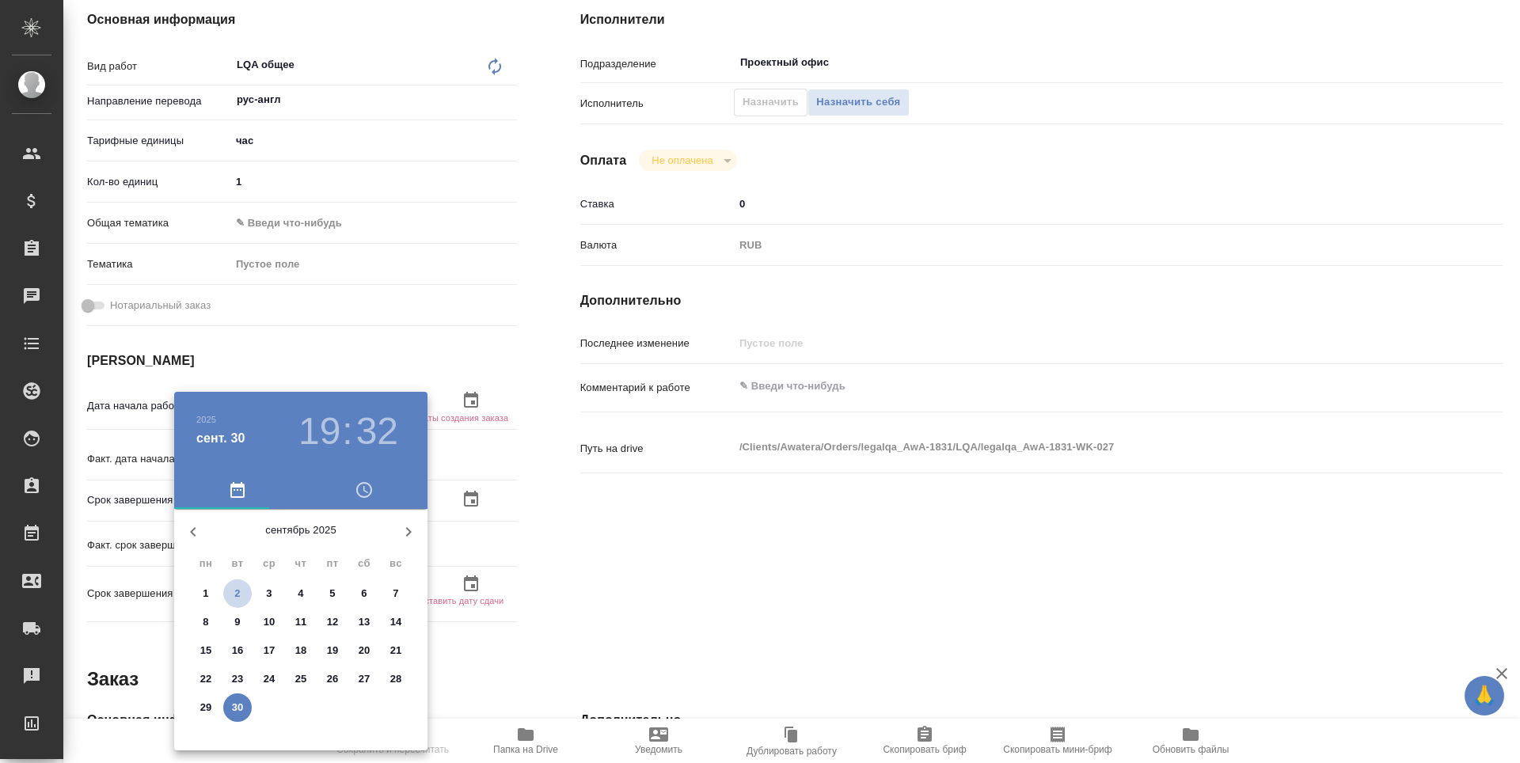
type textarea "x"
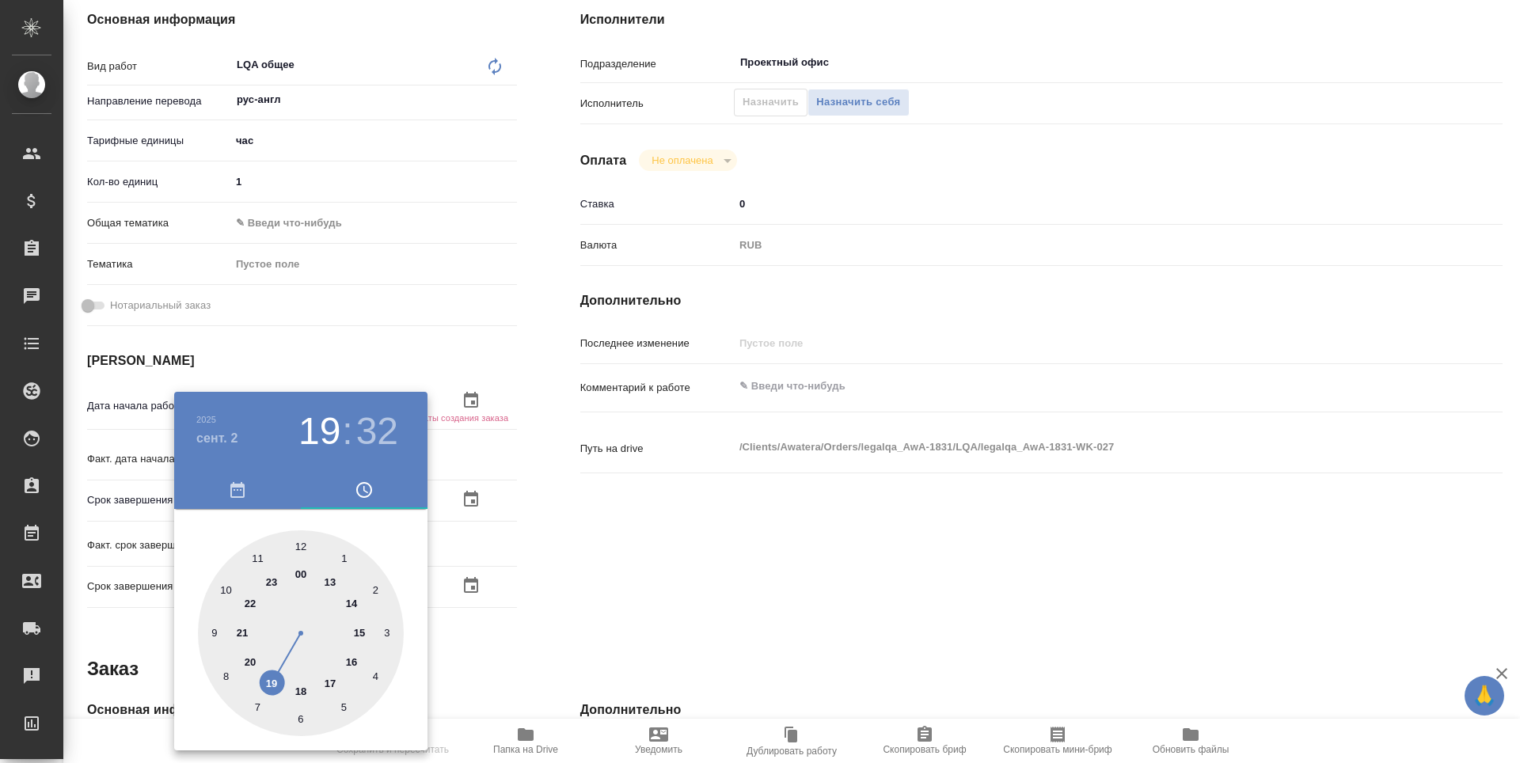
click at [216, 629] on div at bounding box center [301, 633] width 206 height 206
type textarea "x"
type input "02.09.2025 09:32"
type textarea "x"
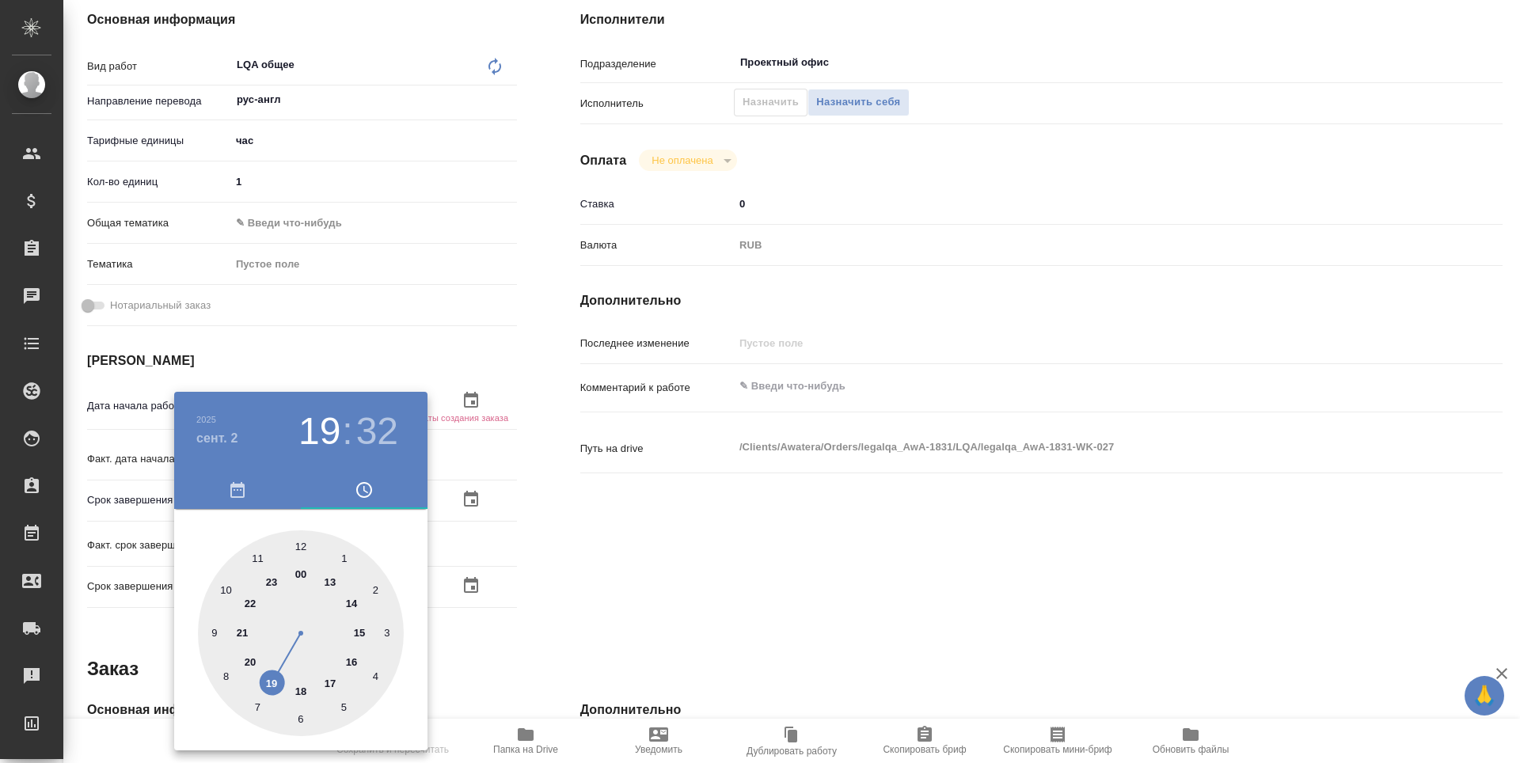
type textarea "x"
click at [298, 551] on div at bounding box center [301, 633] width 206 height 206
type textarea "x"
type input "[DATE] 09:00"
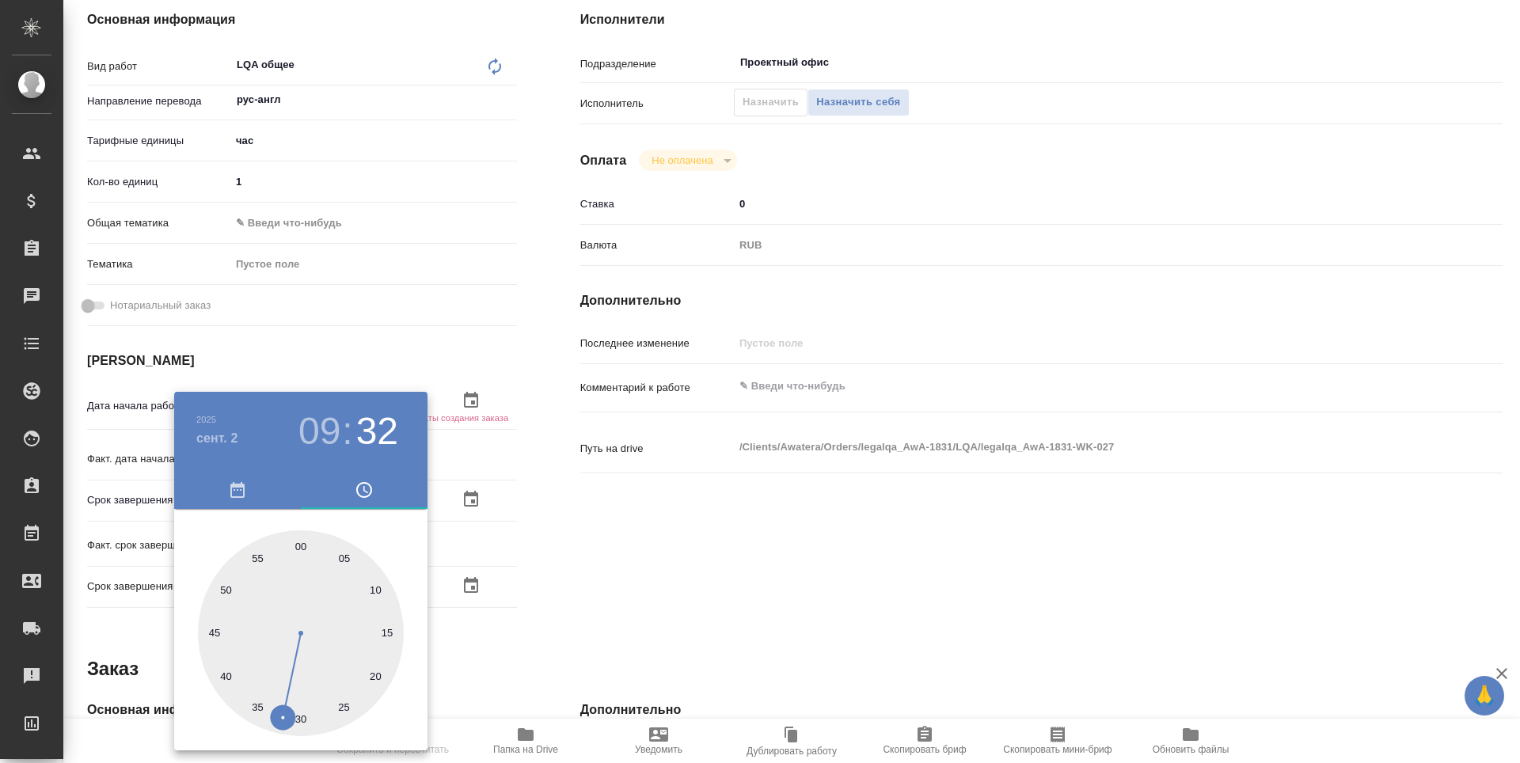
type textarea "x"
click at [814, 582] on div at bounding box center [760, 381] width 1520 height 763
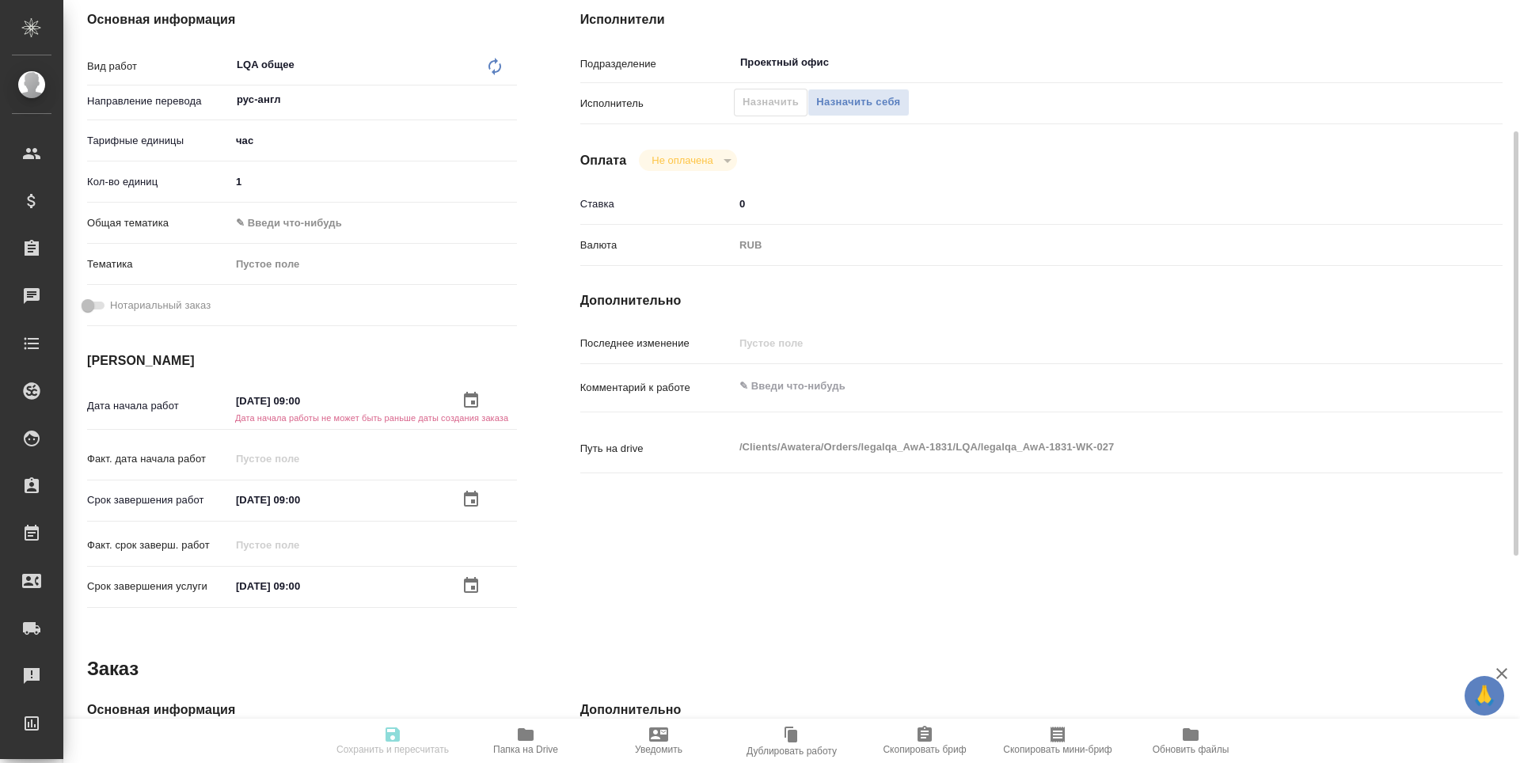
click at [306, 417] on h6 "Дата начала работы не может быть раньше даты создания заказа" at bounding box center [373, 418] width 287 height 10
click at [479, 400] on icon "button" at bounding box center [471, 400] width 19 height 19
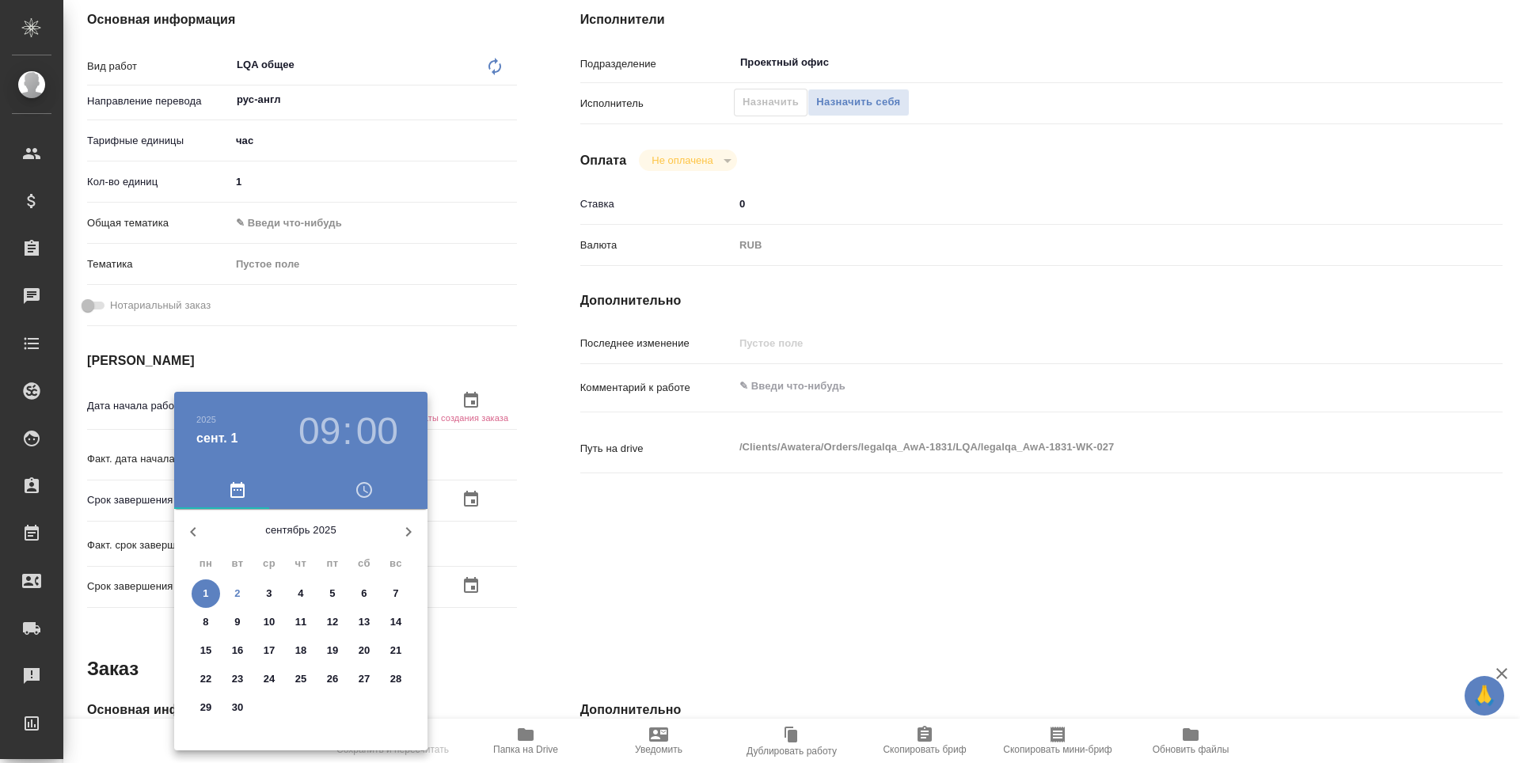
click at [326, 436] on h3 "09" at bounding box center [319, 431] width 42 height 44
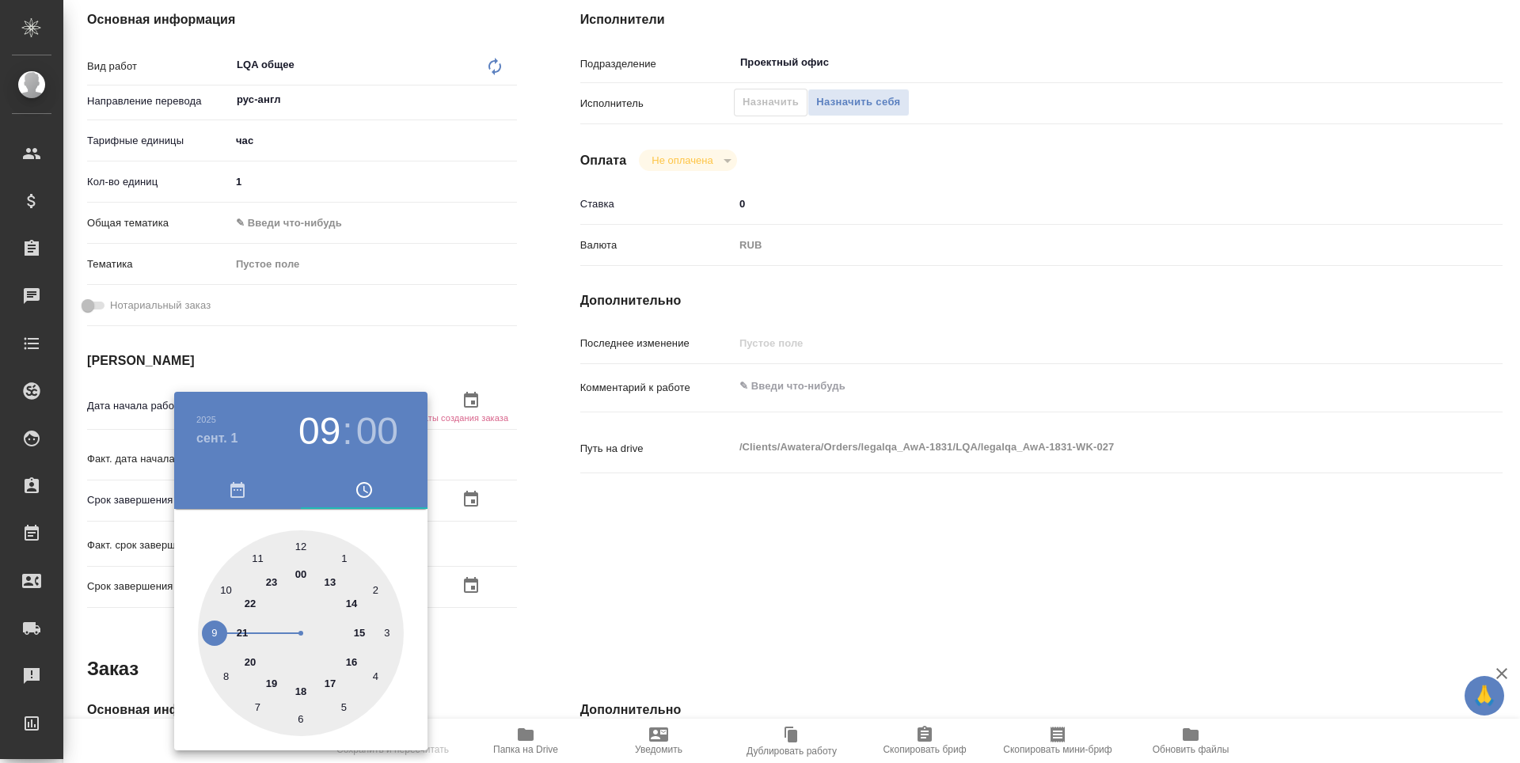
click at [329, 580] on div at bounding box center [301, 633] width 206 height 206
type textarea "x"
type input "01.09.2025 13:00"
type textarea "x"
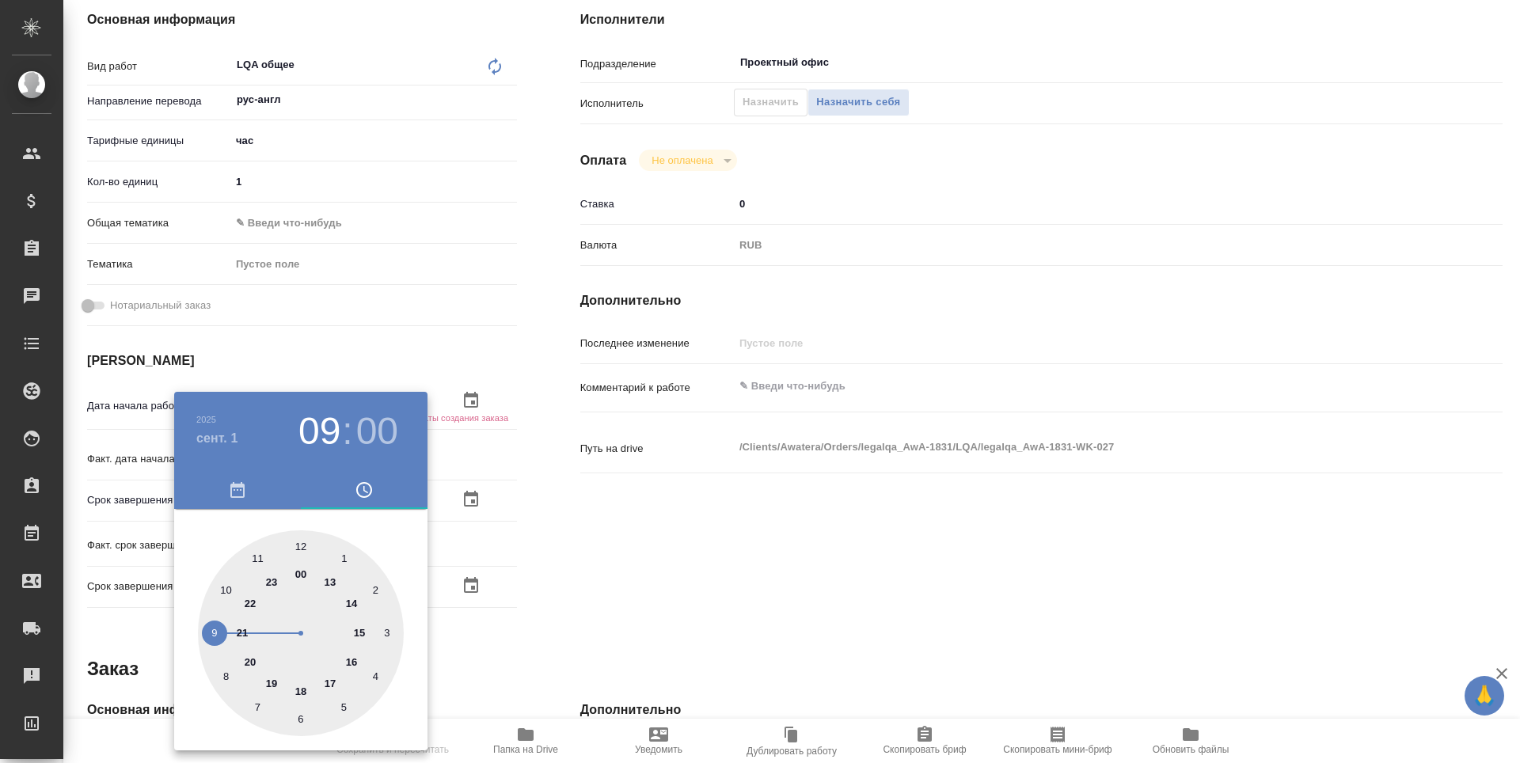
type textarea "x"
click at [607, 601] on div at bounding box center [760, 381] width 1520 height 763
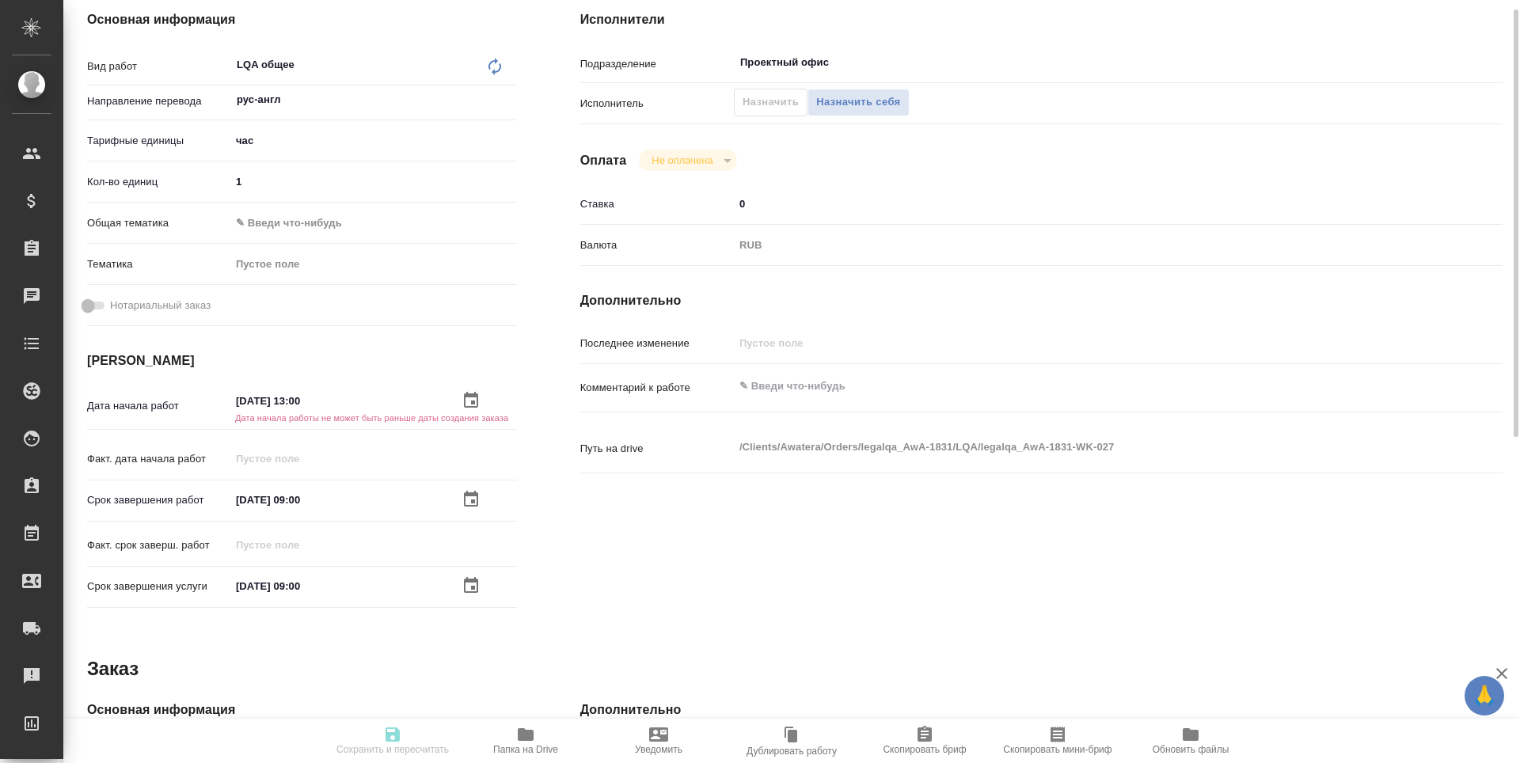
scroll to position [158, 0]
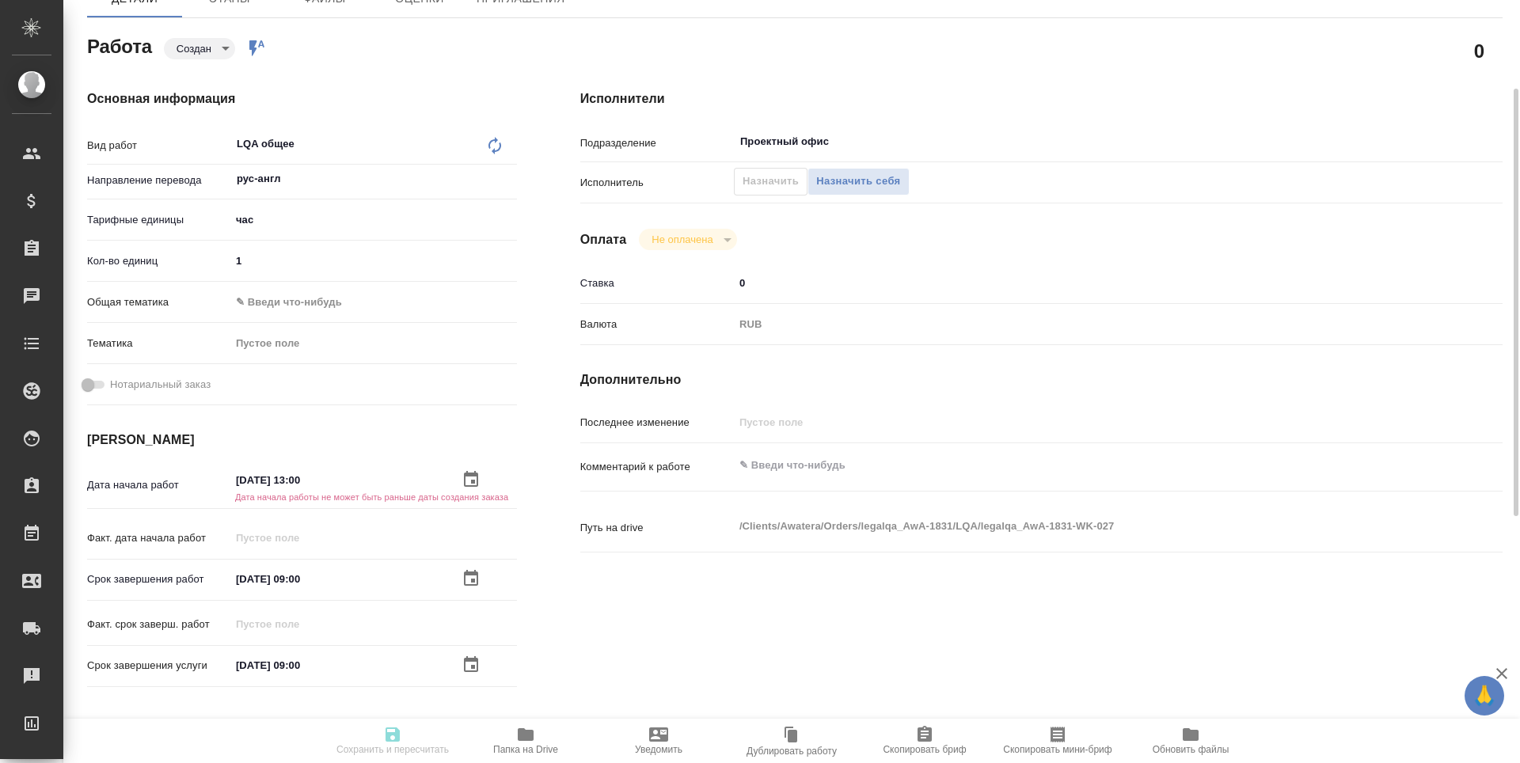
click at [472, 473] on icon "button" at bounding box center [471, 479] width 14 height 16
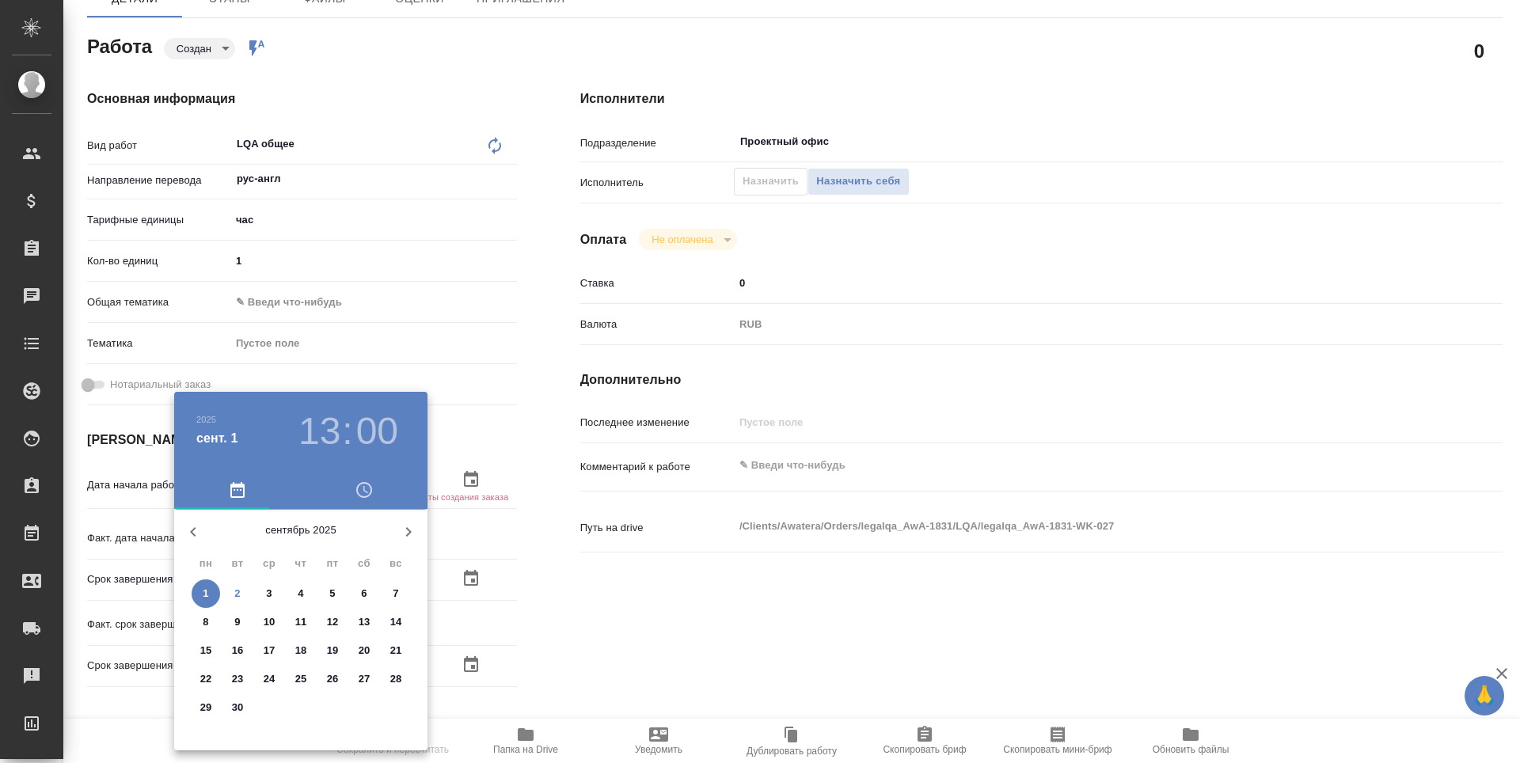
click at [320, 442] on h3 "13" at bounding box center [319, 431] width 42 height 44
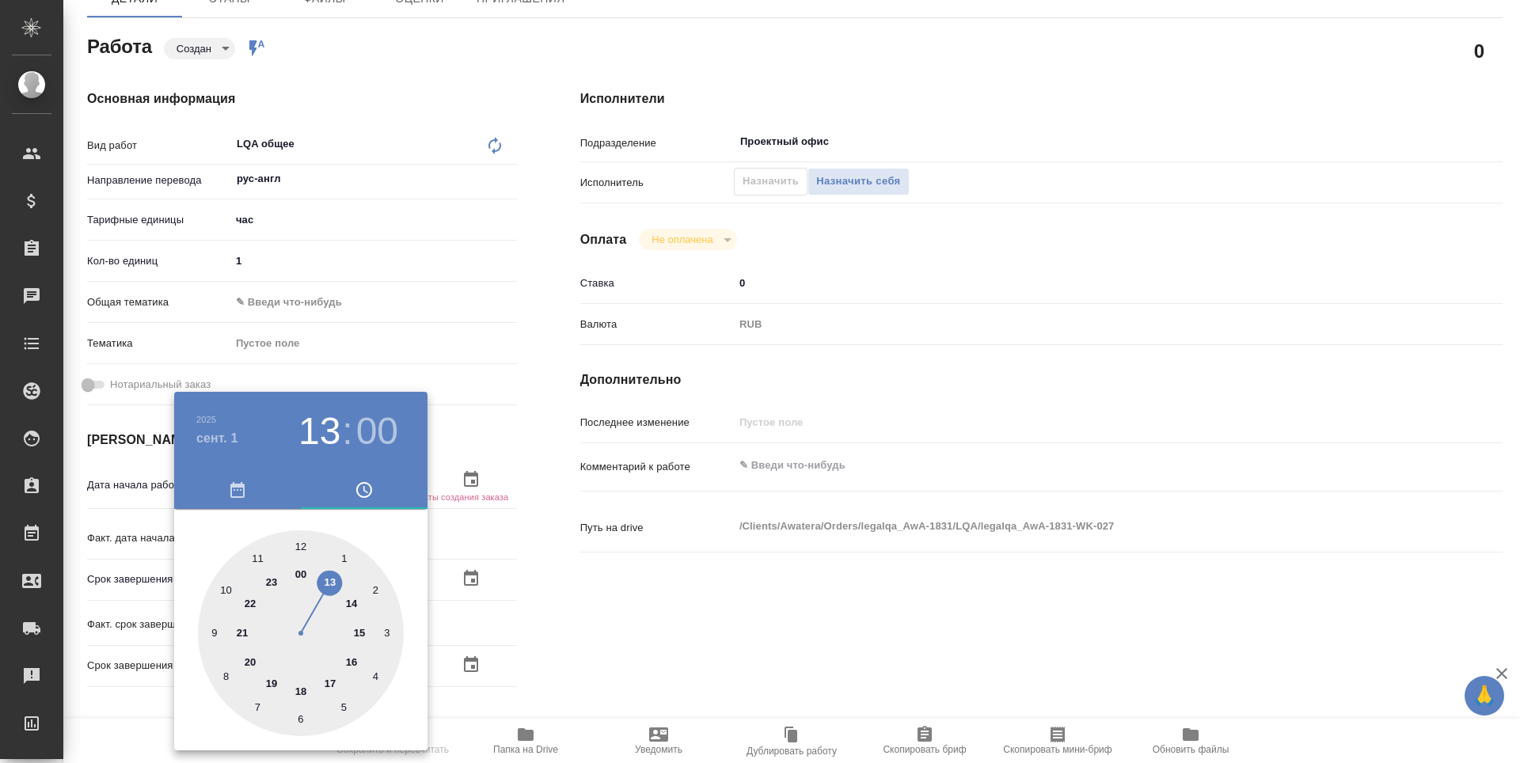
click at [327, 682] on div at bounding box center [301, 633] width 206 height 206
type textarea "x"
type input "[DATE] 17:00"
type textarea "x"
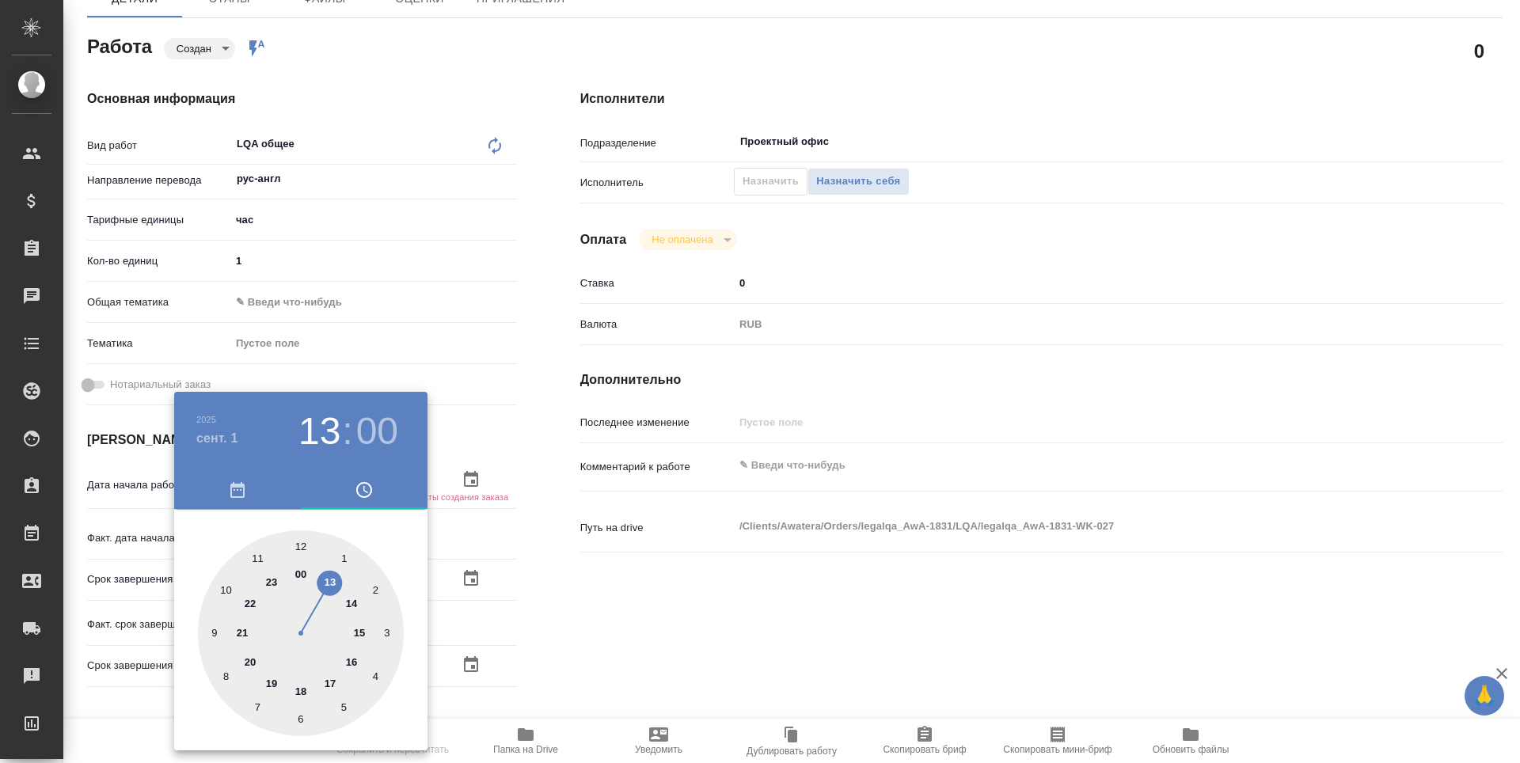
type textarea "x"
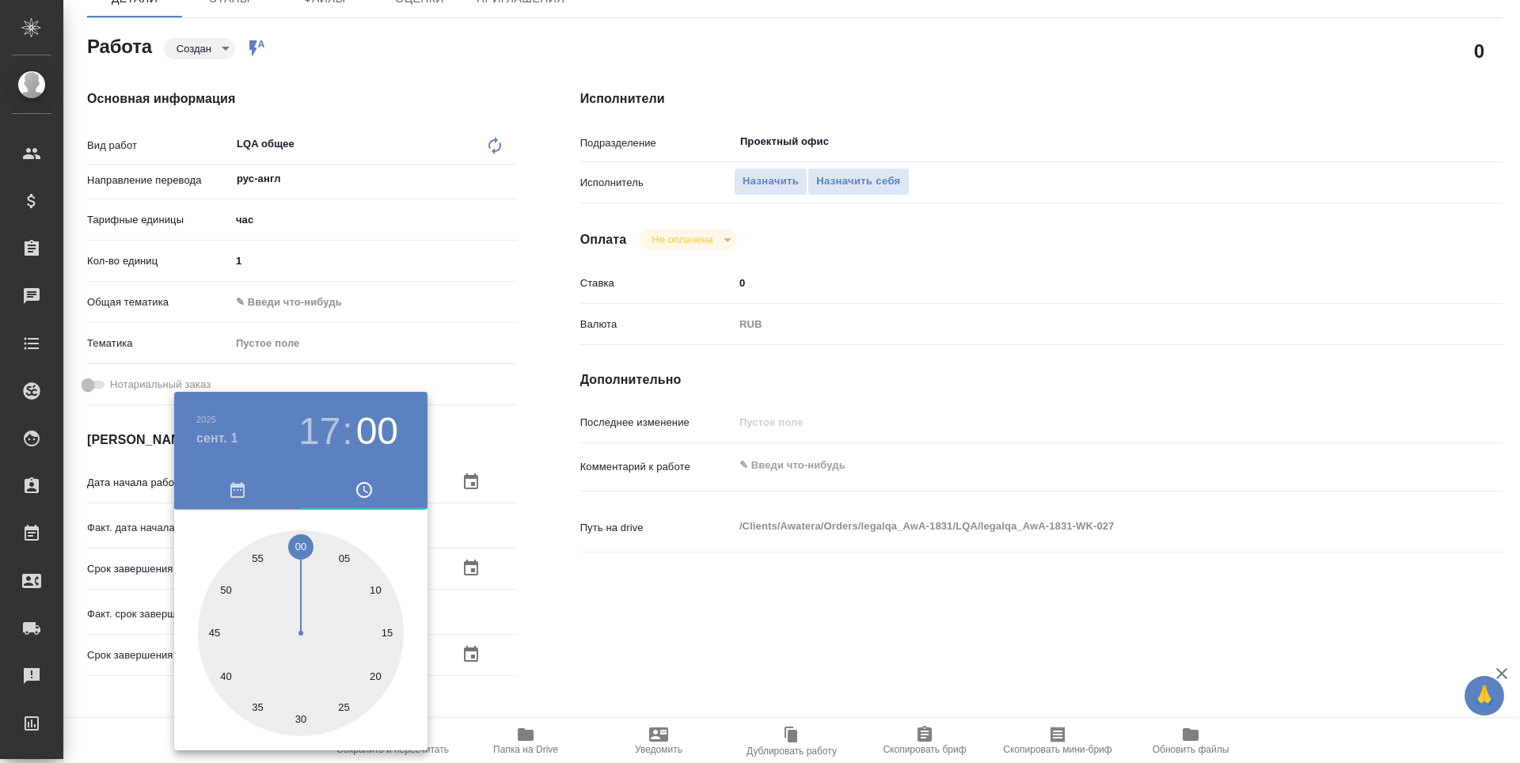
click at [586, 671] on div at bounding box center [760, 381] width 1520 height 763
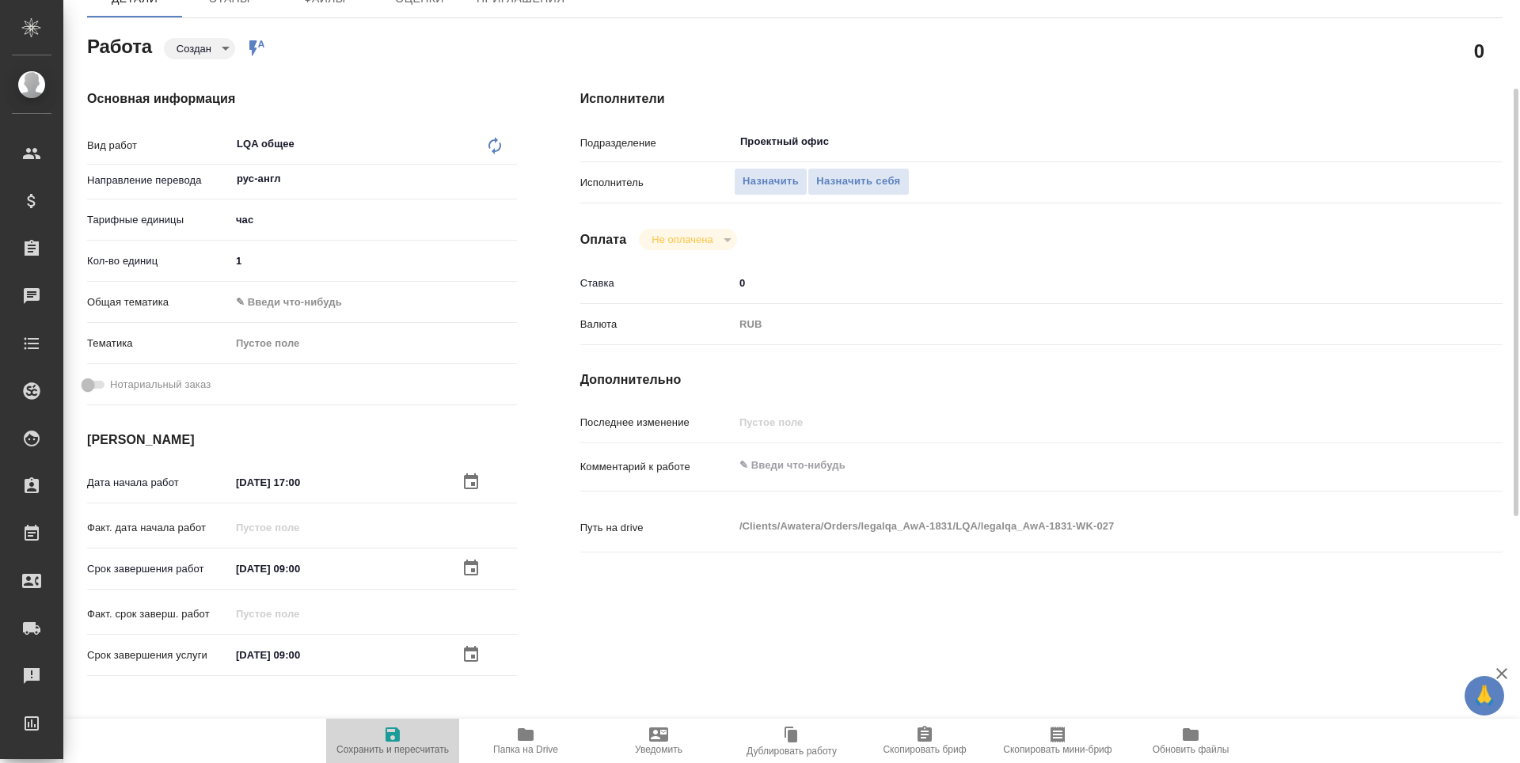
click at [395, 741] on icon "button" at bounding box center [393, 735] width 14 height 14
type textarea "x"
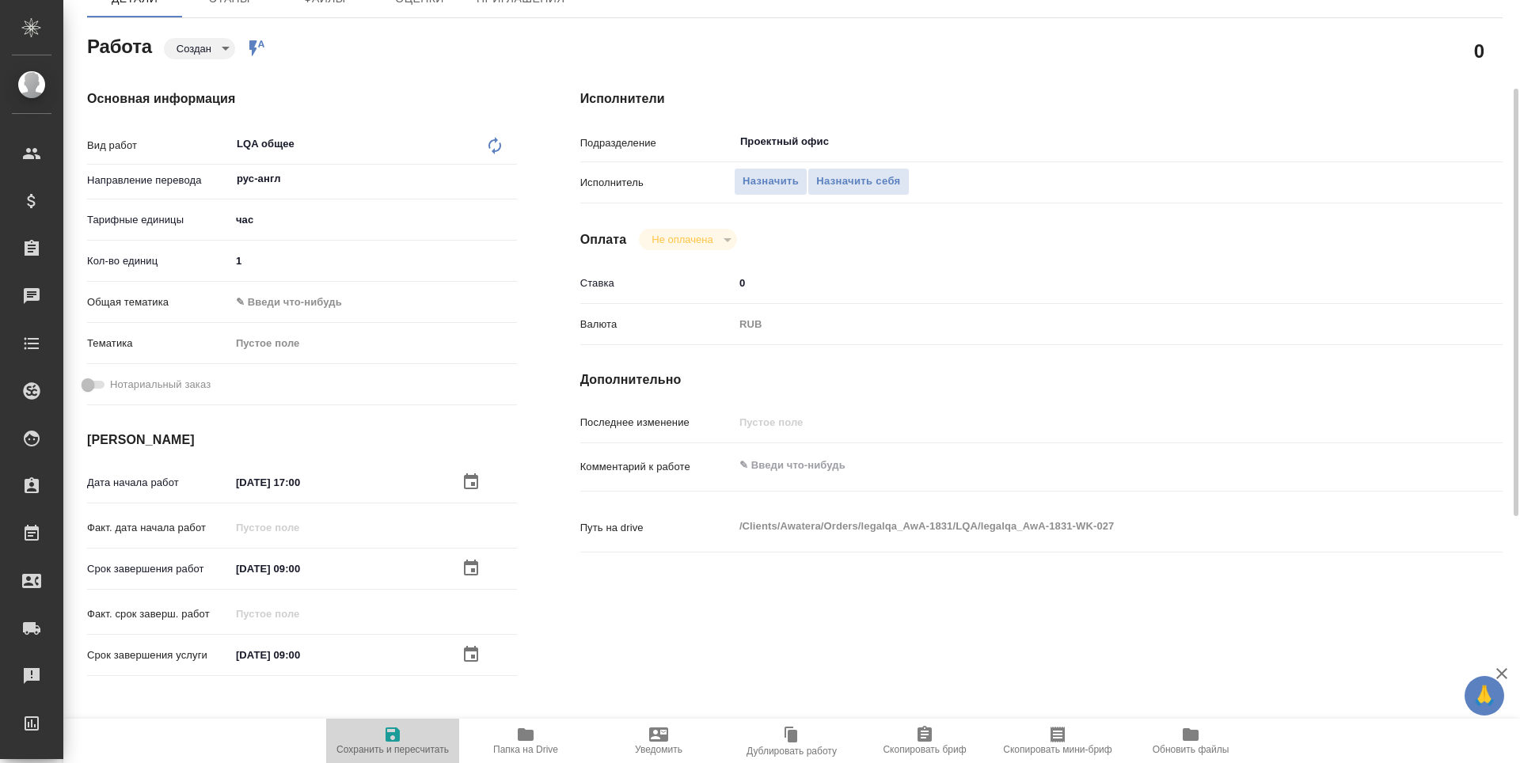
type textarea "x"
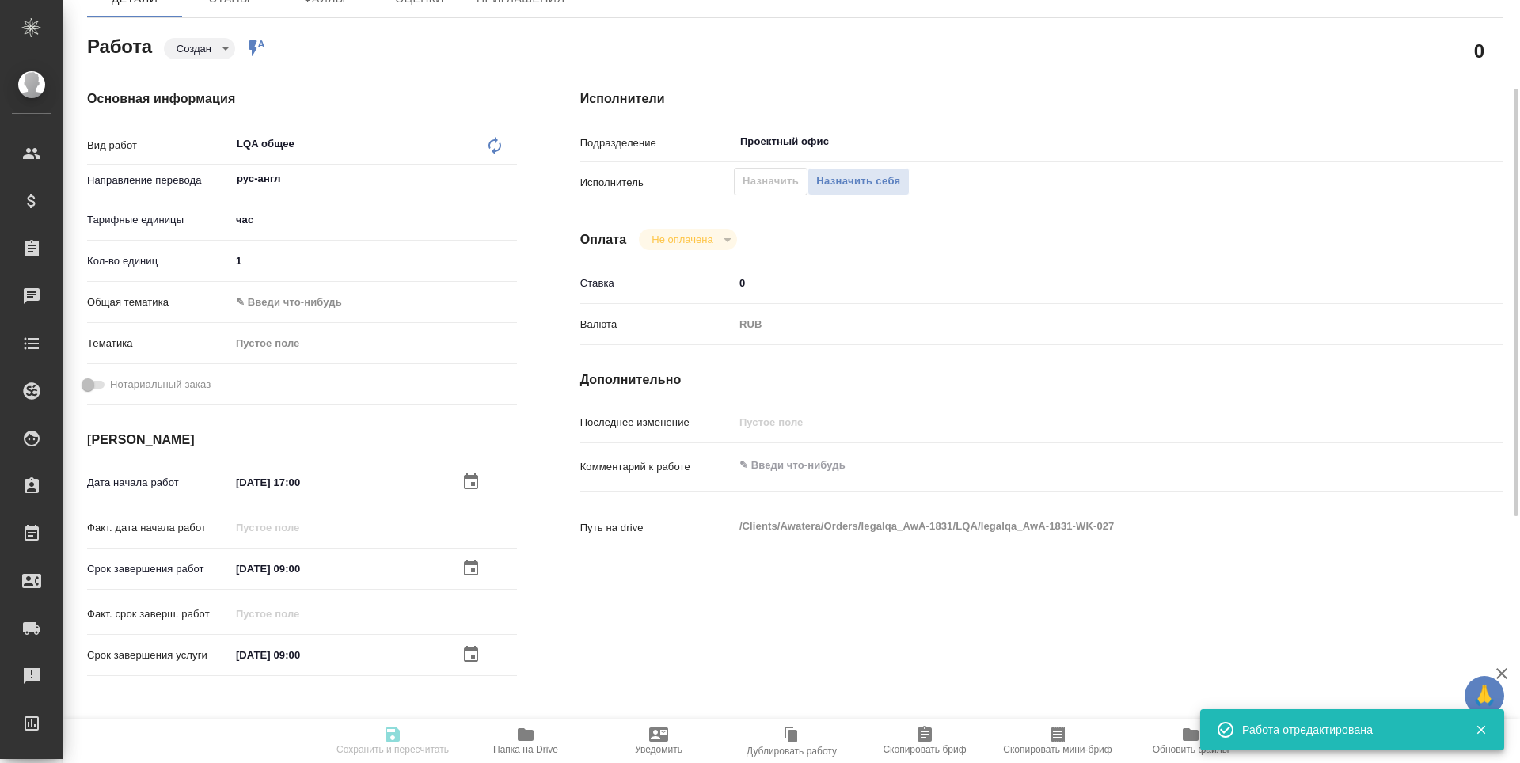
type input "created"
type textarea "LQA общее"
type textarea "x"
type input "рус-англ"
type input "5a8b1489cc6b4906c91bfd93"
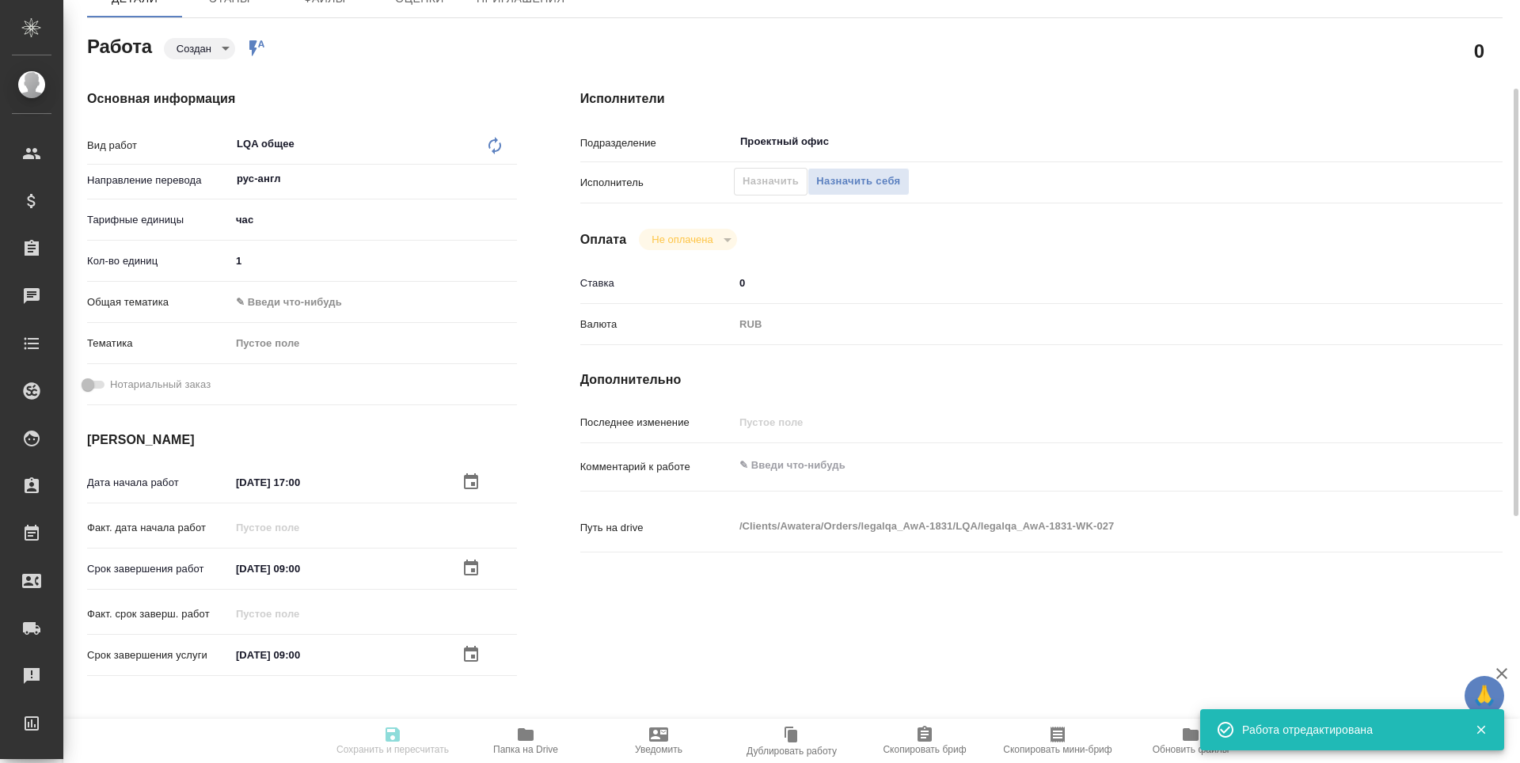
type input "1"
type input "[DATE] 17:00"
type input "[DATE] 09:00"
type input "Проектный офис"
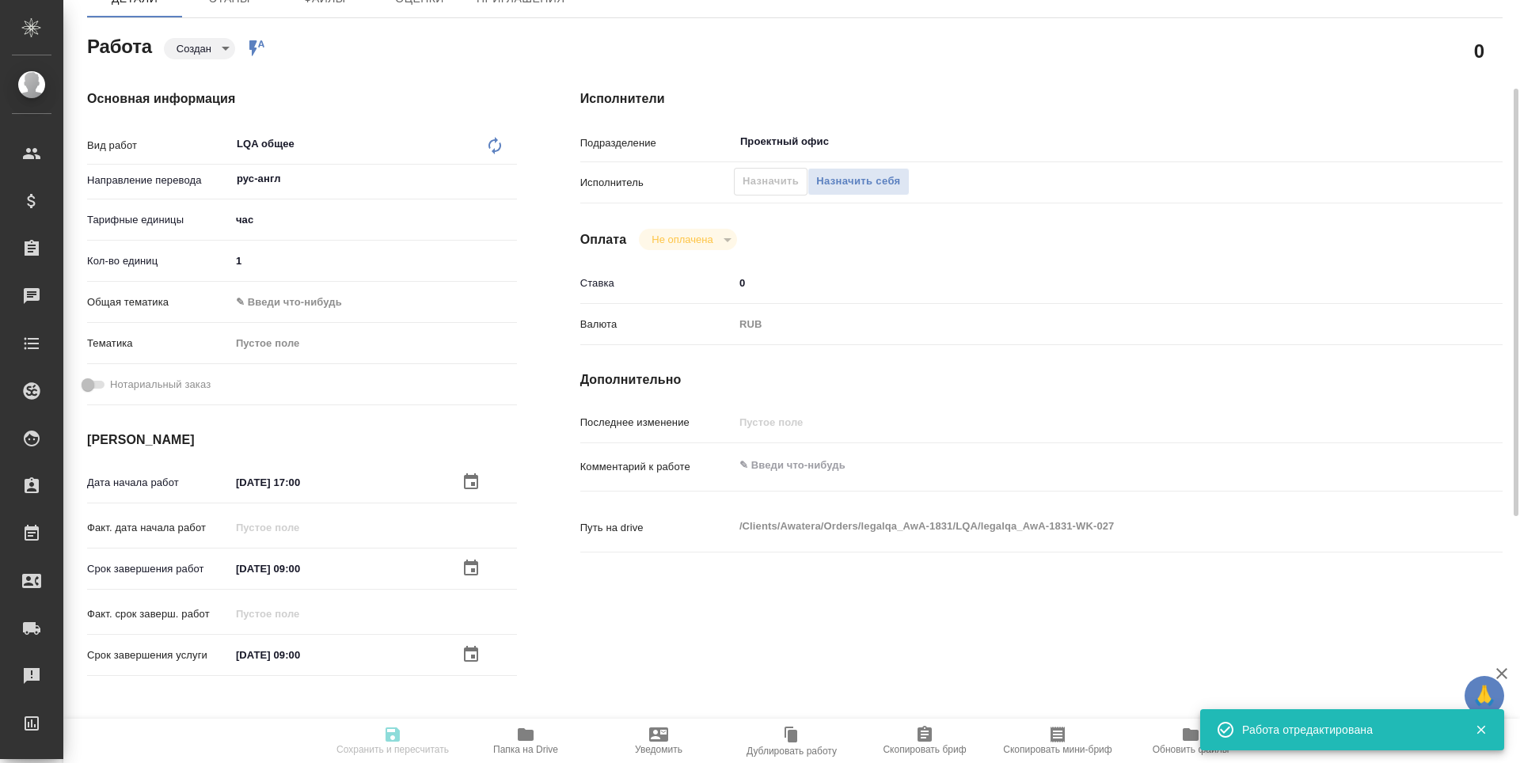
type input "notPayed"
type input "0"
type input "RUB"
type input "[PERSON_NAME]"
type textarea "x"
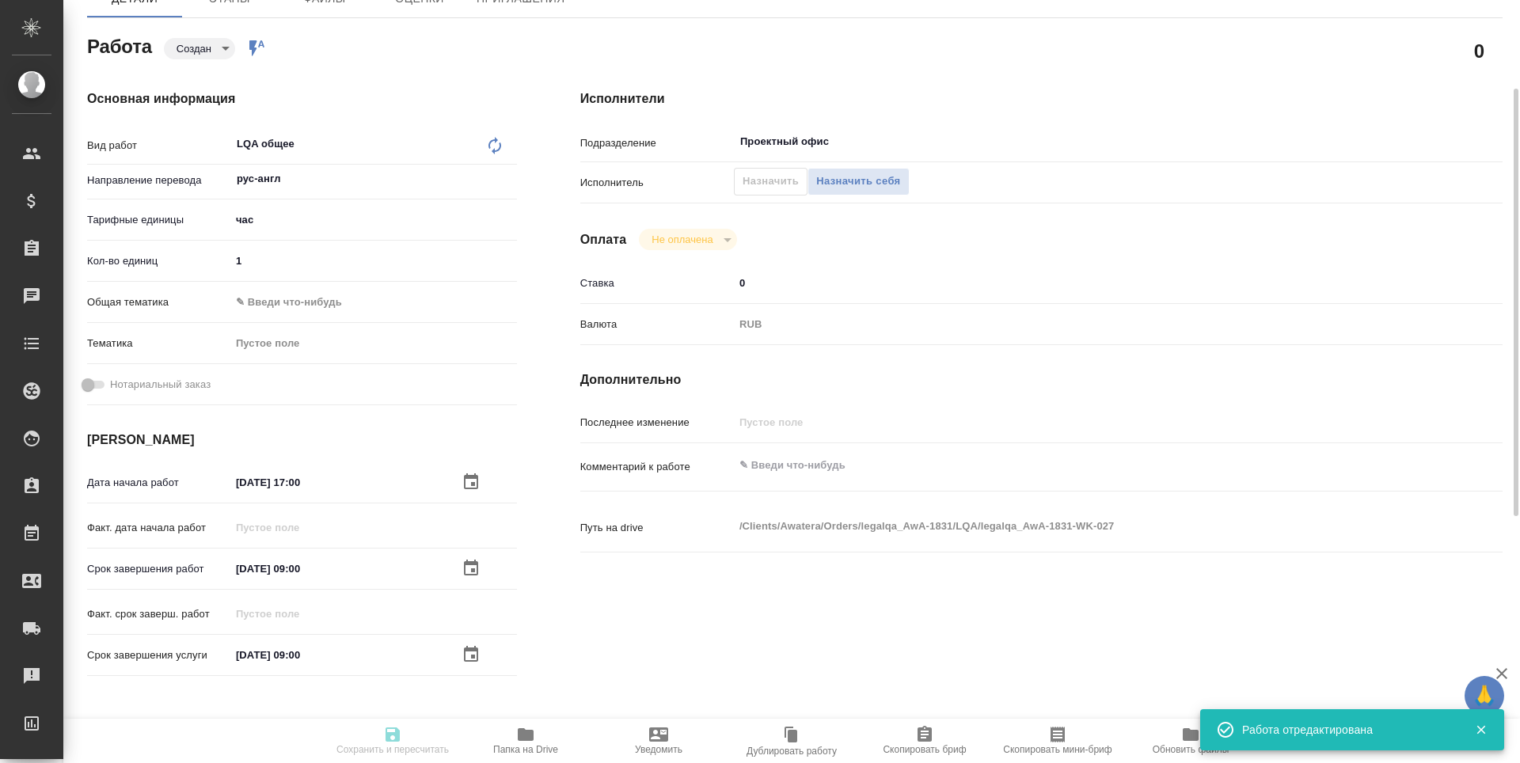
type textarea "/Clients/Awatera/Orders/legalqa_AwA-1831/LQA/legalqa_AwA-1831-WK-027"
type textarea "x"
type input "legalqa_AwA-1831"
type input "LQA общее"
type input "Проверка тестового задания кандидата (LQA), Проверка качества перевода (LQA), L…"
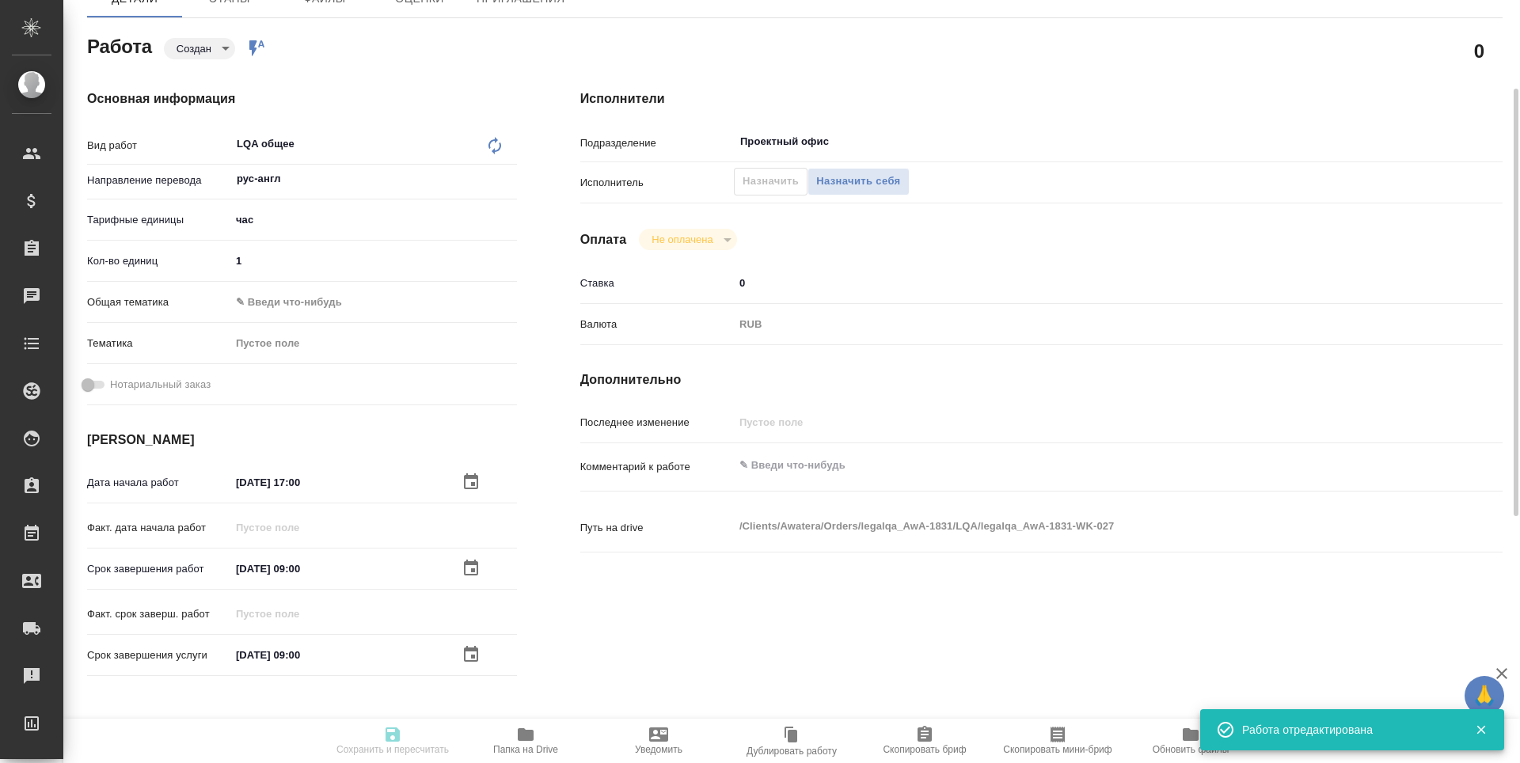
type input "[PERSON_NAME]"
type input "/Clients/Awatera/Orders/legalqa_AwA-1831"
type textarea "x"
type textarea "Для начислений штатным лингвистам, фрилансерам и штатным менеджерам за задачи L…"
type textarea "x"
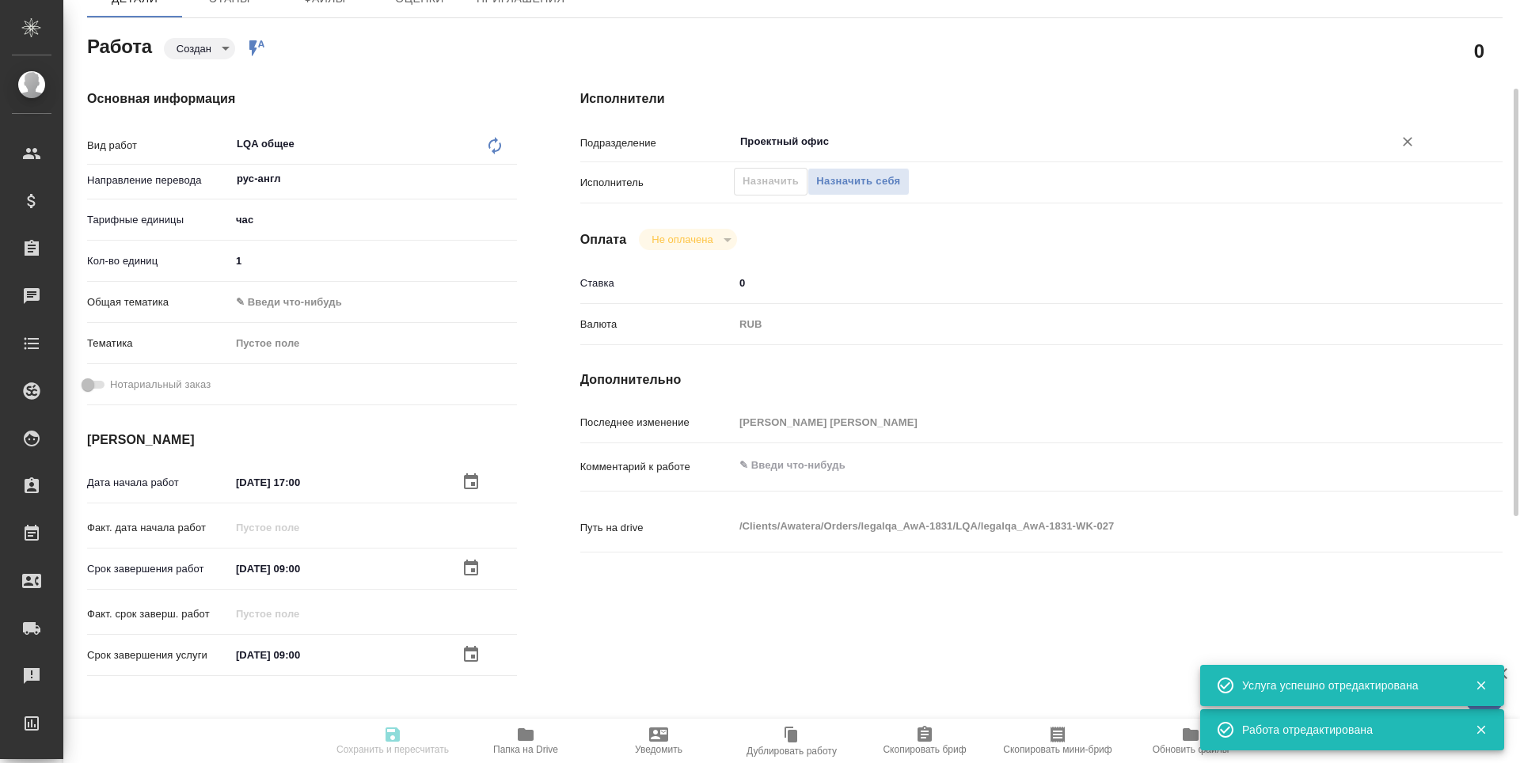
type textarea "x"
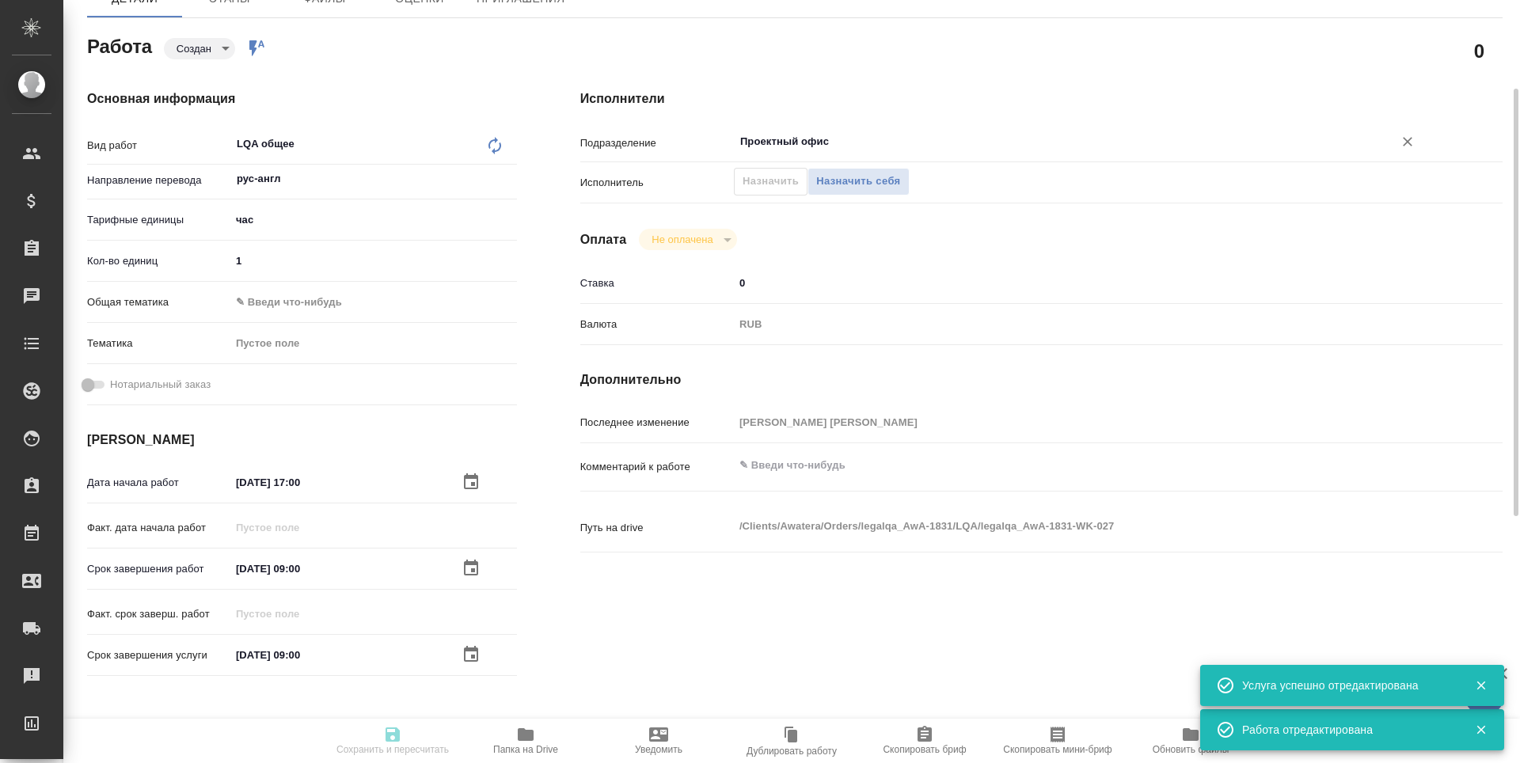
type textarea "x"
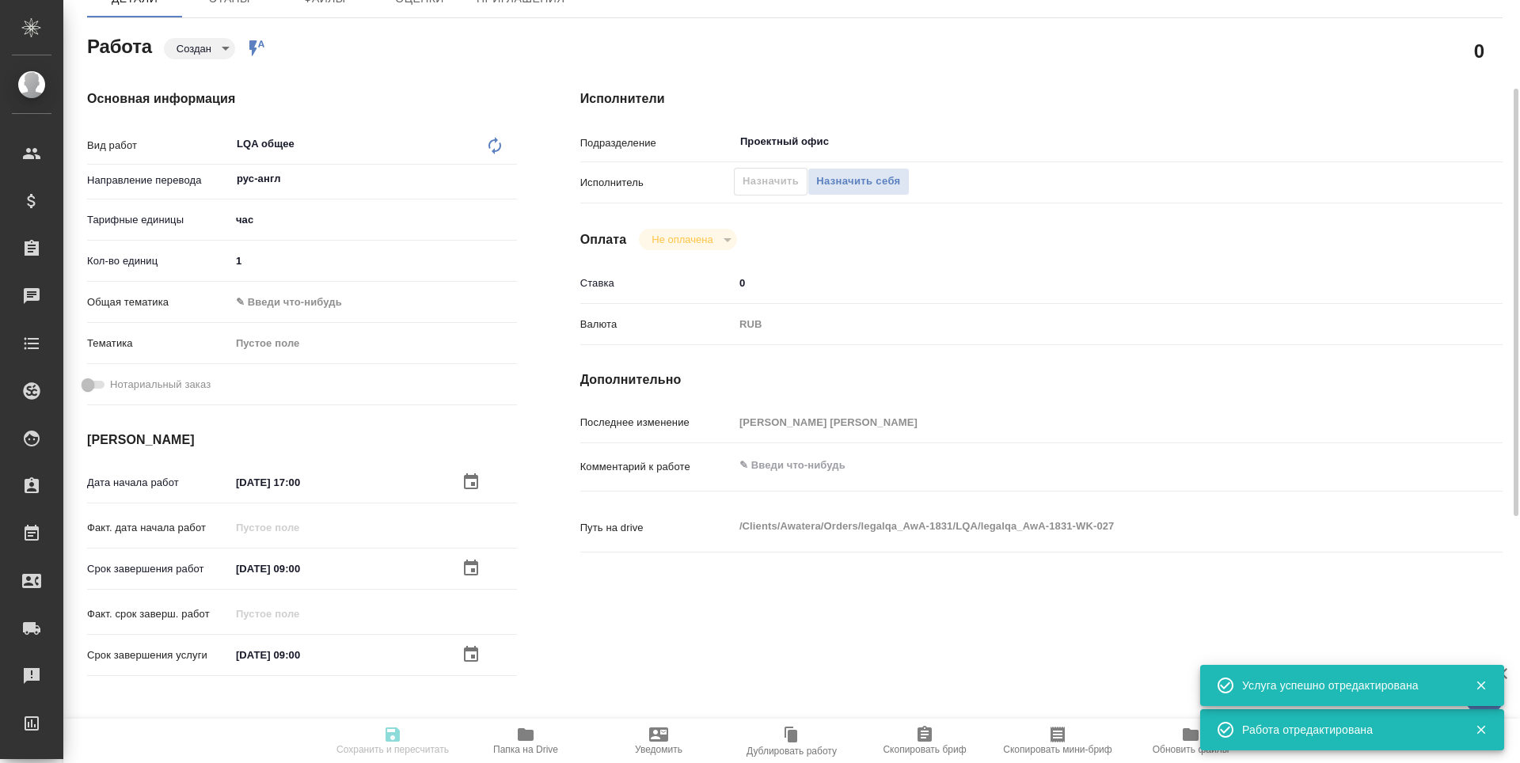
type textarea "x"
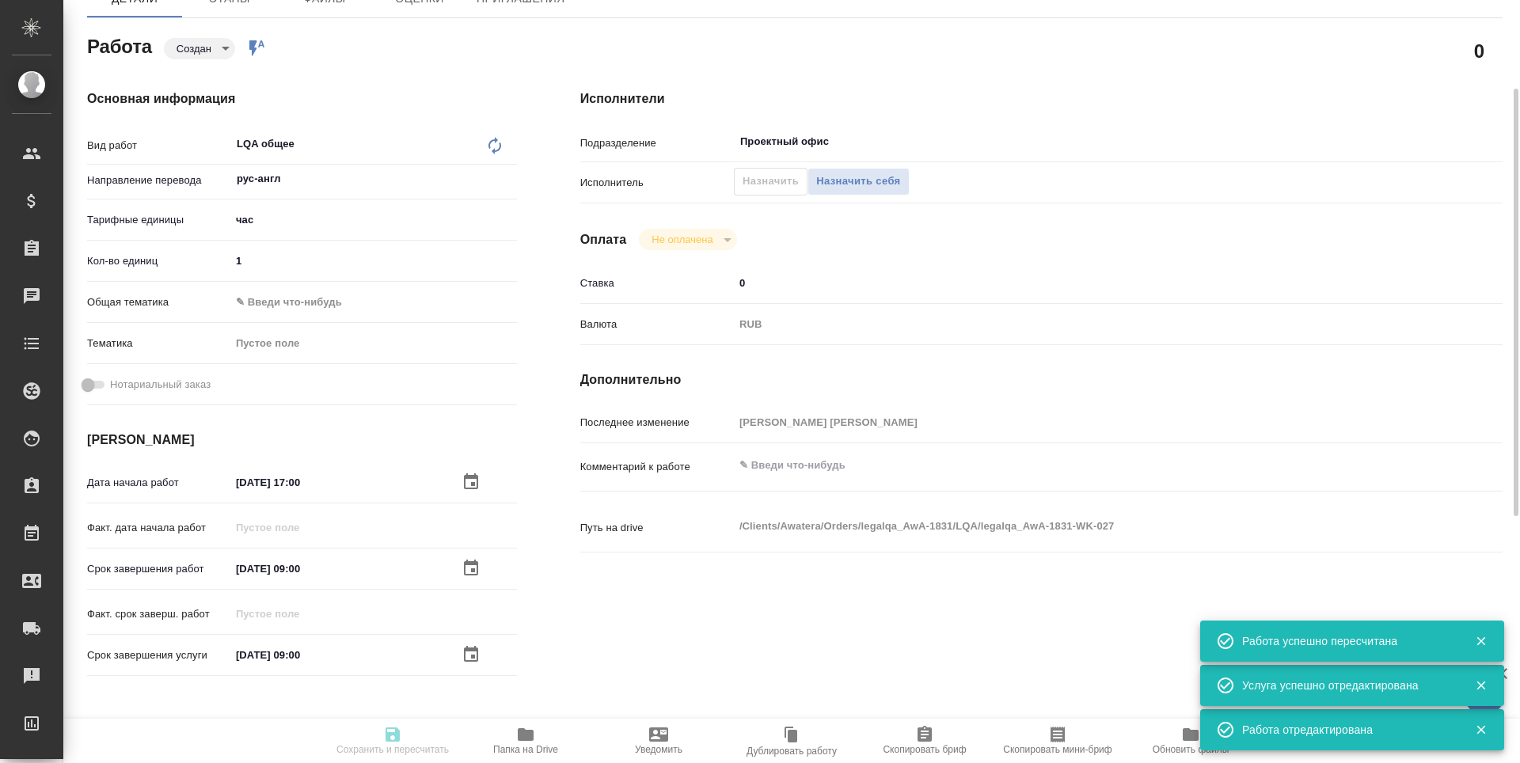
type input "created"
type textarea "LQA общее"
type textarea "x"
type input "рус-англ"
type input "5a8b1489cc6b4906c91bfd93"
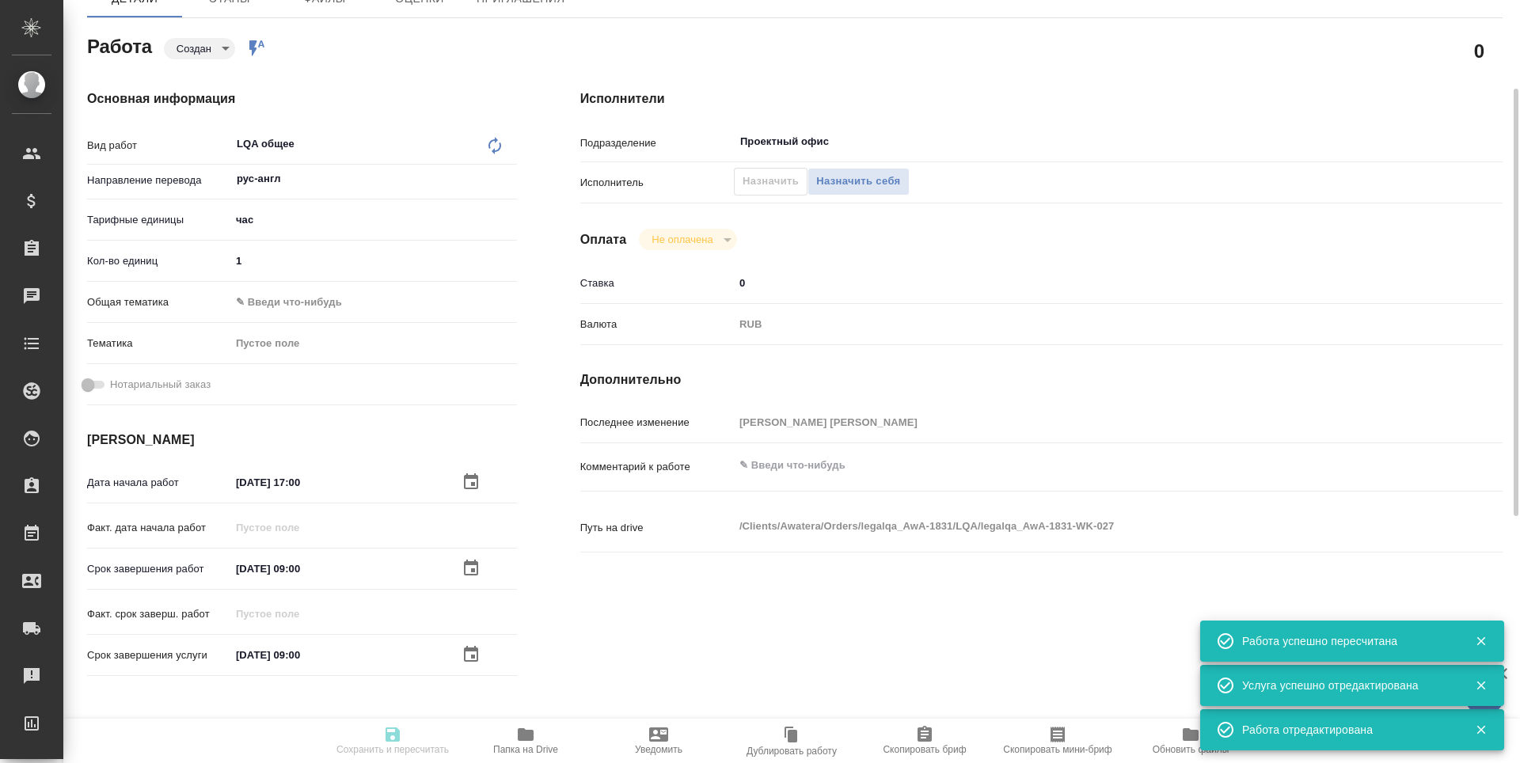
type input "1"
type input "[DATE] 17:00"
type input "[DATE] 09:00"
type input "Проектный офис"
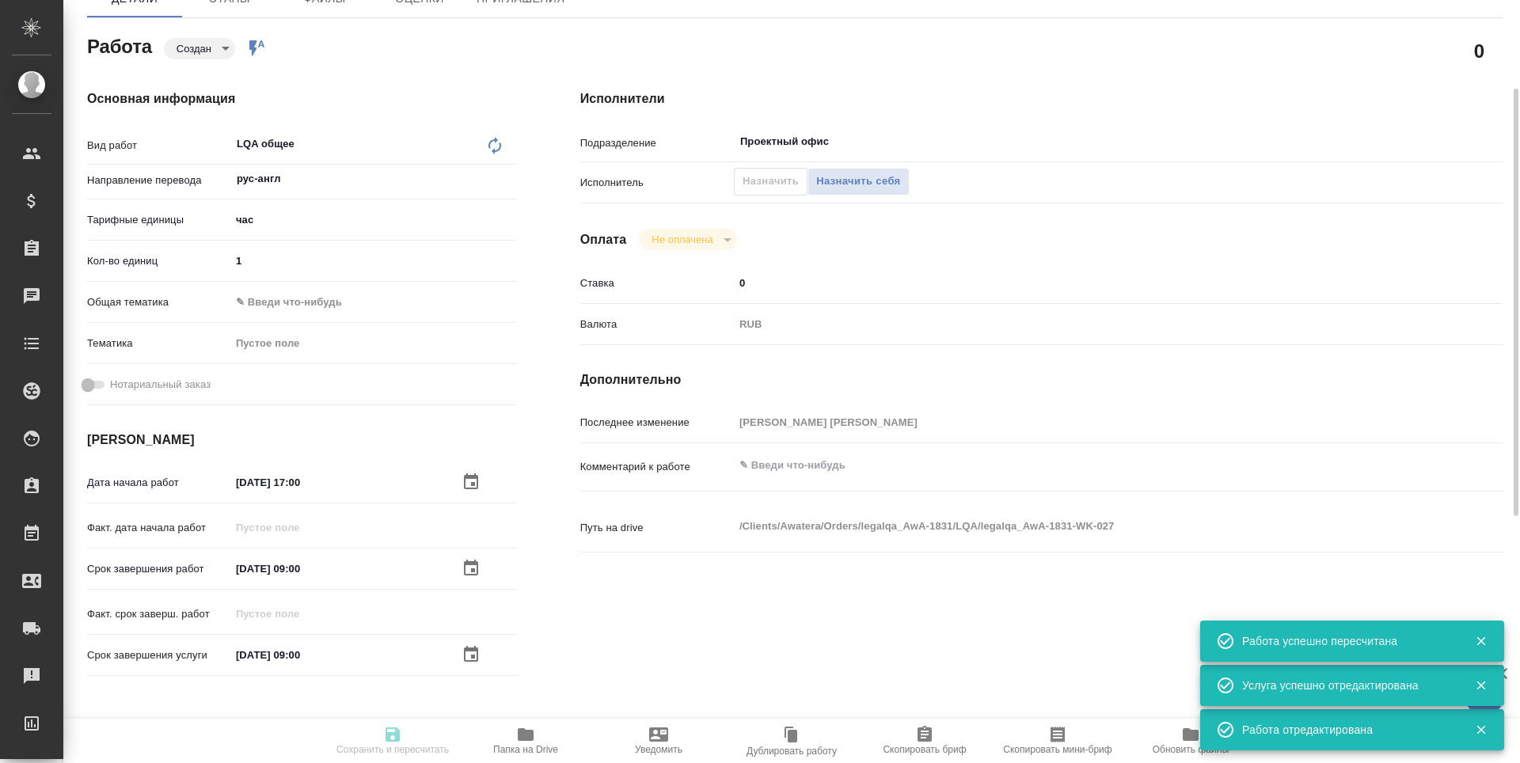
type input "notPayed"
type input "0"
type input "RUB"
type input "[PERSON_NAME]"
type textarea "x"
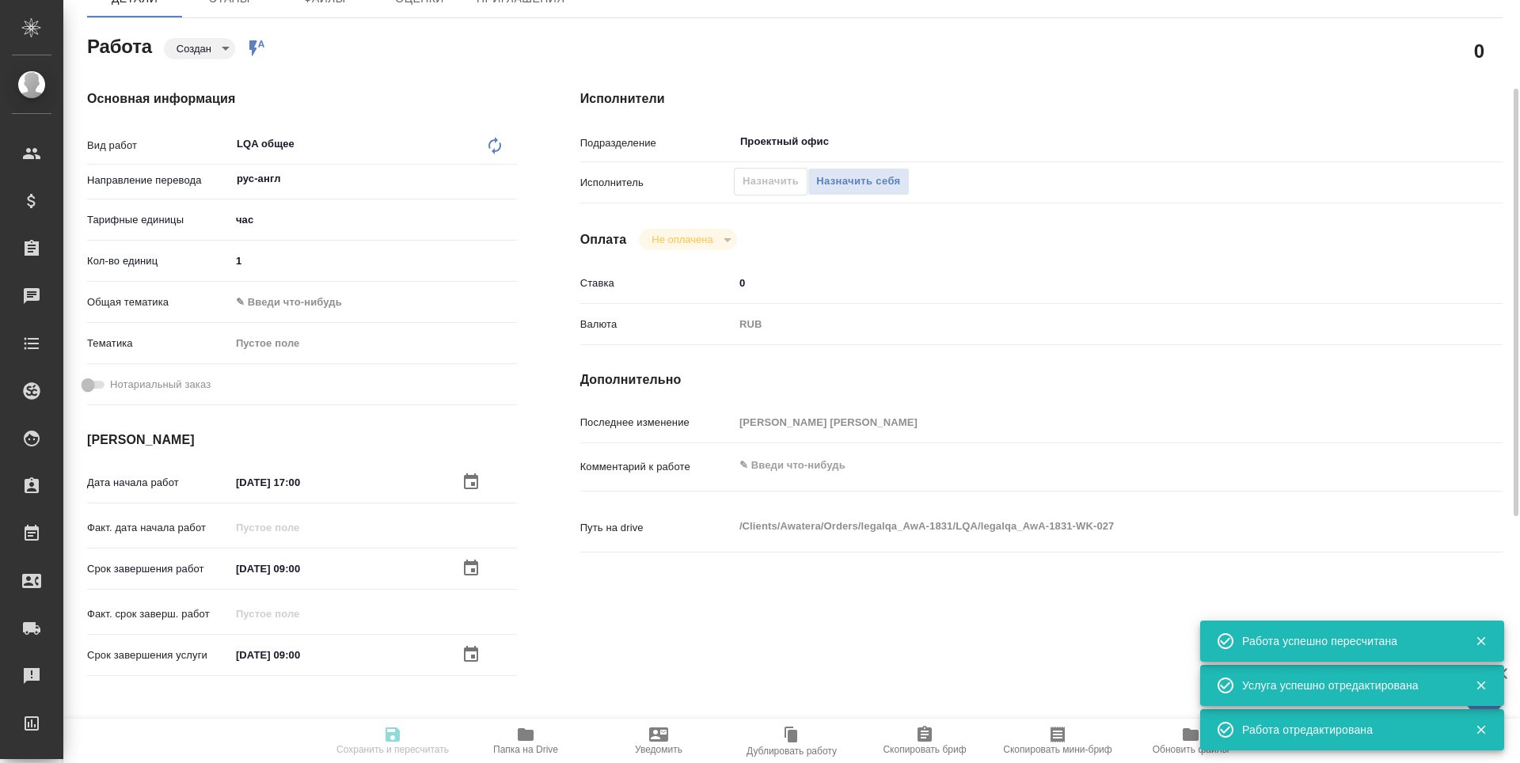
type textarea "/Clients/Awatera/Orders/legalqa_AwA-1831/LQA/legalqa_AwA-1831-WK-027"
type textarea "x"
type input "legalqa_AwA-1831"
type input "LQA общее"
type input "Проверка тестового задания кандидата (LQA), Проверка качества перевода (LQA), L…"
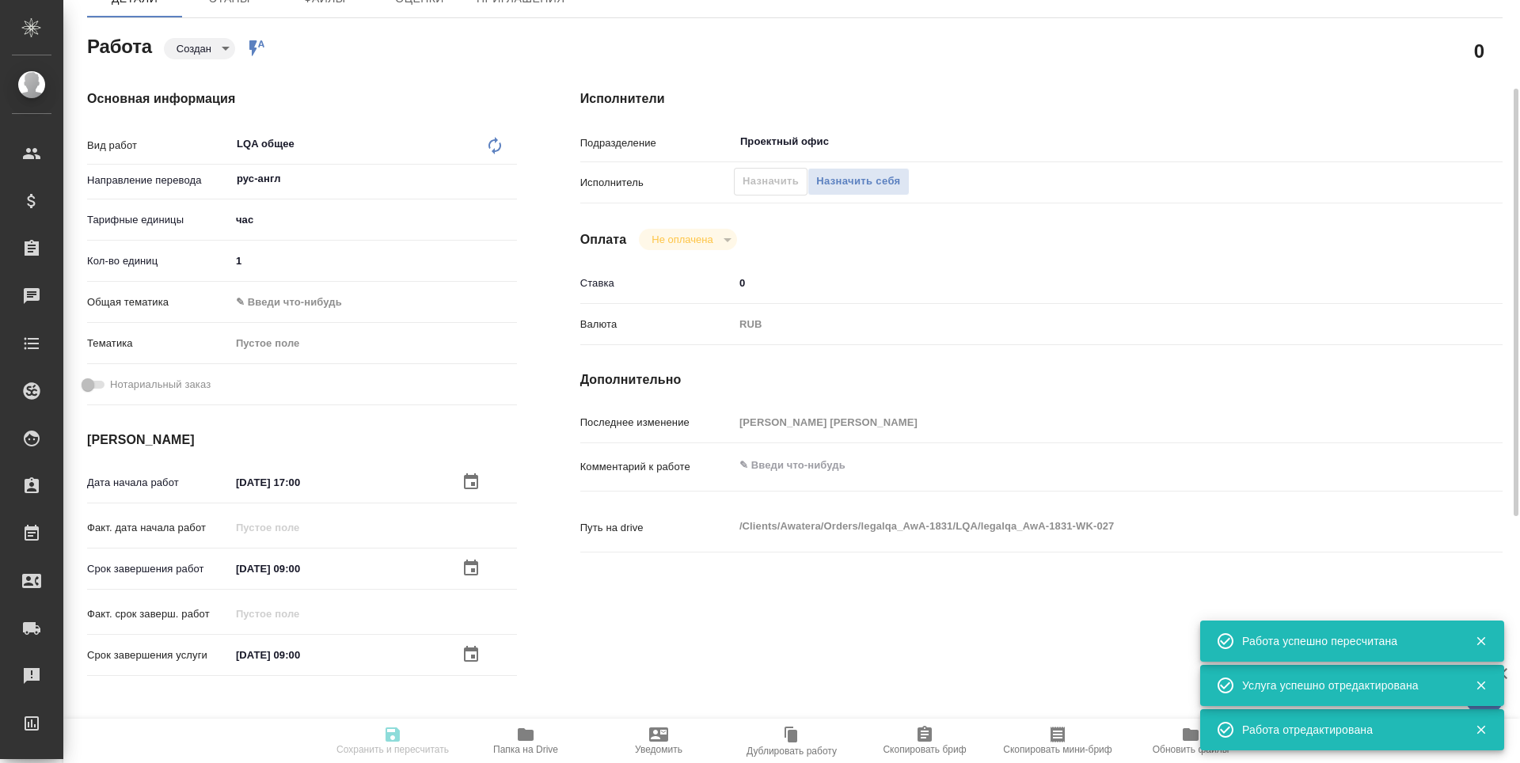
type input "[PERSON_NAME]"
type input "/Clients/Awatera/Orders/legalqa_AwA-1831"
type textarea "x"
type textarea "Для начислений штатным лингвистам, фрилансерам и штатным менеджерам за задачи L…"
type textarea "x"
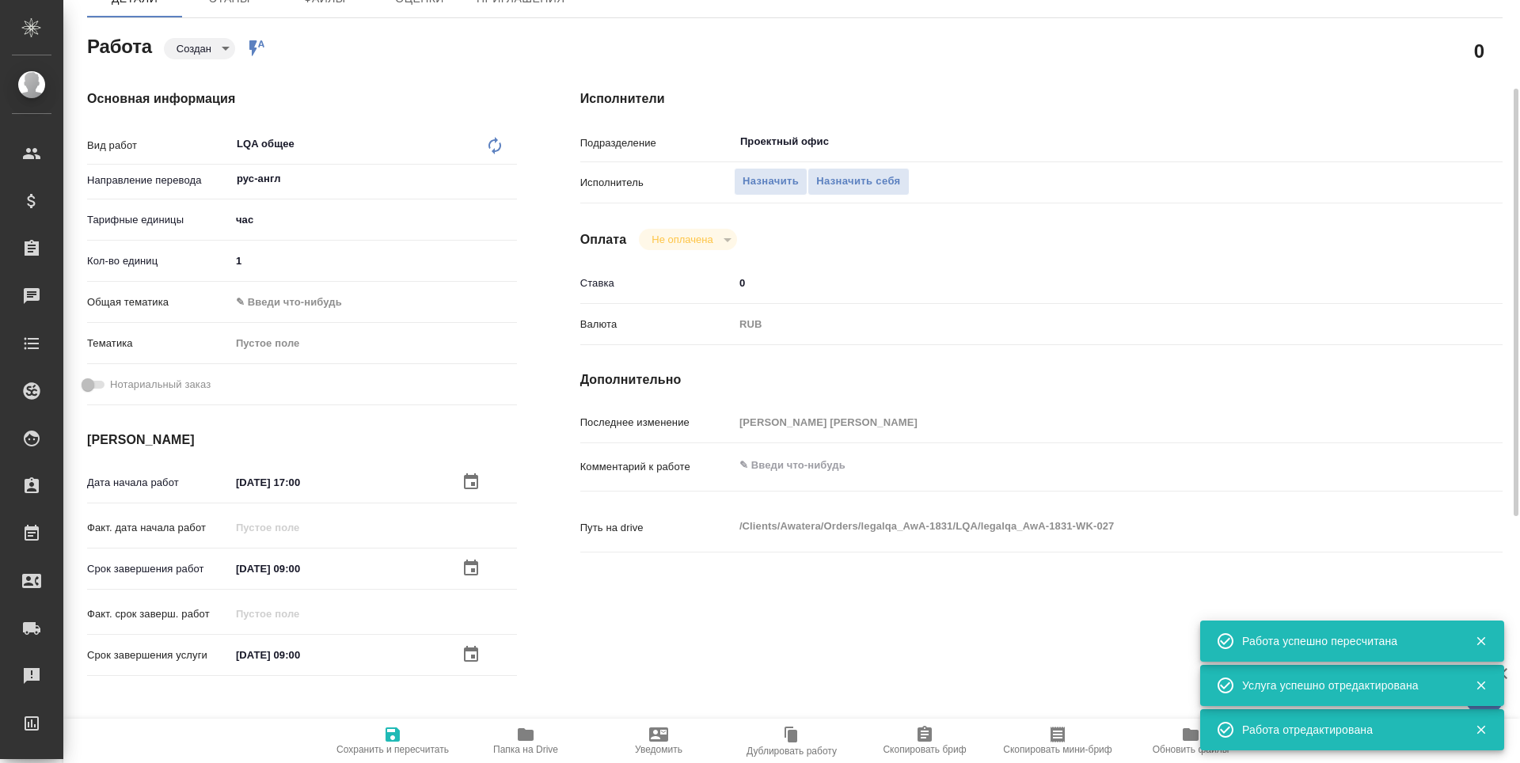
type textarea "x"
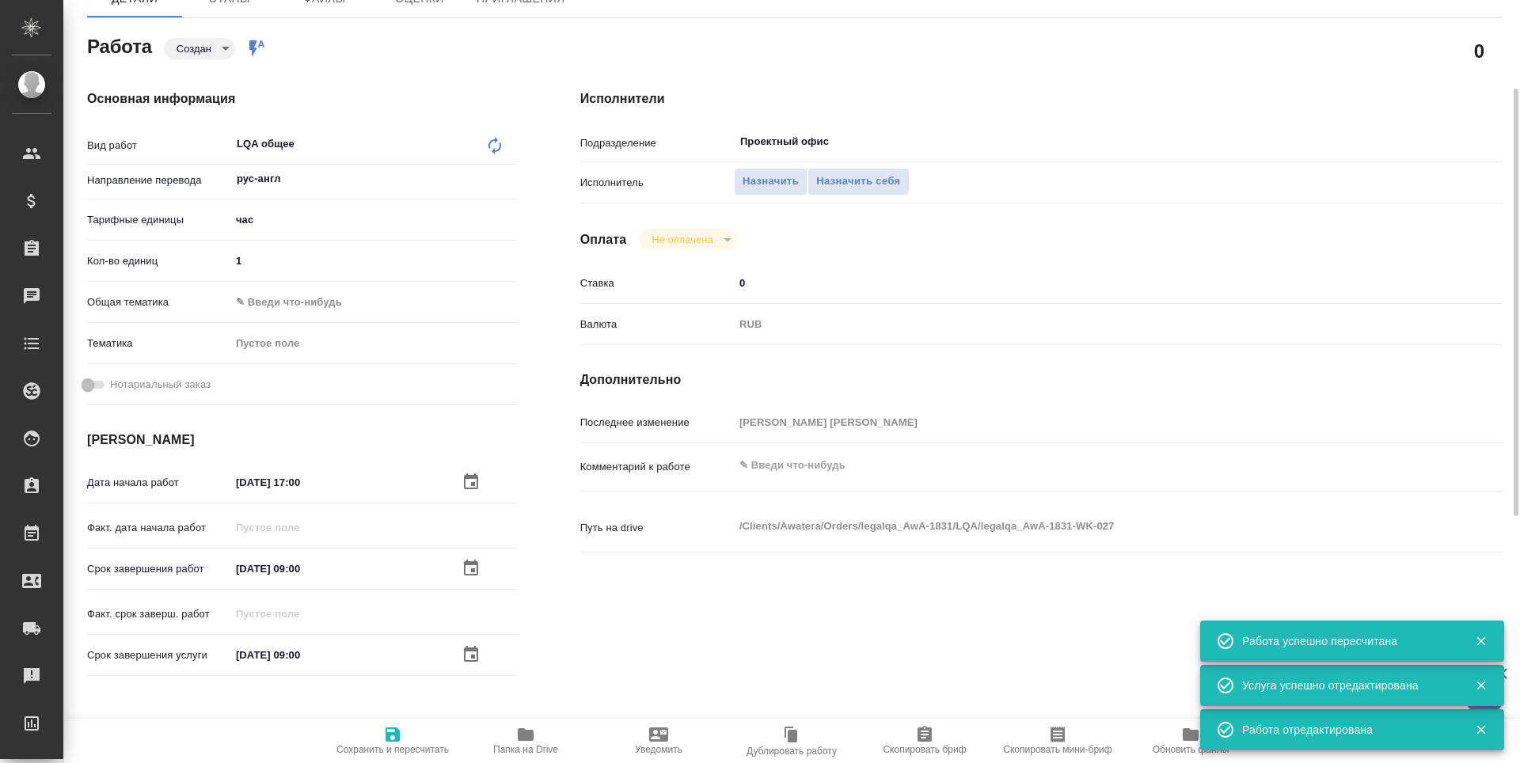
type textarea "x"
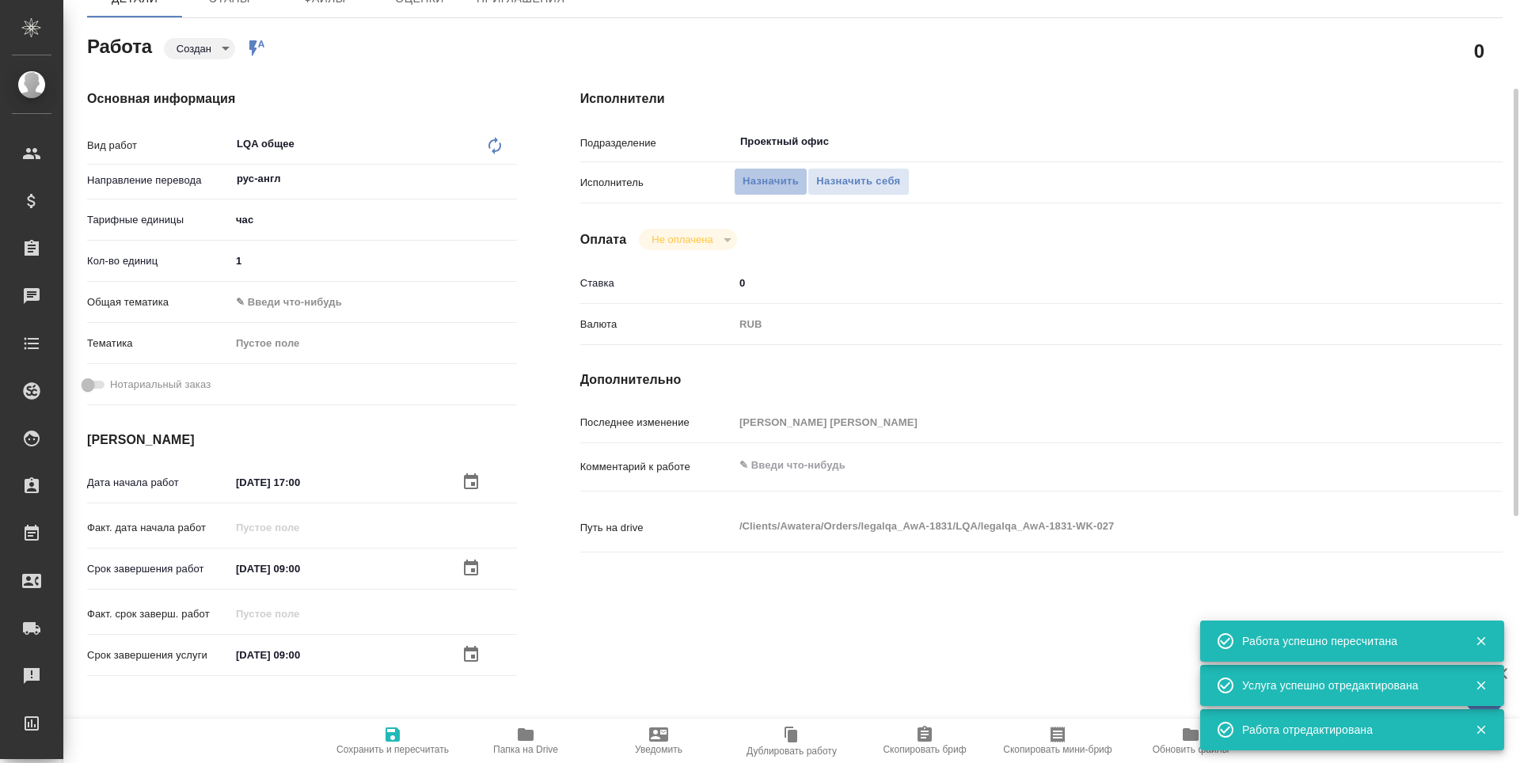
click at [761, 181] on span "Назначить" at bounding box center [771, 182] width 56 height 18
type textarea "x"
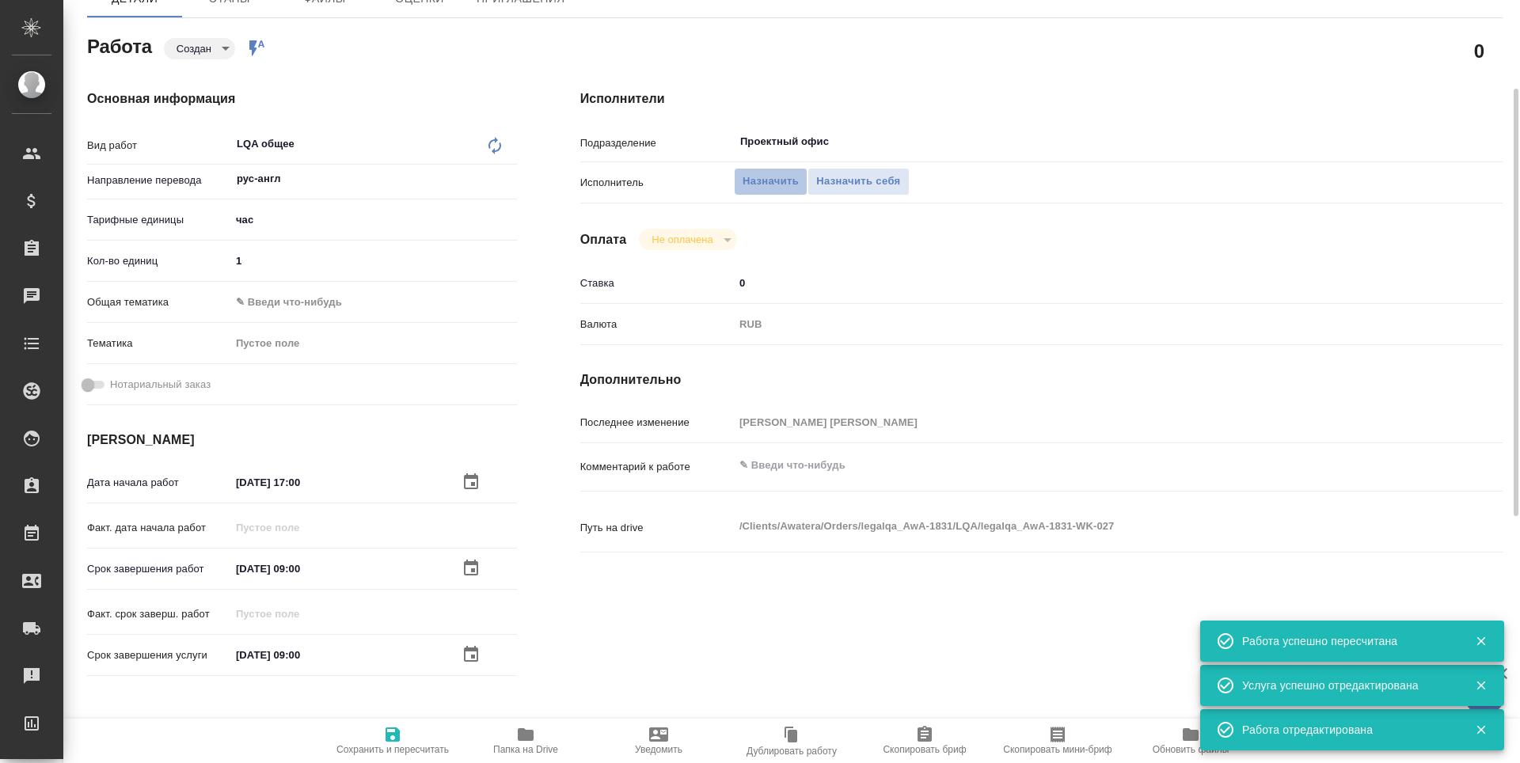
type textarea "x"
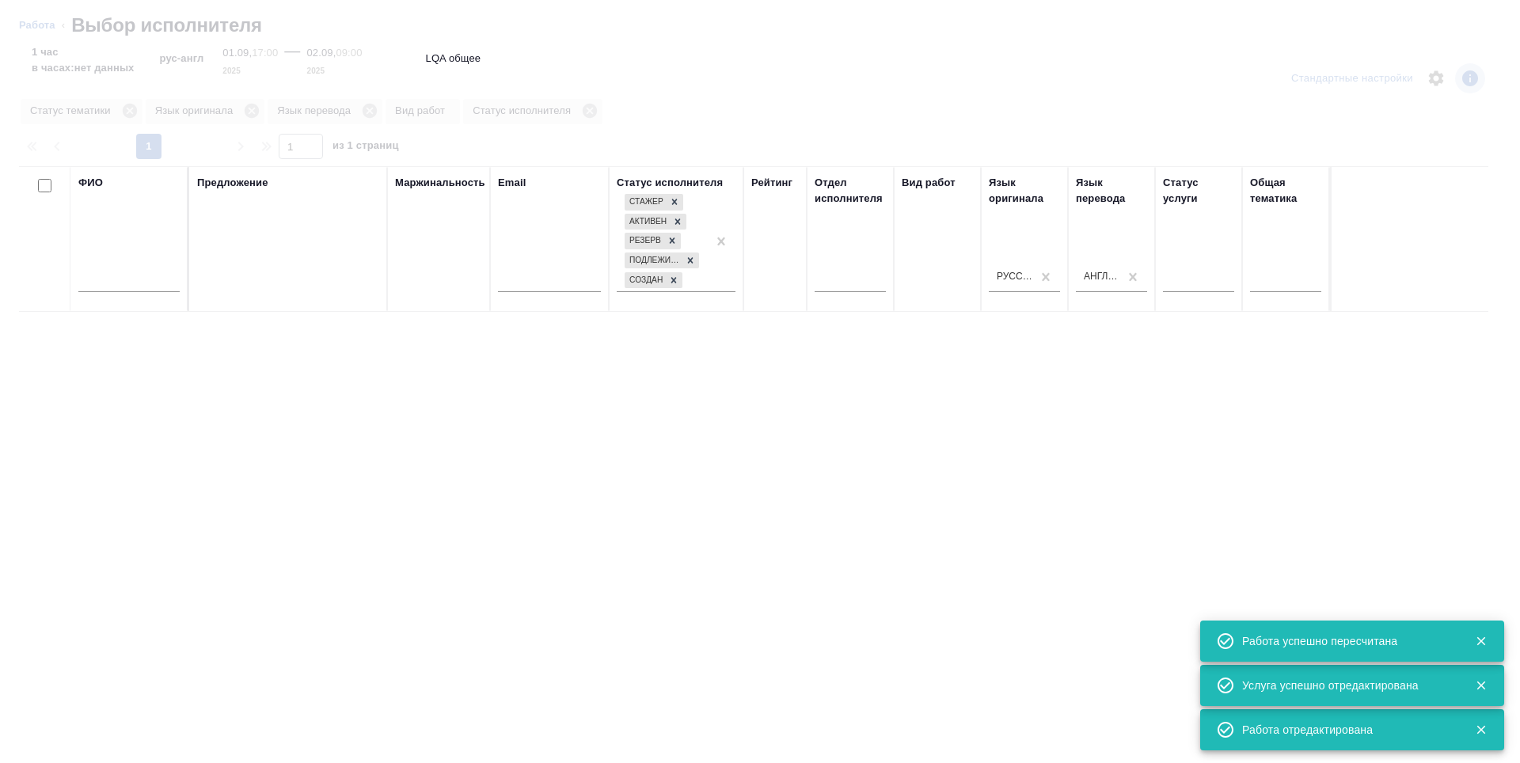
type textarea "x"
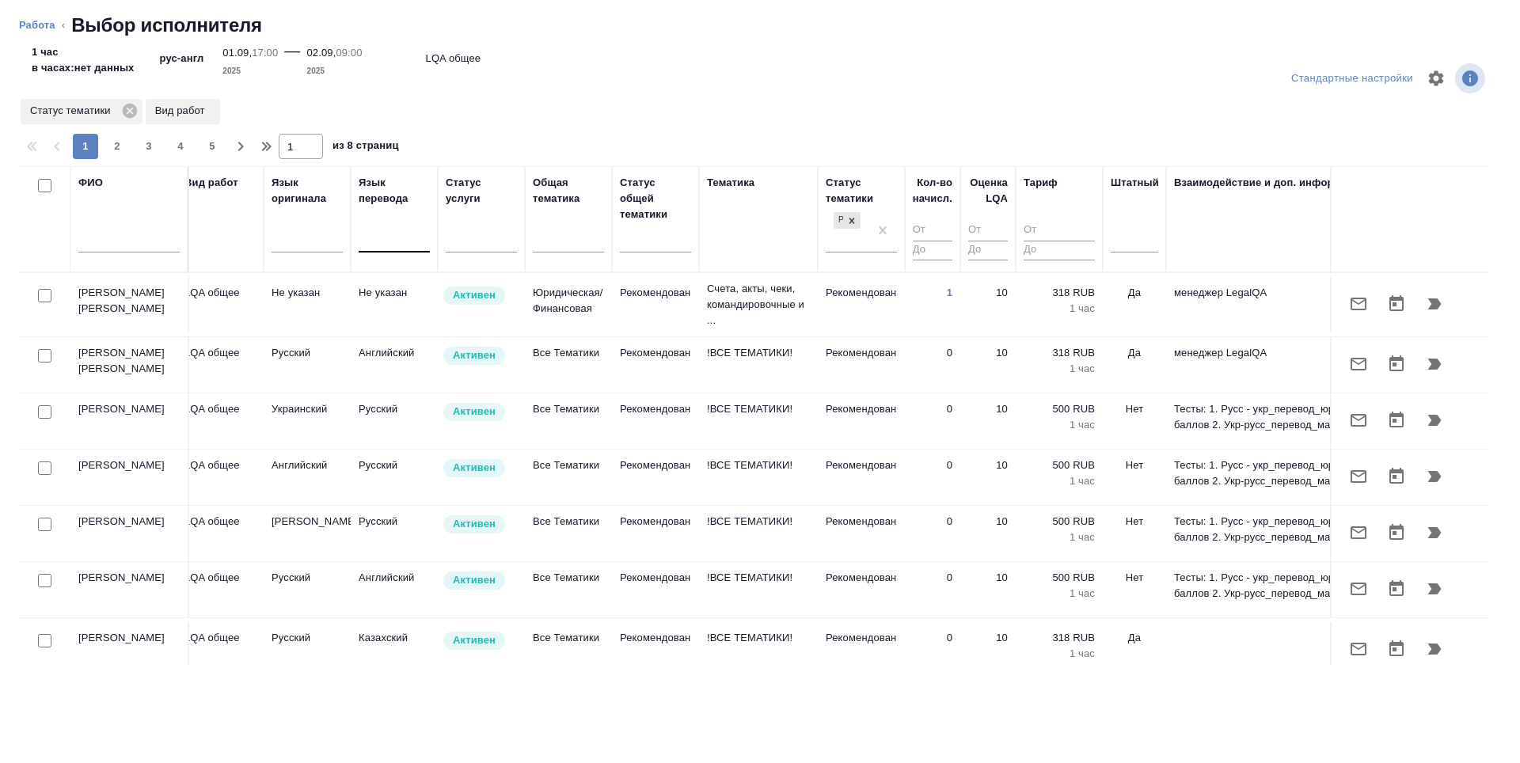
scroll to position [0, 753]
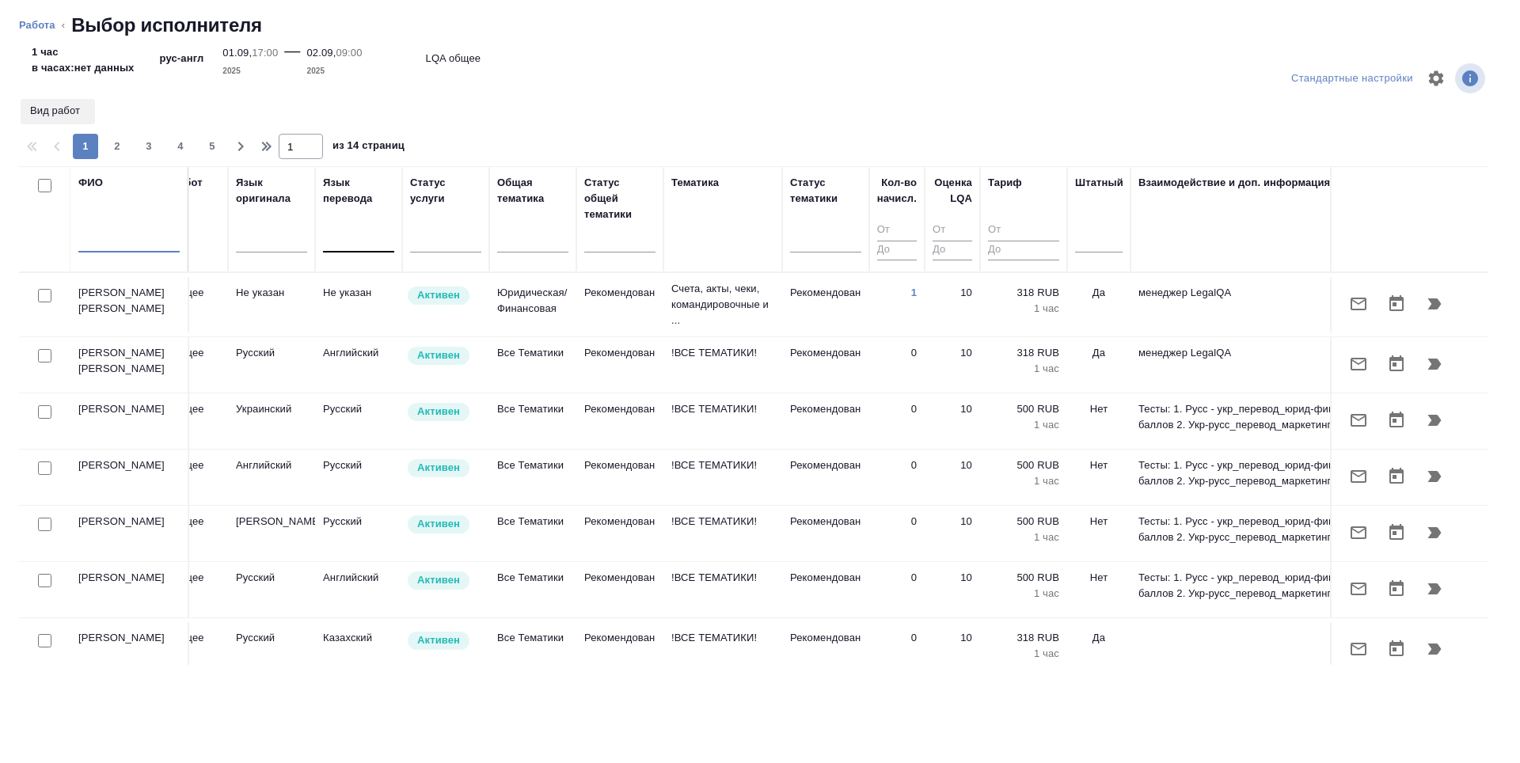
click at [83, 236] on input "text" at bounding box center [128, 243] width 101 height 20
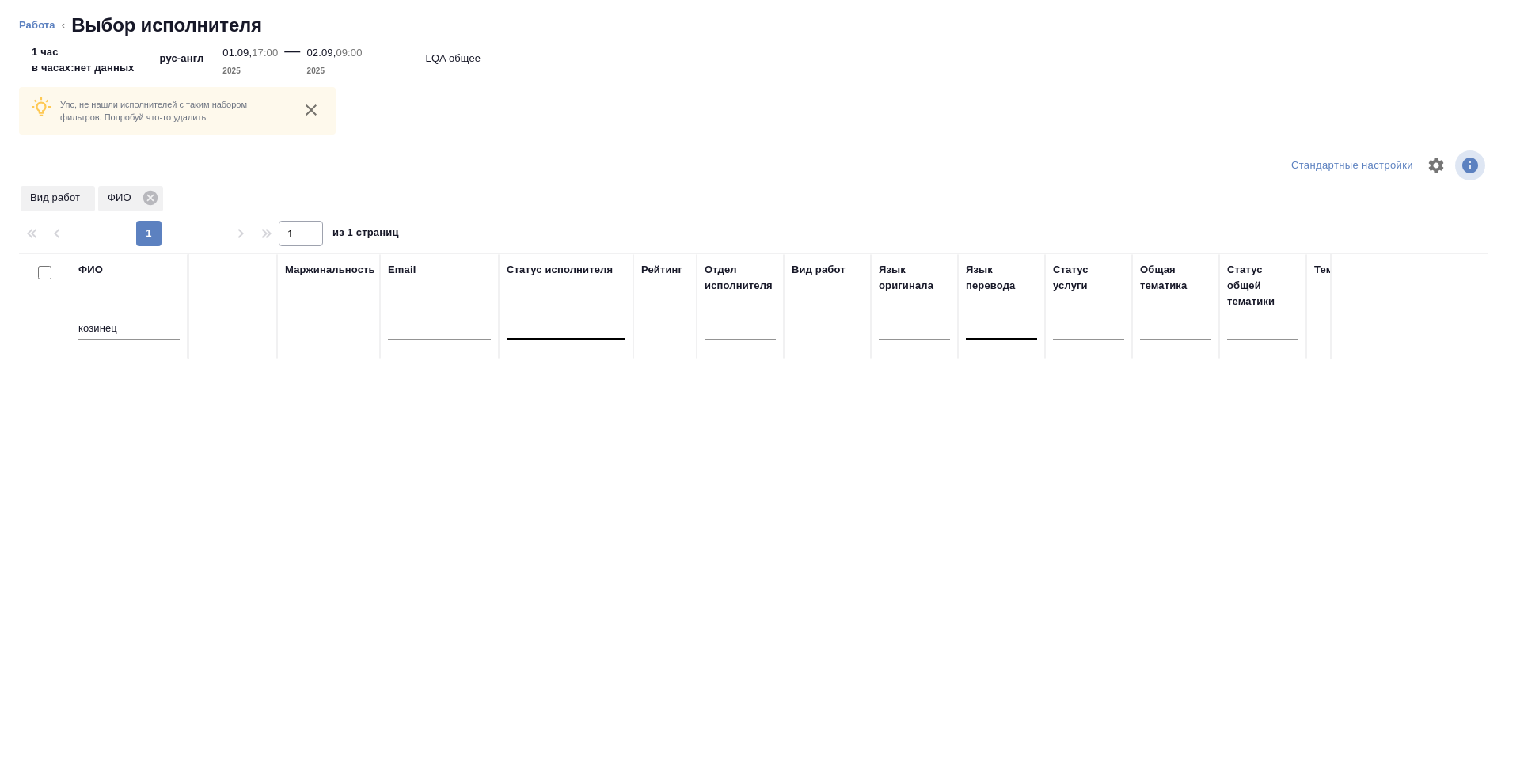
scroll to position [0, 0]
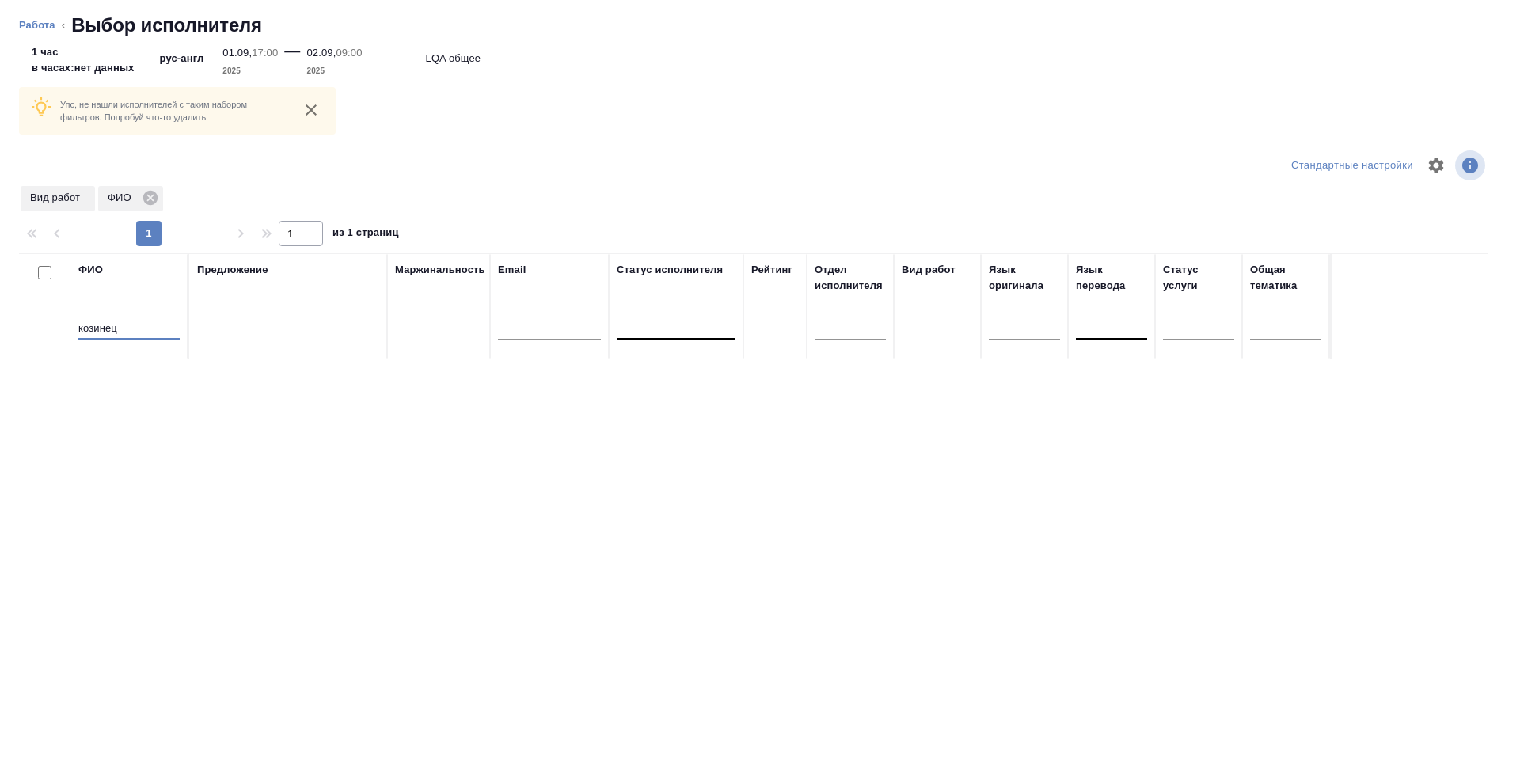
drag, startPoint x: 128, startPoint y: 326, endPoint x: 55, endPoint y: 332, distance: 73.0
click at [55, 332] on tr "ФИО козинец Предложение Маржинальность Email Статус исполнителя Рейтинг Отдел и…" at bounding box center [1169, 306] width 2300 height 106
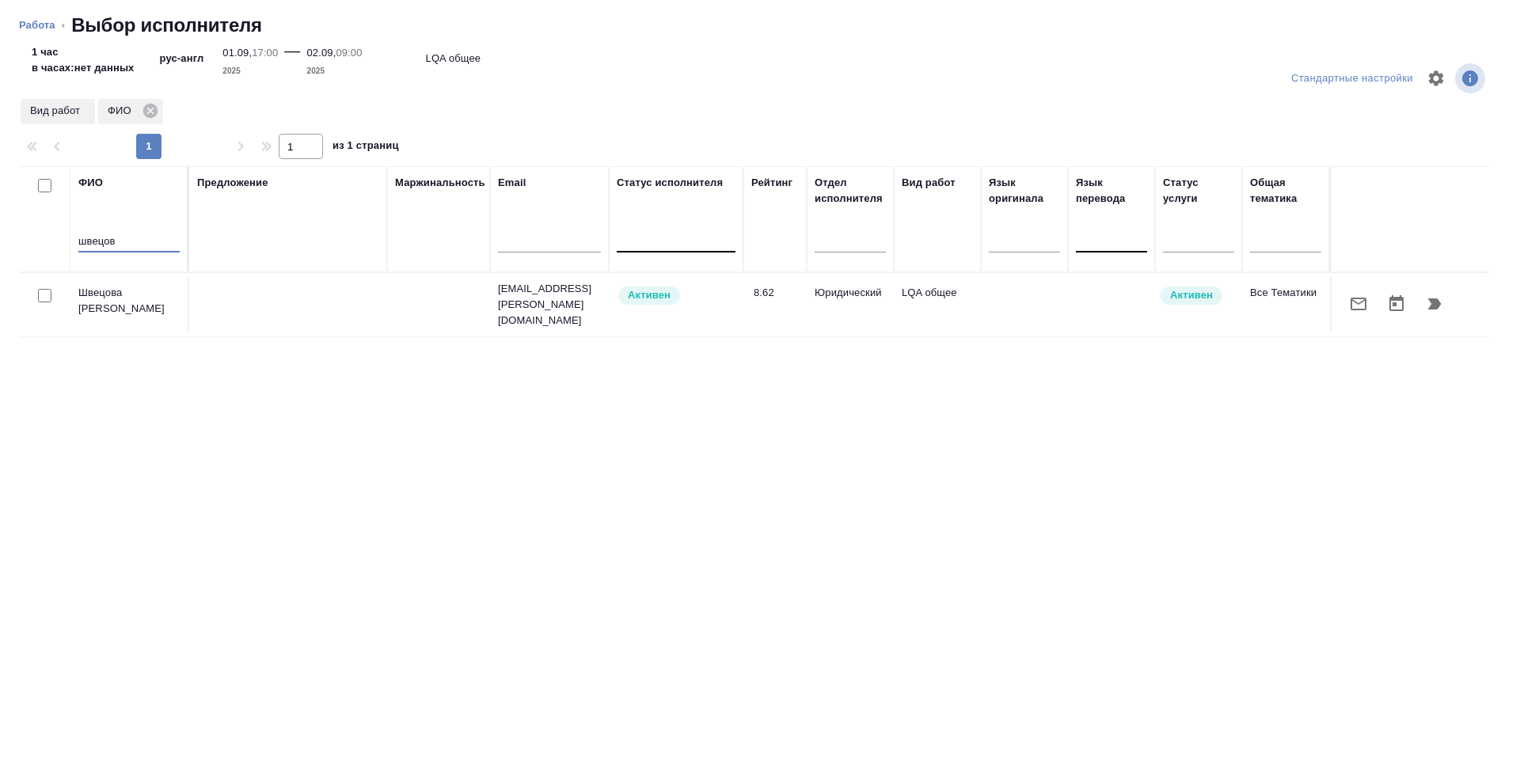
type input "швецов"
click at [1431, 301] on icon "button" at bounding box center [1434, 303] width 13 height 11
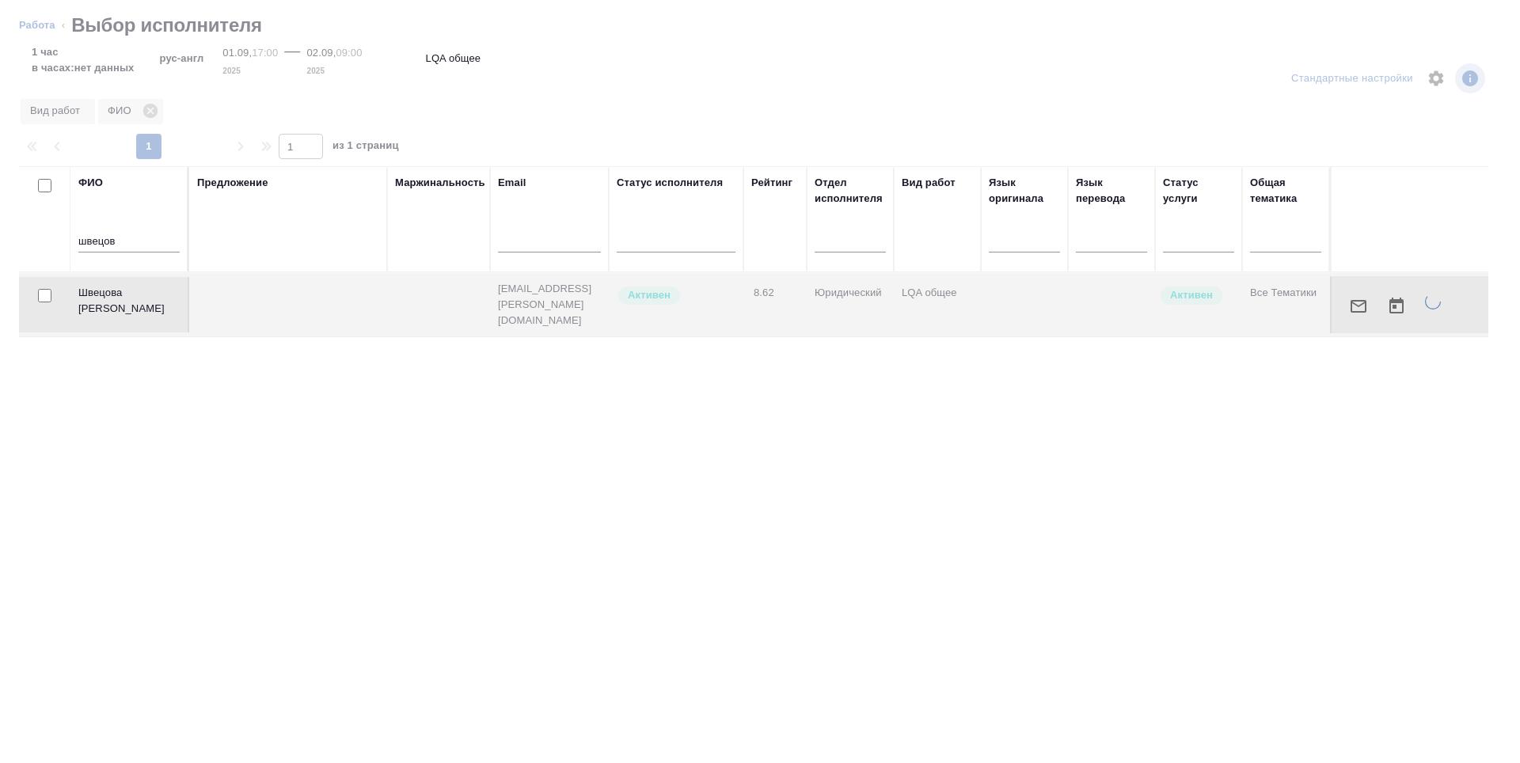
type textarea "x"
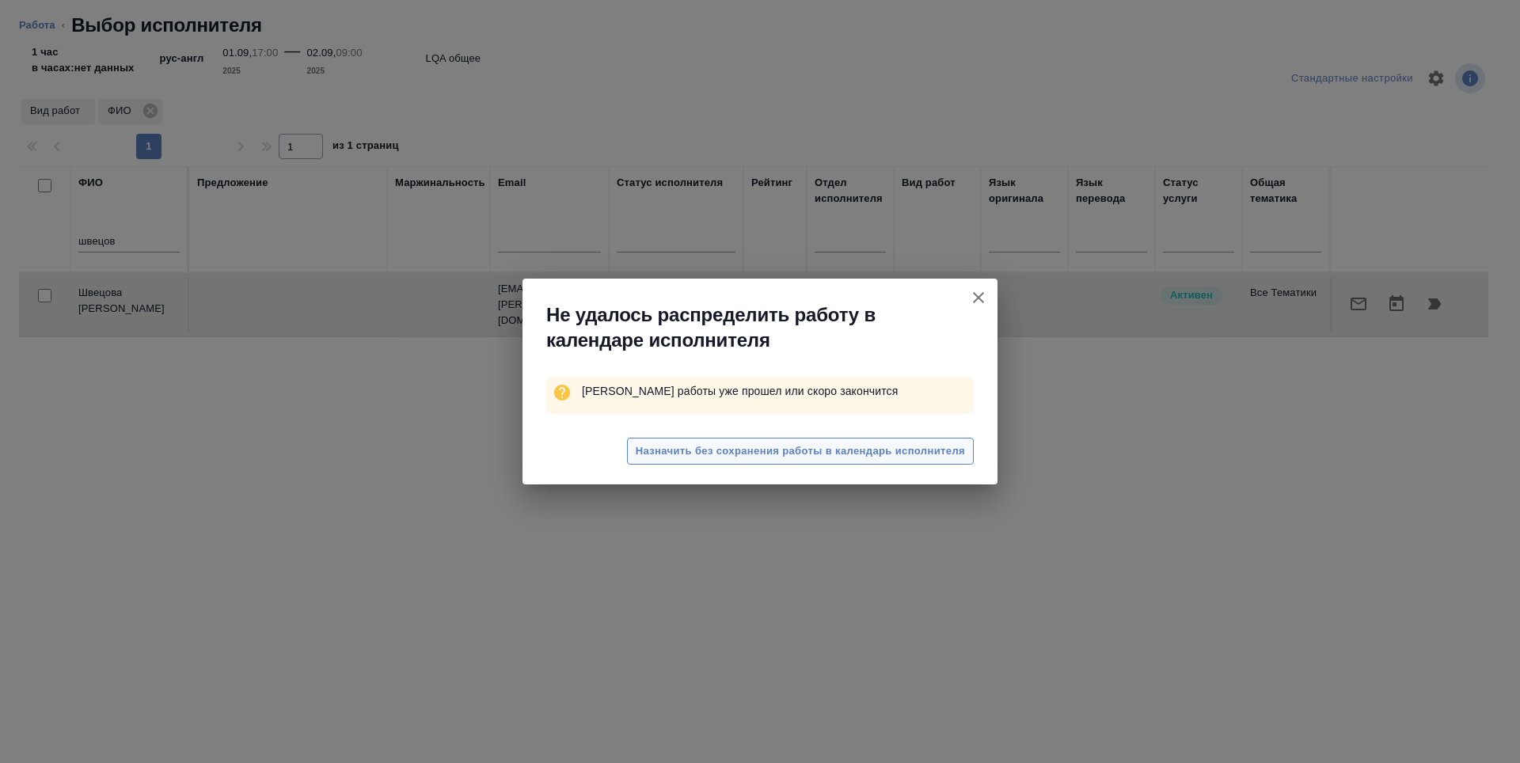
click at [709, 453] on span "Назначить без сохранения работы в календарь исполнителя" at bounding box center [800, 452] width 329 height 18
type textarea "x"
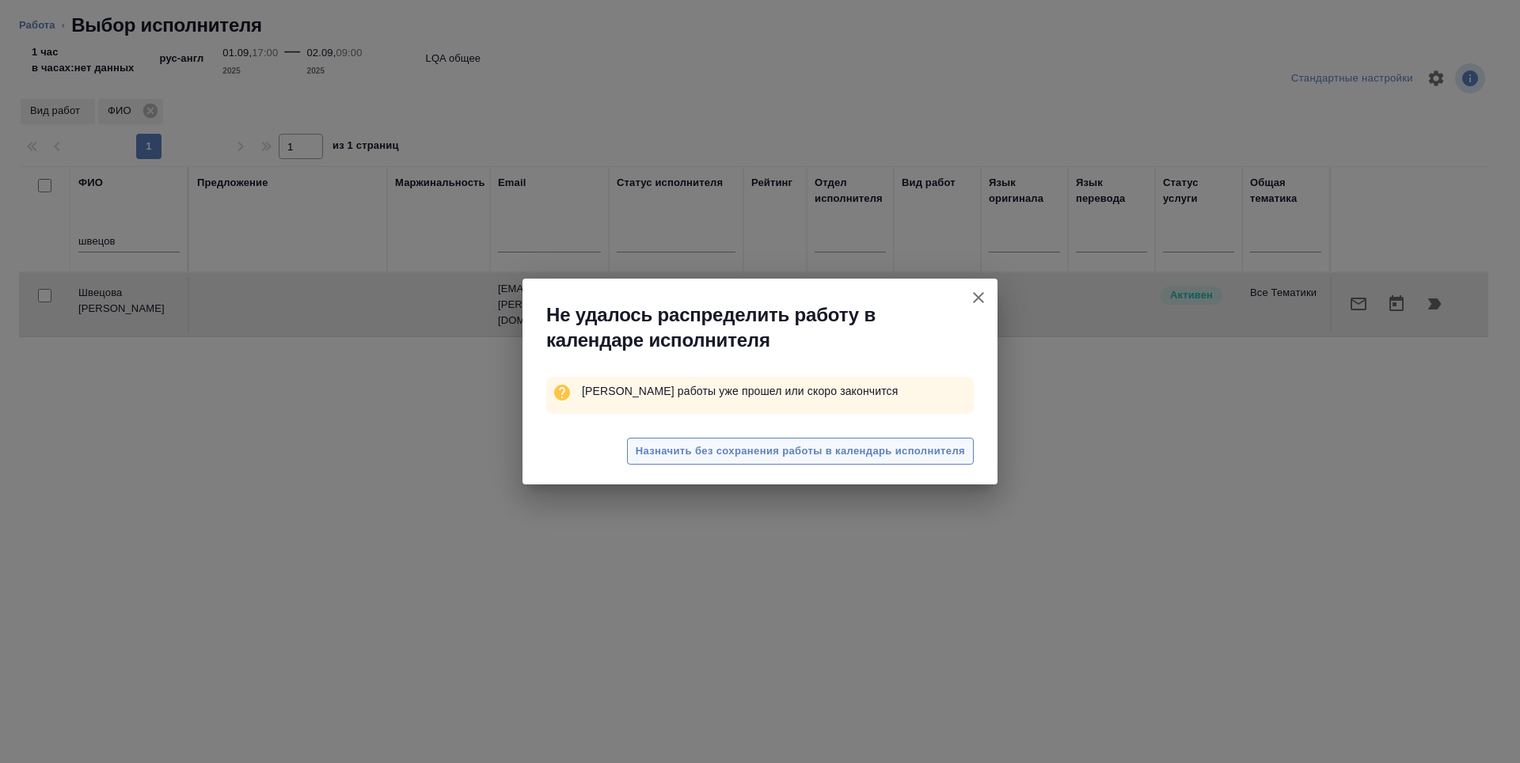
type textarea "x"
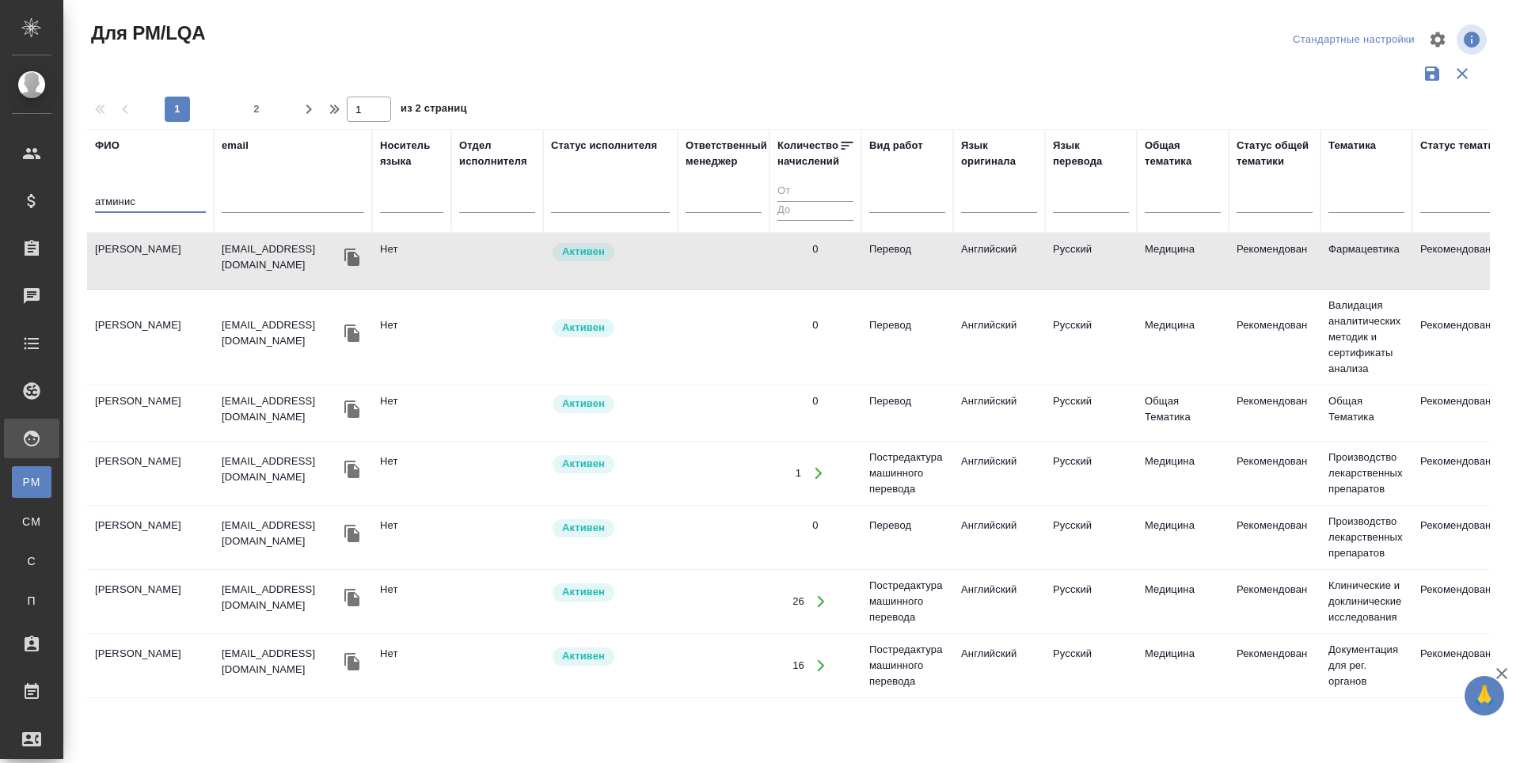
drag, startPoint x: 143, startPoint y: 204, endPoint x: 80, endPoint y: 202, distance: 63.4
click at [80, 202] on div "Для PM/LQA Стандартные настройки 1 2 1 из 2 страниц ФИО атминис email Носитель …" at bounding box center [794, 354] width 1433 height 708
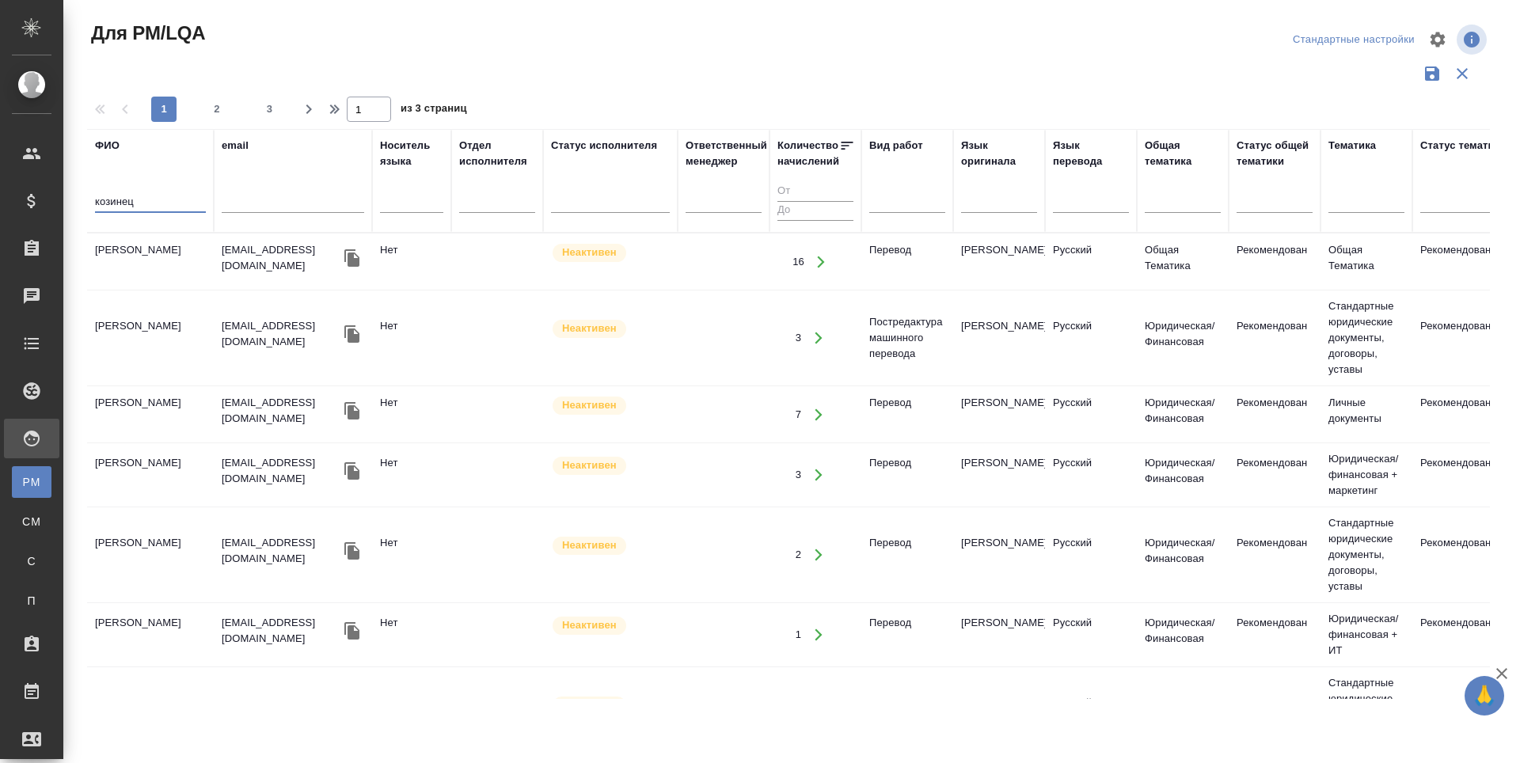
type input "козинец"
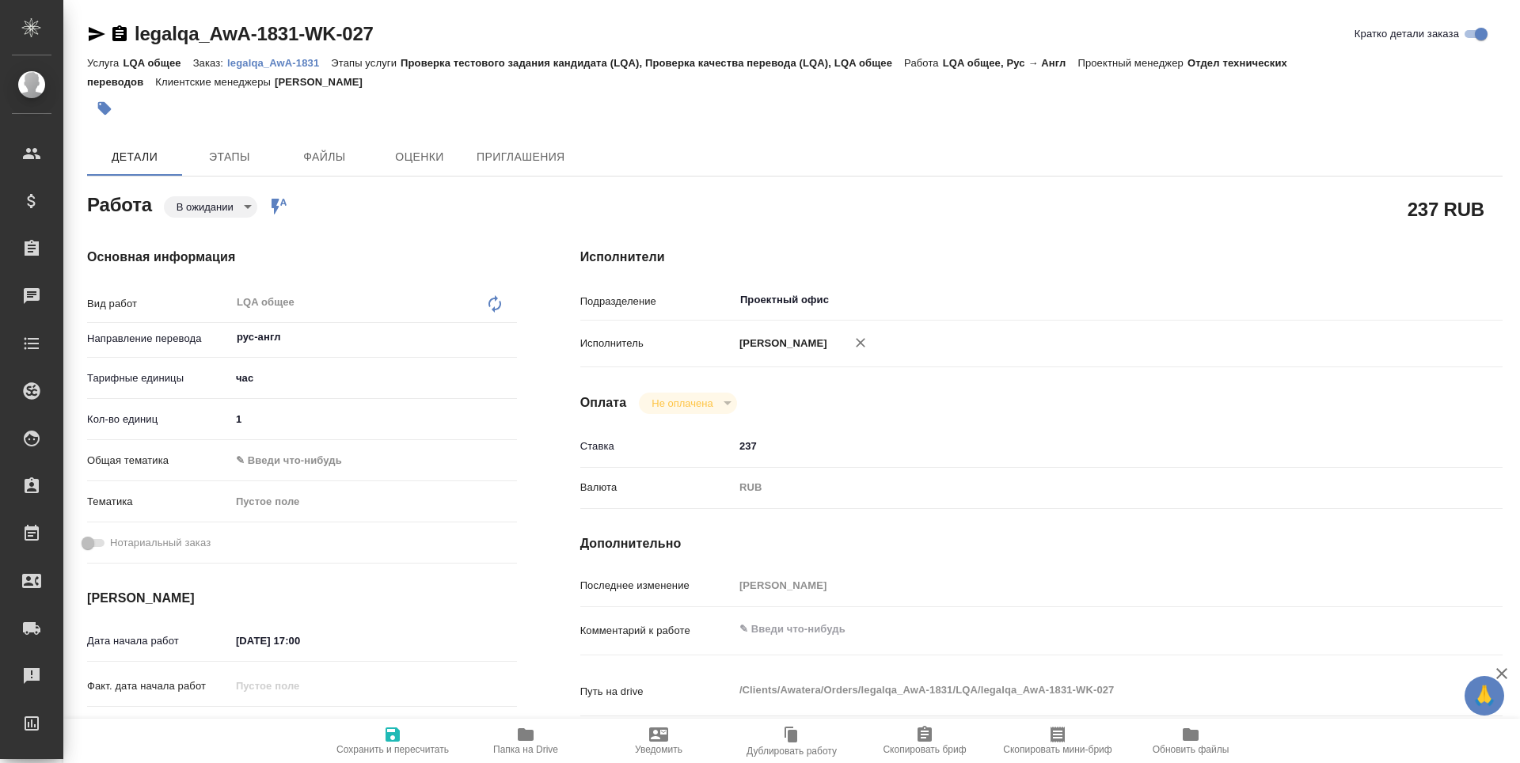
type textarea "x"
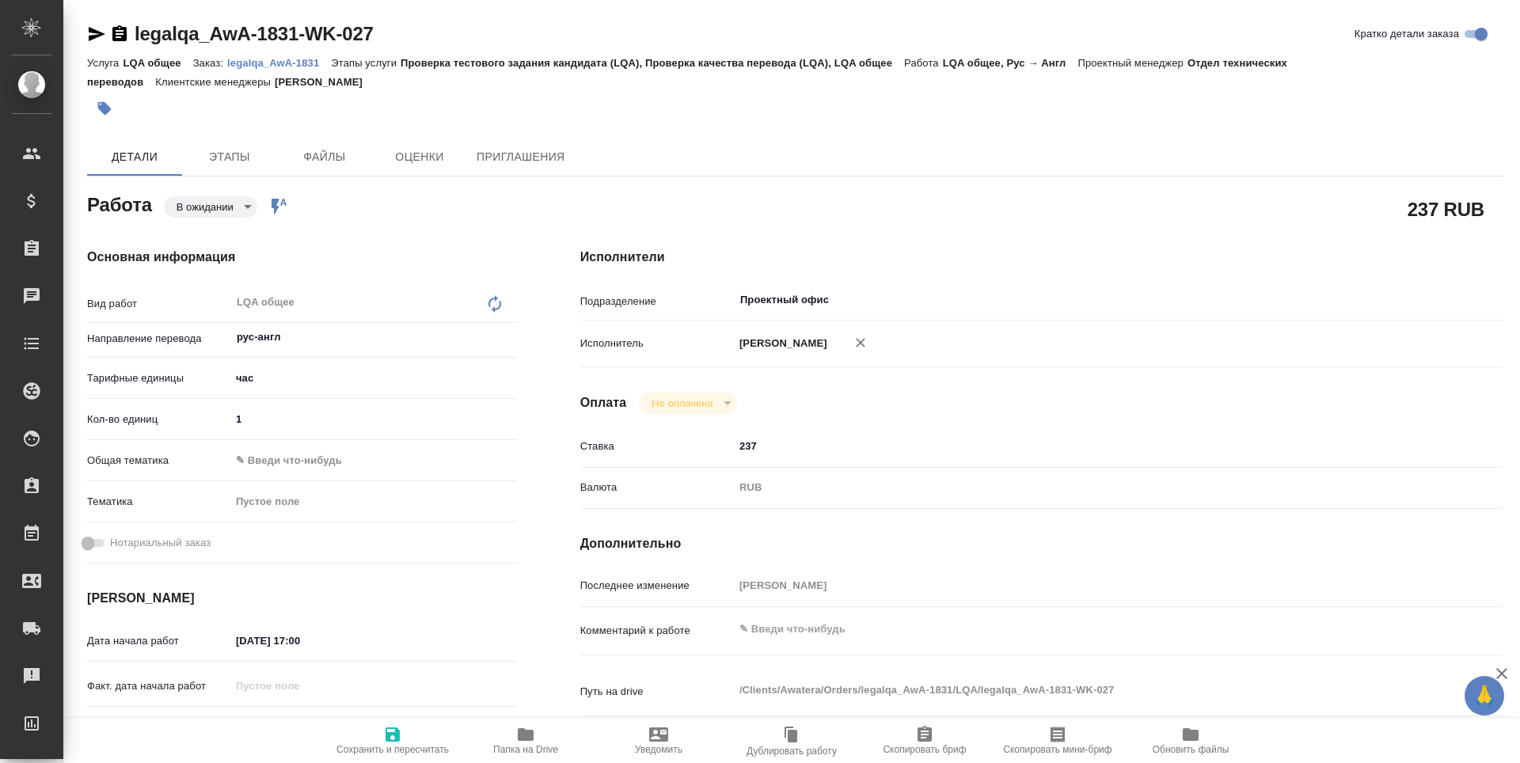
type textarea "x"
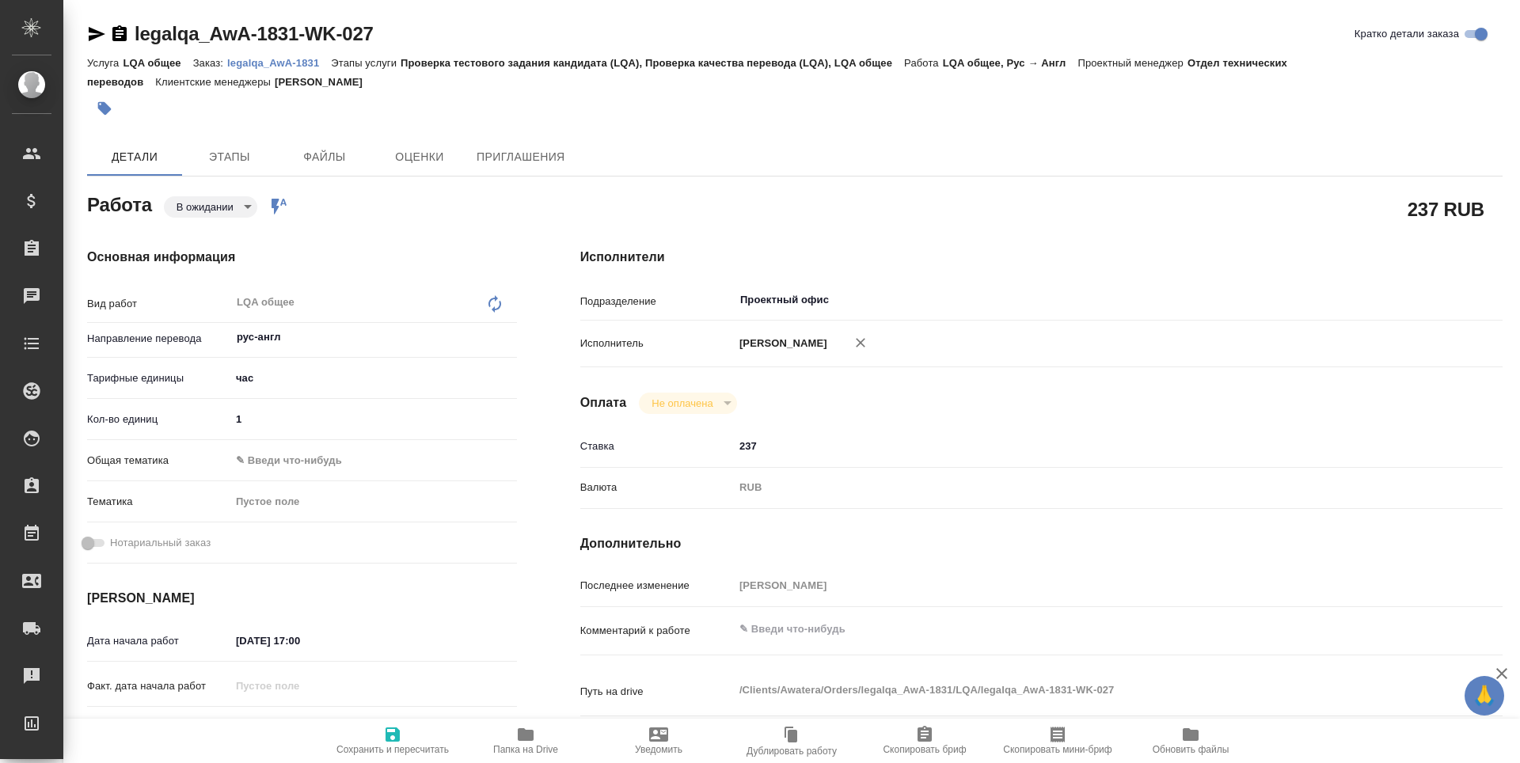
type textarea "x"
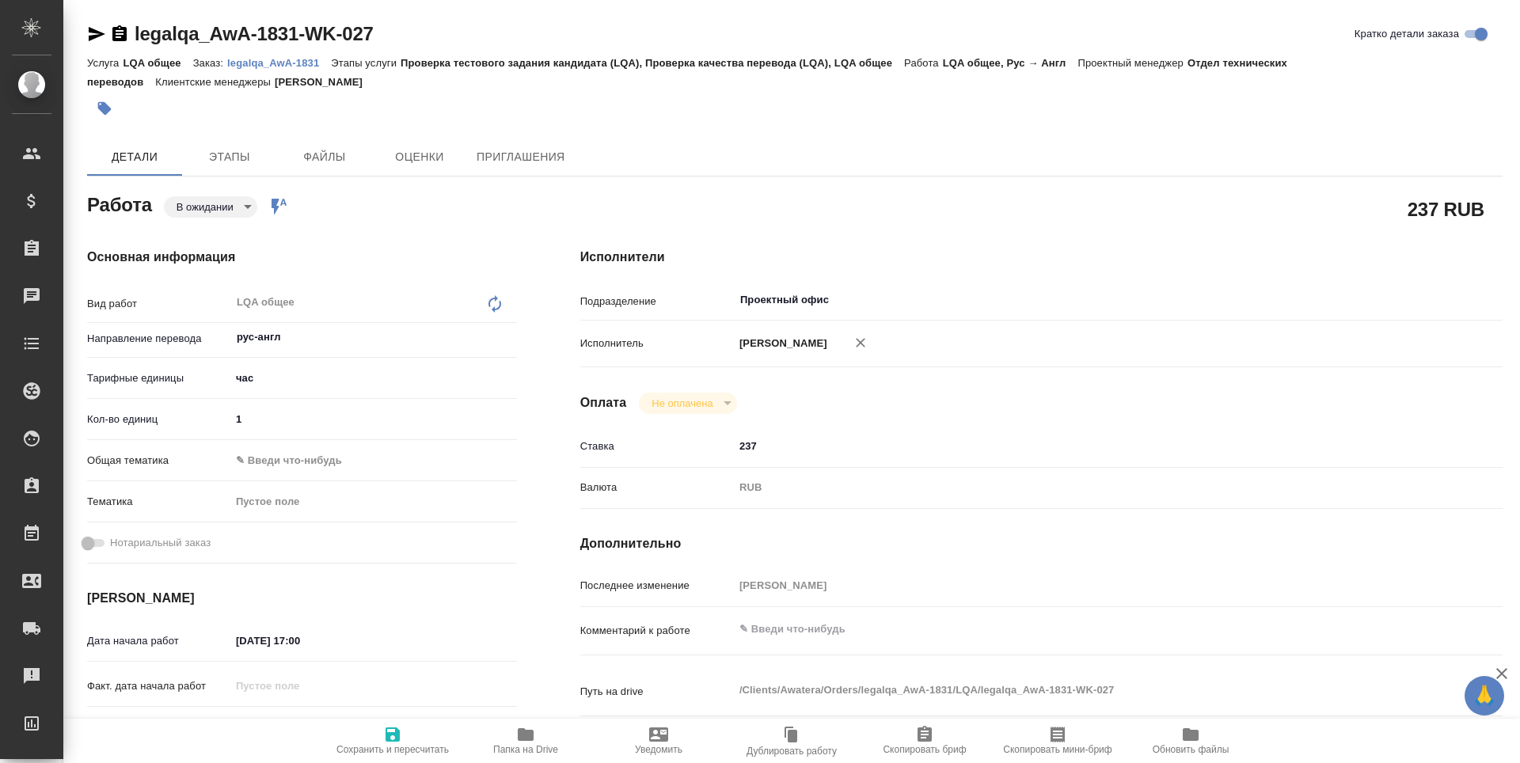
type textarea "x"
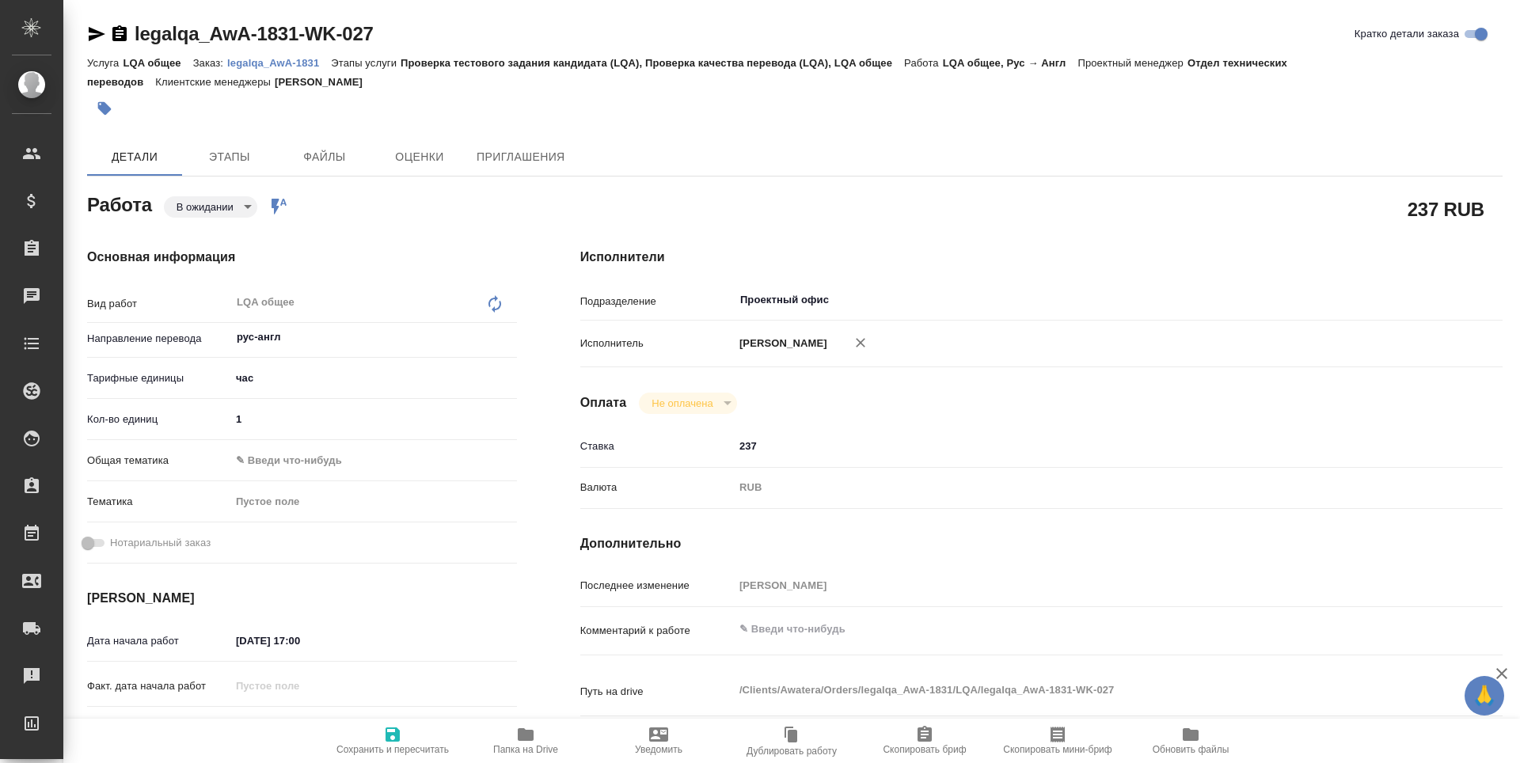
click at [401, 741] on icon "button" at bounding box center [392, 734] width 19 height 19
type textarea "x"
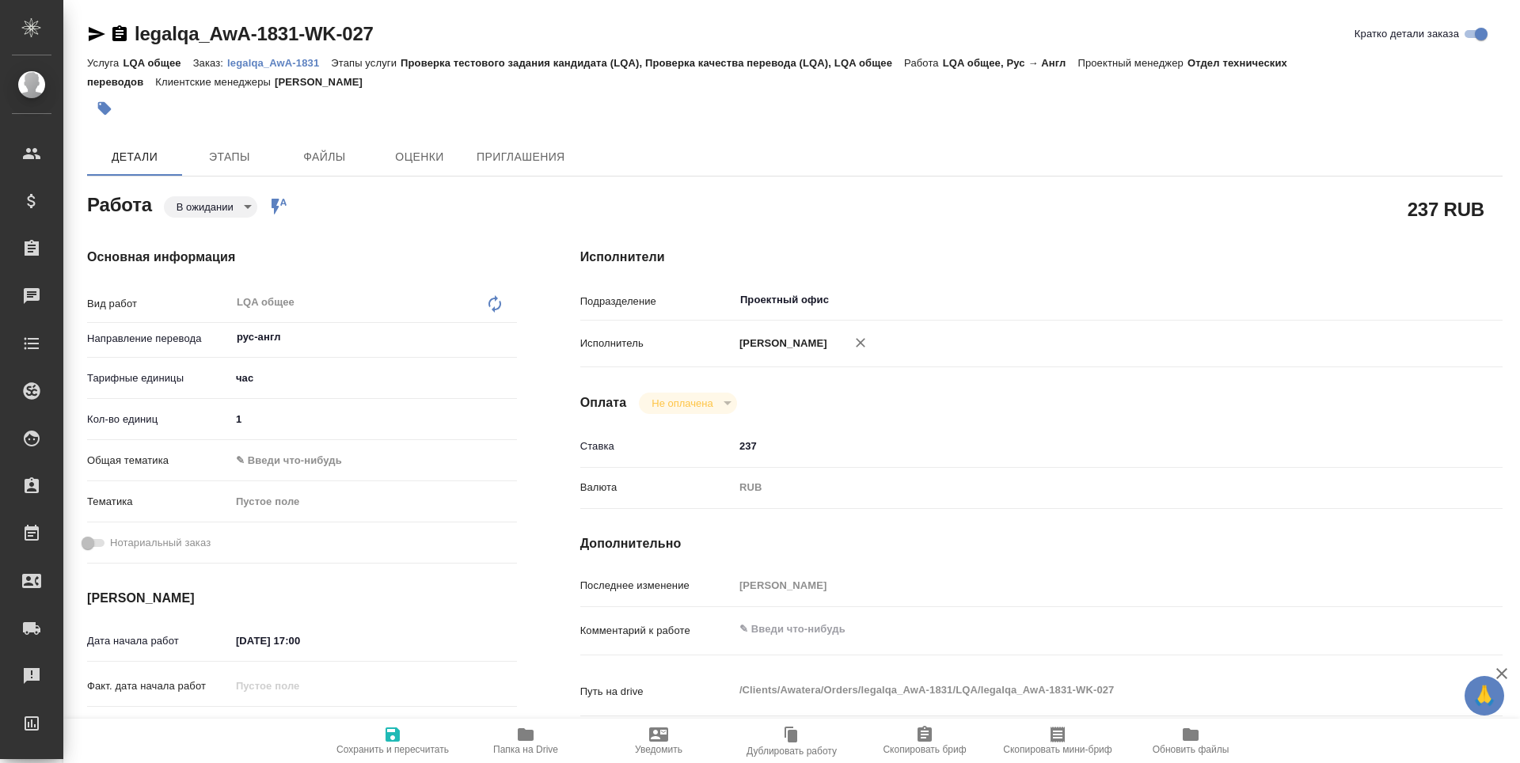
type textarea "x"
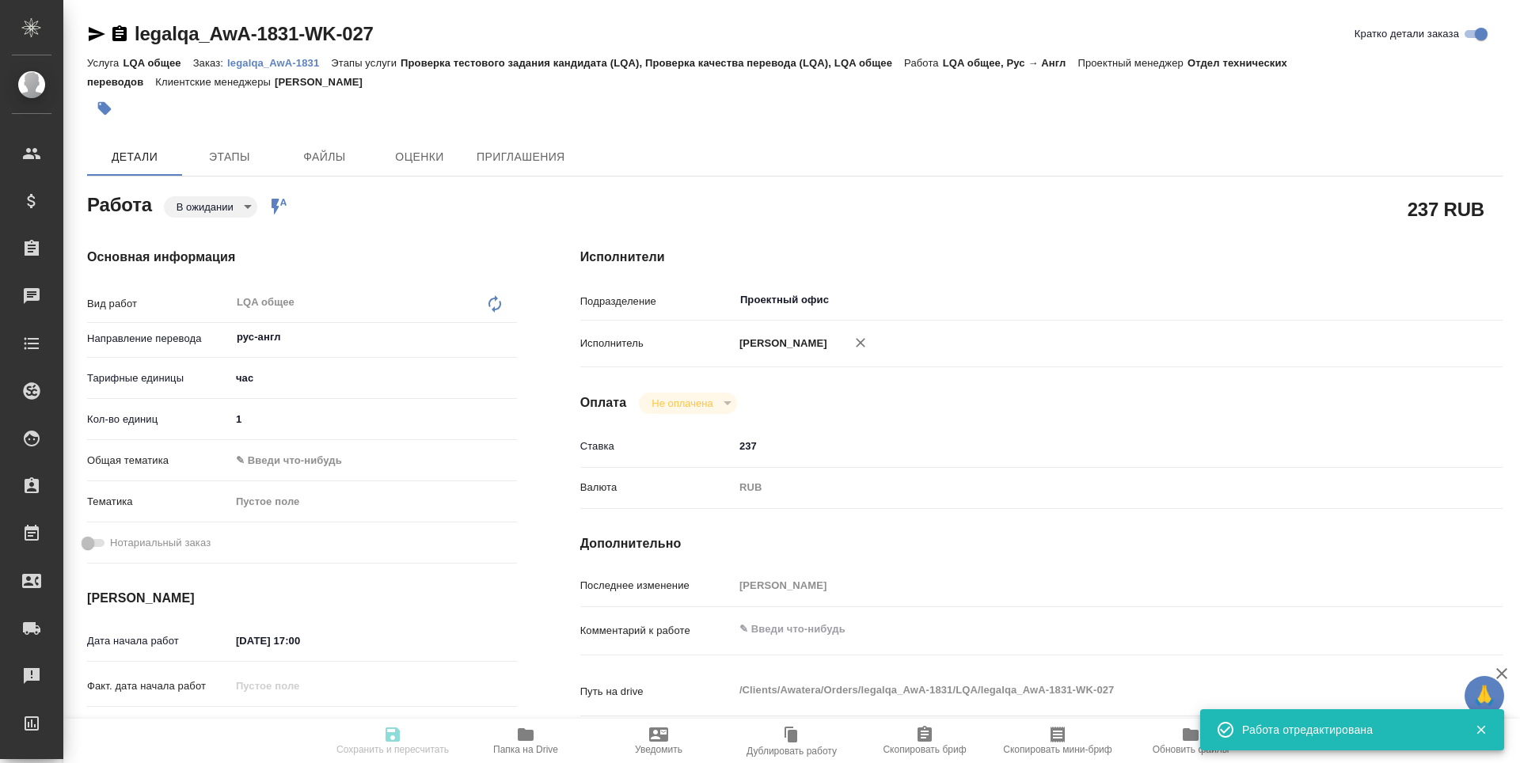
type textarea "x"
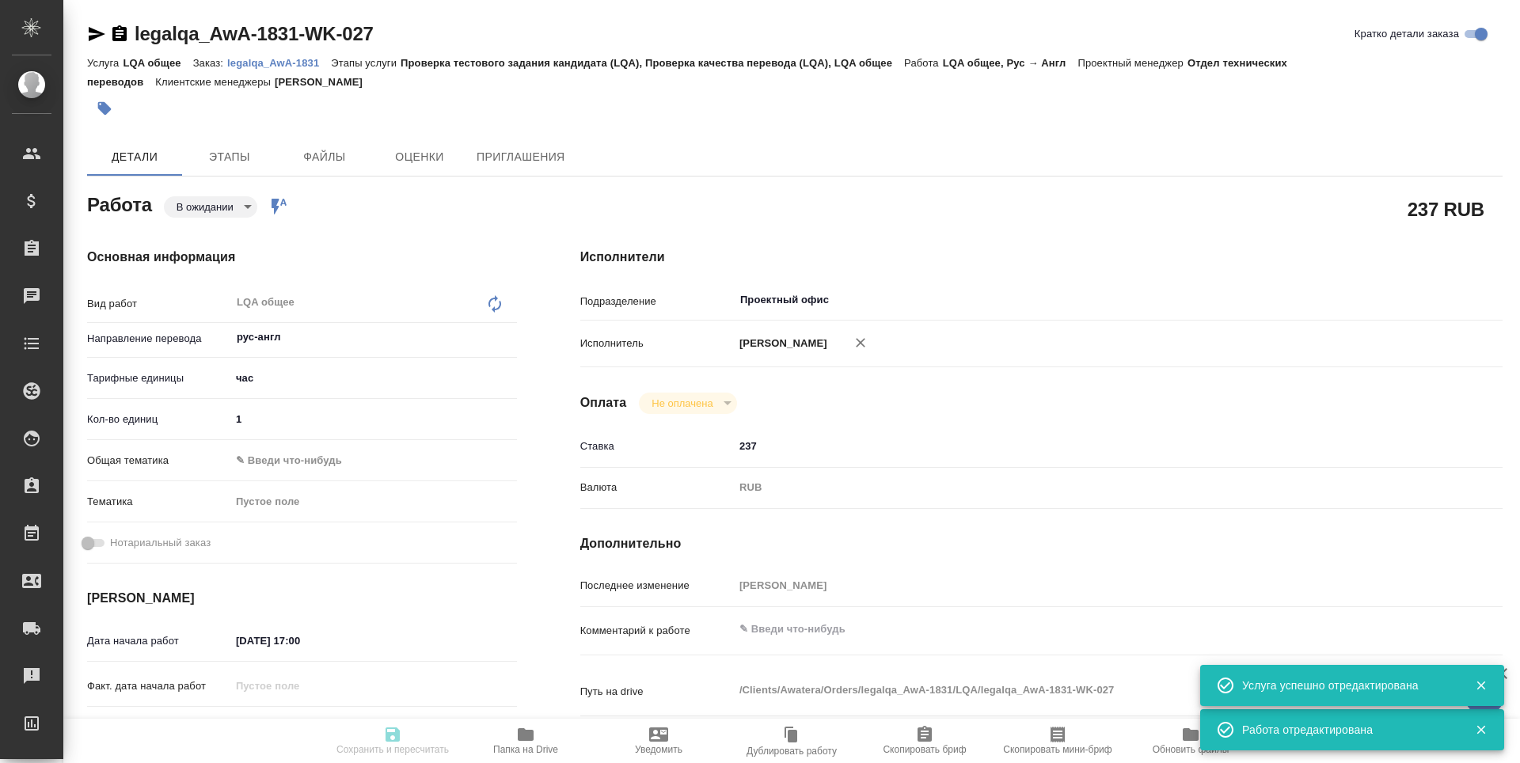
type input "pending"
type textarea "LQA общее"
type textarea "x"
type input "рус-англ"
type input "5a8b1489cc6b4906c91bfd93"
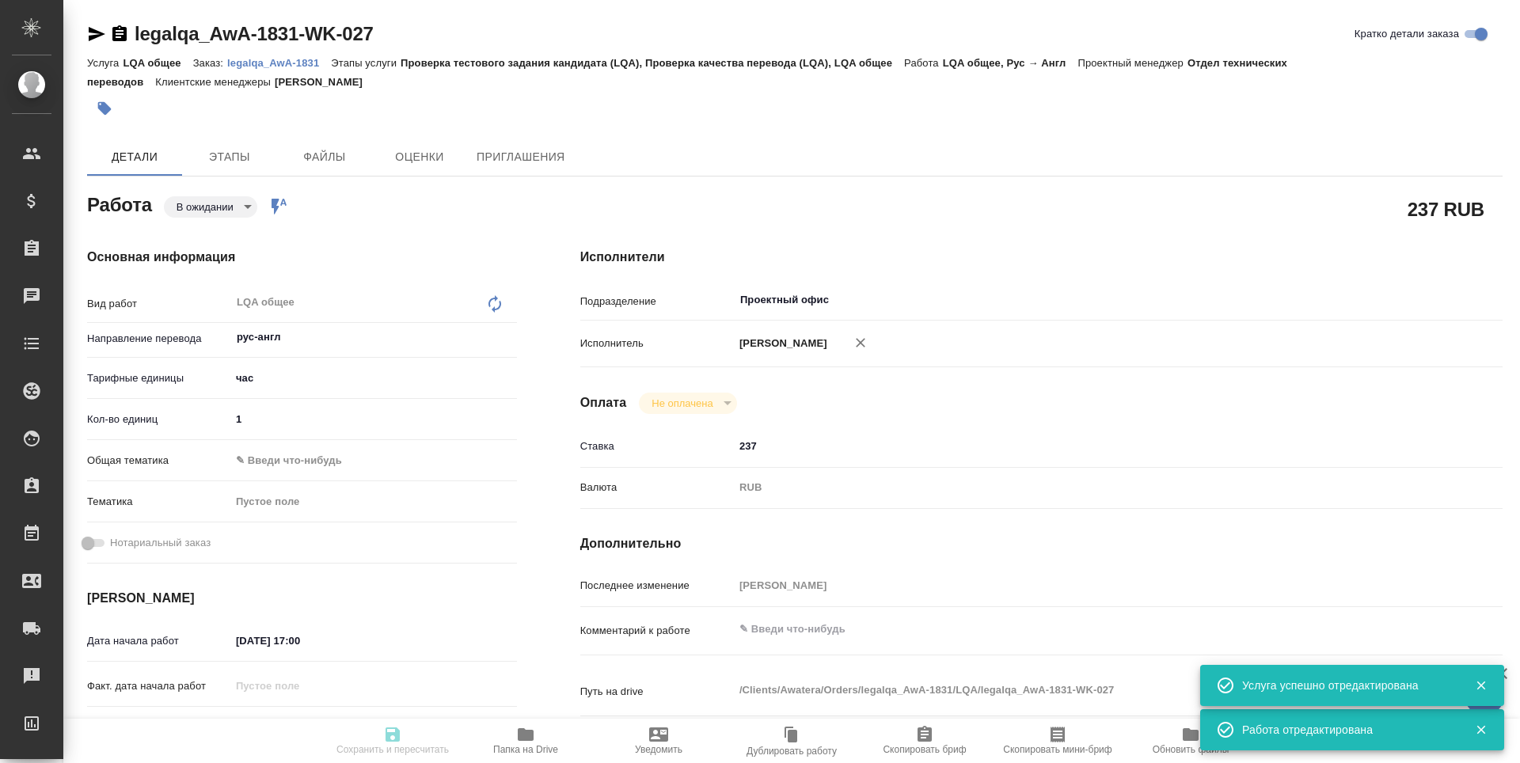
type input "1"
type input "[DATE] 17:00"
type input "[DATE] 09:00"
type input "Проектный офис"
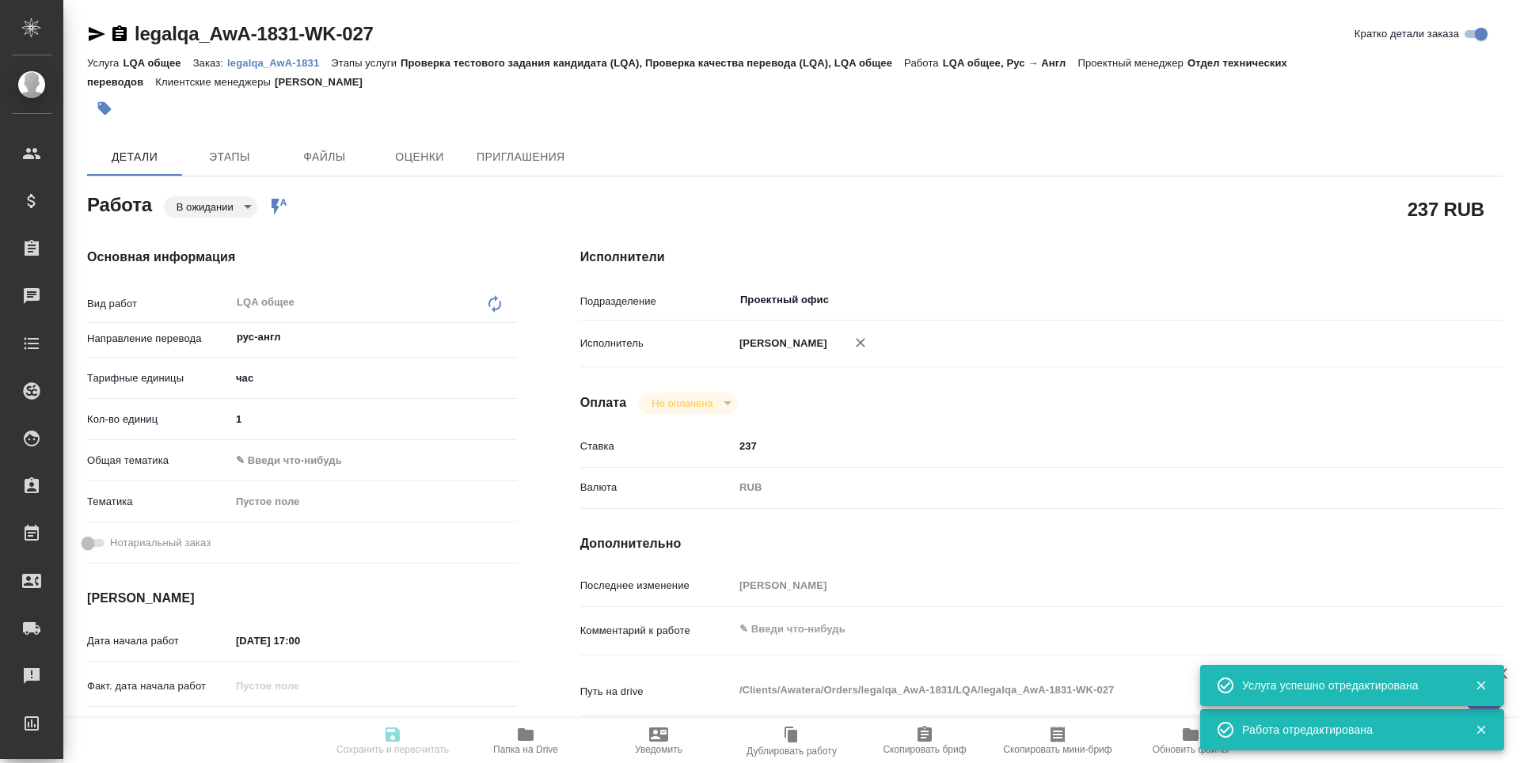
type input "notPayed"
type input "237"
type input "RUB"
type input "[PERSON_NAME]"
type textarea "x"
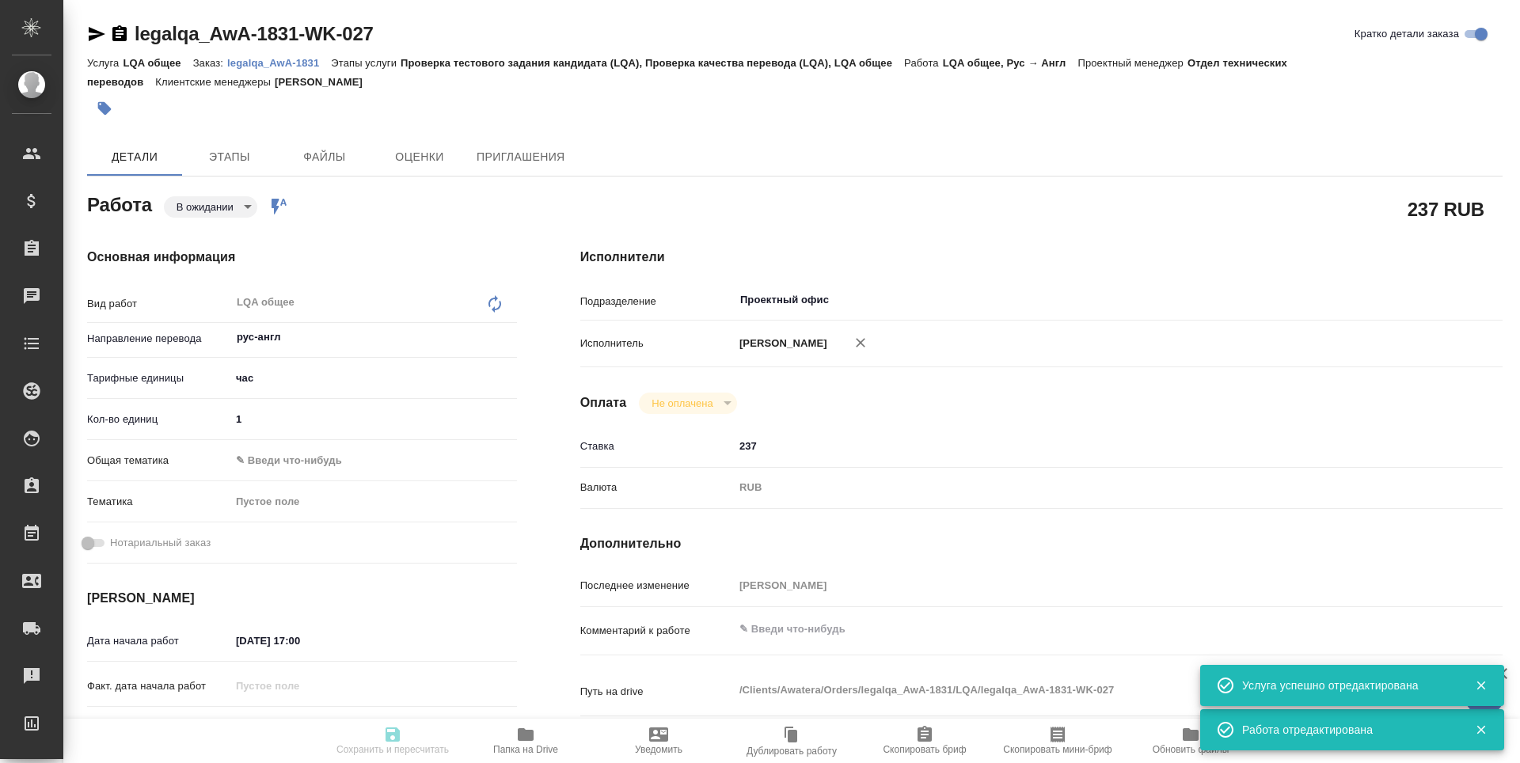
type textarea "/Clients/Awatera/Orders/legalqa_AwA-1831/LQA/legalqa_AwA-1831-WK-027"
type textarea "x"
type input "legalqa_AwA-1831"
type input "LQA общее"
type input "Проверка тестового задания кандидата (LQA), Проверка качества перевода (LQA), L…"
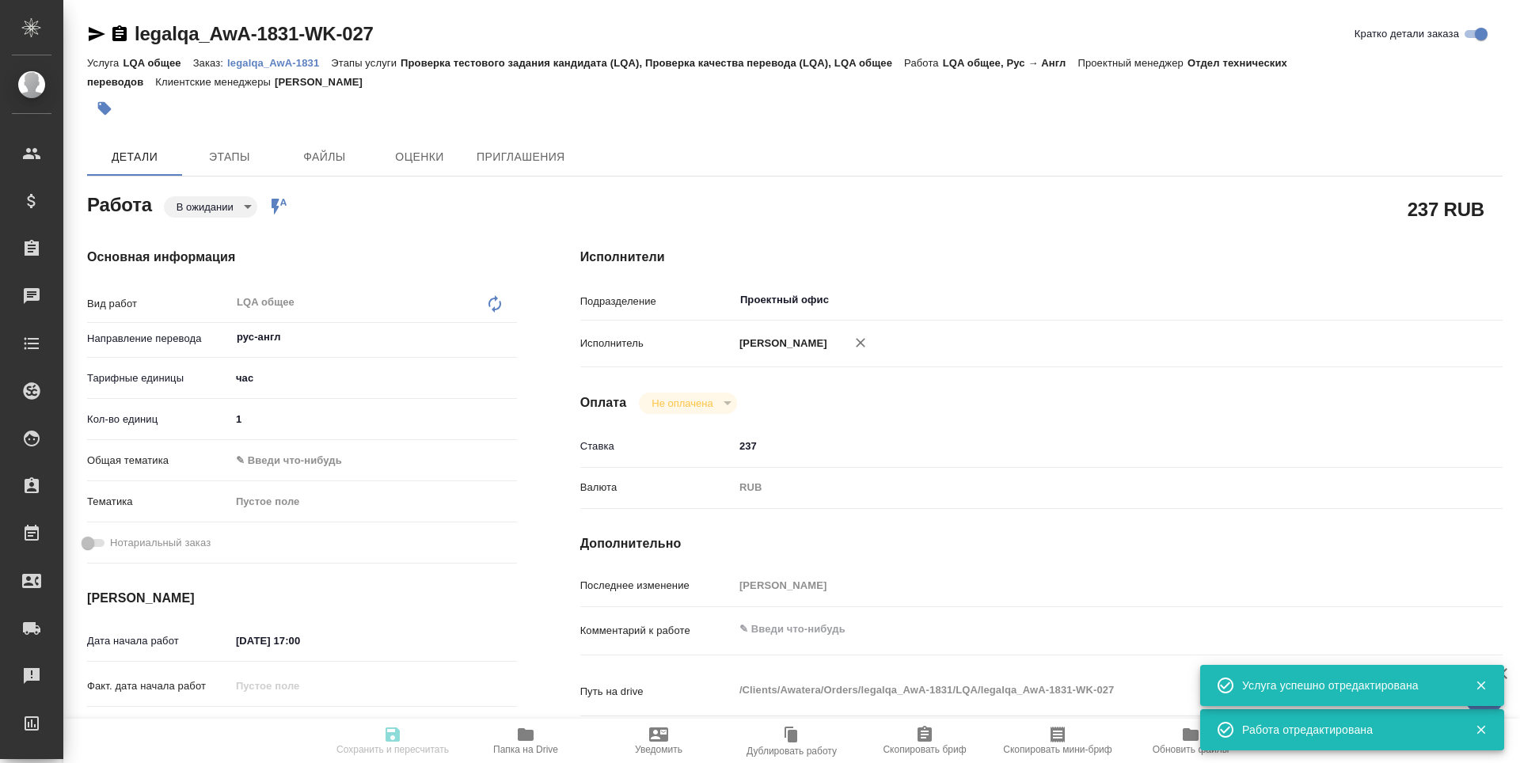
type input "[PERSON_NAME]"
type input "/Clients/Awatera/Orders/legalqa_AwA-1831"
type textarea "x"
type textarea "Для начислений штатным лингвистам, фрилансерам и штатным менеджерам за задачи L…"
type textarea "x"
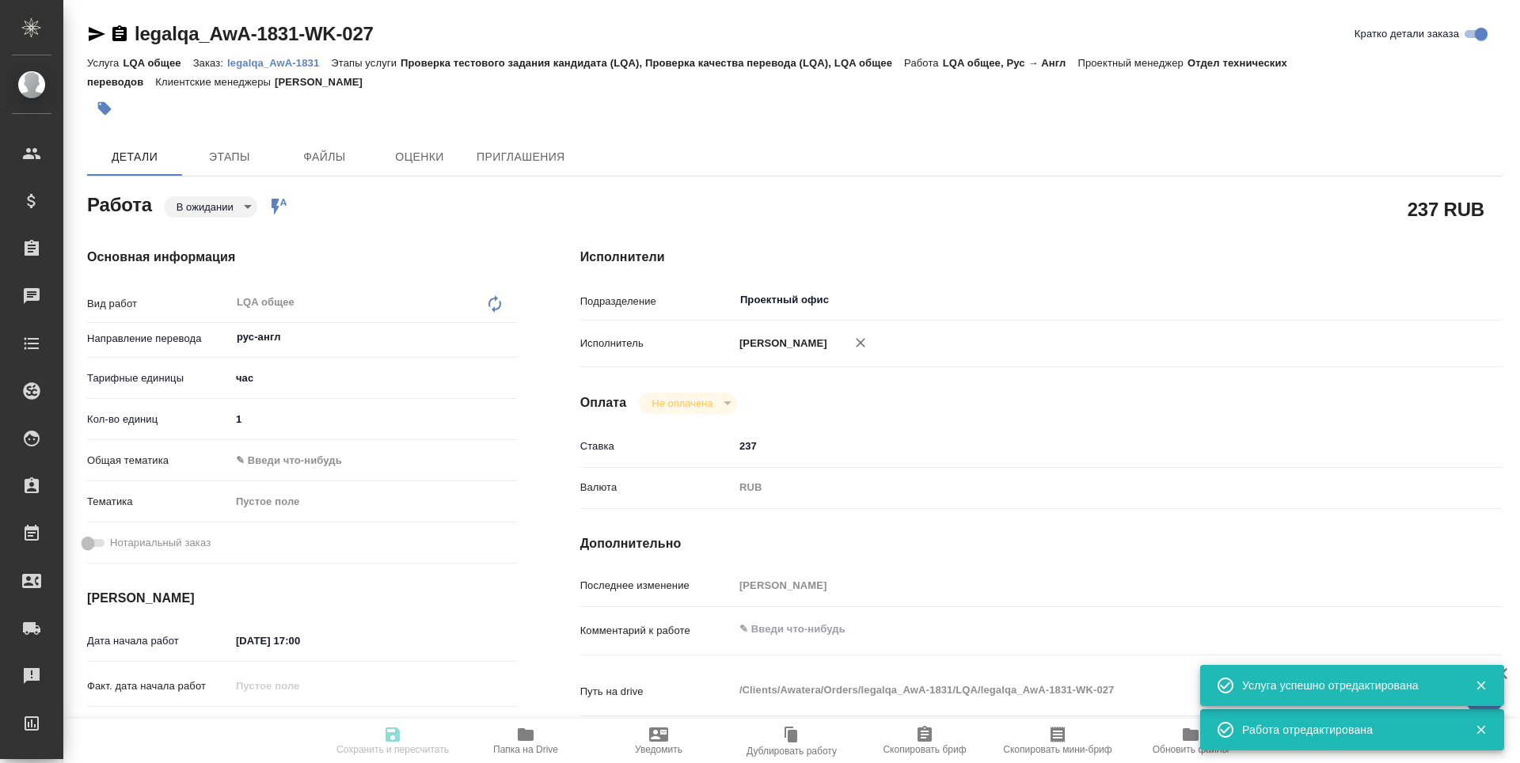
type textarea "x"
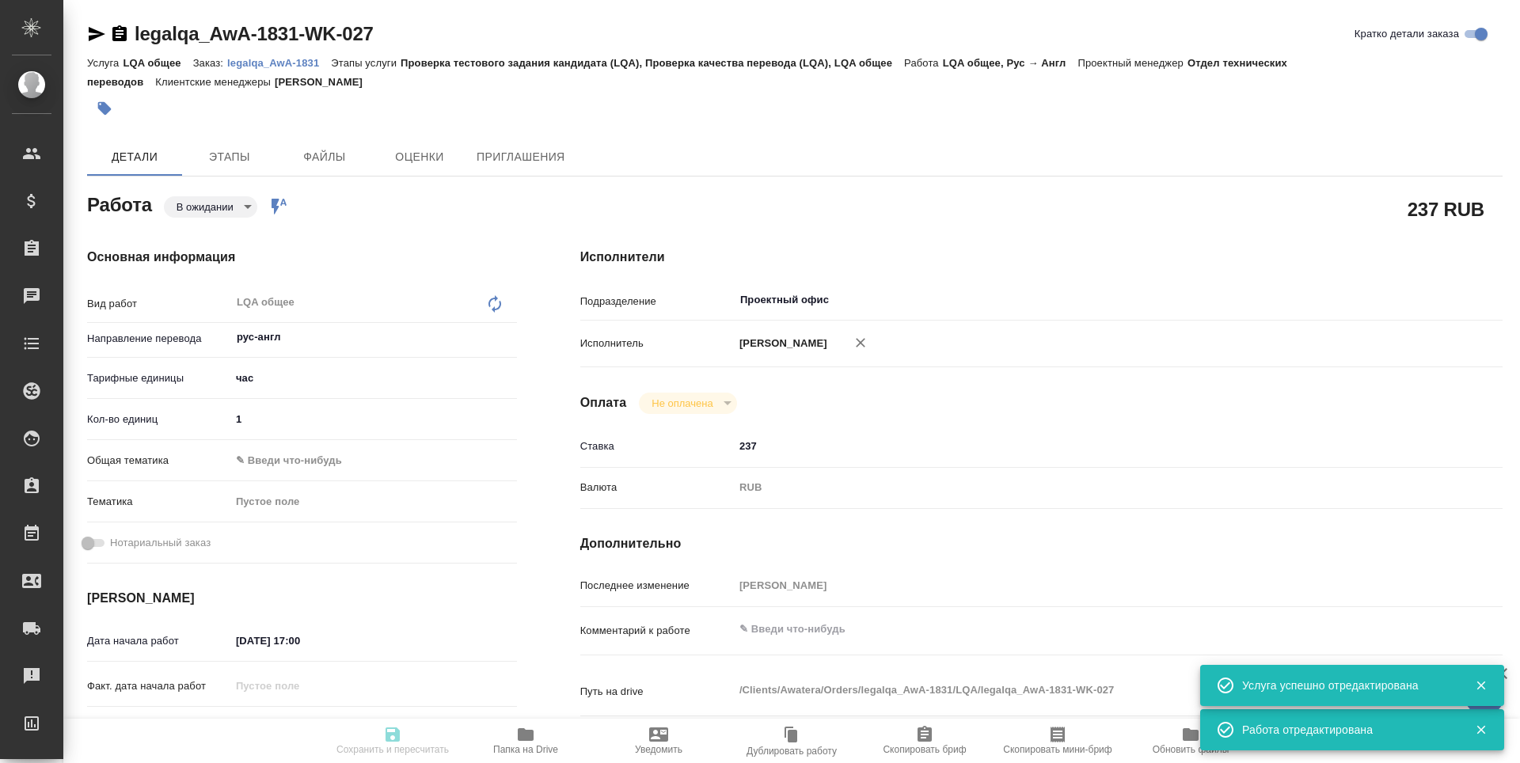
type textarea "x"
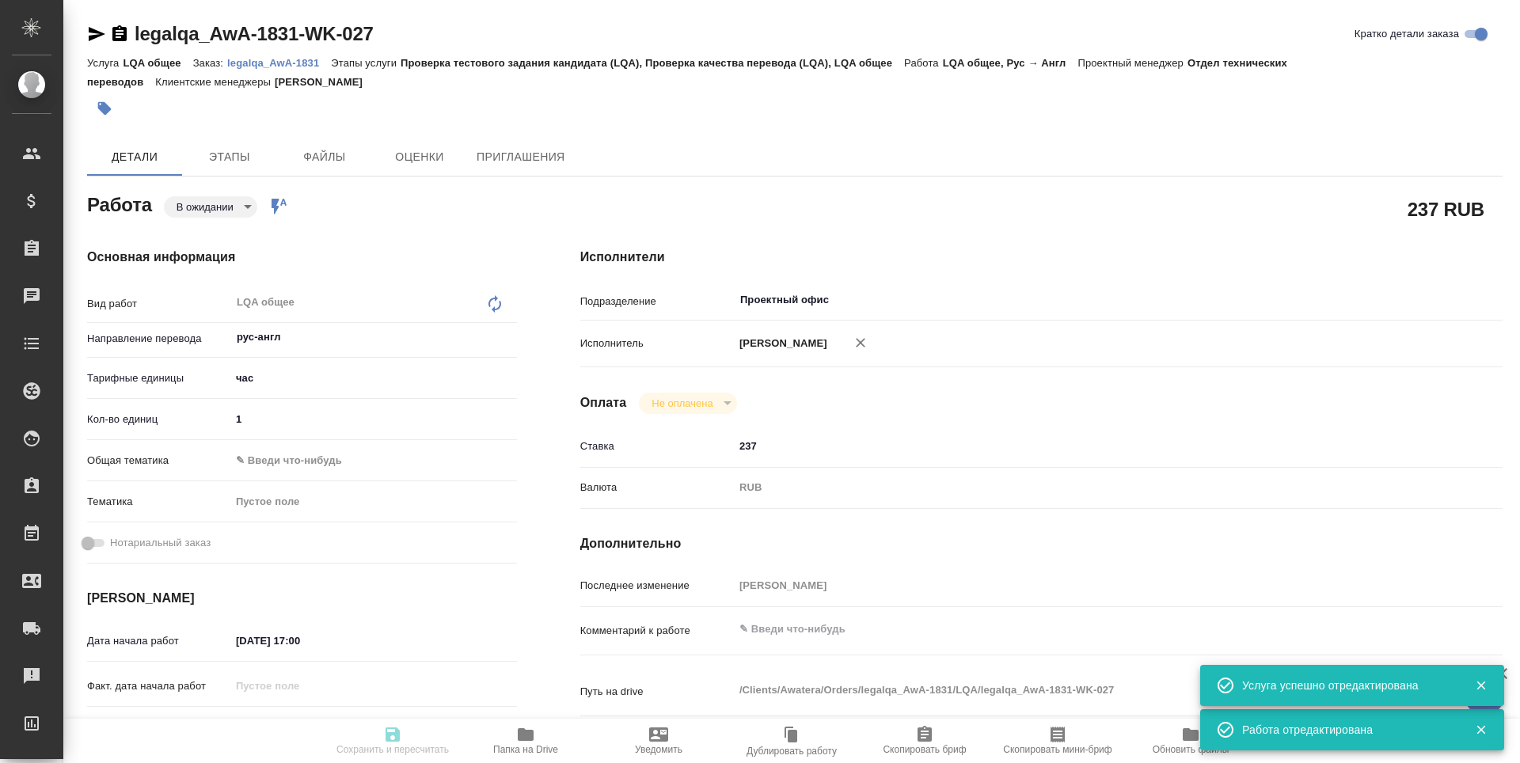
type textarea "x"
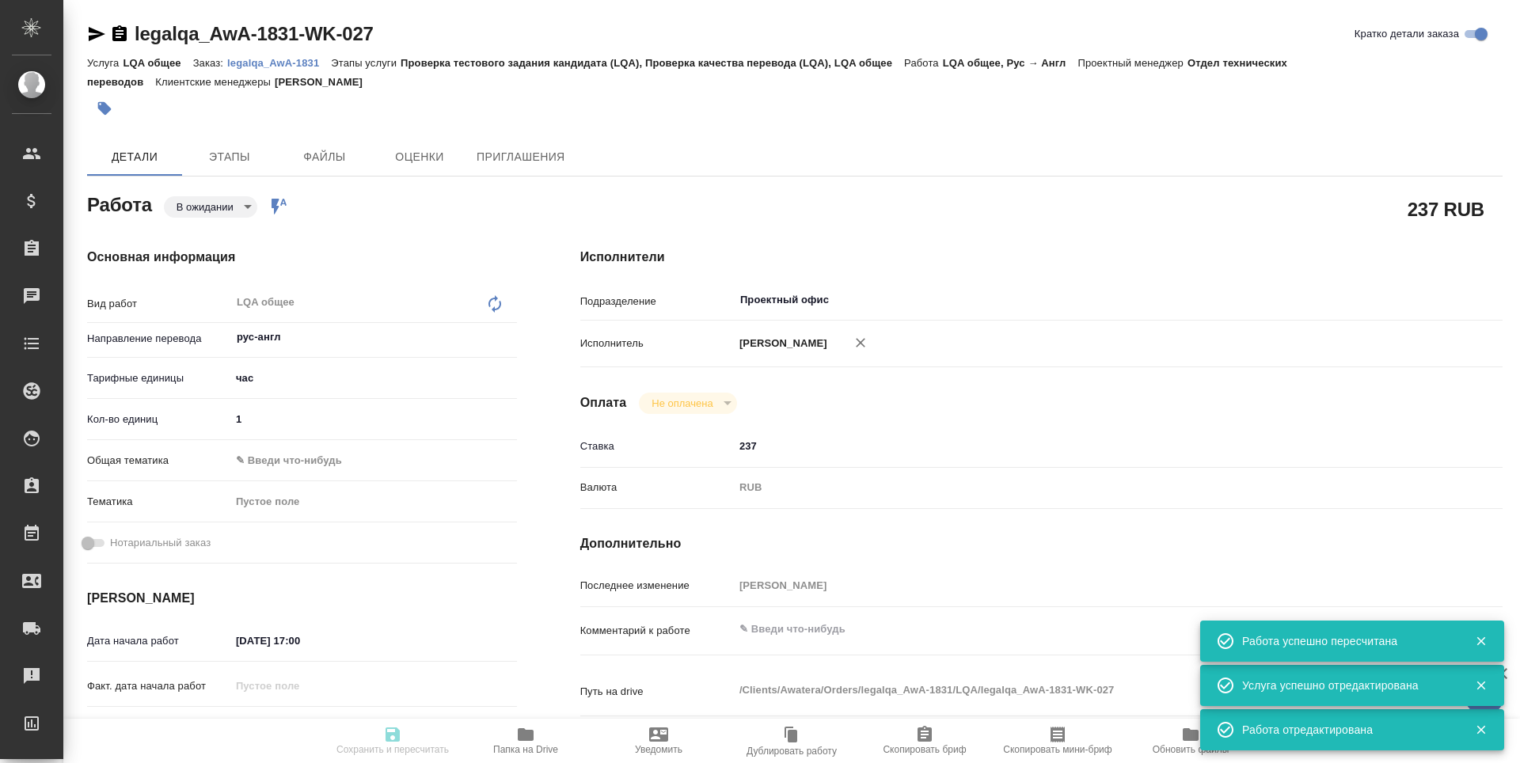
type input "pending"
type textarea "LQA общее"
type textarea "x"
type input "рус-англ"
type input "5a8b1489cc6b4906c91bfd93"
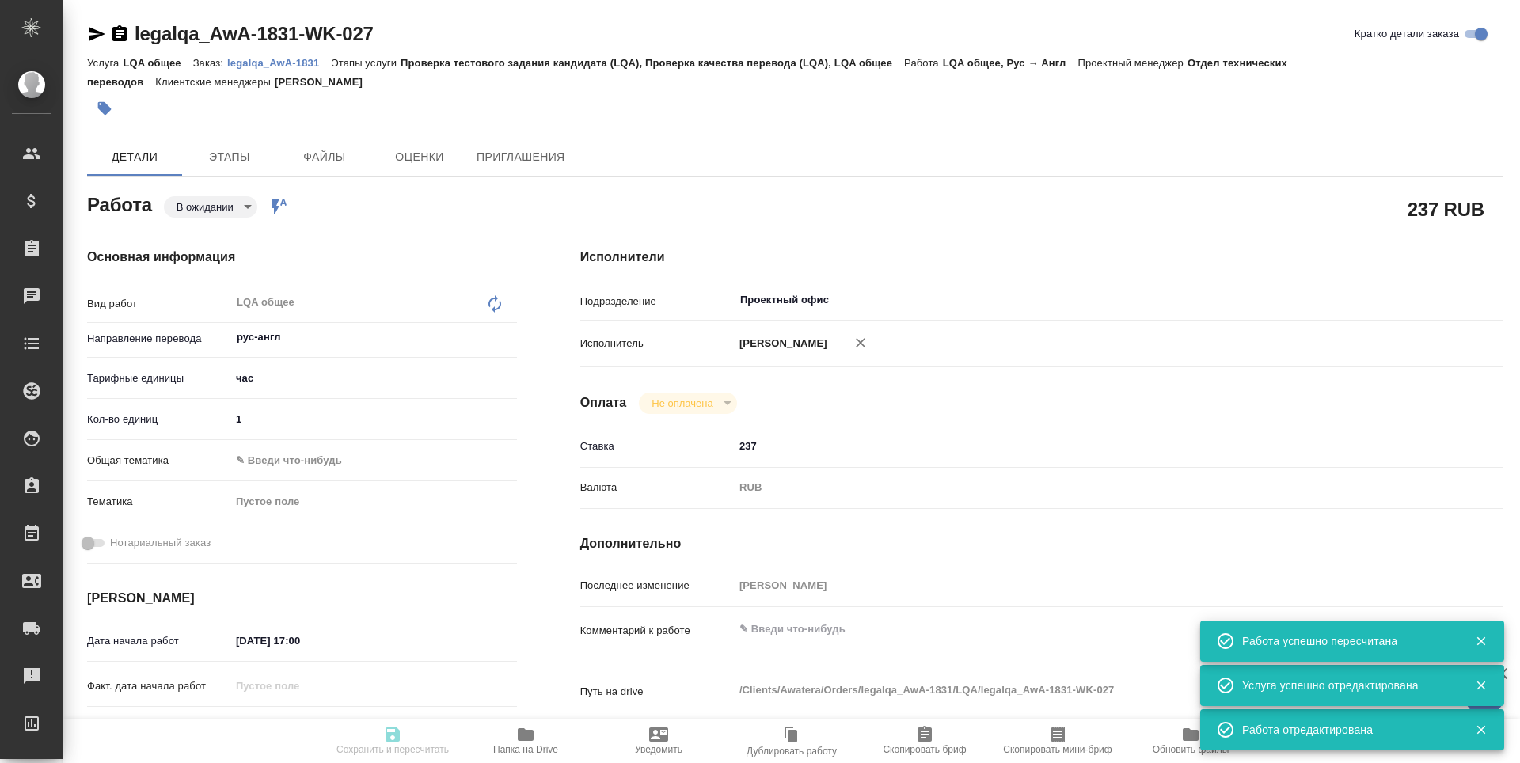
type input "1"
type input "[DATE] 17:00"
type input "[DATE] 09:00"
type input "Проектный офис"
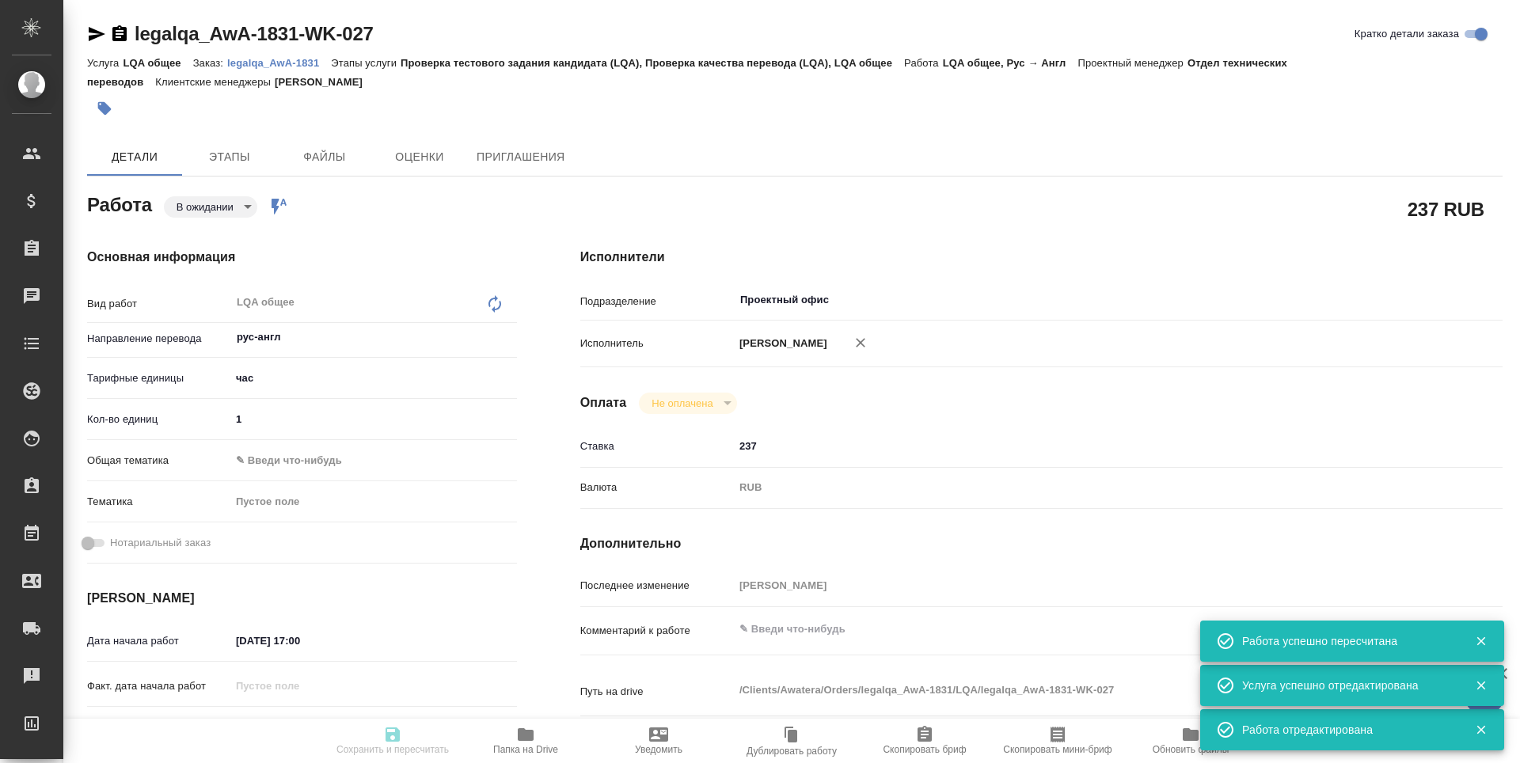
type input "notPayed"
type input "237"
type input "RUB"
type input "[PERSON_NAME]"
type textarea "x"
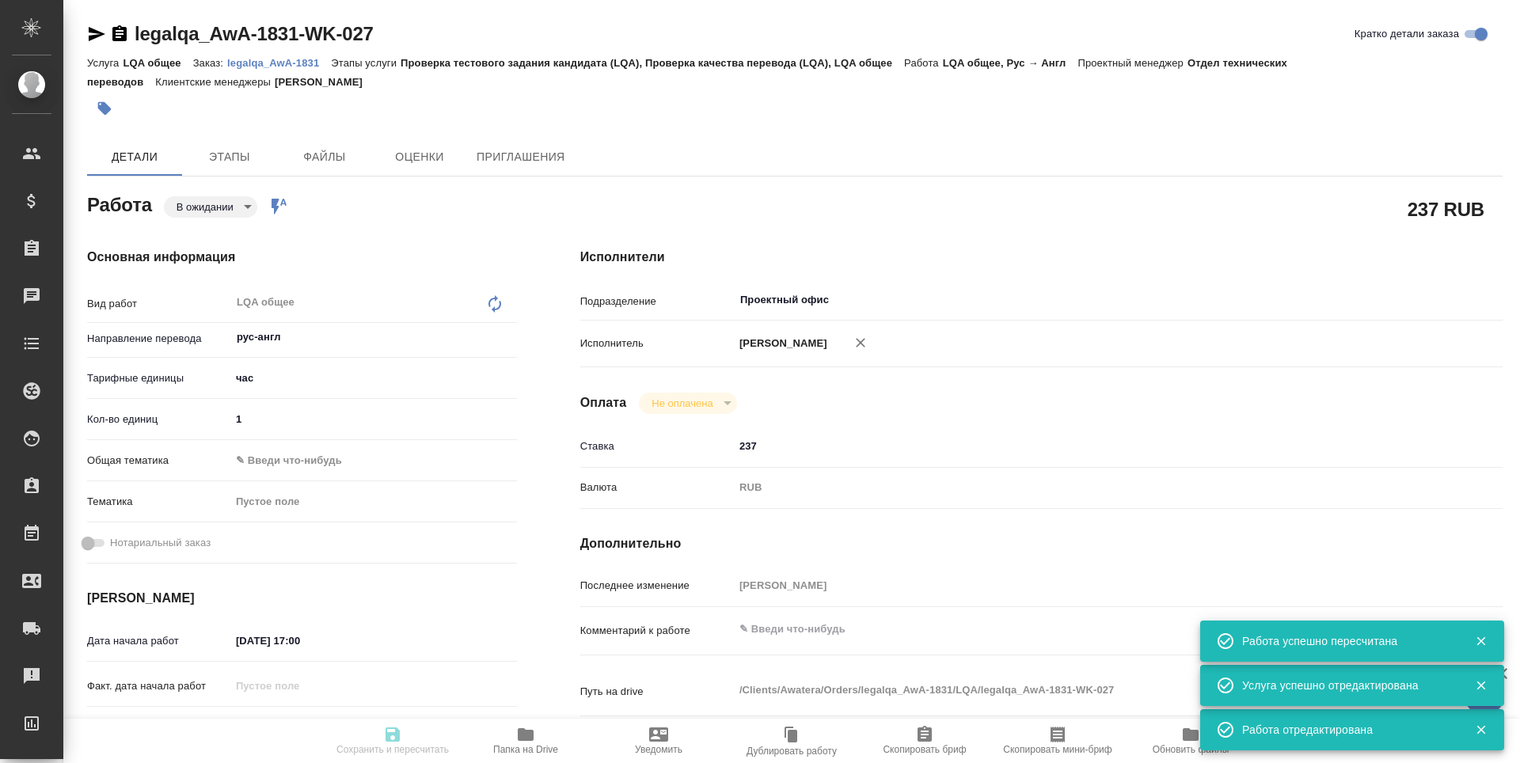
type textarea "/Clients/Awatera/Orders/legalqa_AwA-1831/LQA/legalqa_AwA-1831-WK-027"
type textarea "x"
type input "legalqa_AwA-1831"
type input "LQA общее"
type input "Проверка тестового задания кандидата (LQA), Проверка качества перевода (LQA), L…"
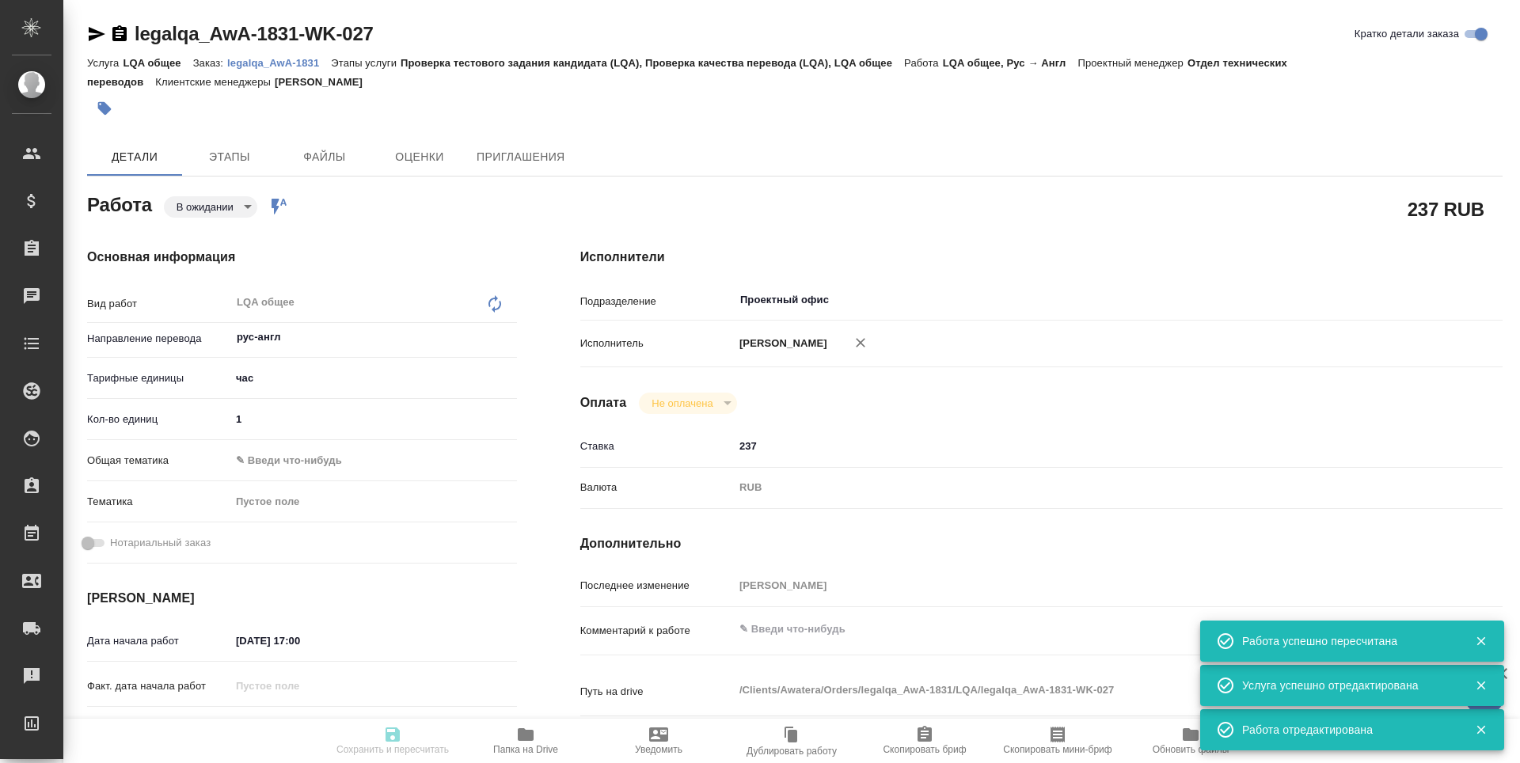
type input "[PERSON_NAME]"
type input "/Clients/Awatera/Orders/legalqa_AwA-1831"
type textarea "x"
type textarea "Для начислений штатным лингвистам, фрилансерам и штатным менеджерам за задачи L…"
type textarea "x"
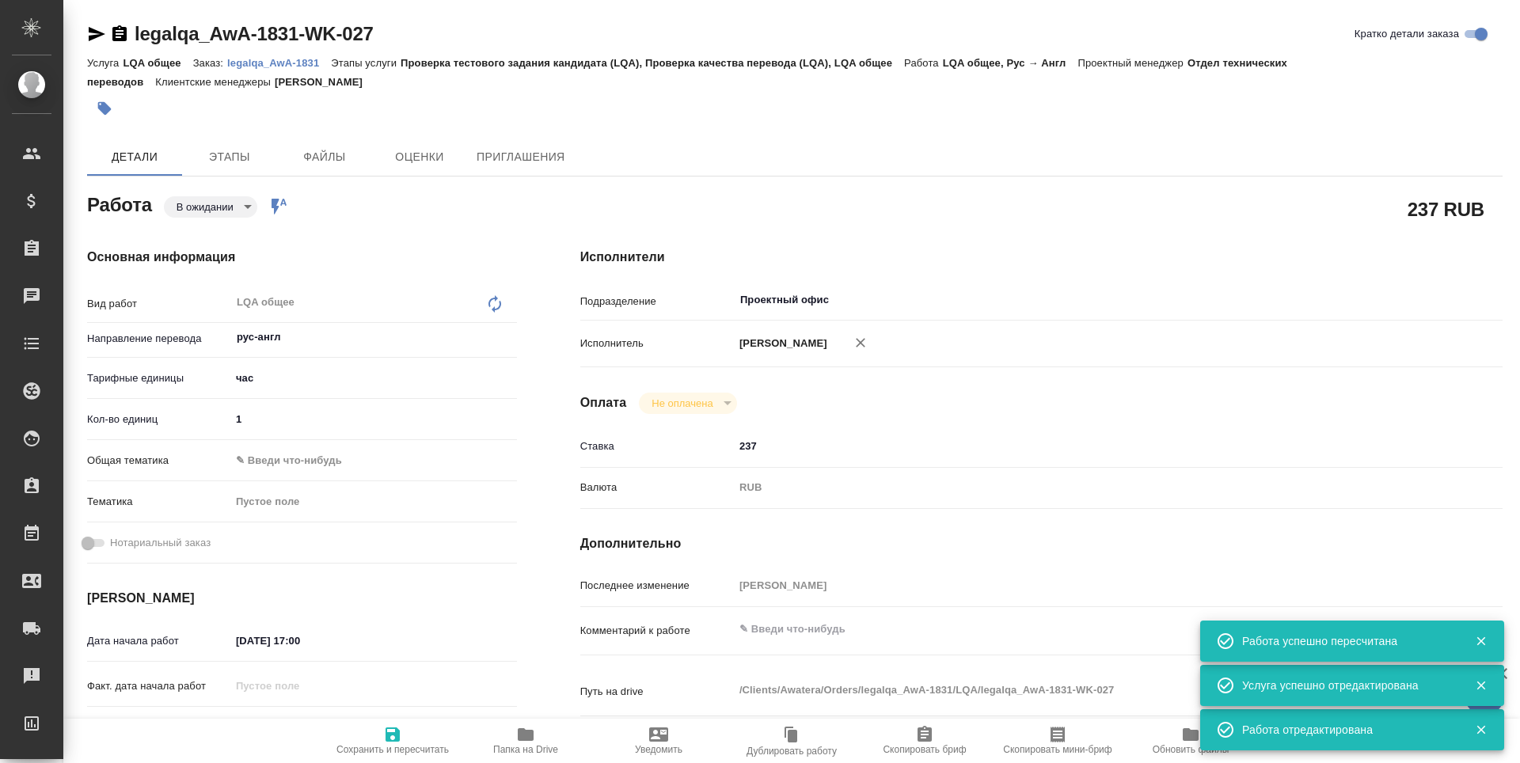
type textarea "x"
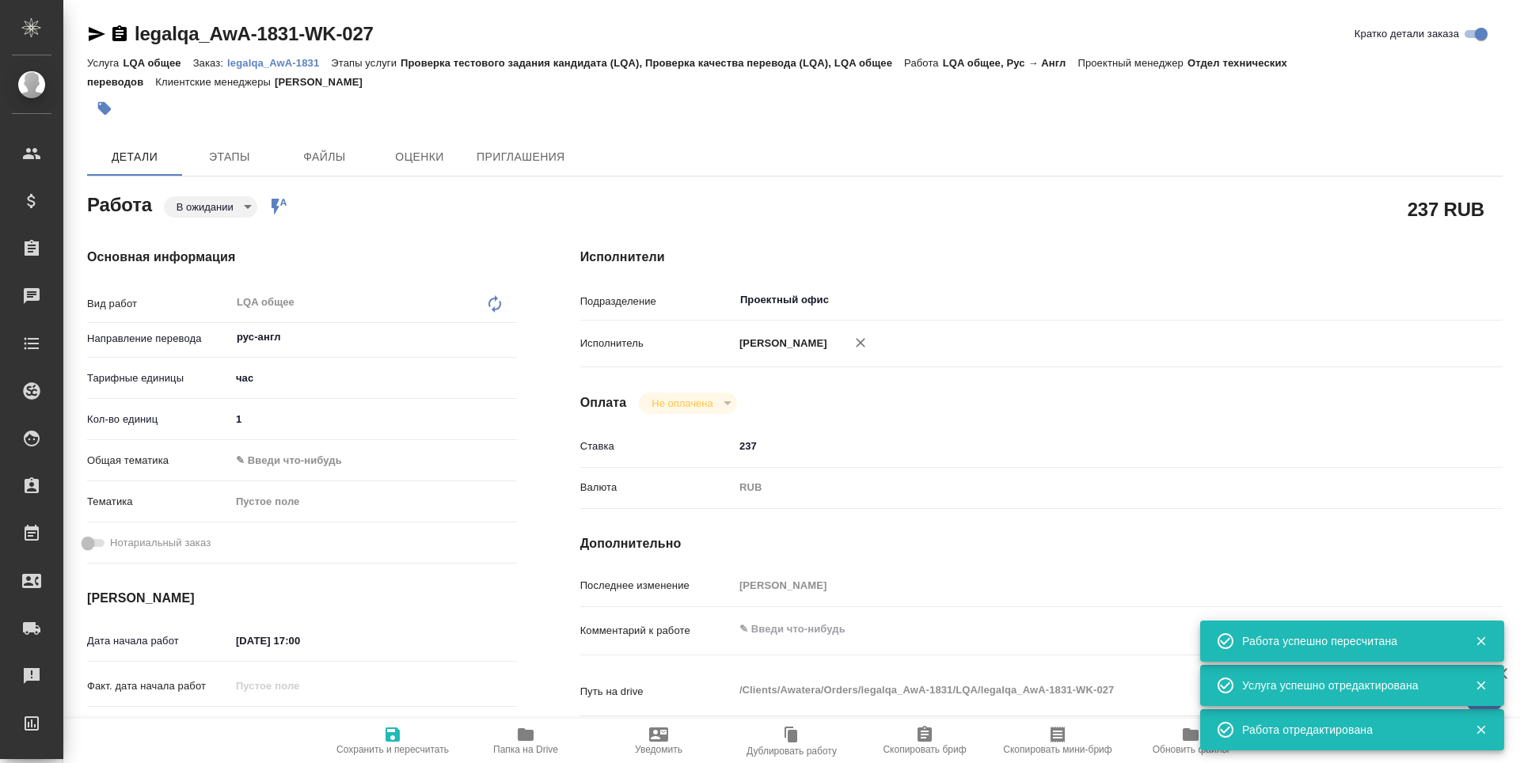
type textarea "x"
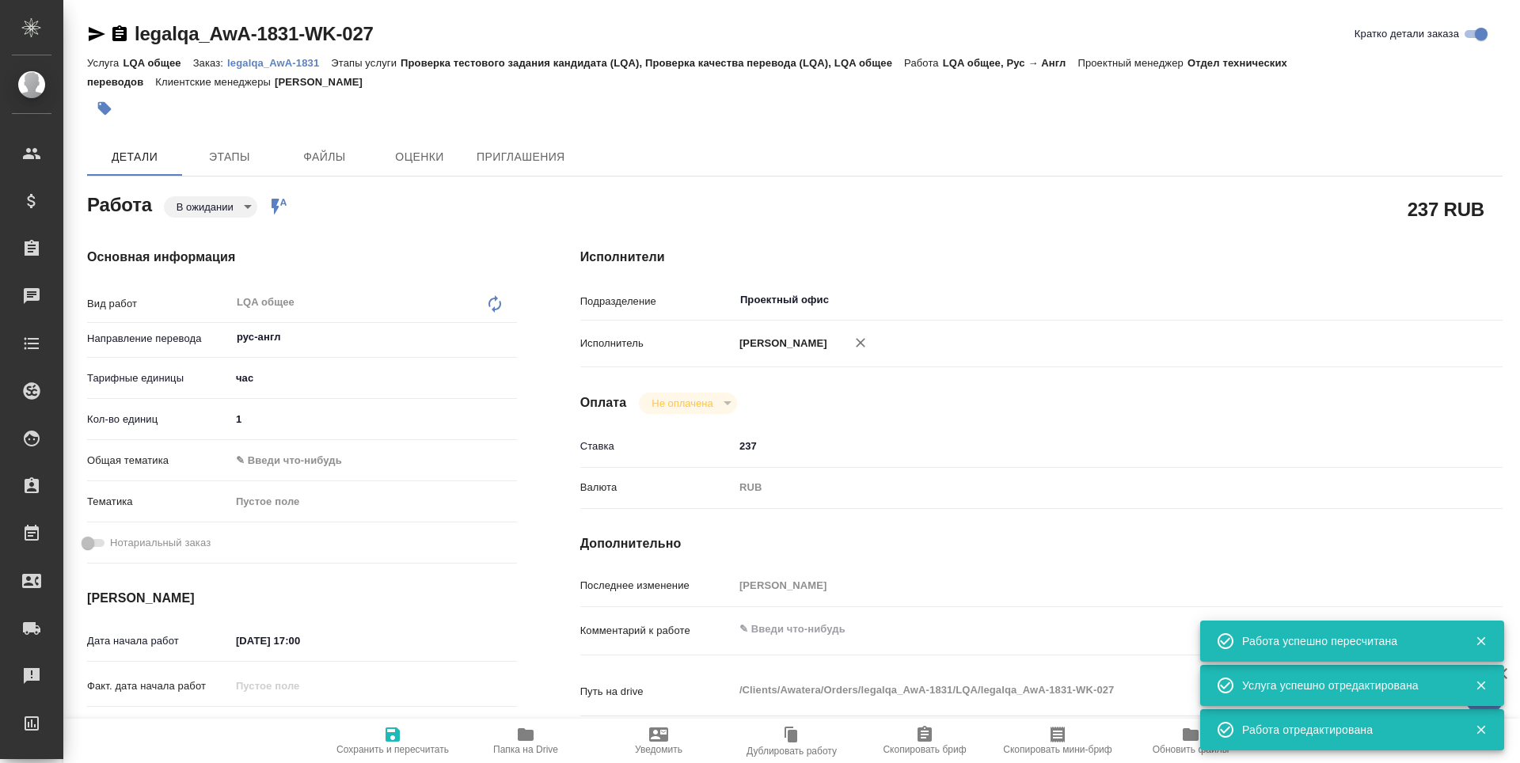
type textarea "x"
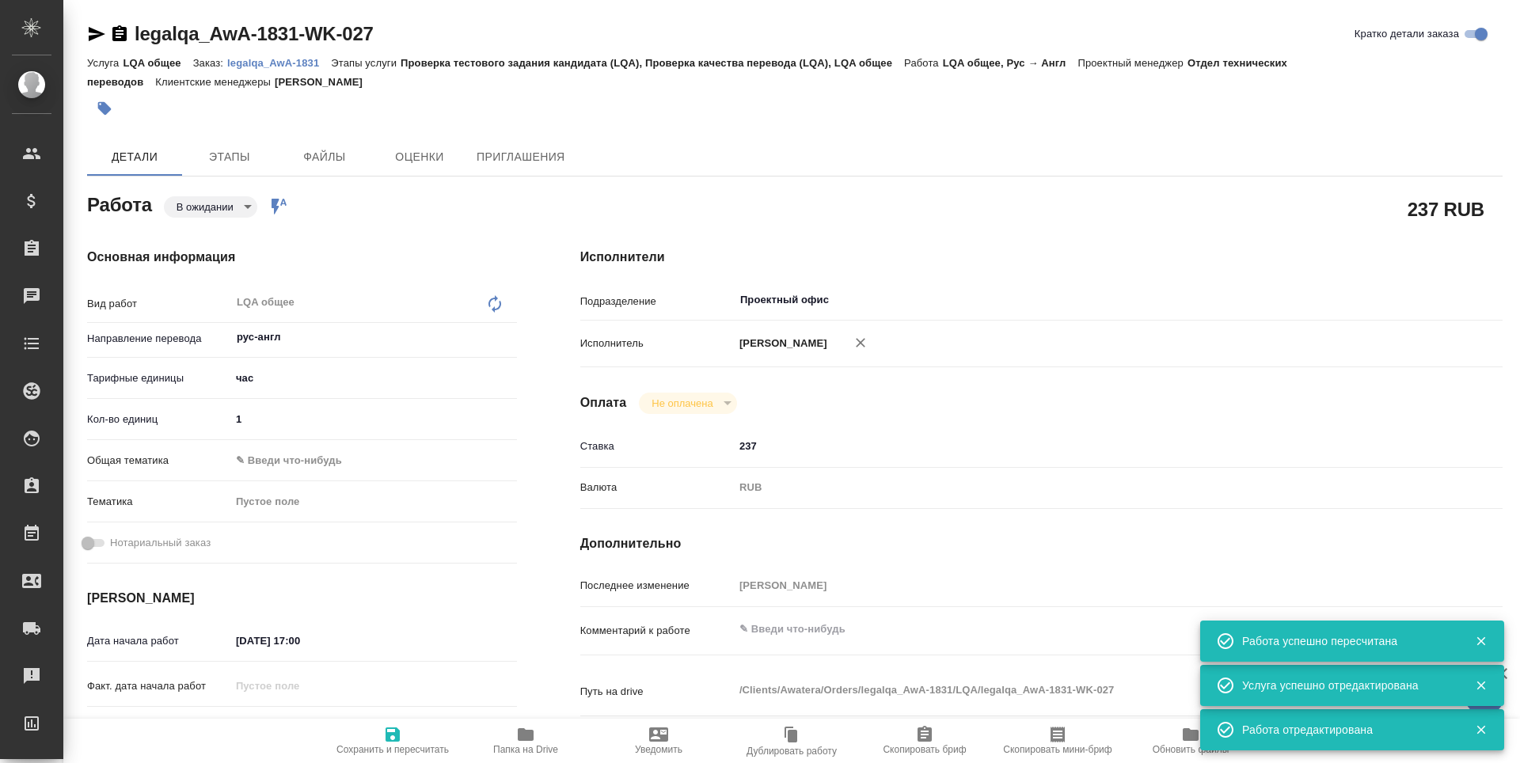
type textarea "x"
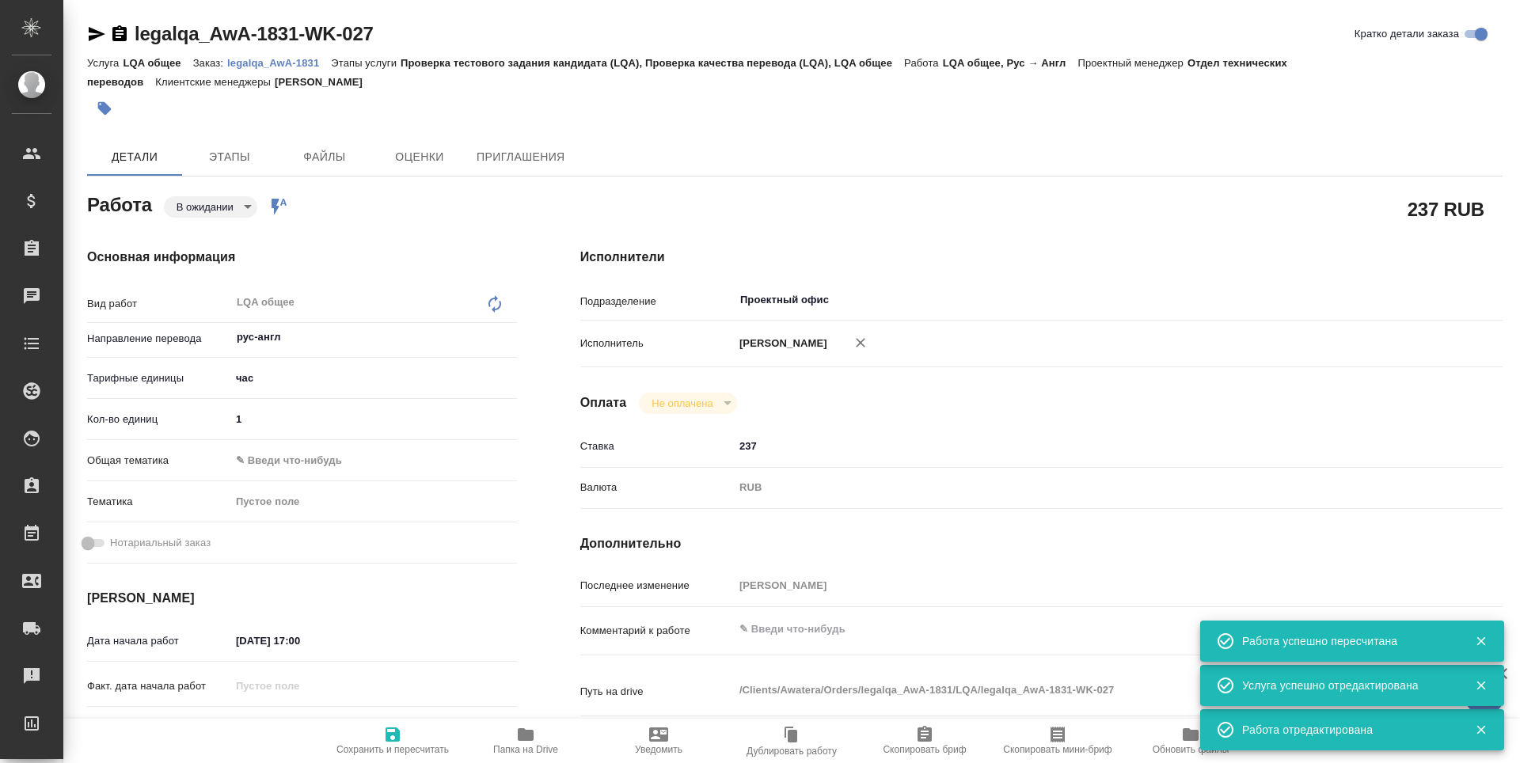
click at [243, 210] on body "🙏 .cls-1 fill:#fff; AWATERA [PERSON_NAME] n.tretyakova Клиенты Спецификации Зак…" at bounding box center [760, 381] width 1520 height 763
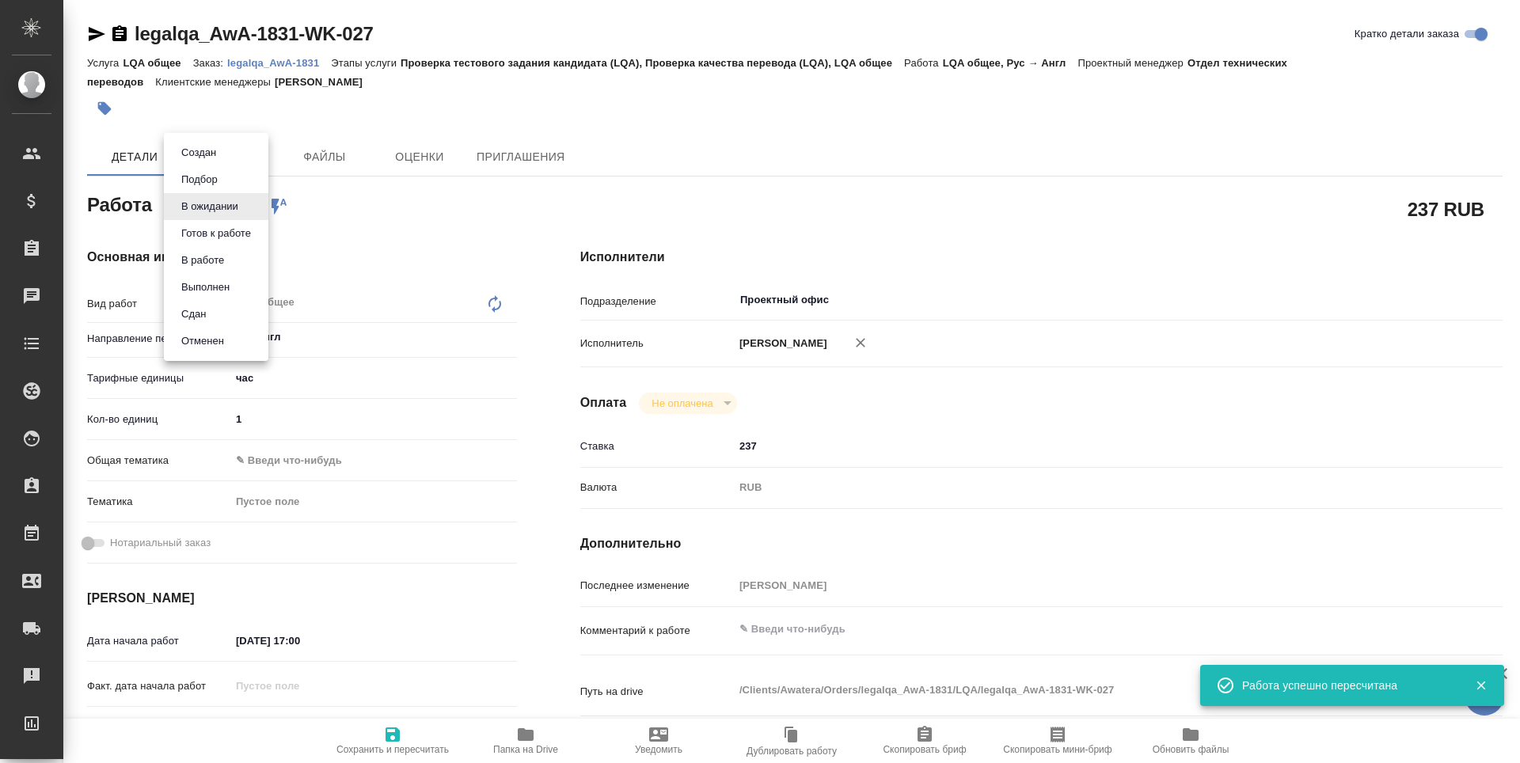
click at [207, 314] on button "Сдан" at bounding box center [194, 314] width 34 height 17
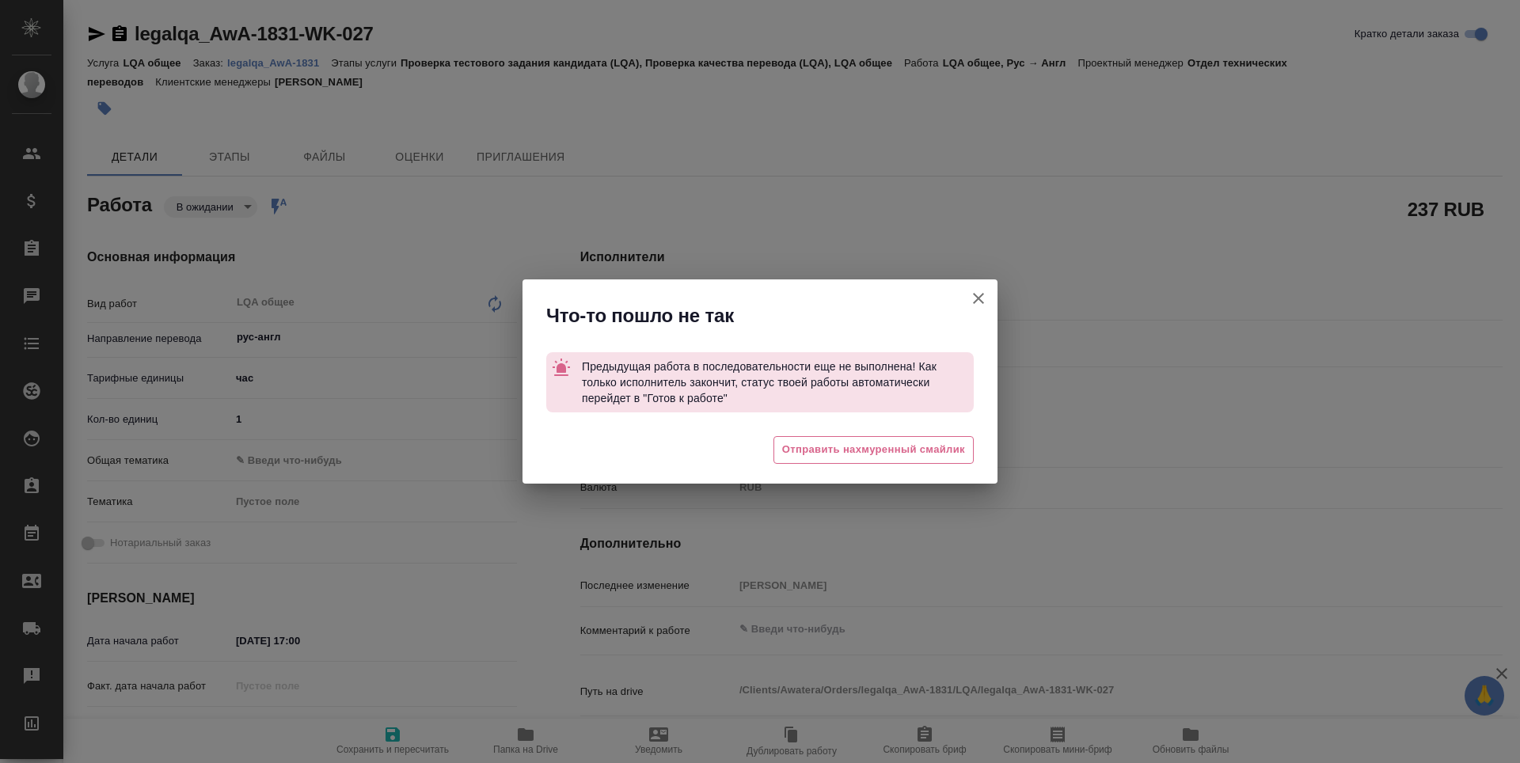
type textarea "x"
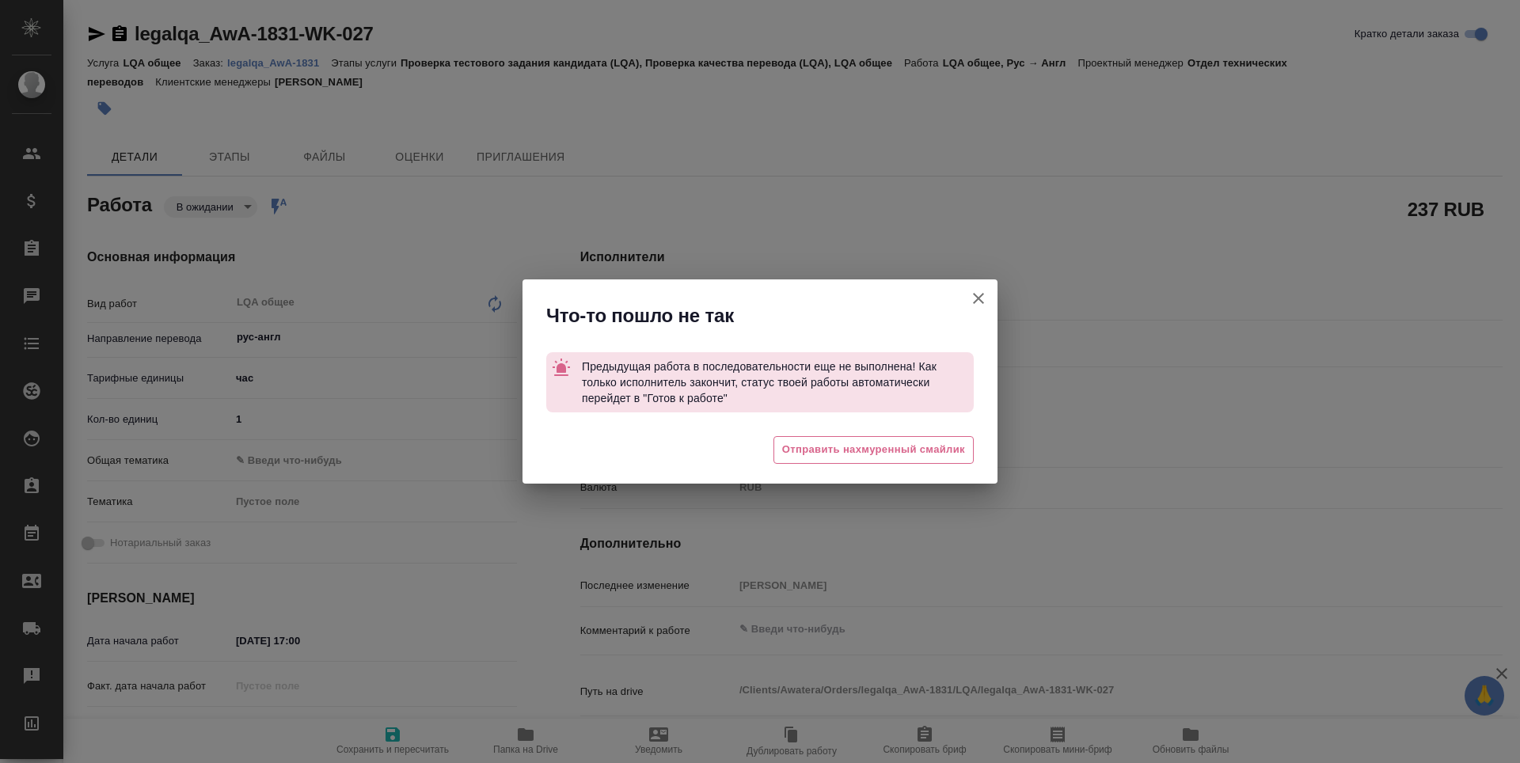
type textarea "x"
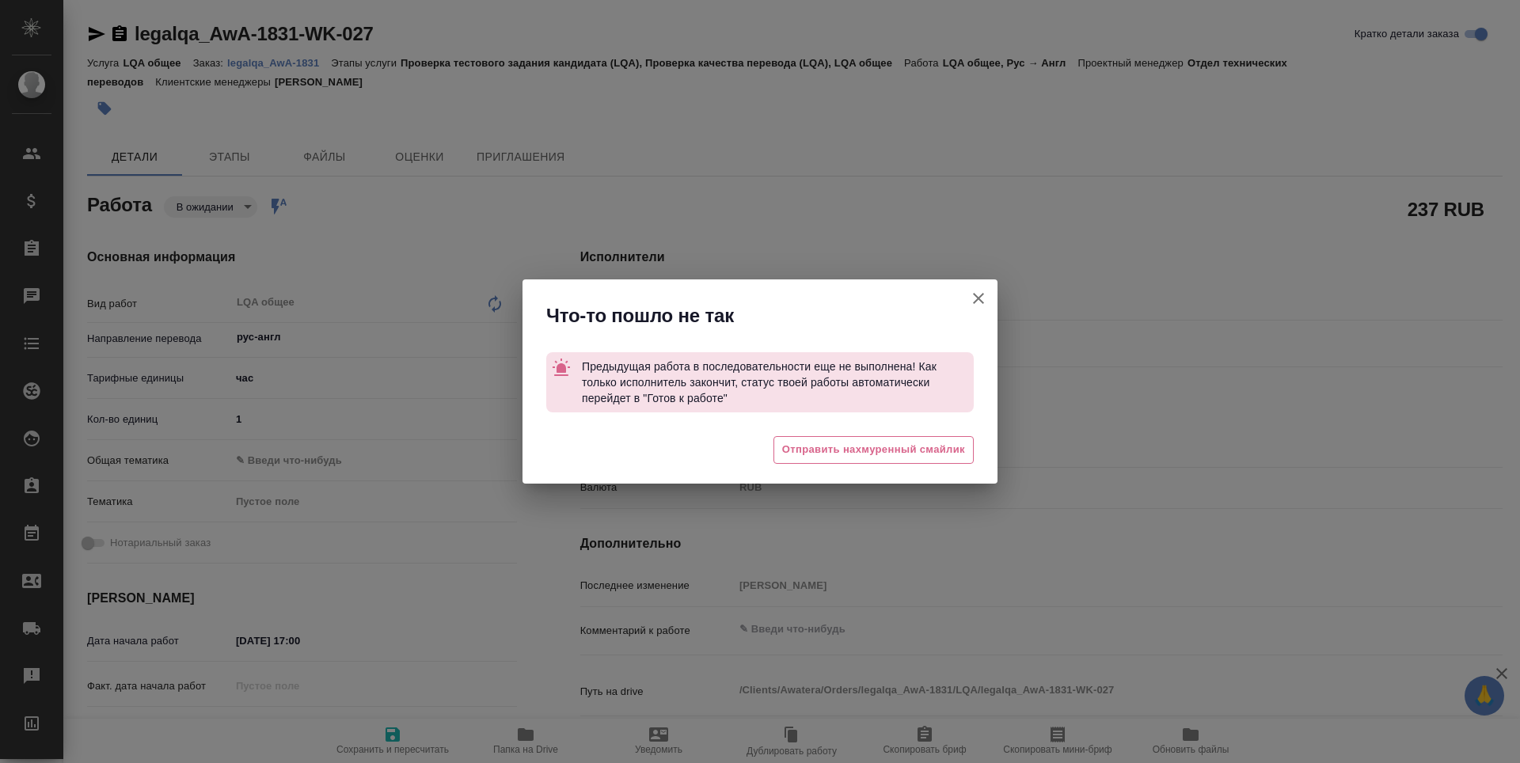
type textarea "x"
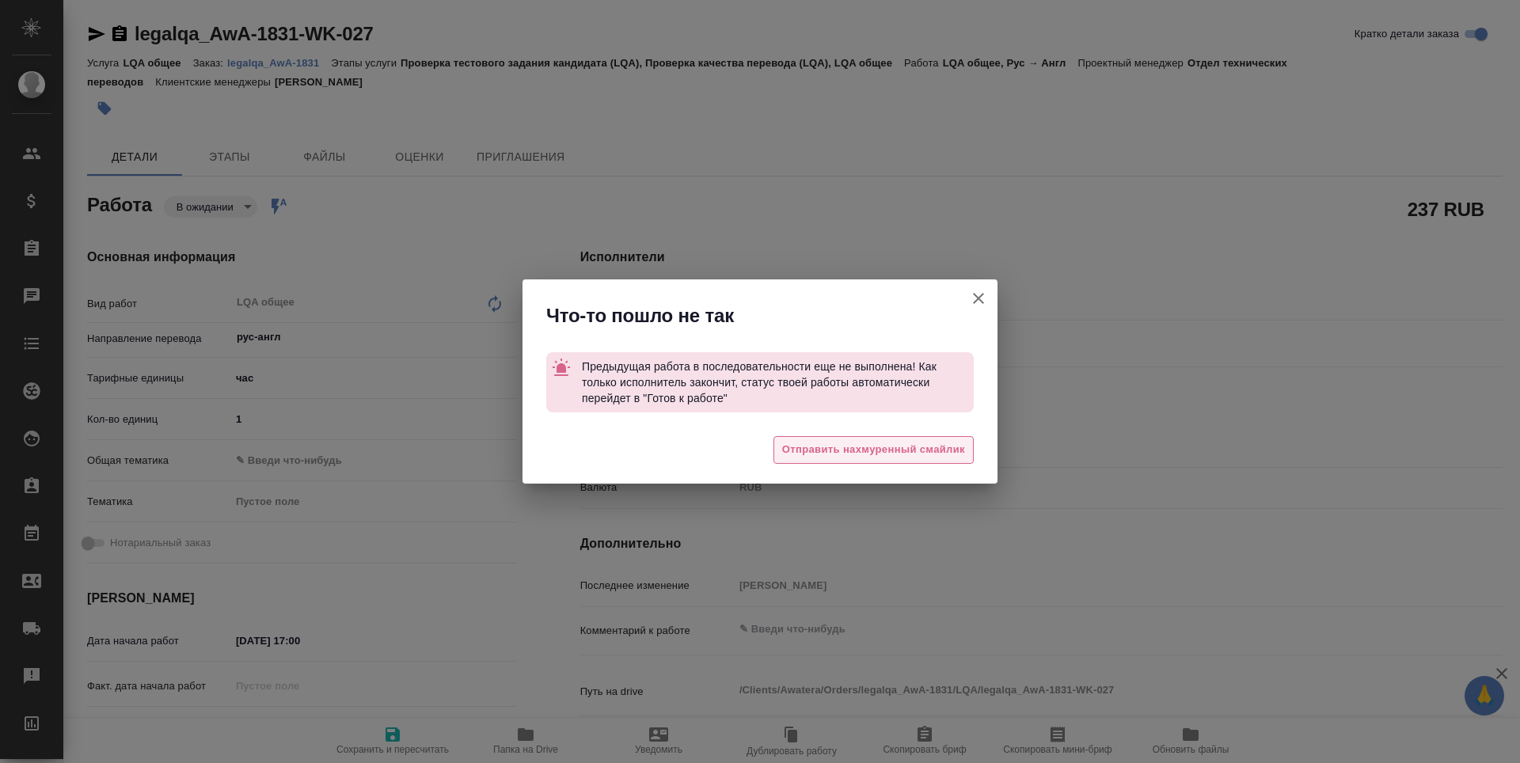
type textarea "x"
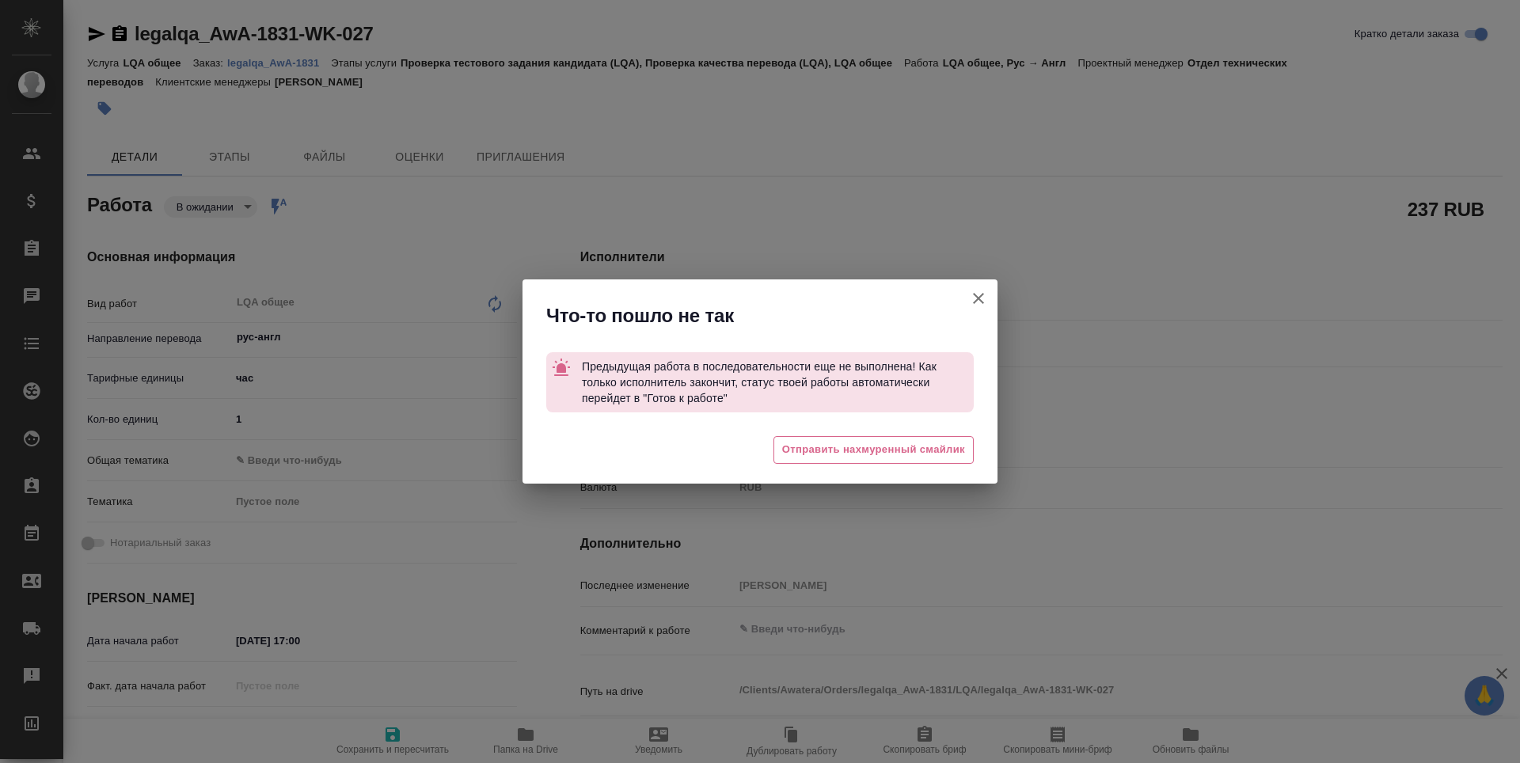
click at [974, 300] on icon "button" at bounding box center [978, 298] width 19 height 19
type textarea "x"
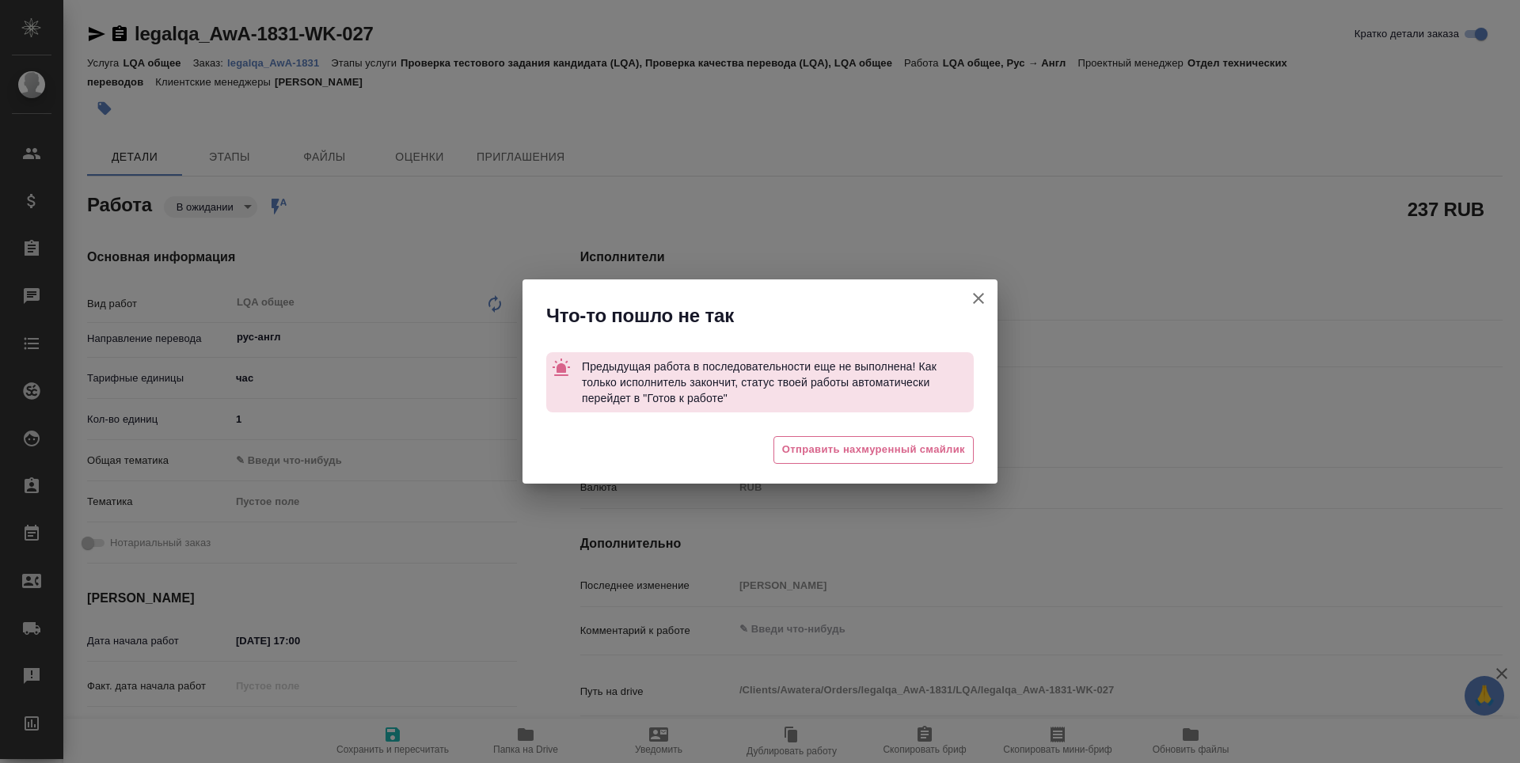
type textarea "x"
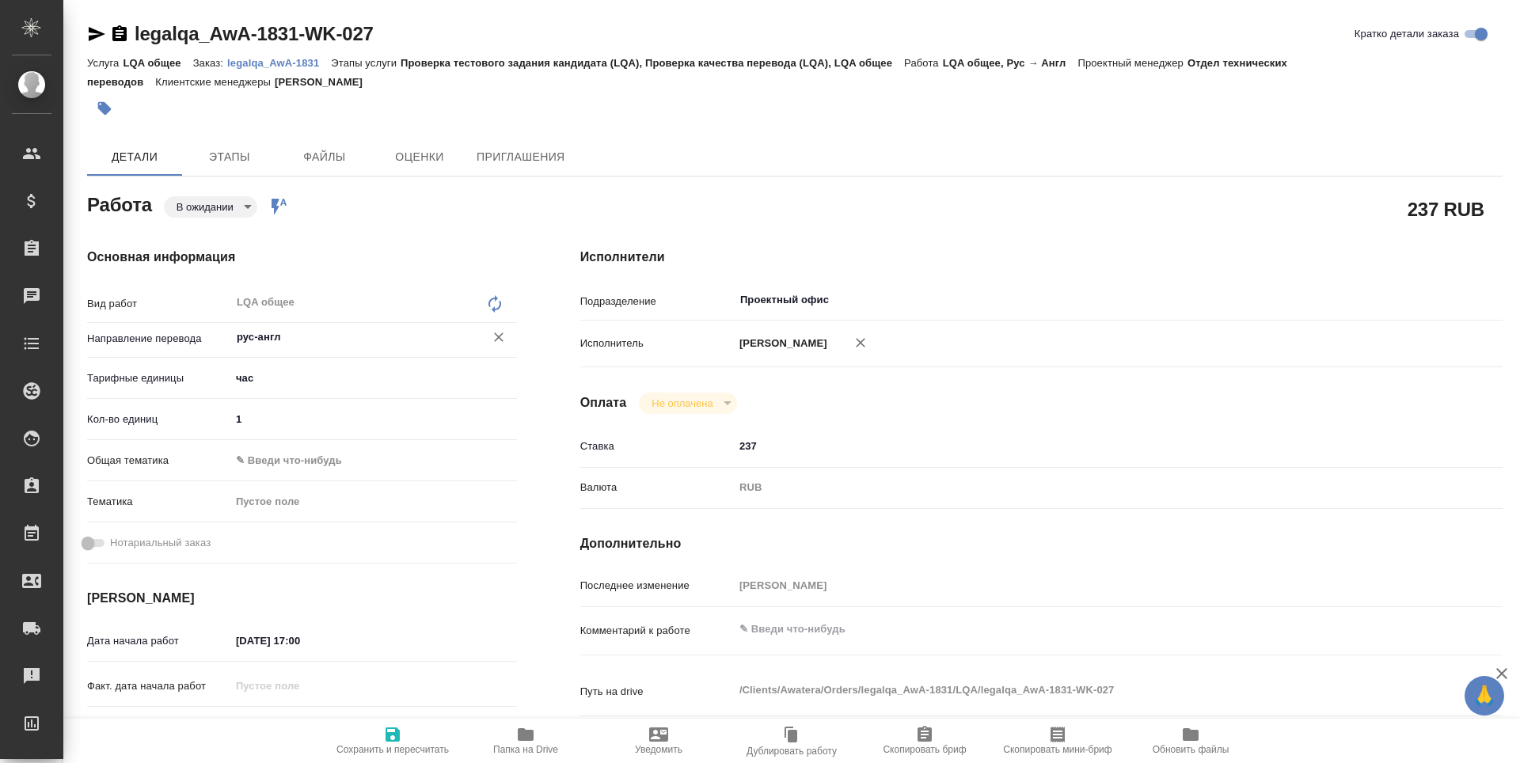
click at [494, 339] on icon "Очистить" at bounding box center [499, 337] width 16 height 16
type textarea "x"
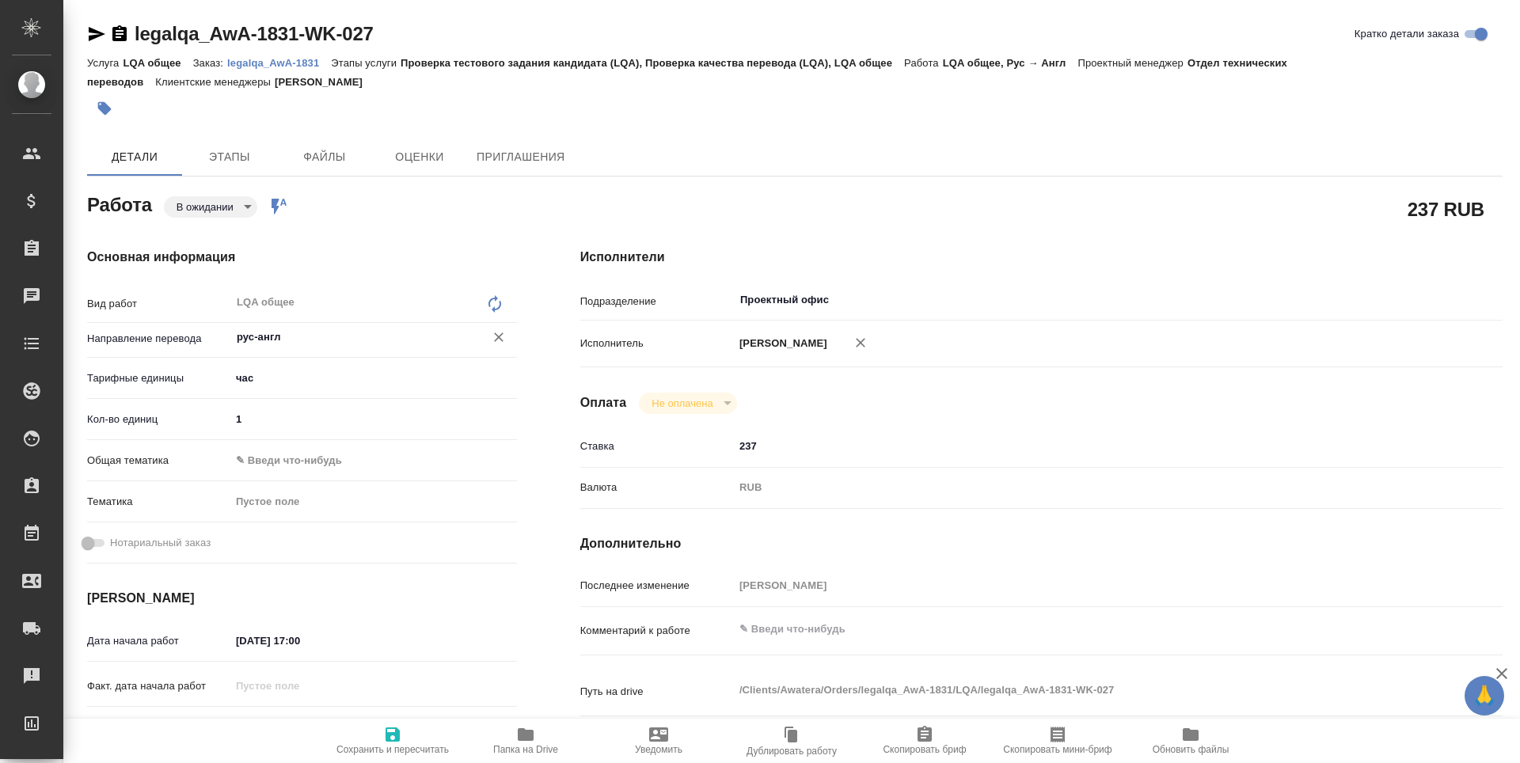
type textarea "x"
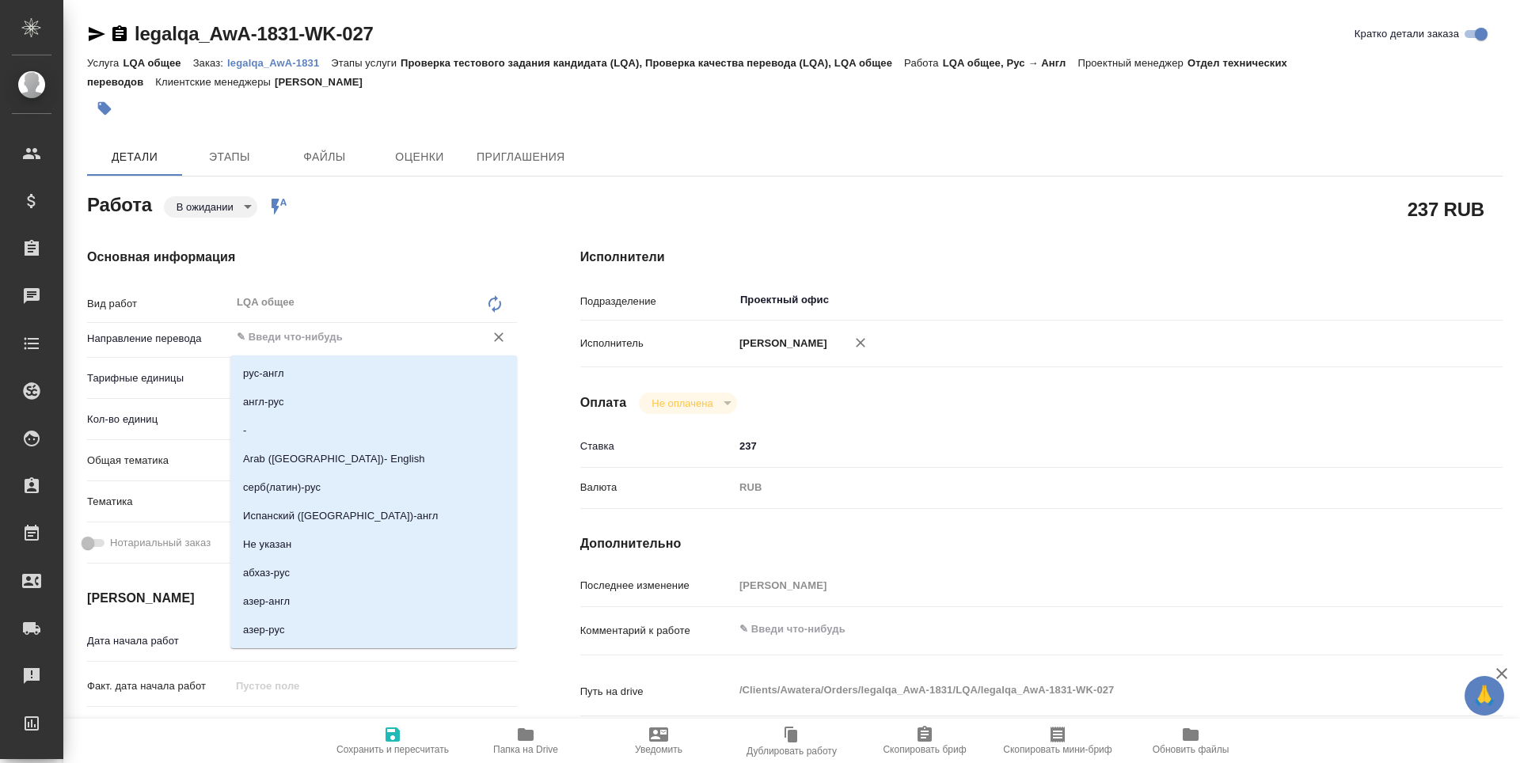
click at [355, 335] on input "text" at bounding box center [347, 337] width 224 height 19
type input "нем"
click at [310, 609] on li "нем-рус" at bounding box center [373, 601] width 287 height 29
type textarea "x"
type input "нем-рус"
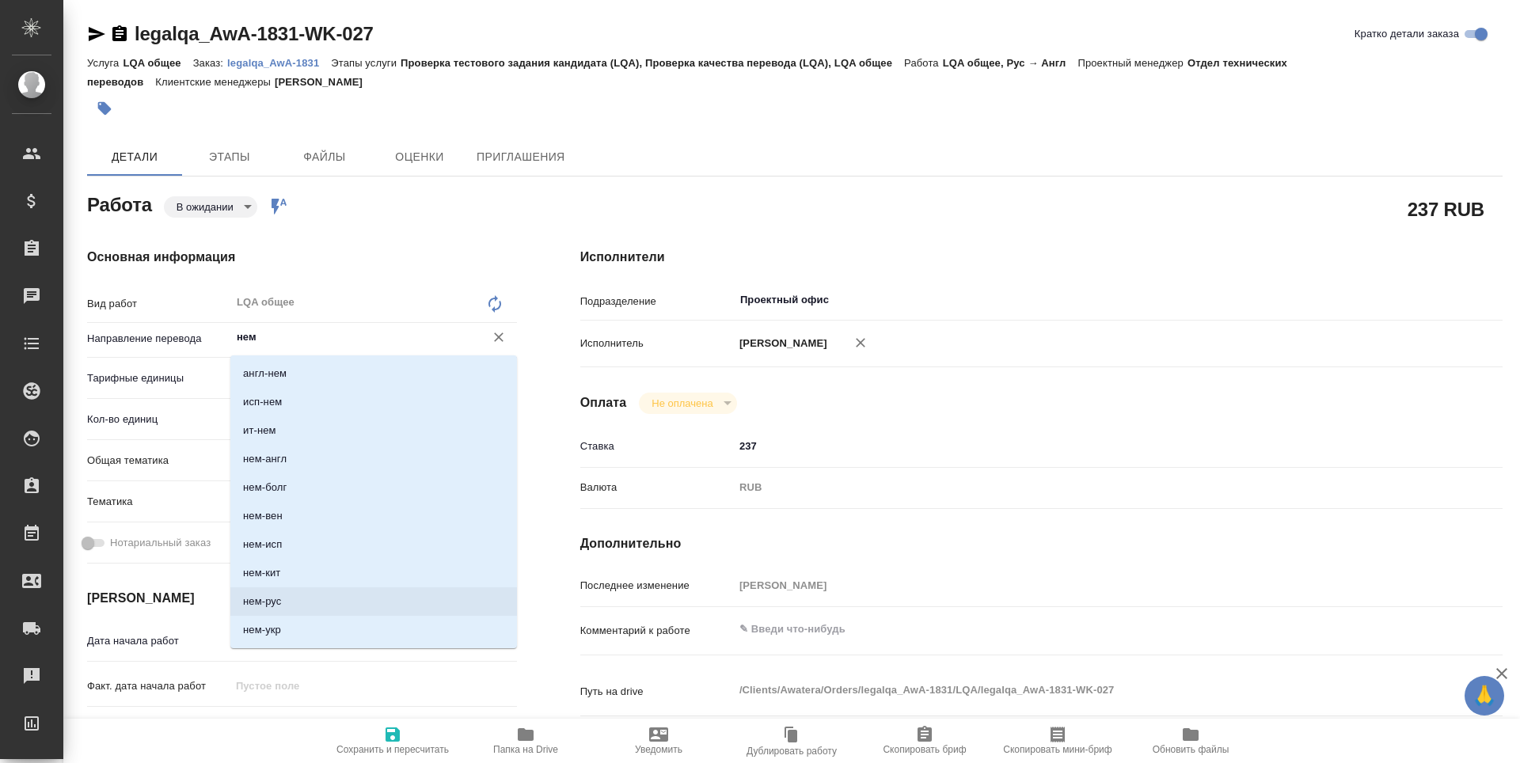
type textarea "x"
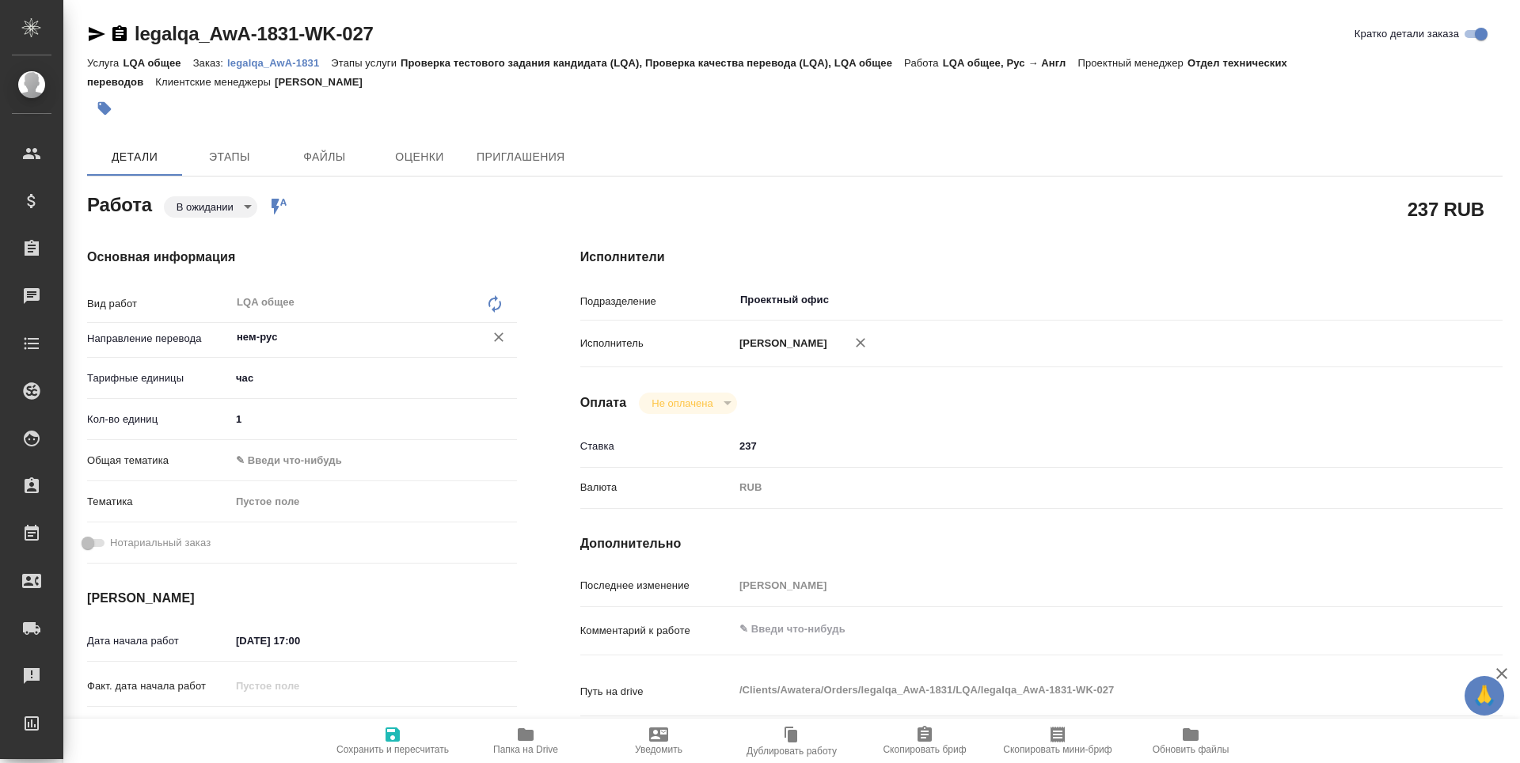
type input "нем-рус"
click at [395, 736] on icon "button" at bounding box center [393, 735] width 14 height 14
type textarea "x"
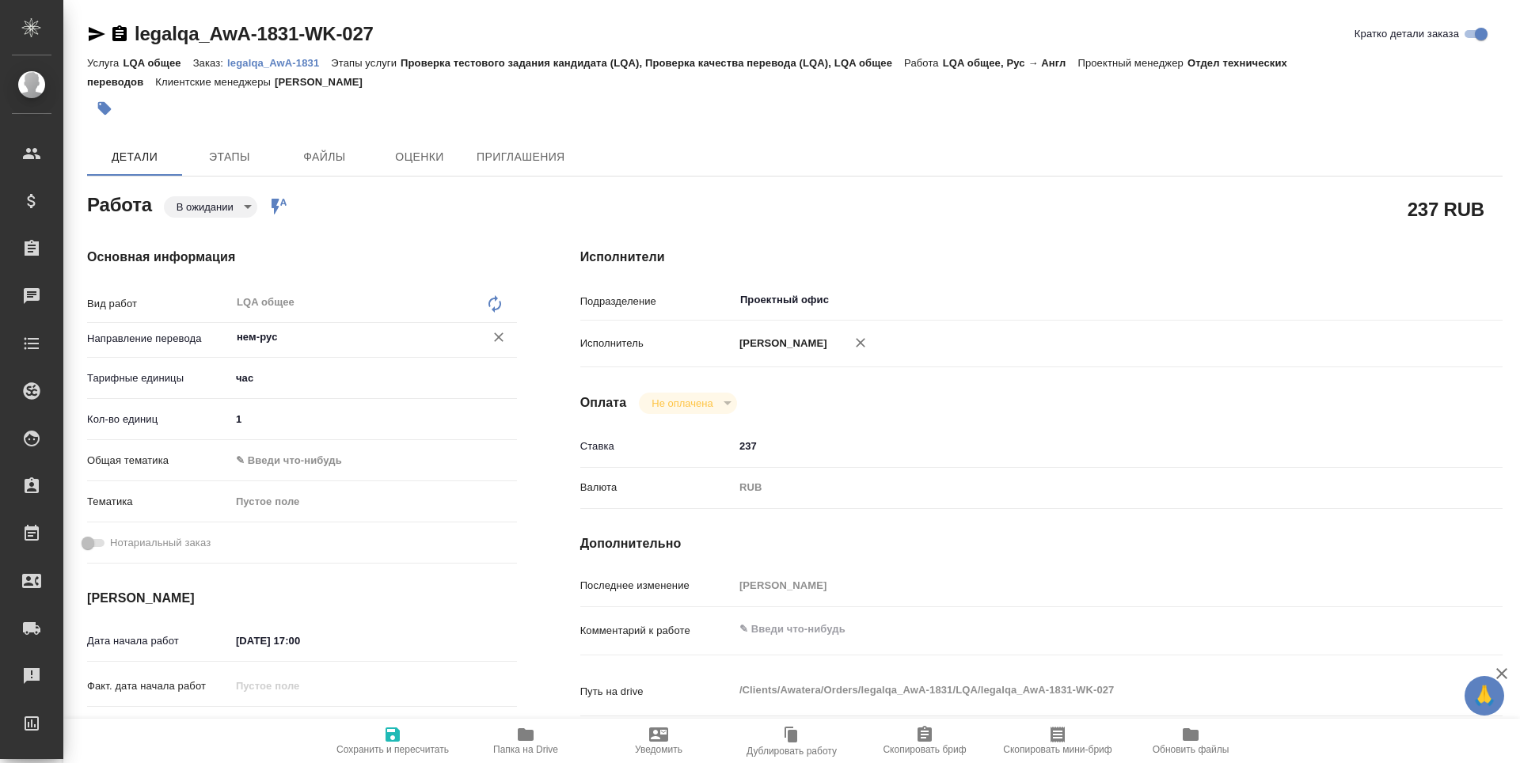
type textarea "x"
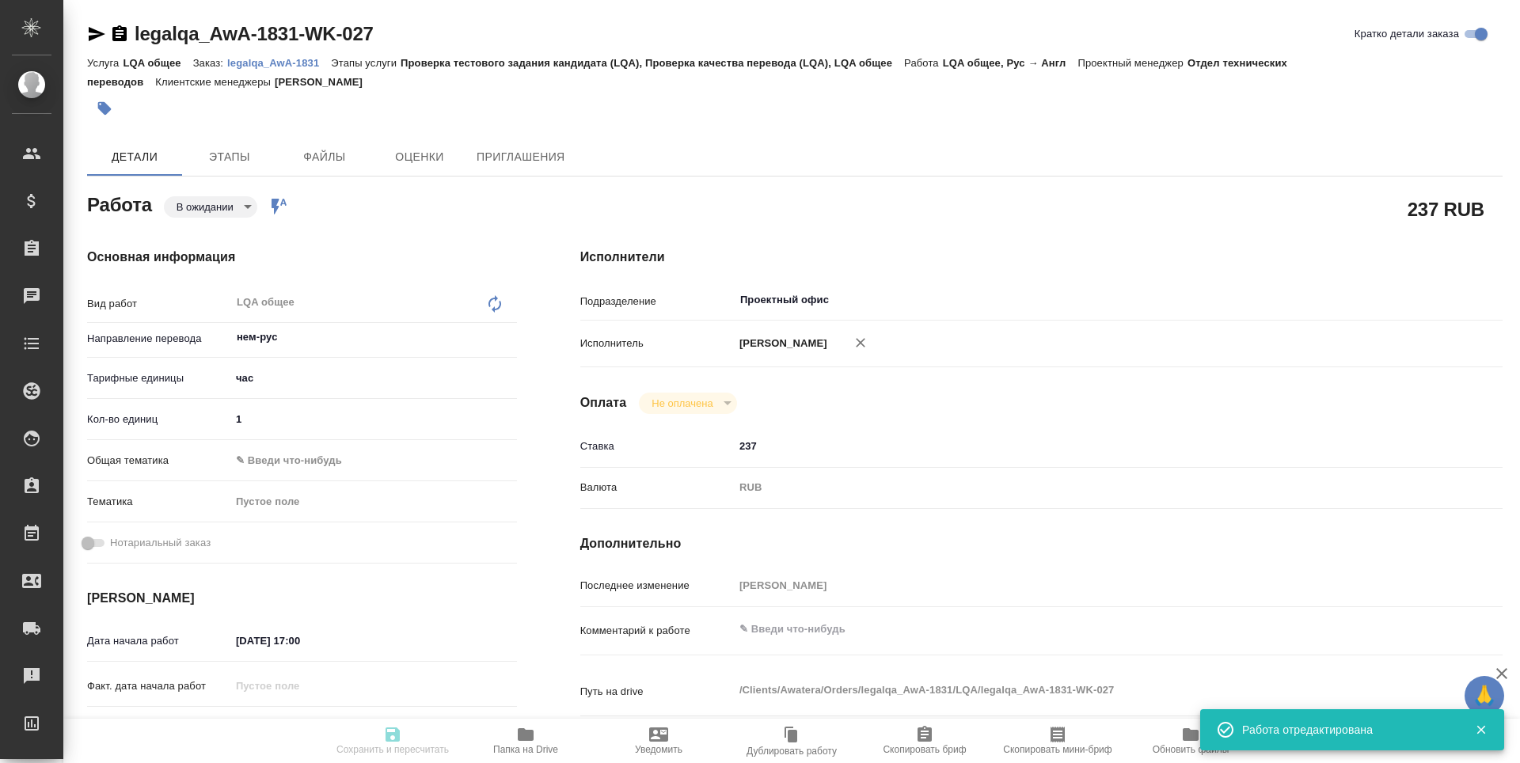
type textarea "x"
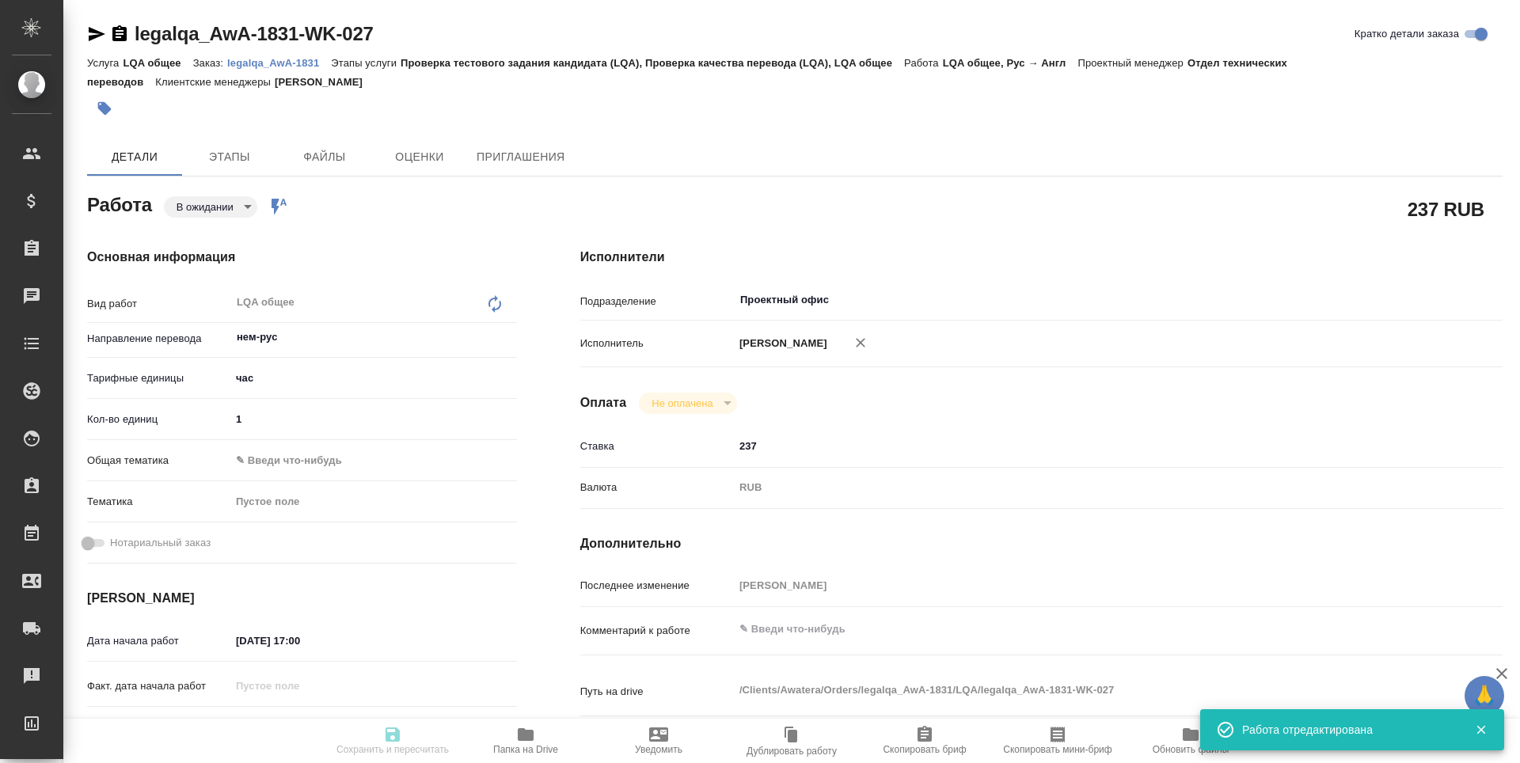
type input "pending"
type textarea "LQA общее"
type textarea "x"
type input "нем-рус"
type input "5a8b1489cc6b4906c91bfd93"
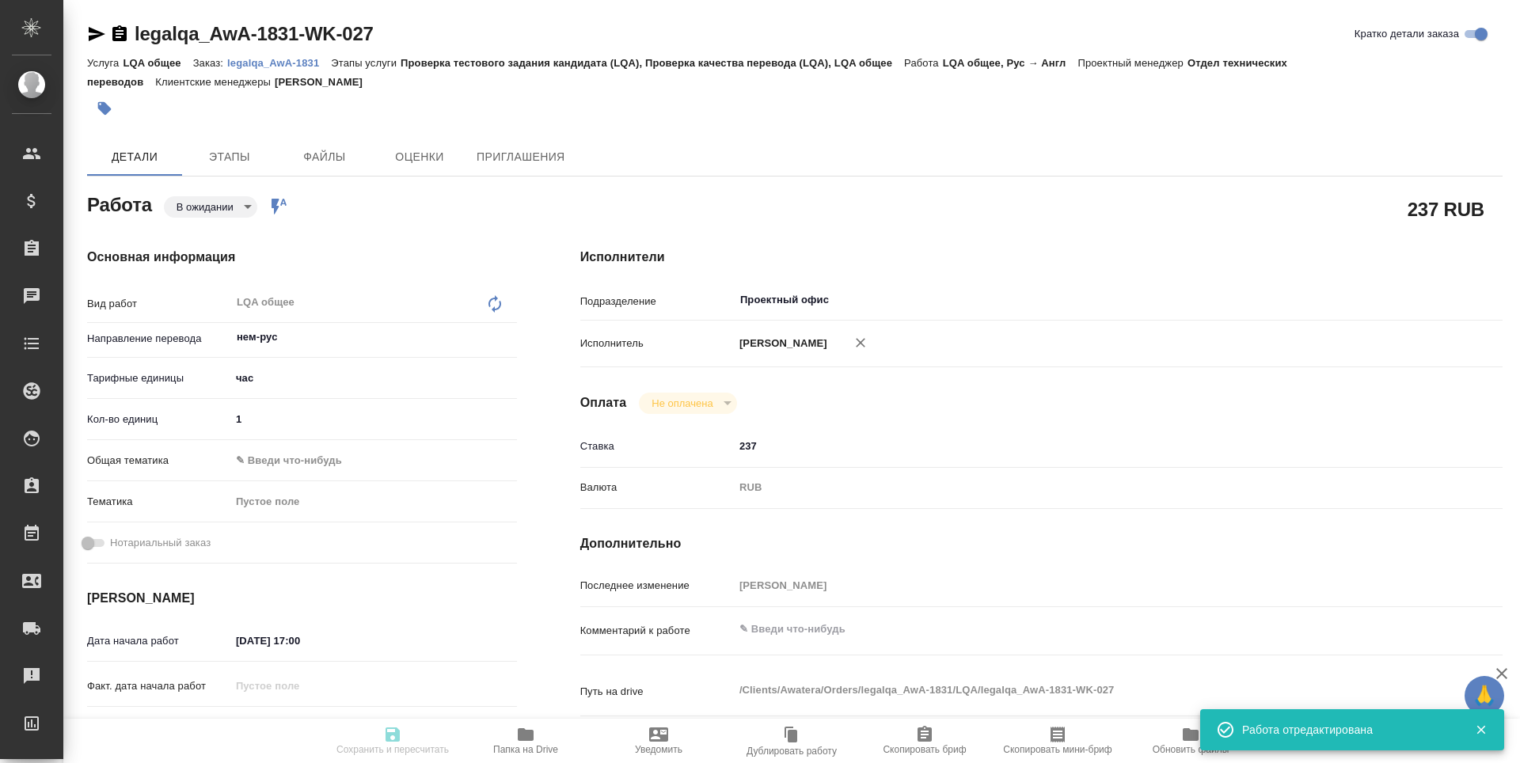
type input "1"
type input "[DATE] 17:00"
type input "[DATE] 09:00"
type input "Проектный офис"
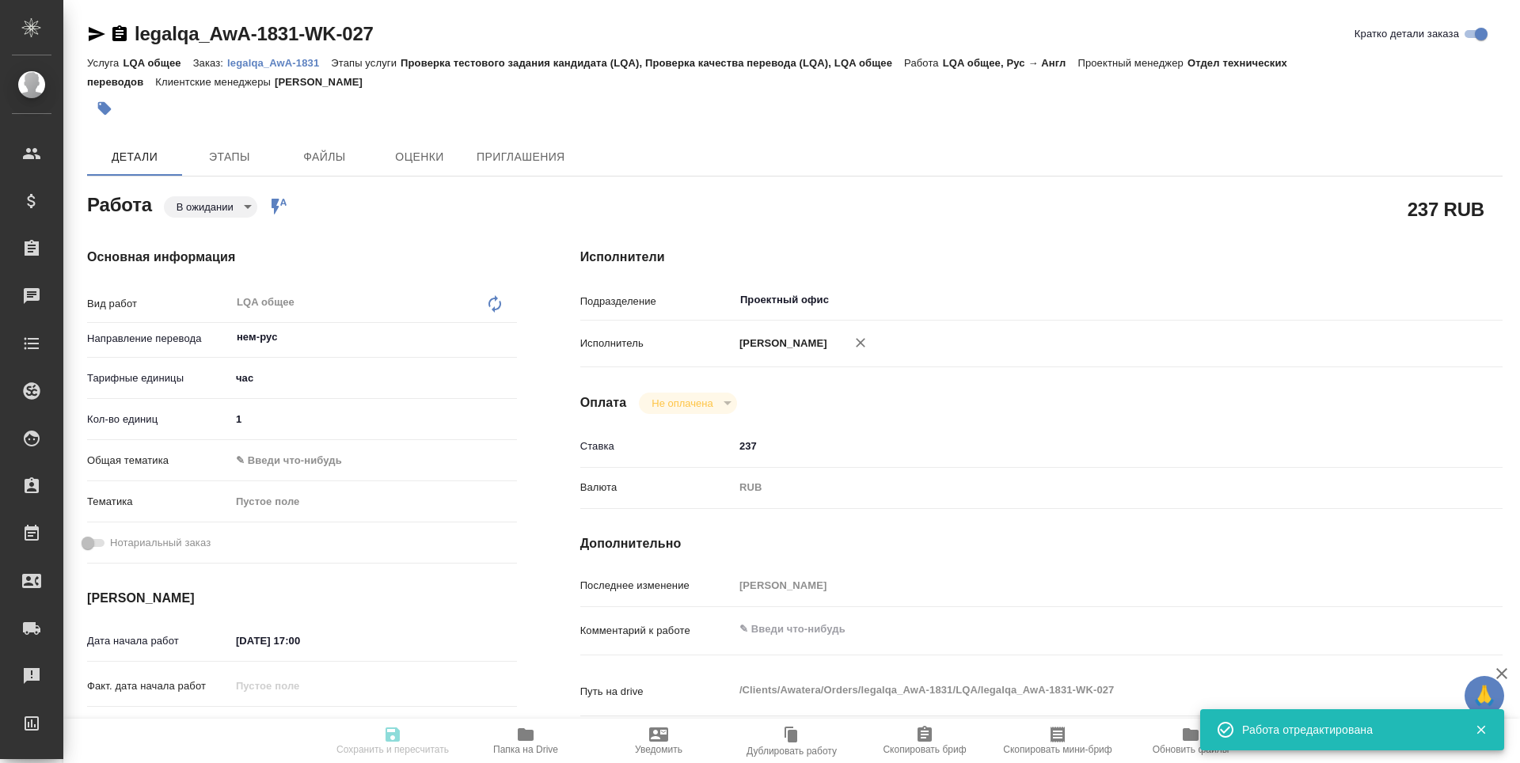
type input "notPayed"
type input "237"
type input "RUB"
type input "[PERSON_NAME]"
type textarea "x"
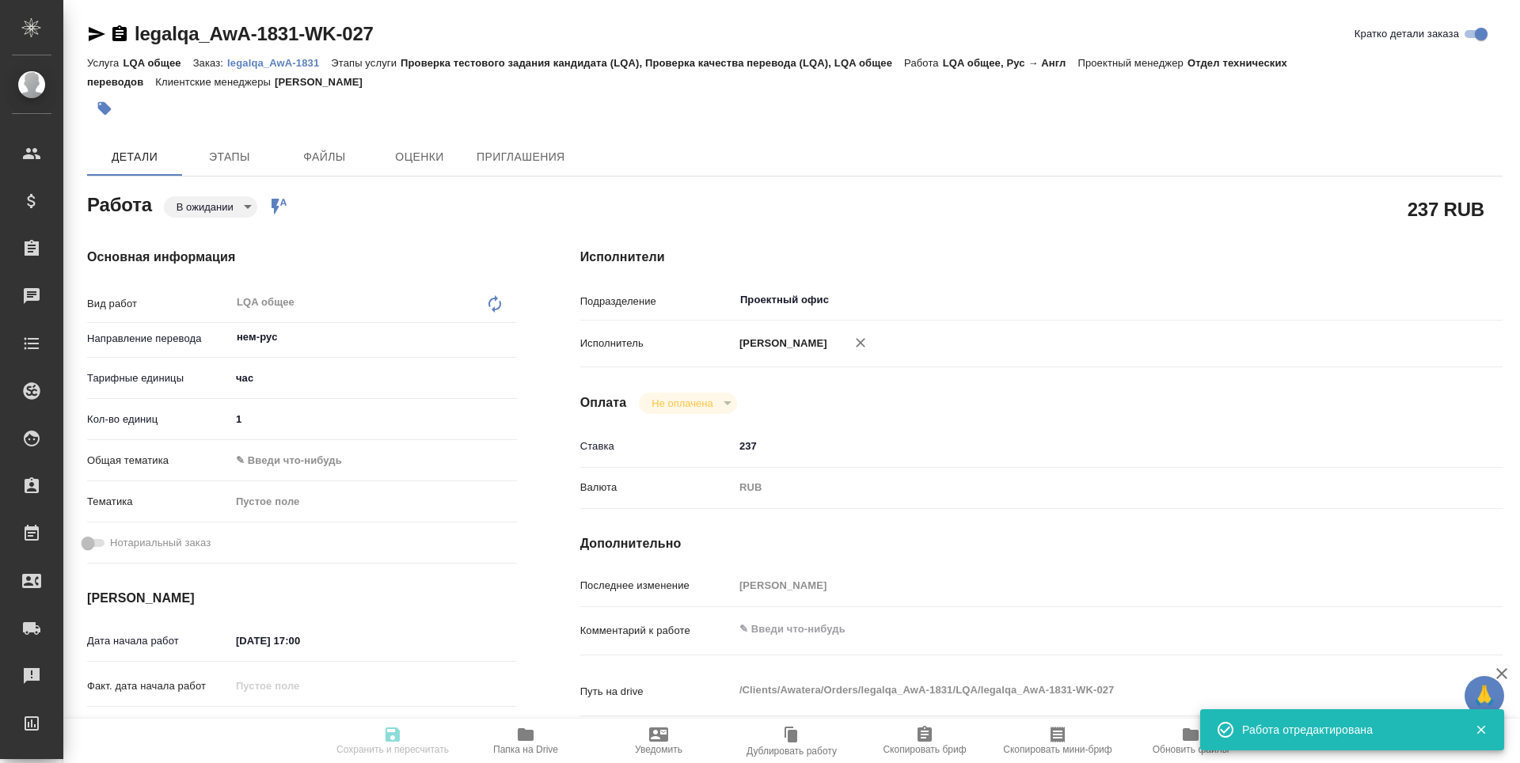
type textarea "/Clients/Awatera/Orders/legalqa_AwA-1831/LQA/legalqa_AwA-1831-WK-027"
type textarea "x"
type input "legalqa_AwA-1831"
type input "LQA общее"
type input "Проверка тестового задания кандидата (LQA), Проверка качества перевода (LQA), L…"
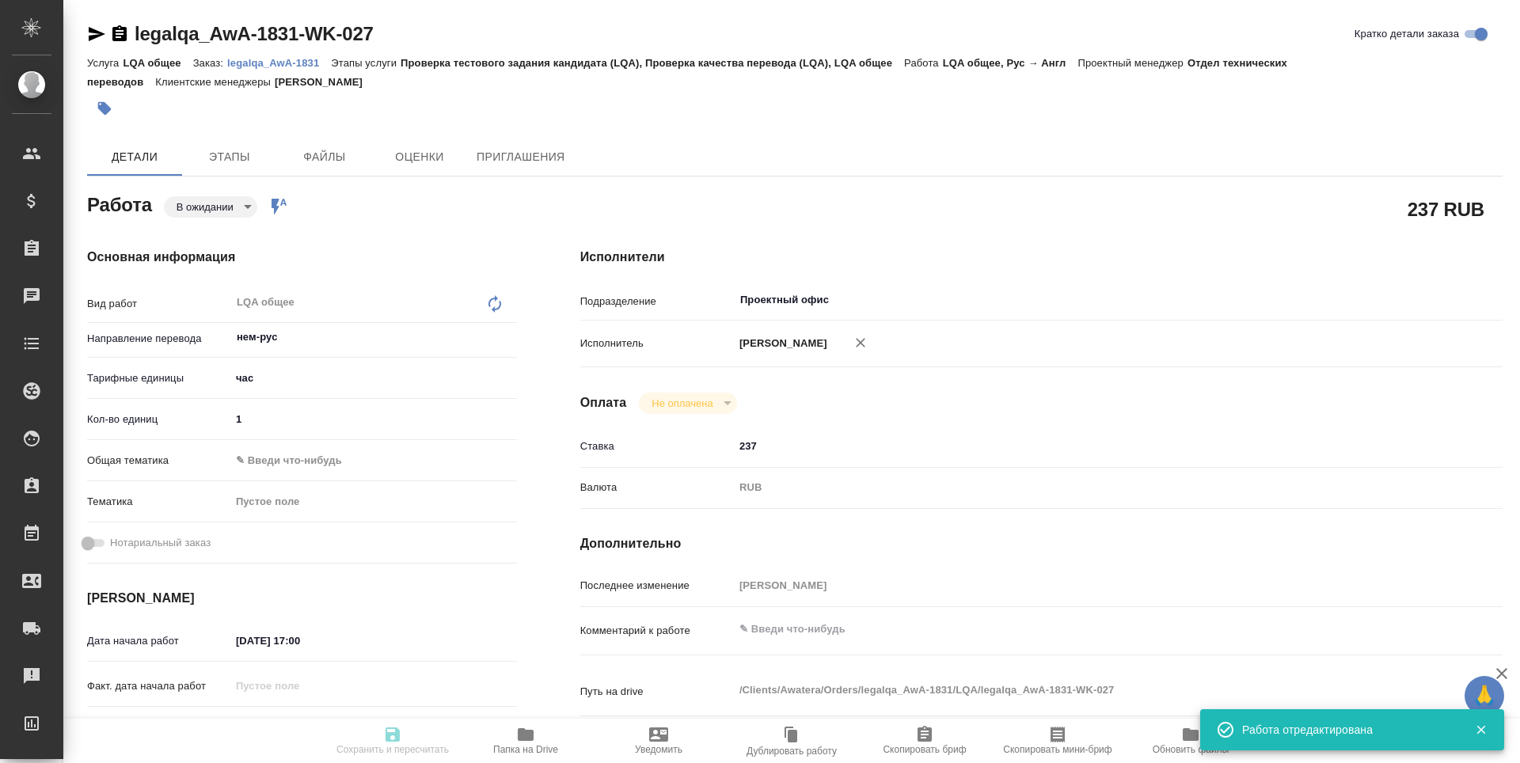
type input "[PERSON_NAME]"
type input "/Clients/Awatera/Orders/legalqa_AwA-1831"
type textarea "x"
type textarea "Для начислений штатным лингвистам, фрилансерам и штатным менеджерам за задачи L…"
type textarea "x"
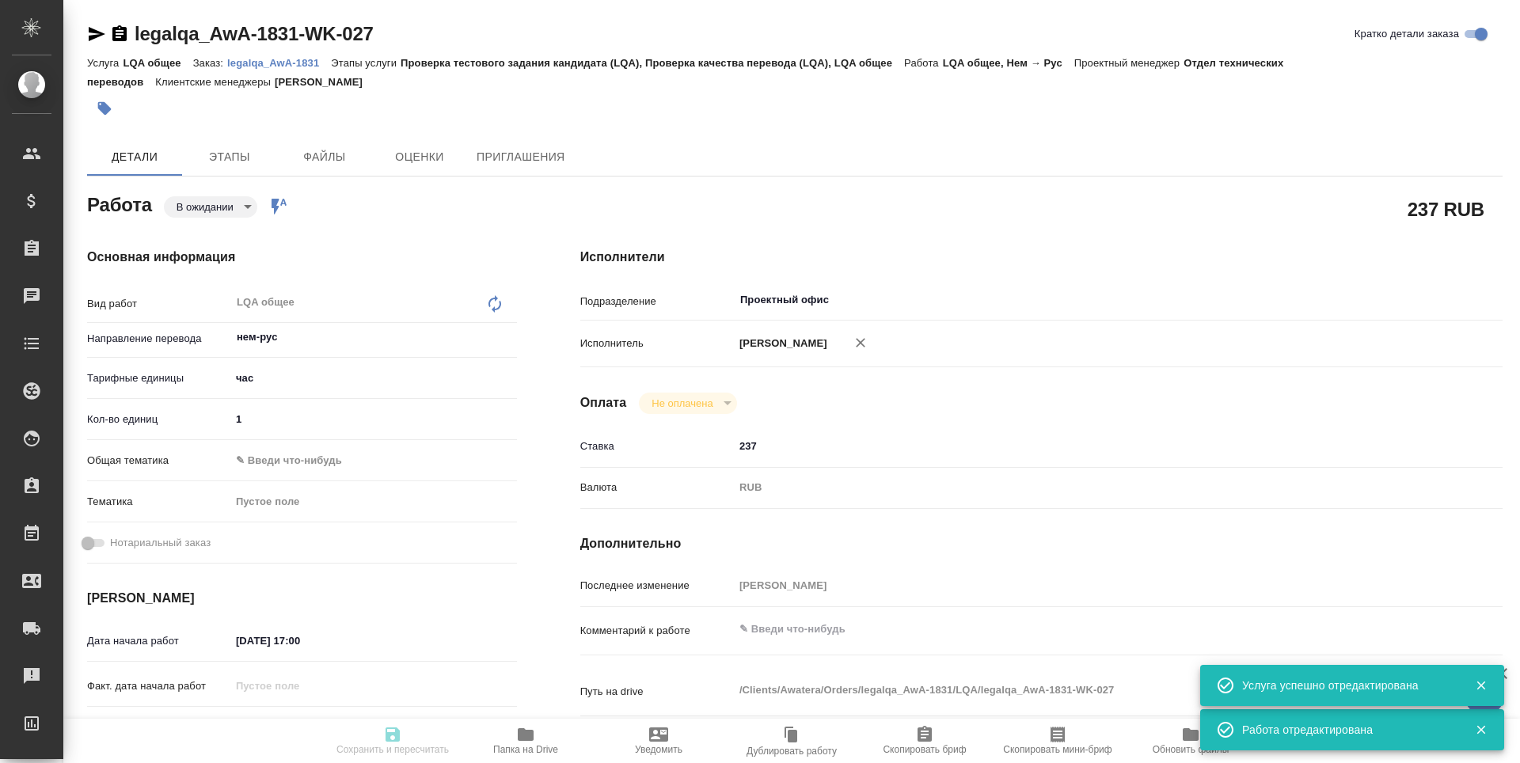
type textarea "x"
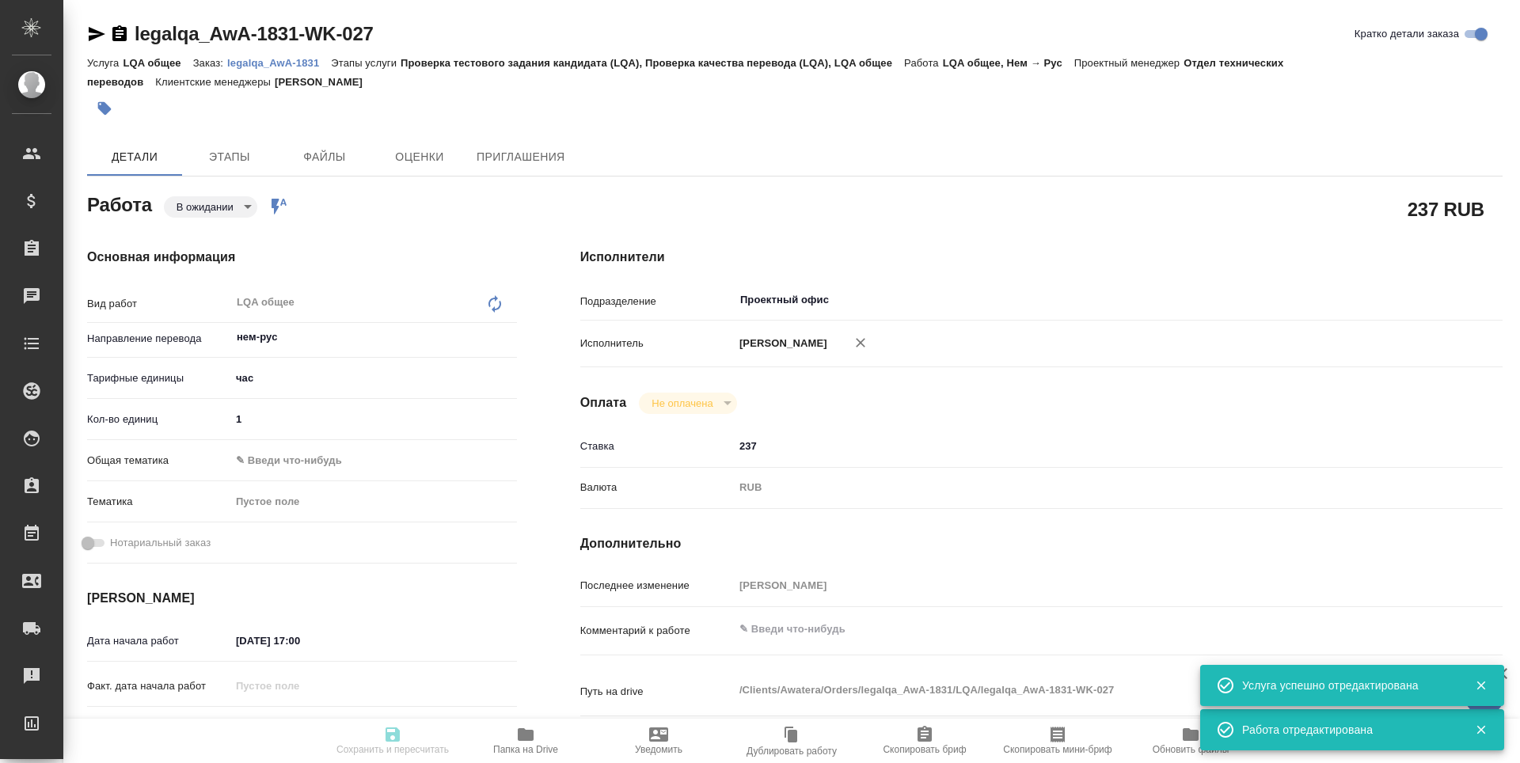
type textarea "x"
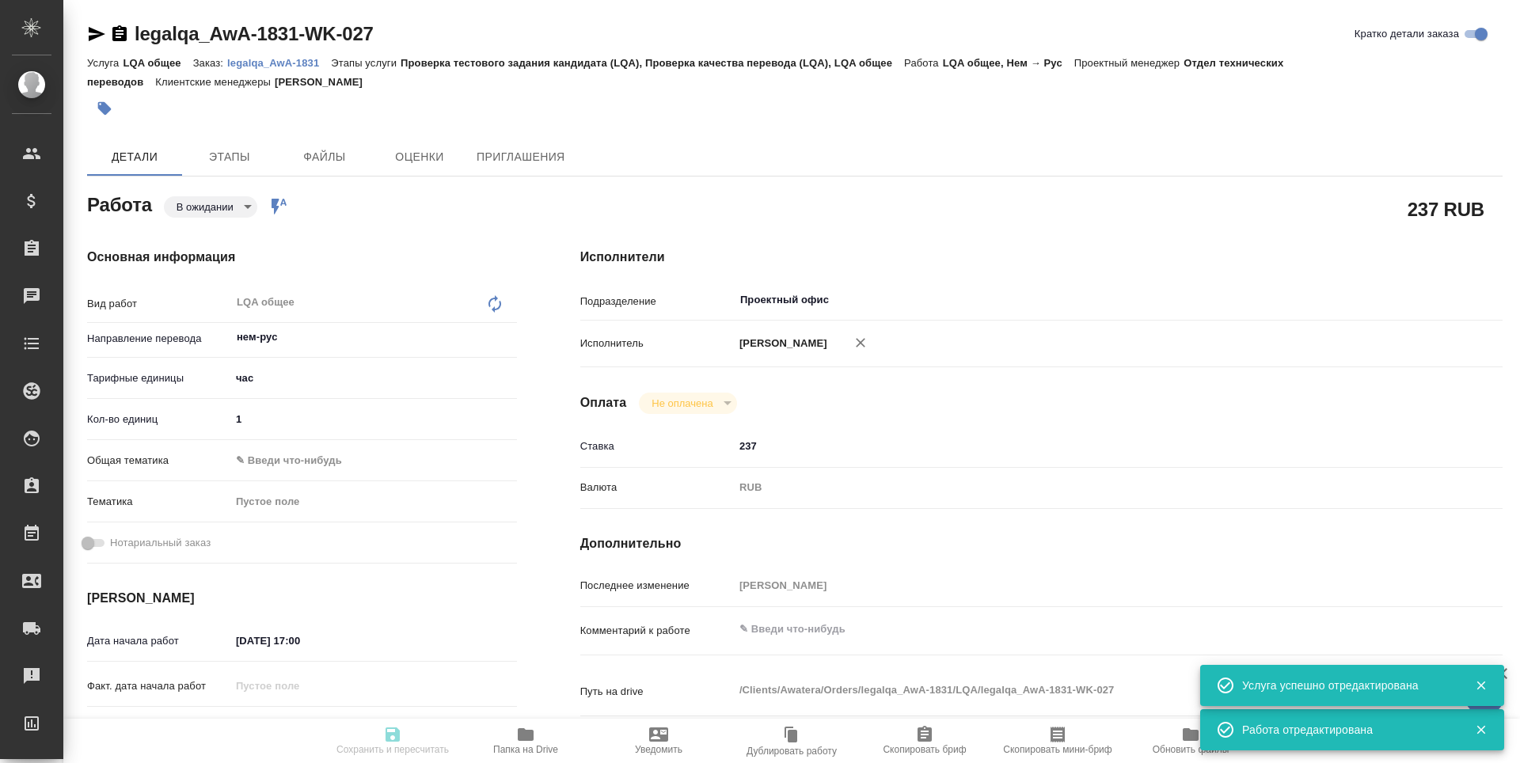
type textarea "x"
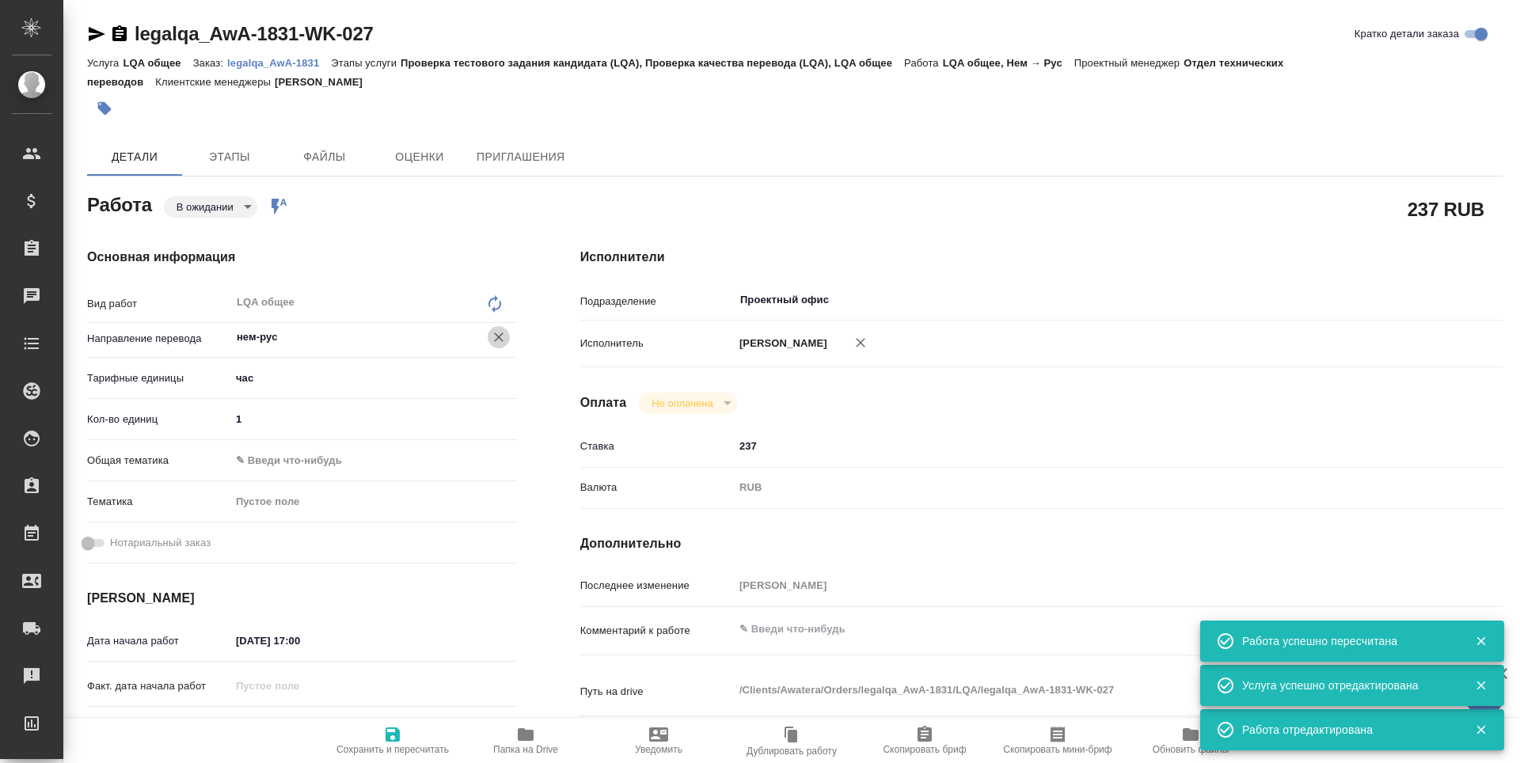
click at [496, 339] on icon "Очистить" at bounding box center [499, 338] width 10 height 10
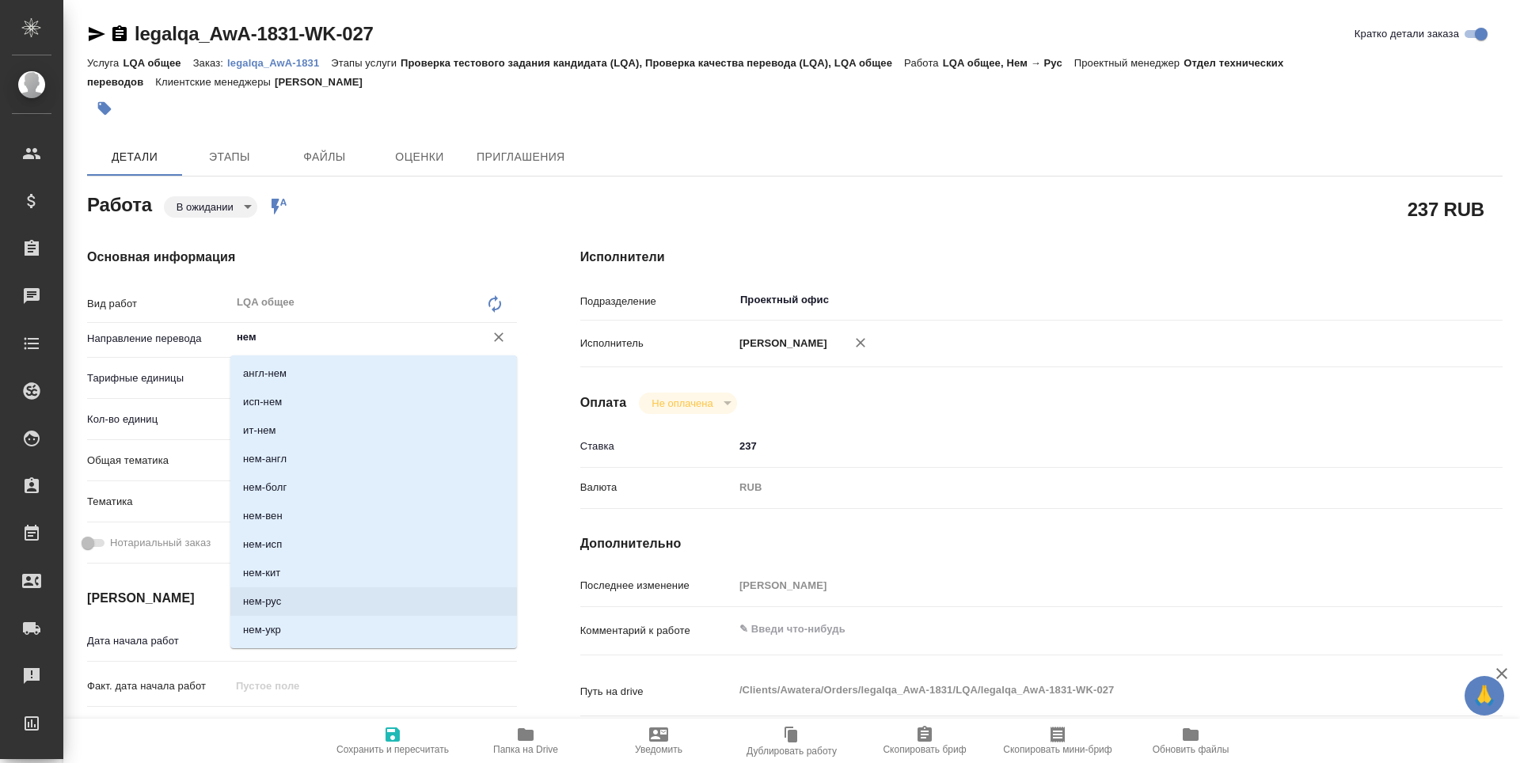
click at [303, 603] on li "нем-рус" at bounding box center [373, 601] width 287 height 29
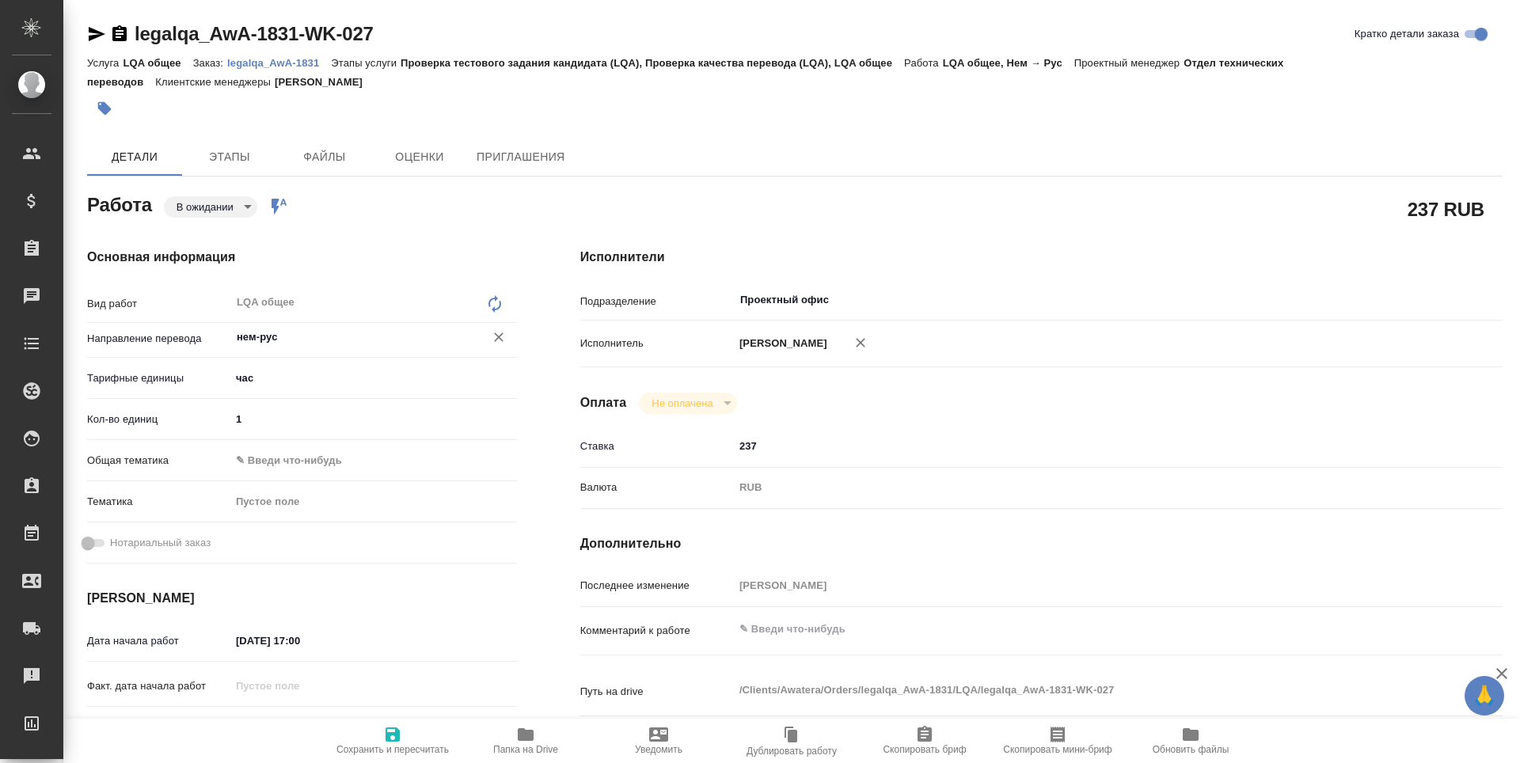
click at [389, 741] on icon "button" at bounding box center [393, 735] width 14 height 14
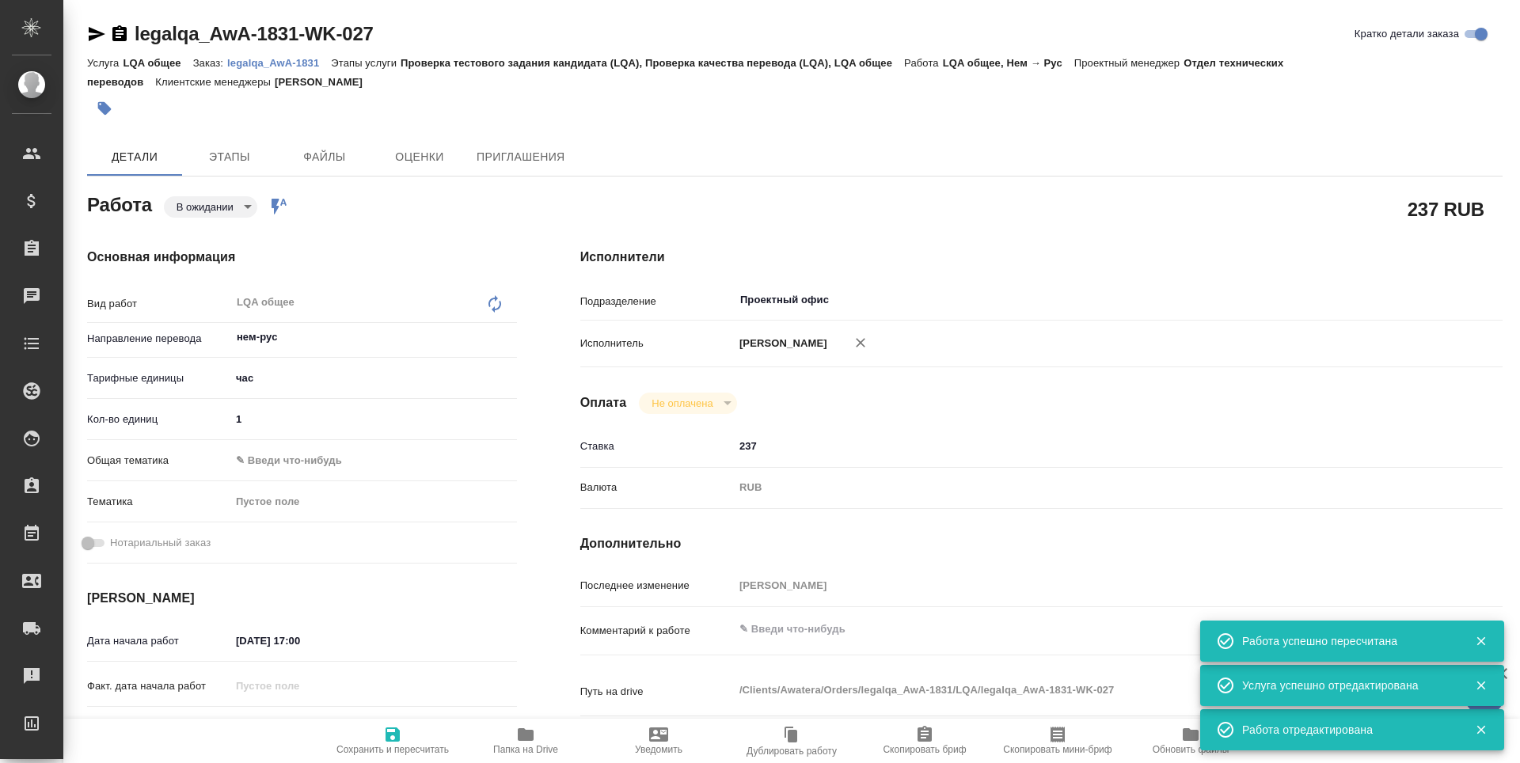
click at [248, 209] on body "🙏 .cls-1 fill:#fff; AWATERA [PERSON_NAME] n.tretyakova Клиенты Спецификации Зак…" at bounding box center [760, 381] width 1520 height 763
click at [213, 321] on li "Сдан" at bounding box center [216, 314] width 105 height 27
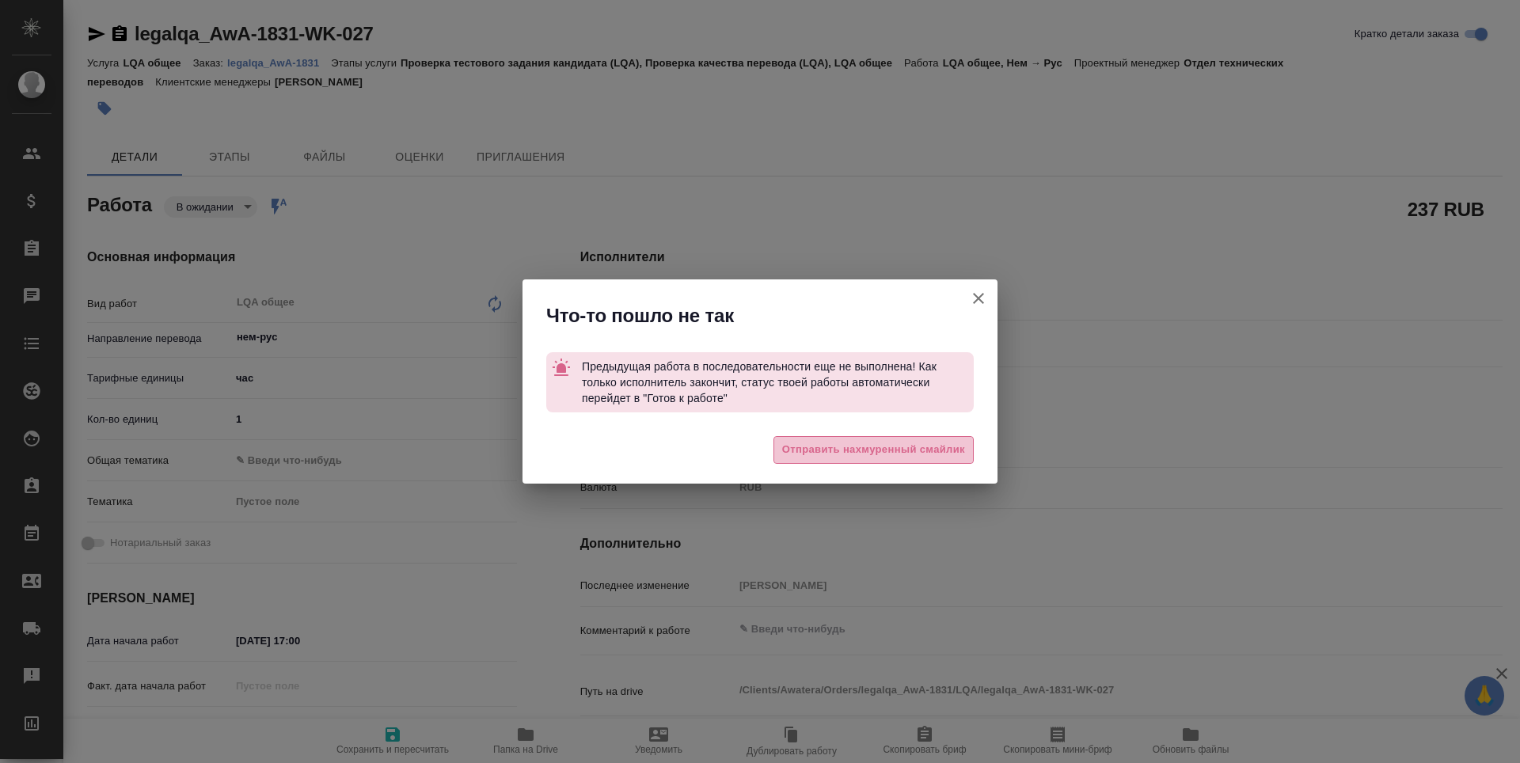
click at [899, 450] on span "Отправить нахмуренный смайлик" at bounding box center [873, 450] width 183 height 18
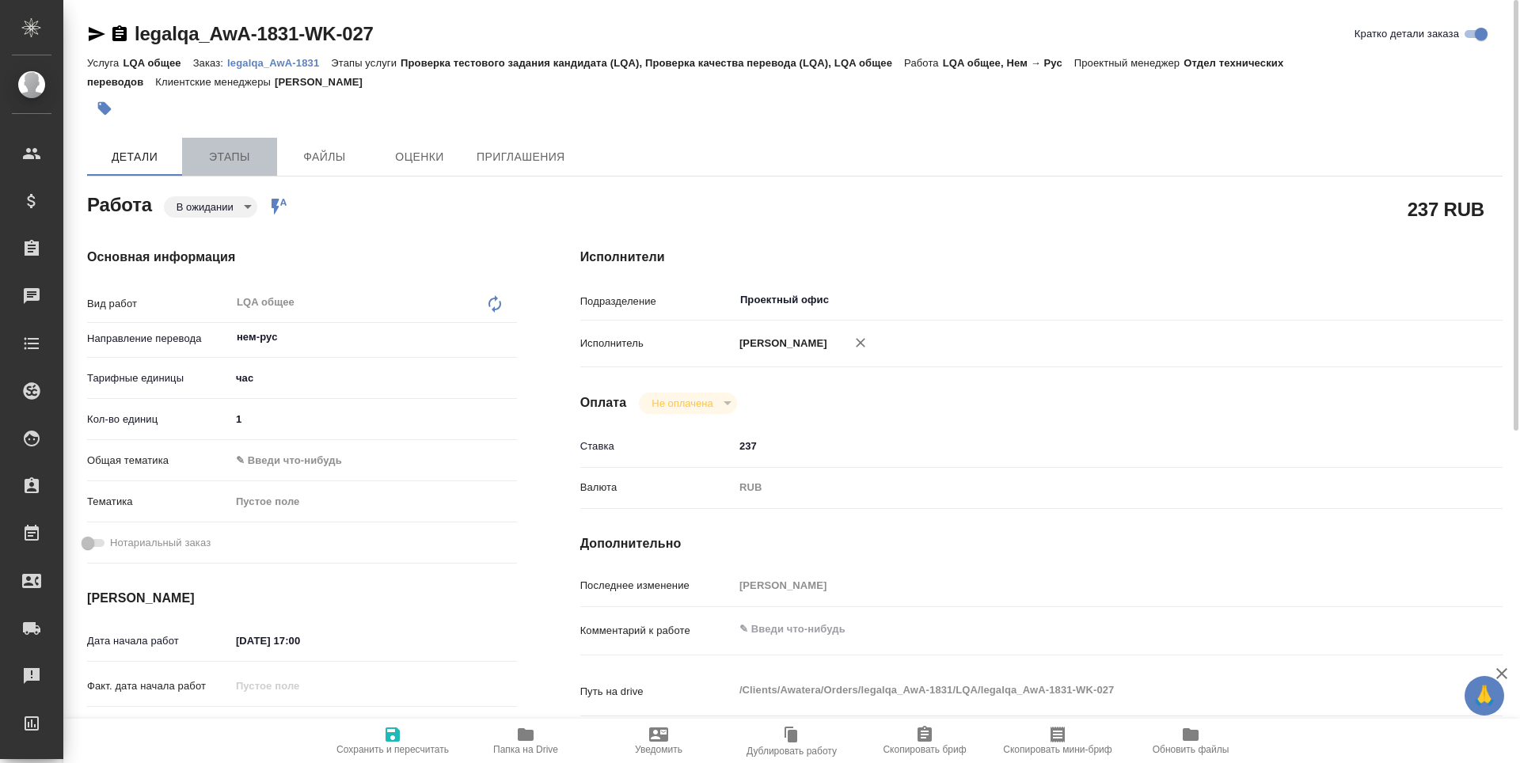
click at [211, 156] on span "Этапы" at bounding box center [230, 157] width 76 height 20
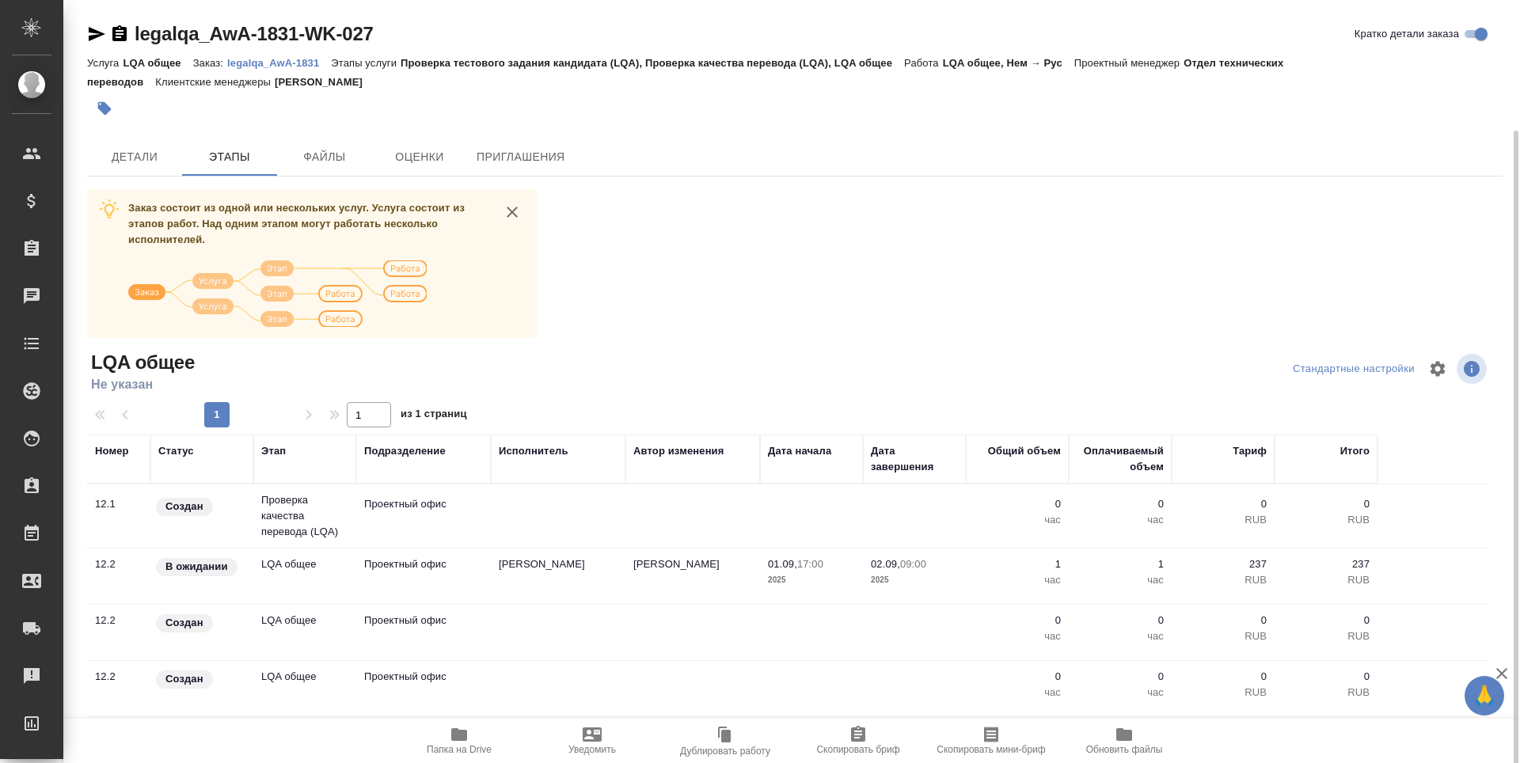
scroll to position [68, 0]
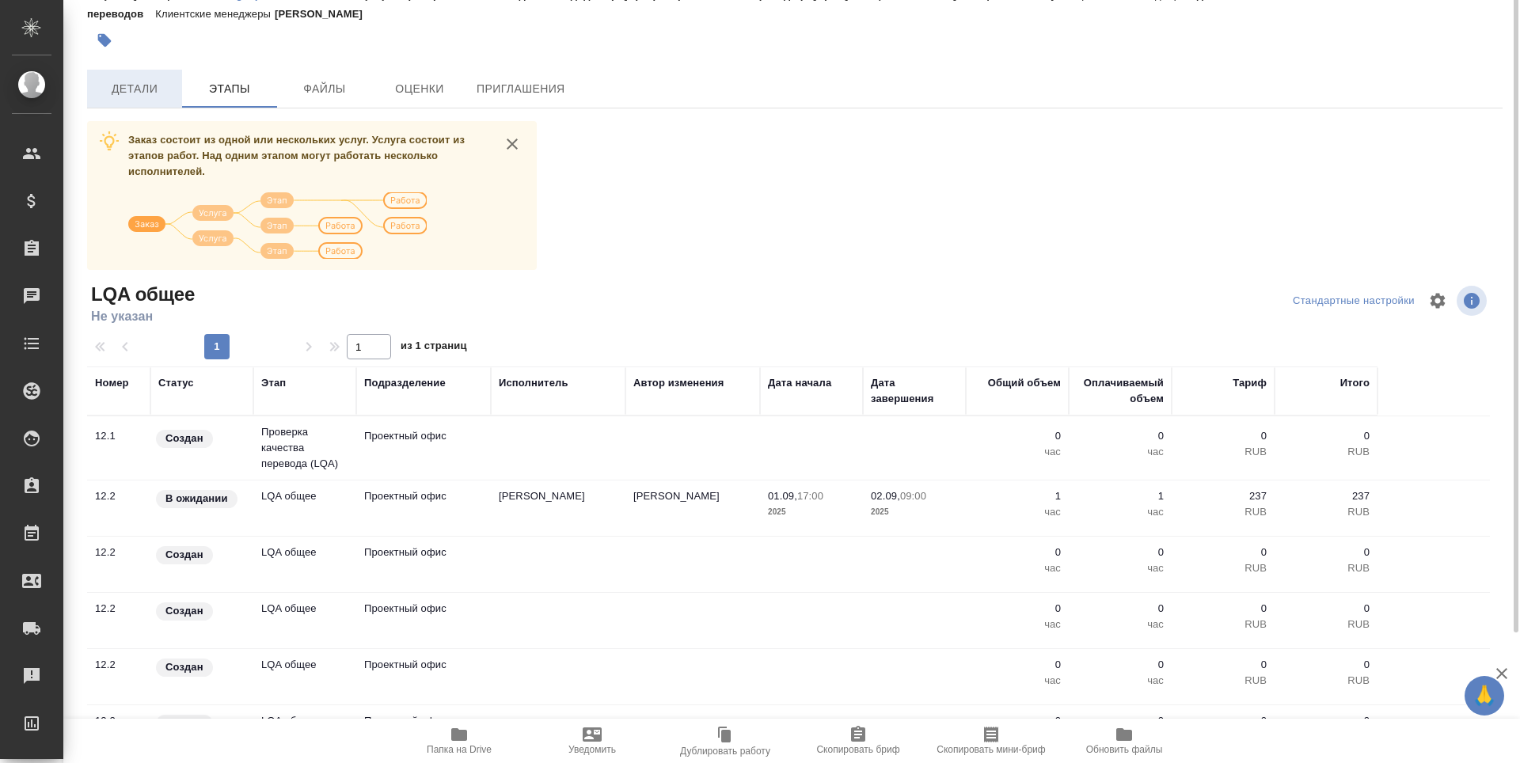
click at [138, 99] on span "Детали" at bounding box center [135, 89] width 76 height 20
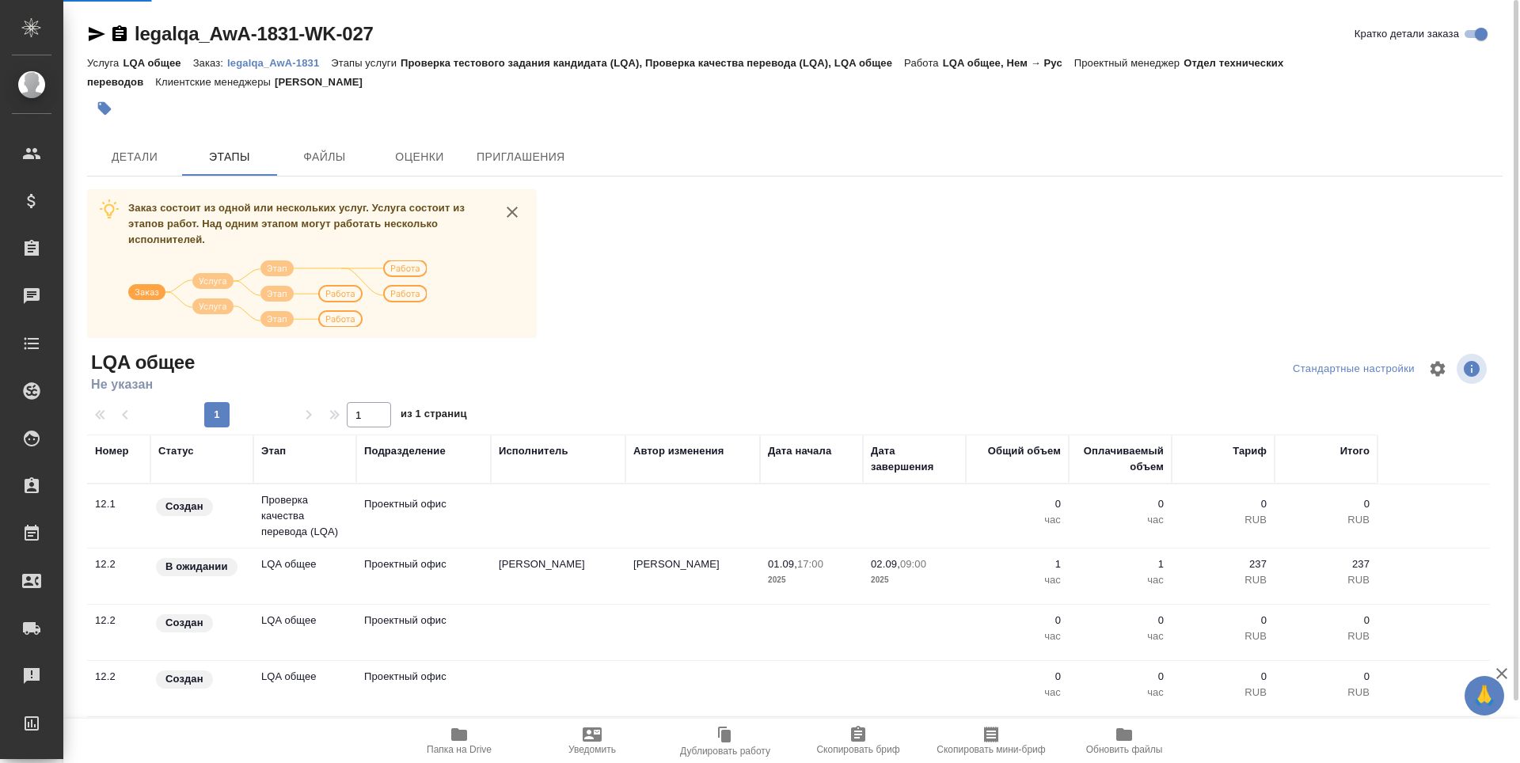
click at [96, 40] on icon "button" at bounding box center [96, 34] width 19 height 19
